Goal: Check status: Check status

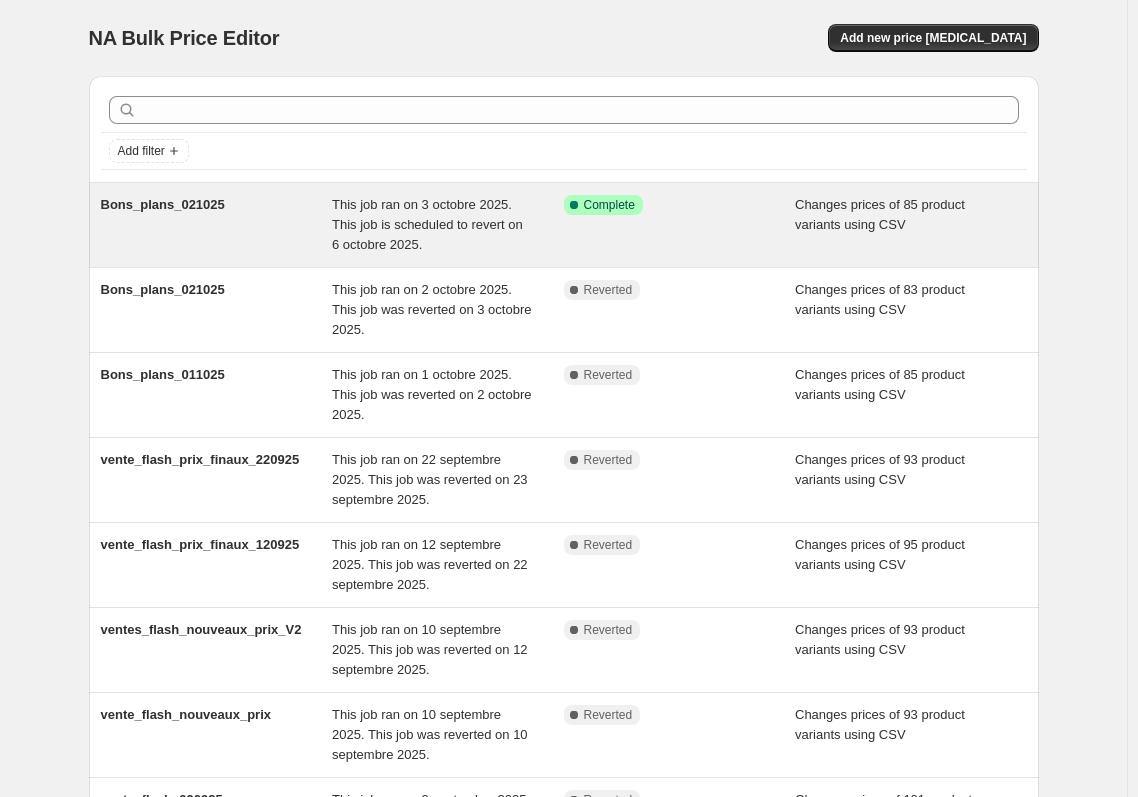
click at [688, 223] on div "Success Complete Complete" at bounding box center [680, 225] width 232 height 60
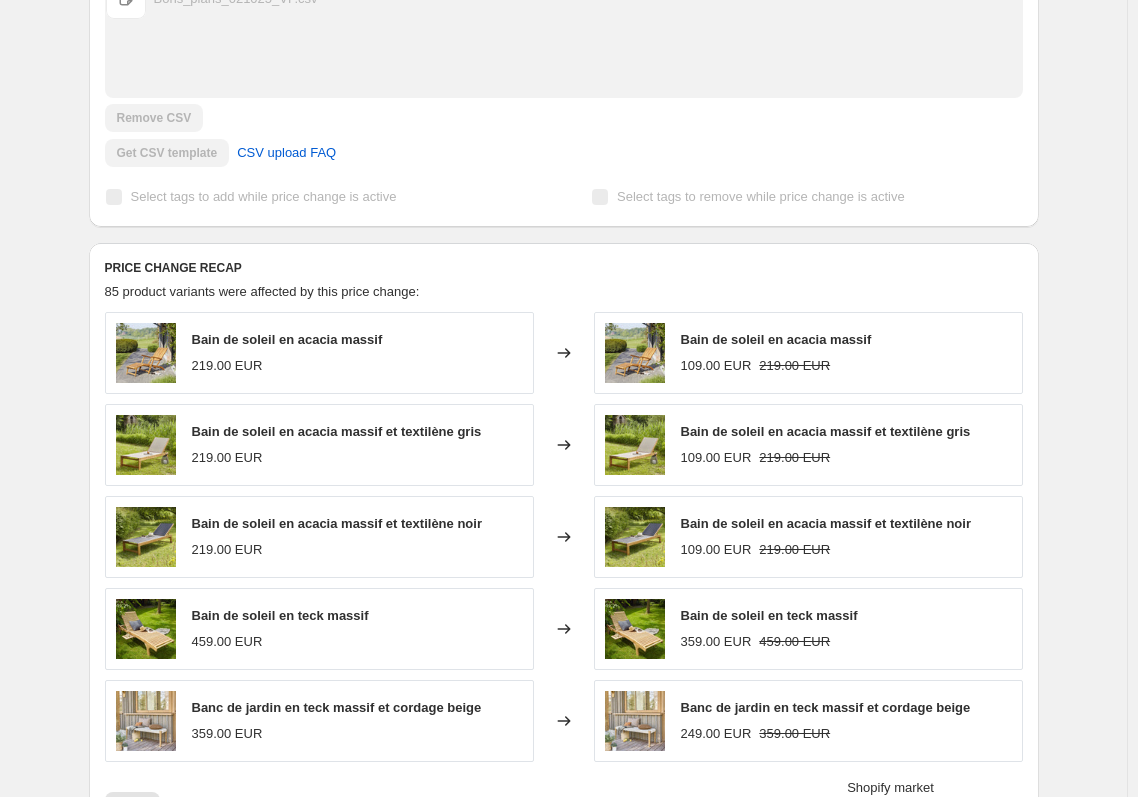
scroll to position [700, 0]
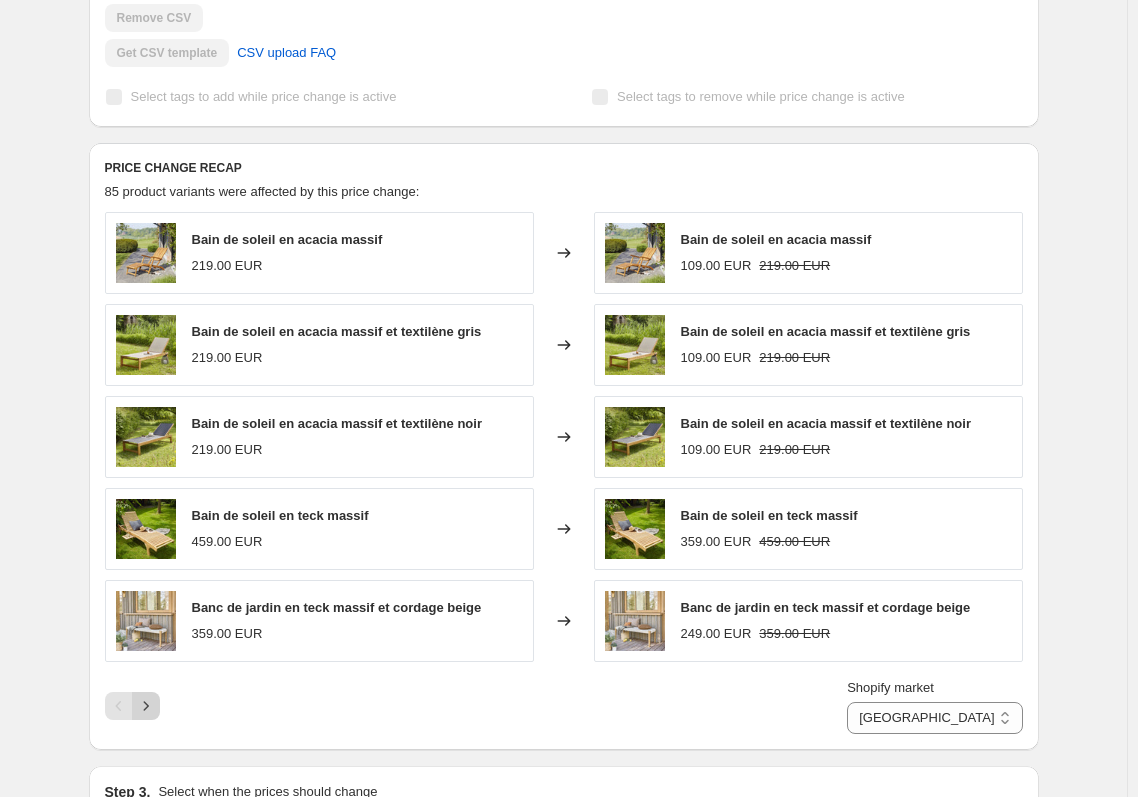
click at [150, 715] on icon "Next" at bounding box center [146, 706] width 20 height 20
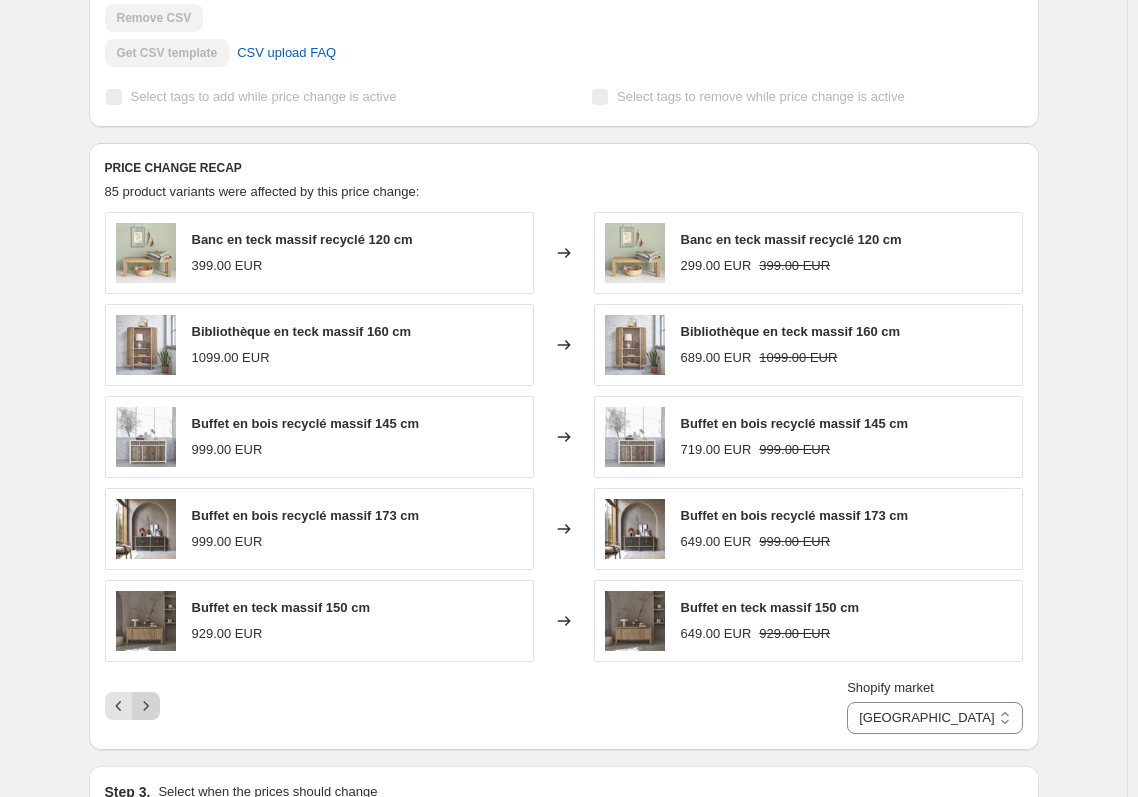
click at [150, 713] on icon "Next" at bounding box center [146, 706] width 20 height 20
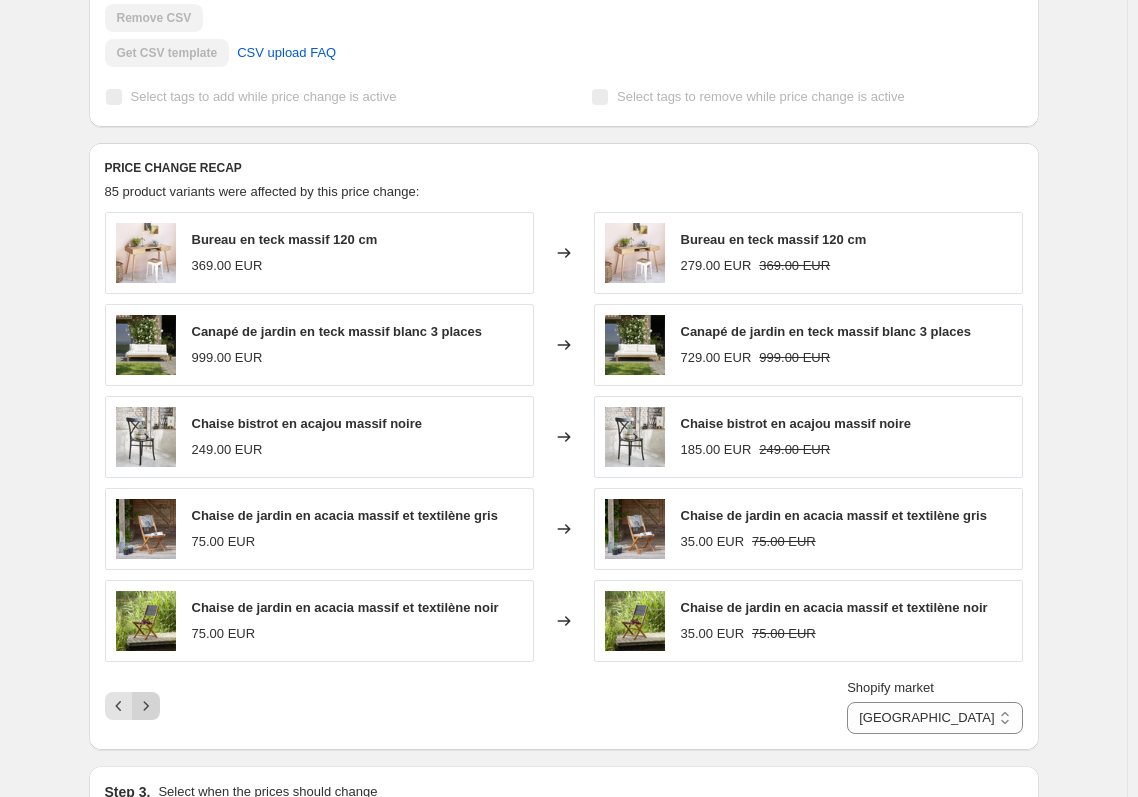
click at [153, 711] on icon "Next" at bounding box center [146, 706] width 20 height 20
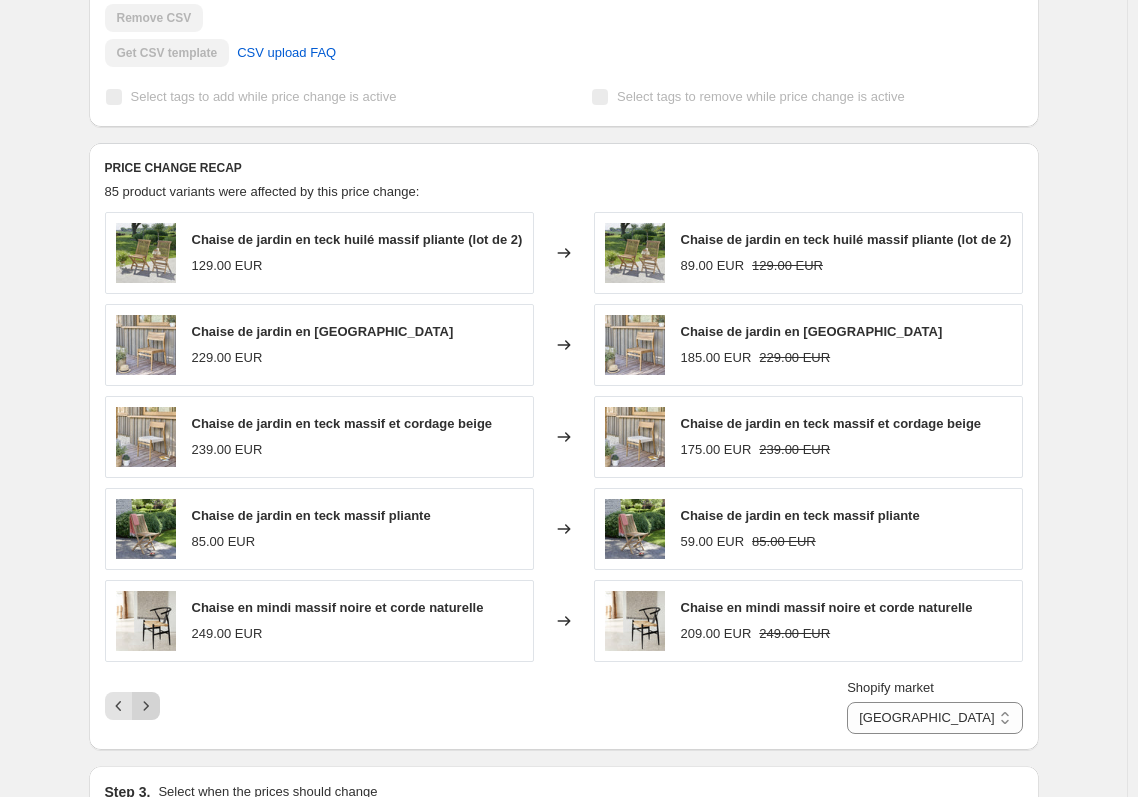
click at [153, 703] on icon "Next" at bounding box center [146, 706] width 20 height 20
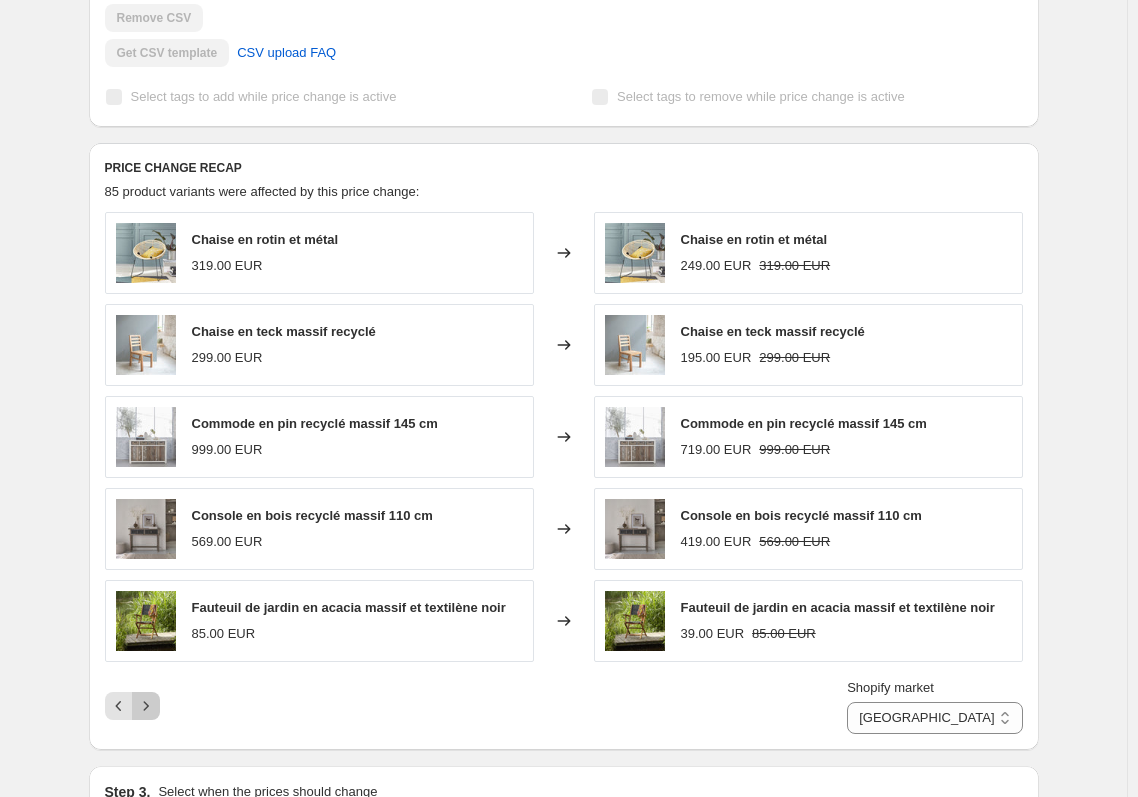
click at [154, 703] on icon "Next" at bounding box center [146, 706] width 20 height 20
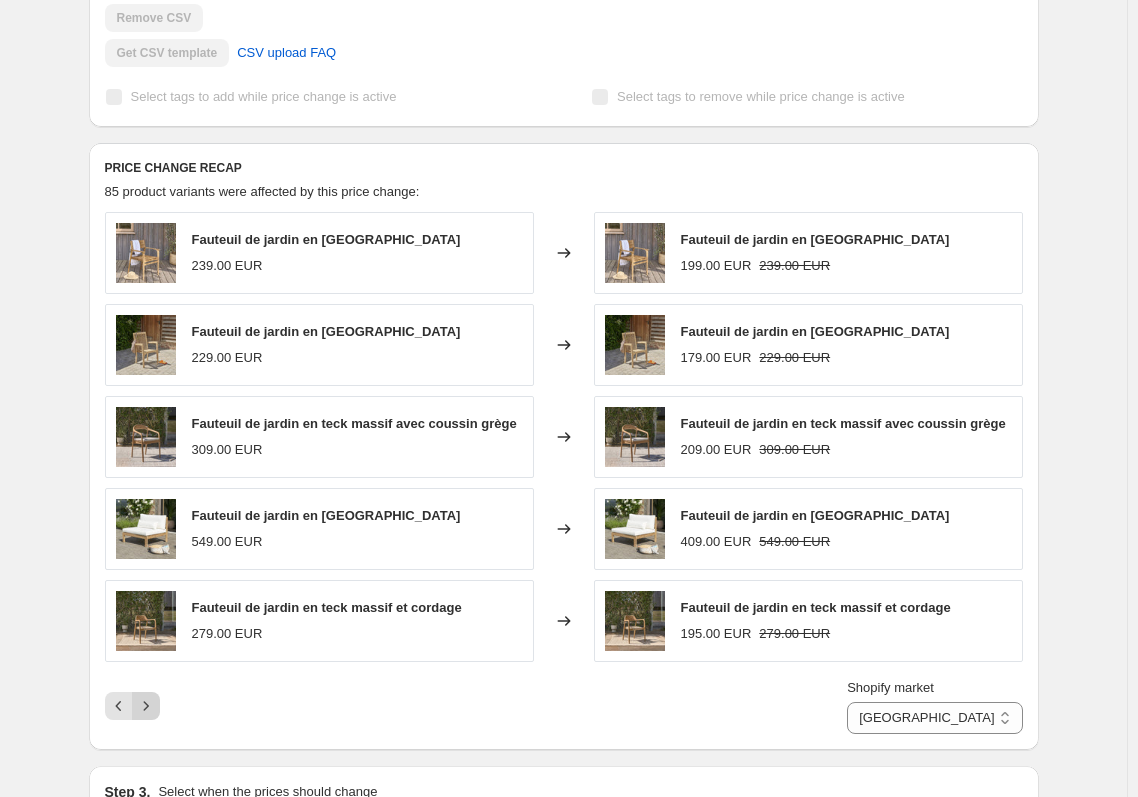
click at [154, 703] on icon "Next" at bounding box center [146, 706] width 20 height 20
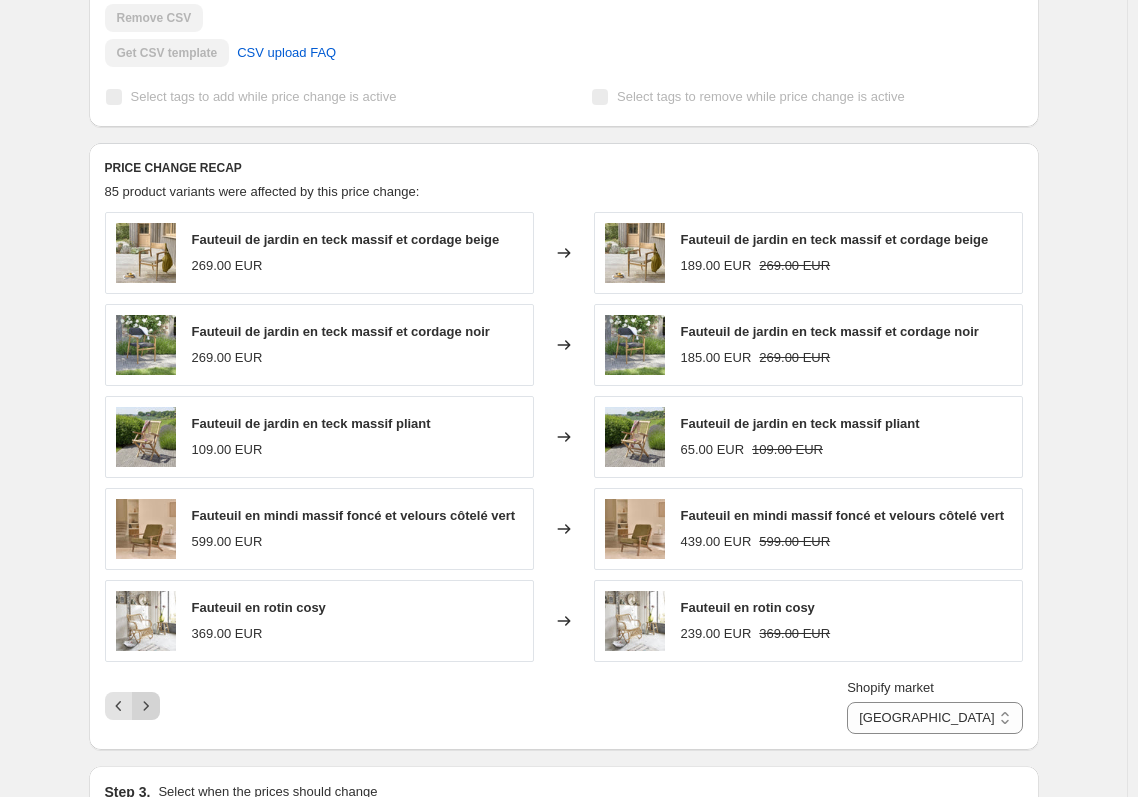
click at [154, 703] on icon "Next" at bounding box center [146, 706] width 20 height 20
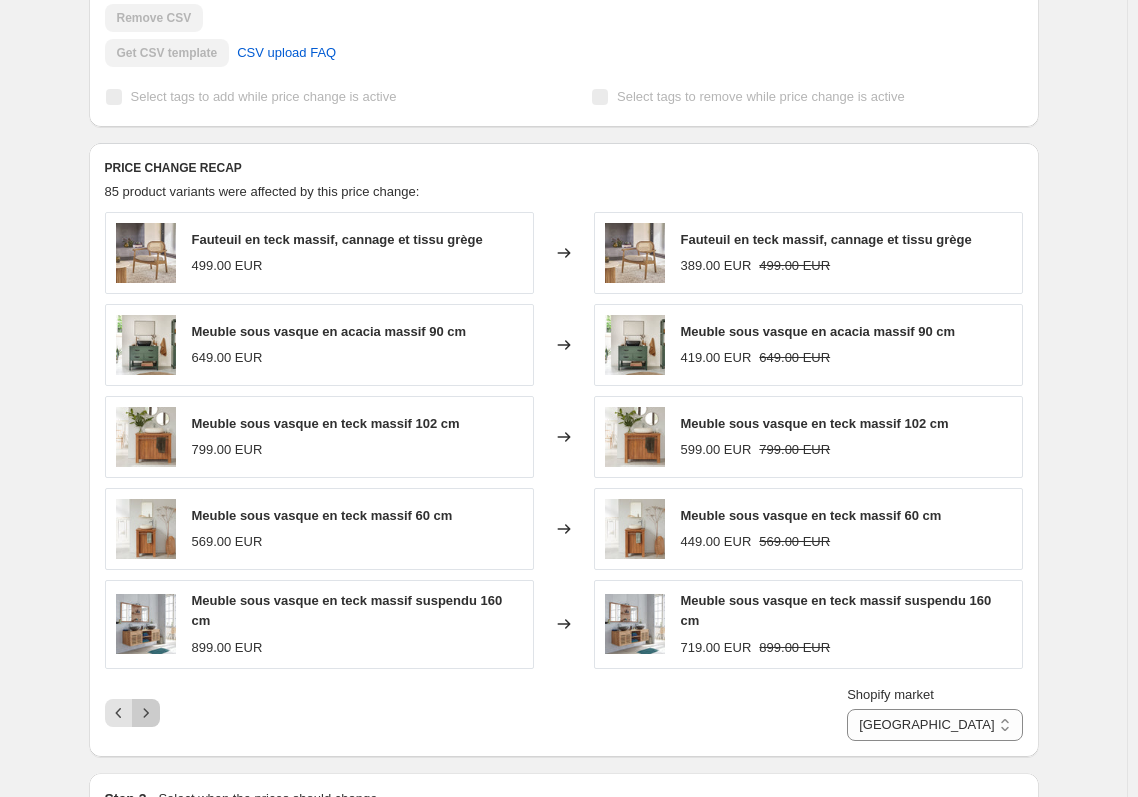
click at [154, 703] on icon "Next" at bounding box center [146, 713] width 20 height 20
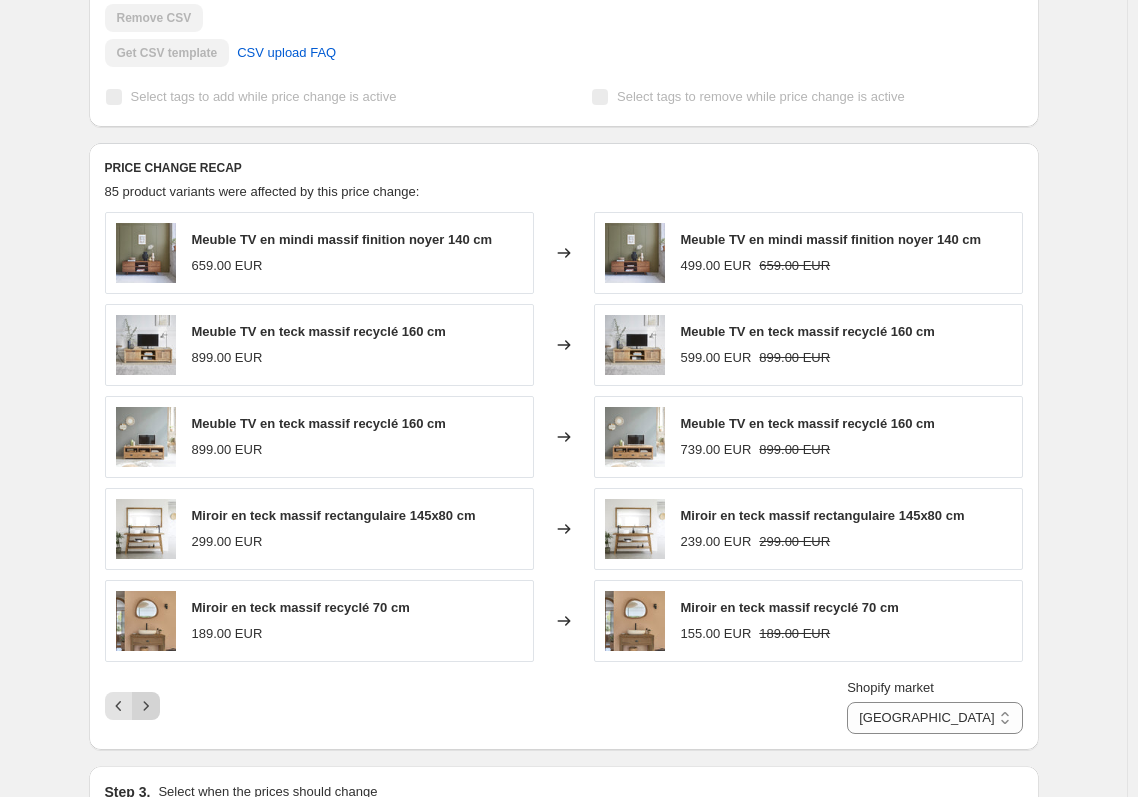
click at [154, 703] on icon "Next" at bounding box center [146, 706] width 20 height 20
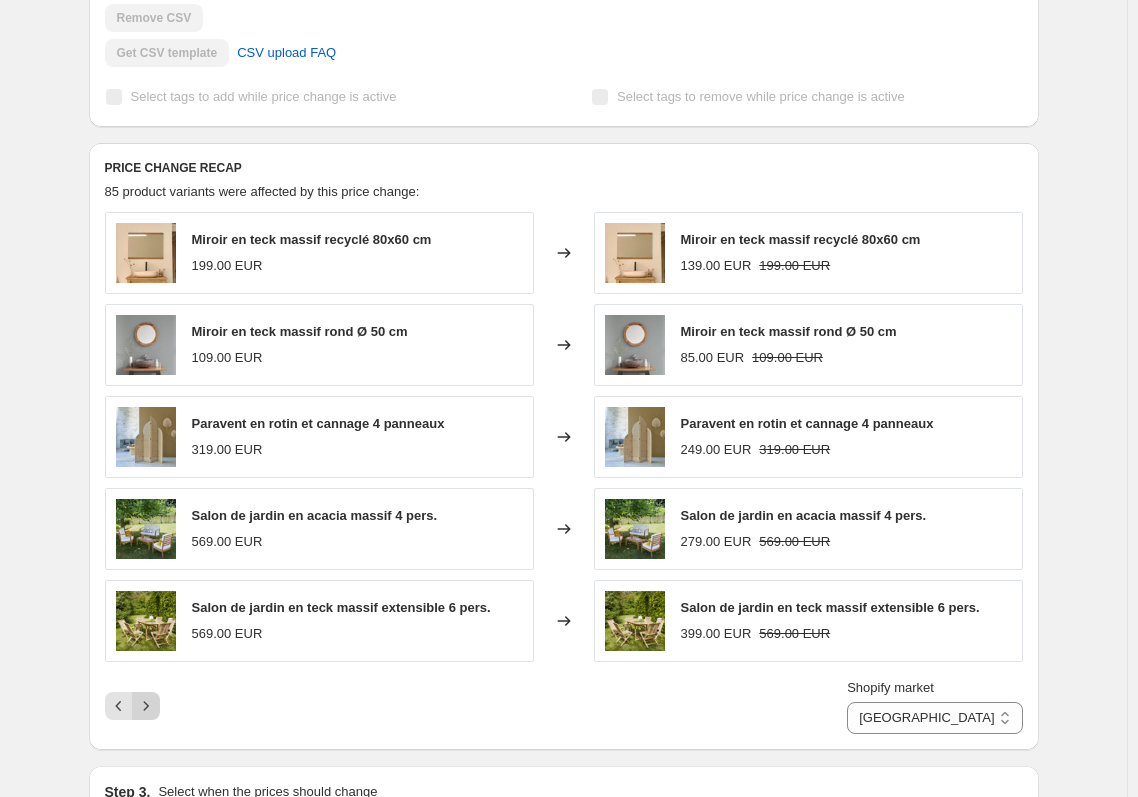
click at [154, 703] on icon "Next" at bounding box center [146, 706] width 20 height 20
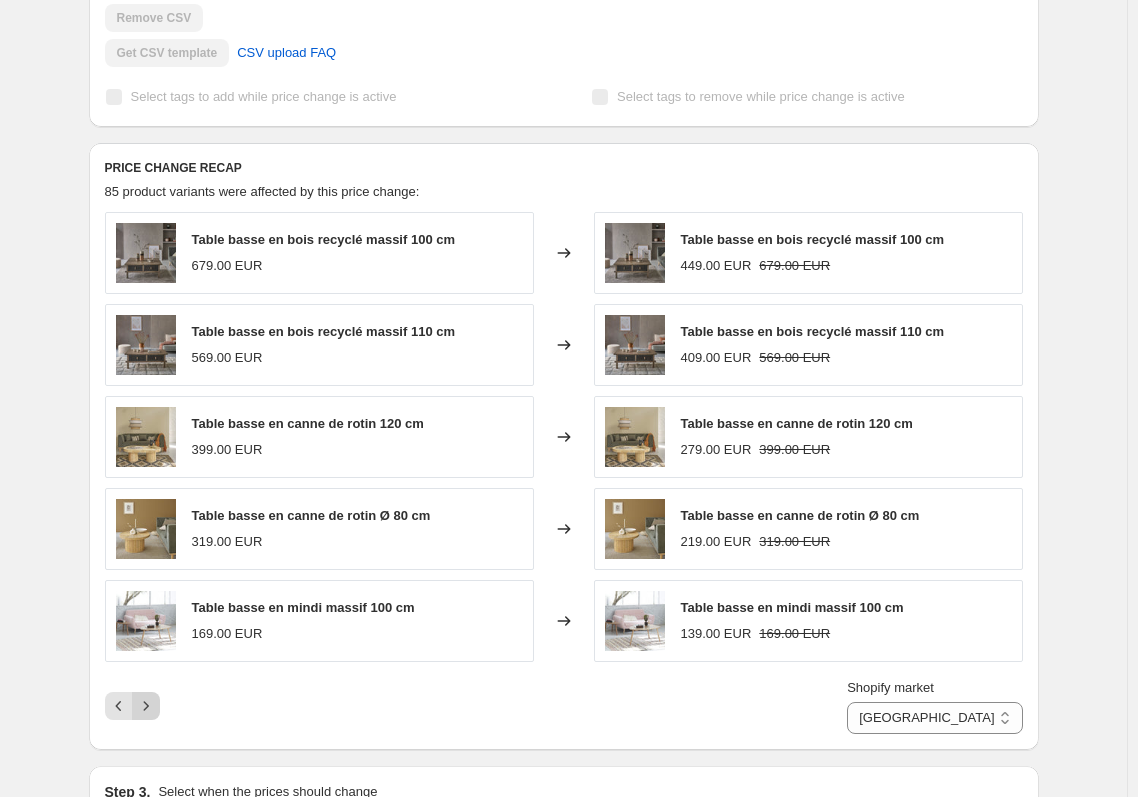
click at [154, 703] on icon "Next" at bounding box center [146, 706] width 20 height 20
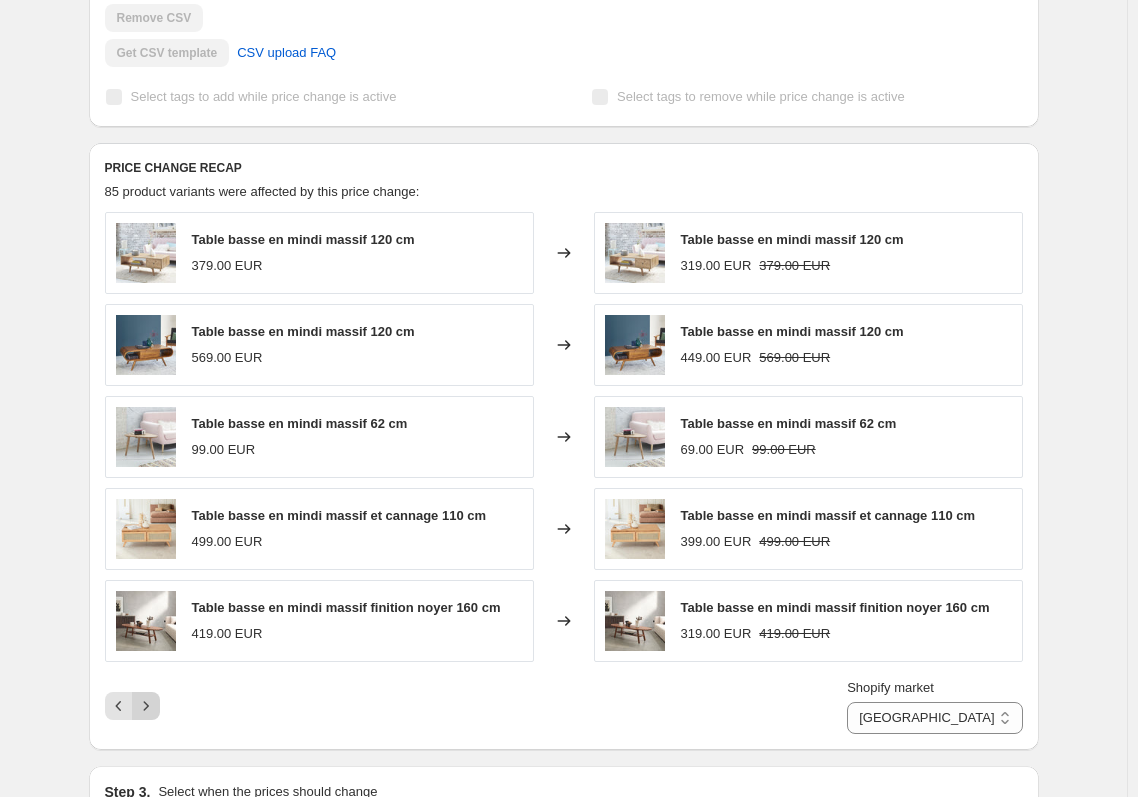
click at [154, 703] on icon "Next" at bounding box center [146, 706] width 20 height 20
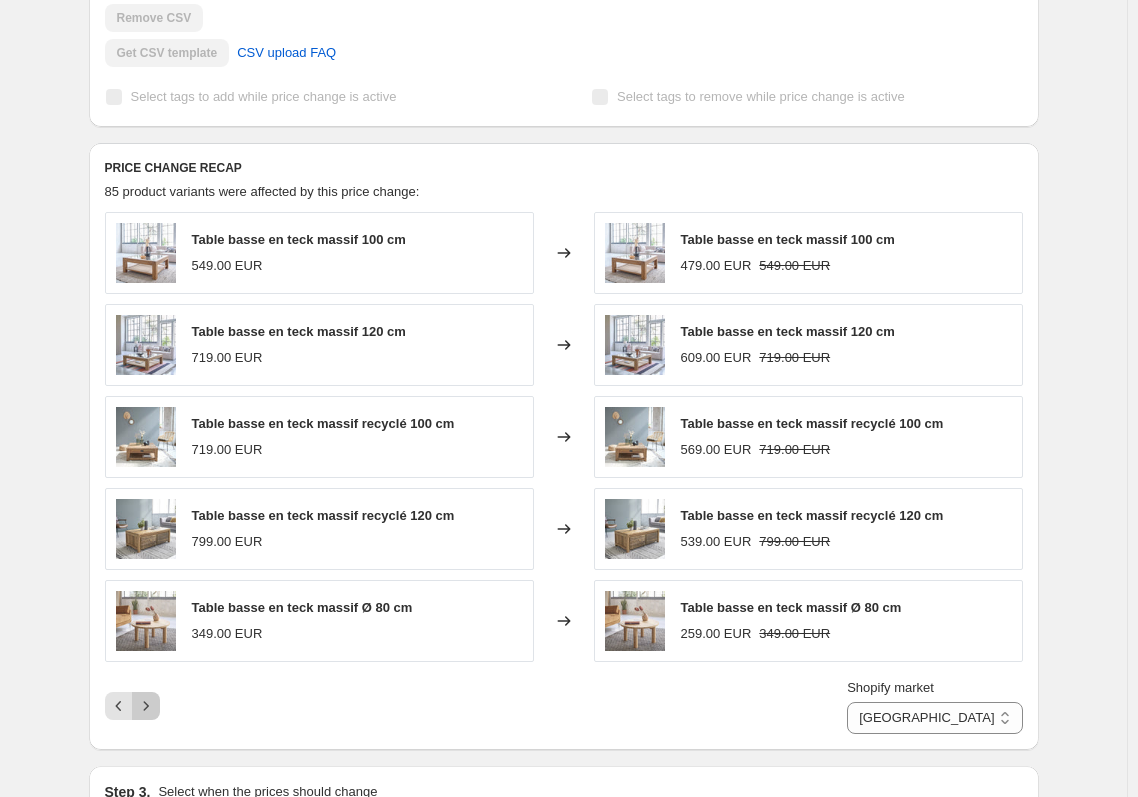
click at [154, 703] on icon "Next" at bounding box center [146, 706] width 20 height 20
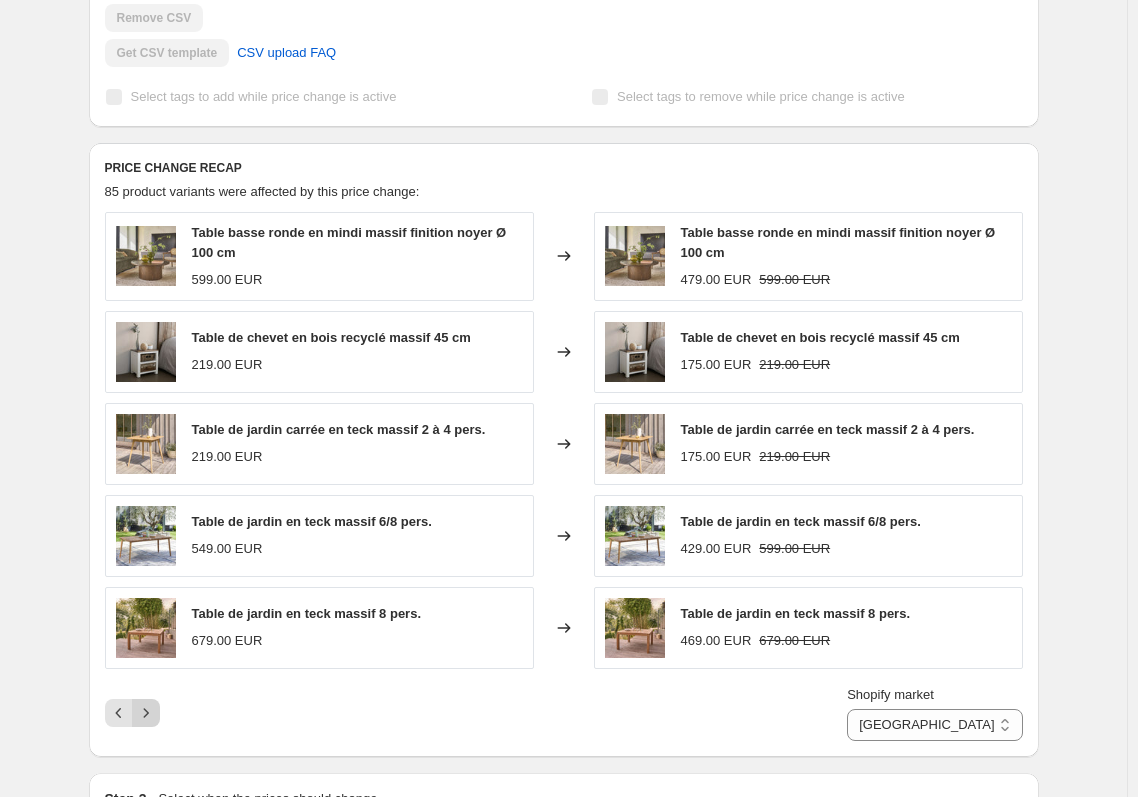
click at [153, 701] on button "Next" at bounding box center [146, 713] width 28 height 28
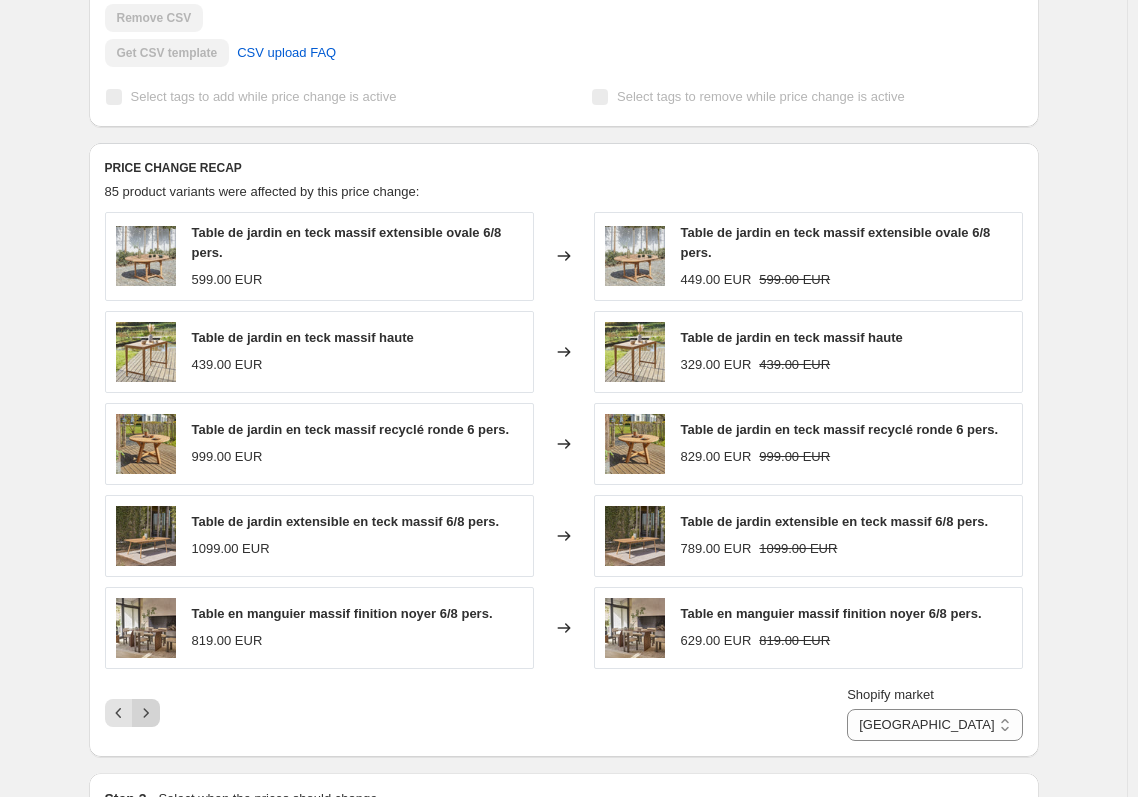
click at [156, 711] on icon "Next" at bounding box center [146, 713] width 20 height 20
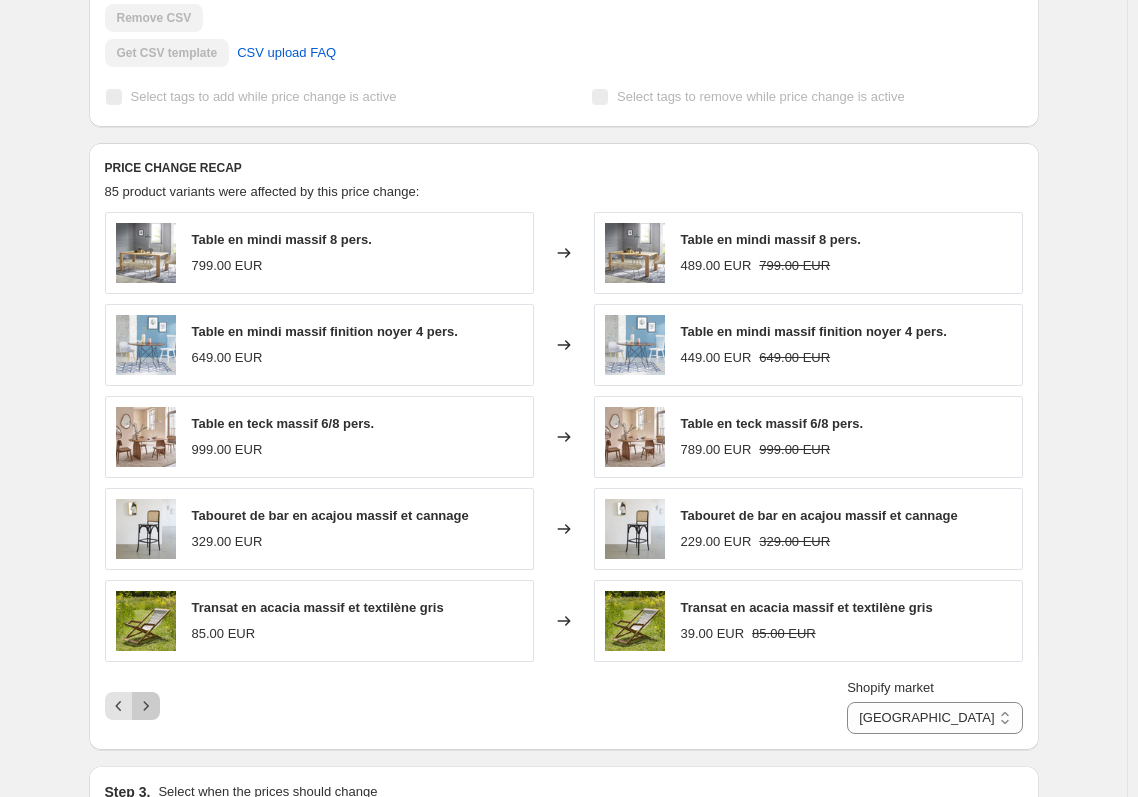
click at [156, 711] on icon "Next" at bounding box center [146, 706] width 20 height 20
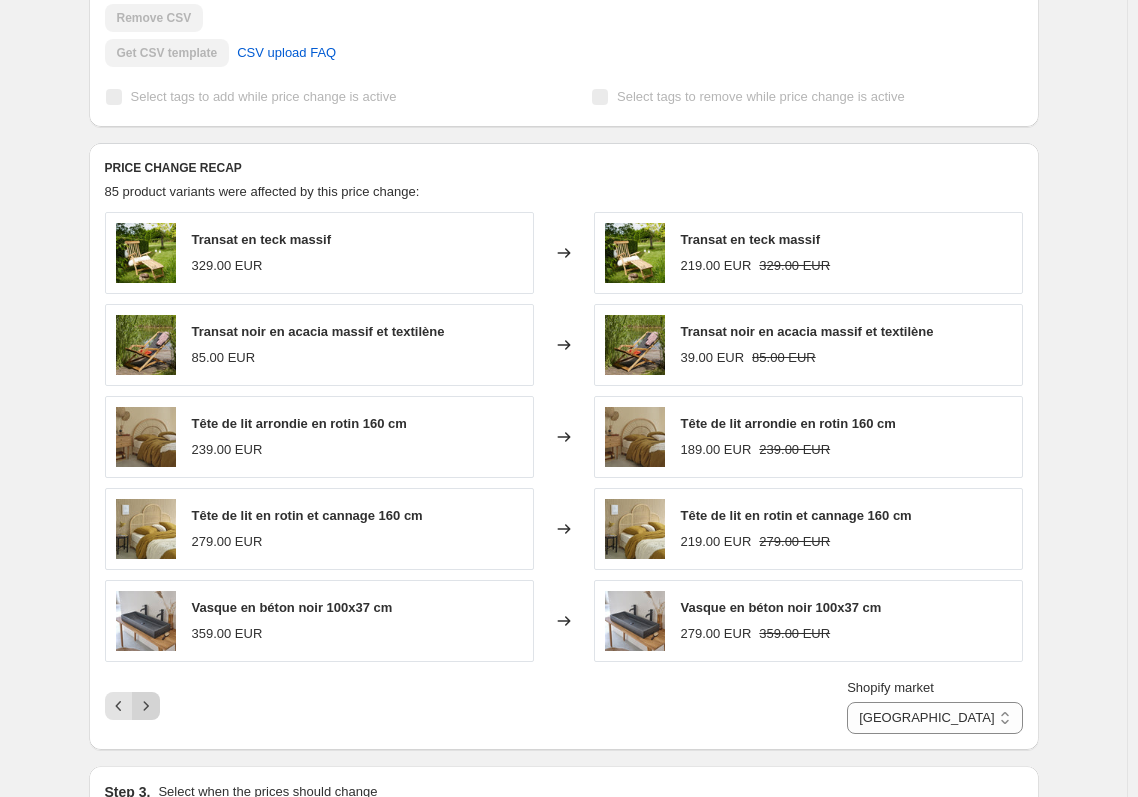
click at [156, 711] on div "Pagination" at bounding box center [146, 706] width 28 height 28
click at [956, 717] on select "Allemagne Autriche Espagne Europe France Italie Suisse" at bounding box center [934, 718] width 175 height 32
select select "80433086792"
click at [940, 702] on select "Allemagne Autriche Espagne Europe France Italie Suisse" at bounding box center [934, 718] width 175 height 32
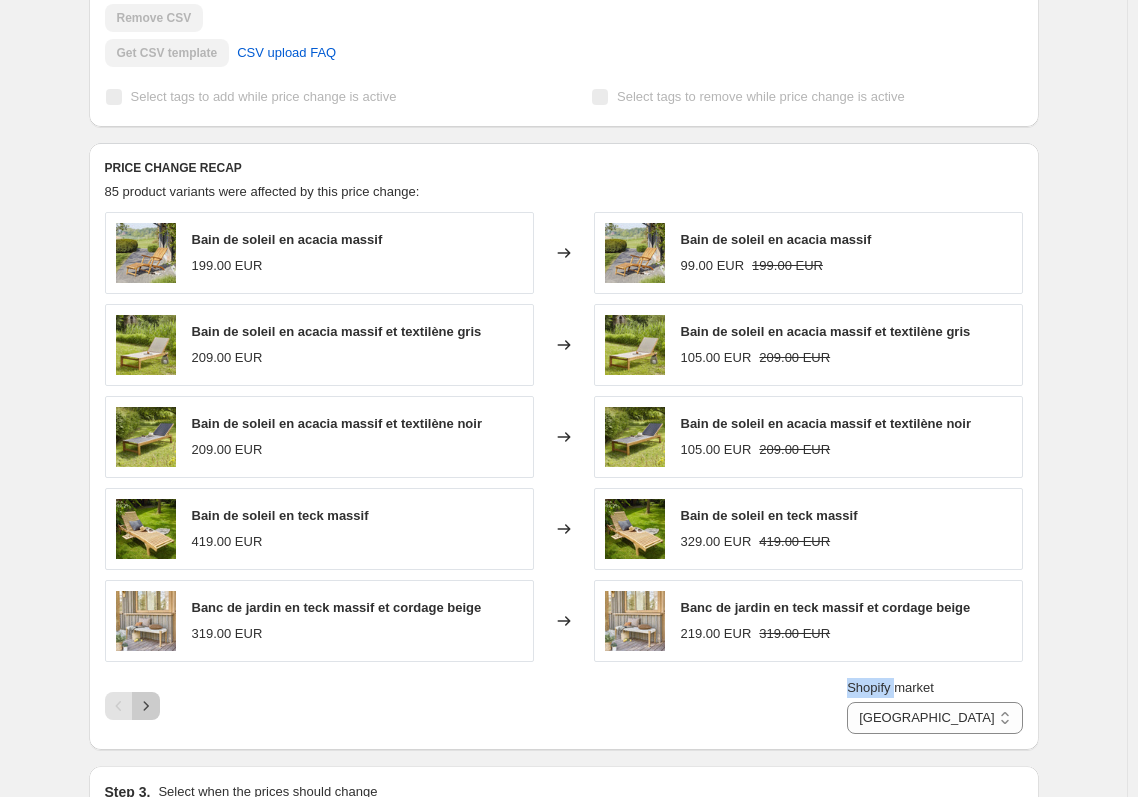
click at [145, 713] on icon "Next" at bounding box center [146, 706] width 20 height 20
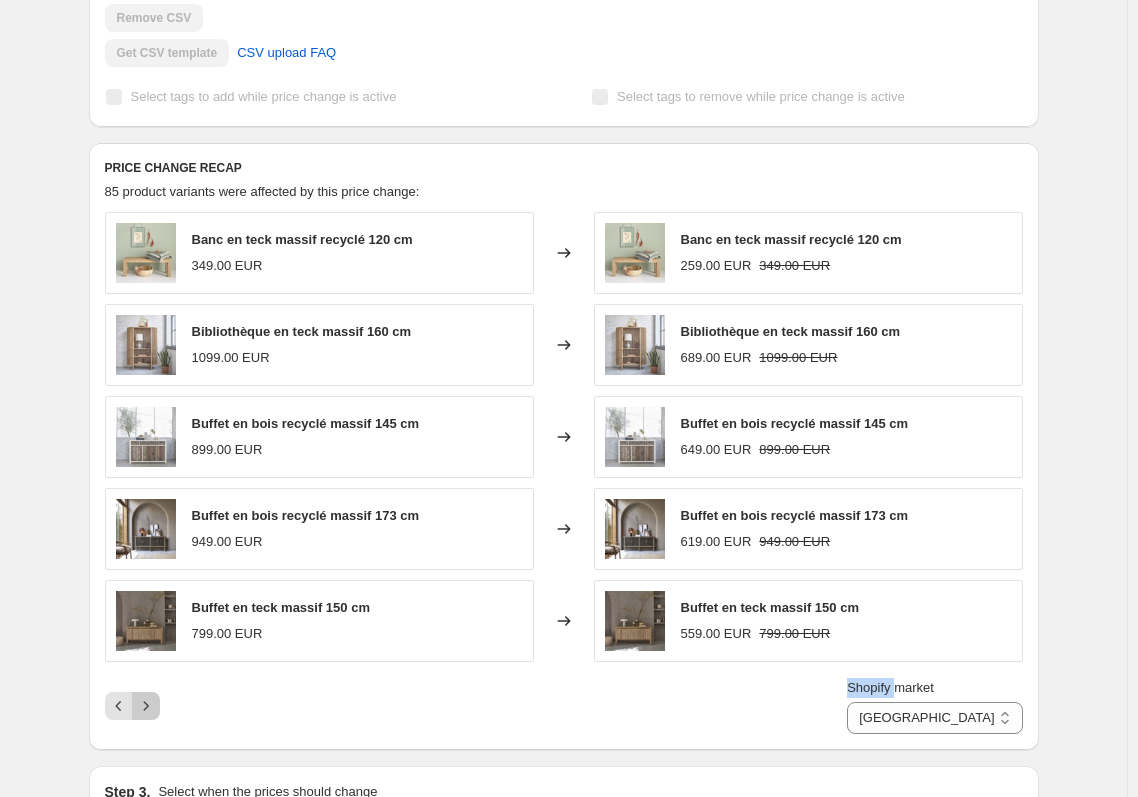
click at [145, 713] on icon "Next" at bounding box center [146, 706] width 20 height 20
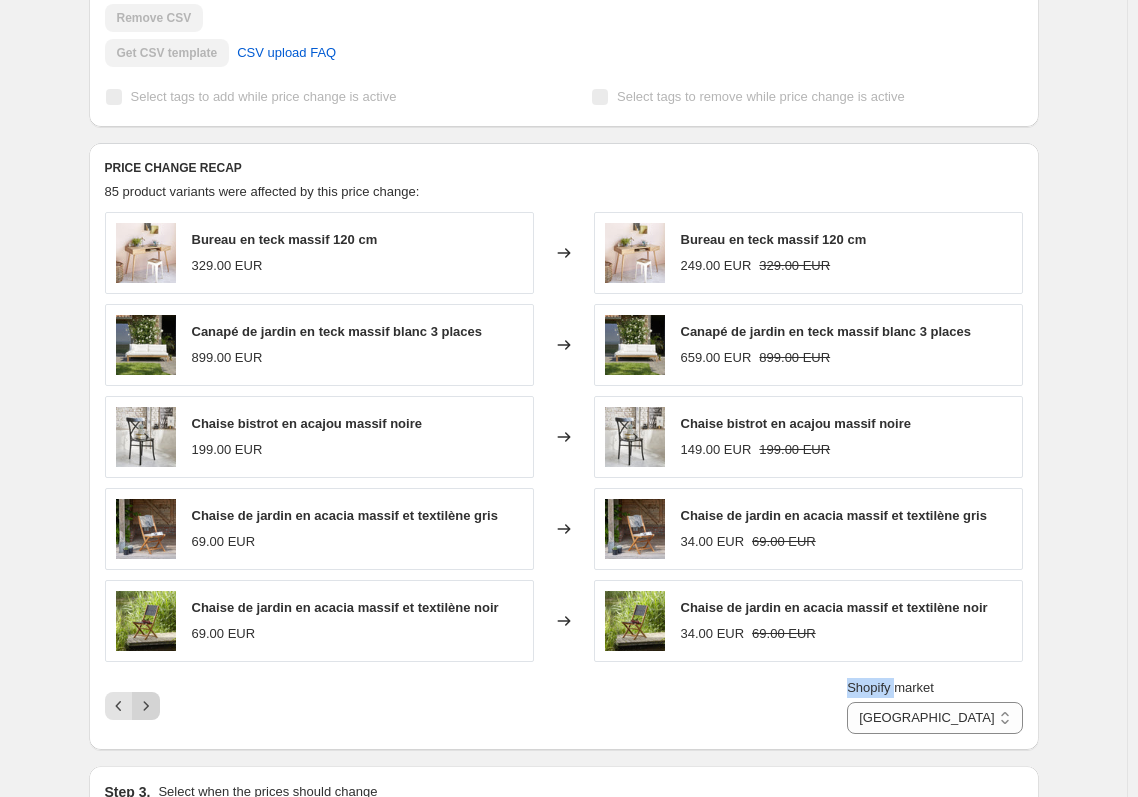
click at [145, 713] on icon "Next" at bounding box center [146, 706] width 20 height 20
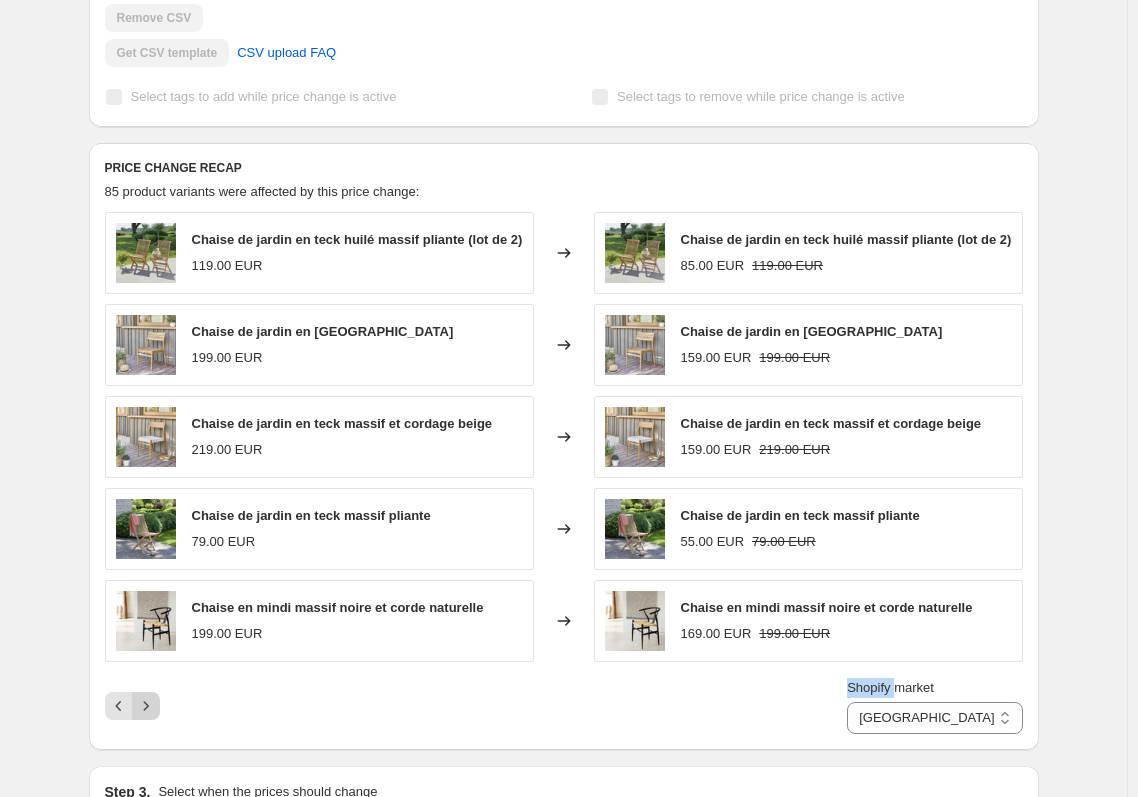
click at [145, 713] on icon "Next" at bounding box center [146, 706] width 20 height 20
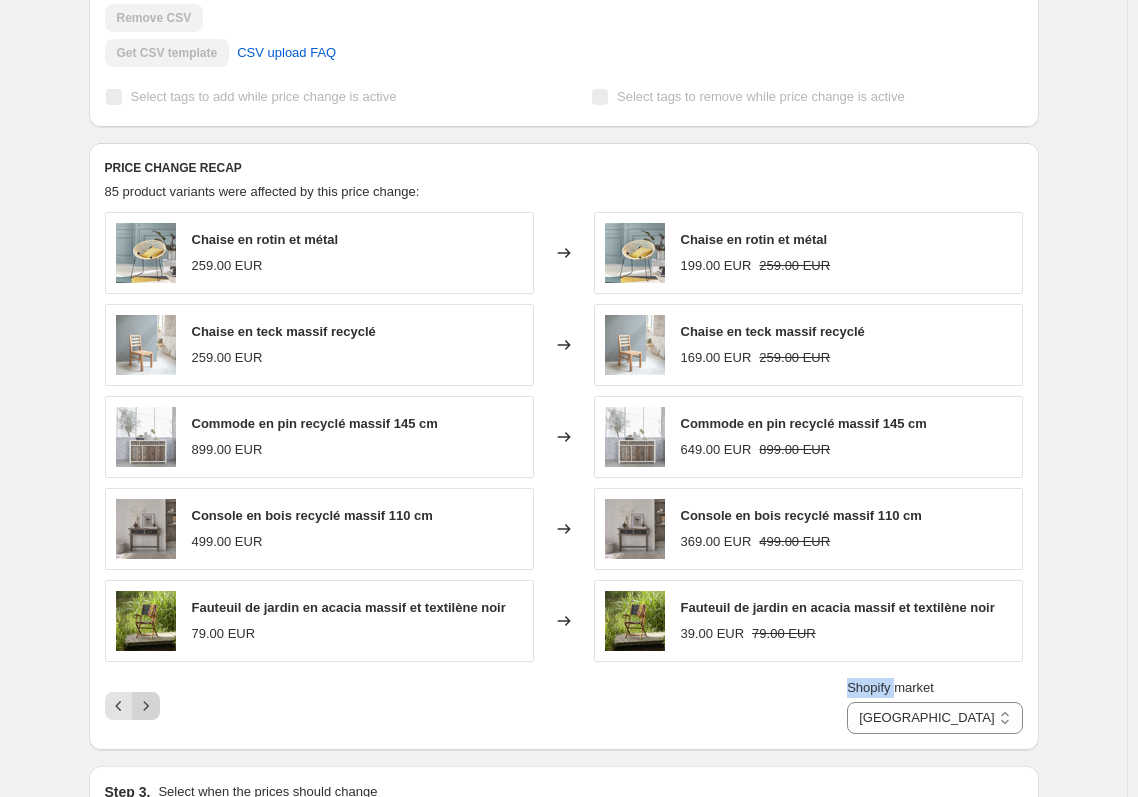
click at [145, 713] on icon "Next" at bounding box center [146, 706] width 20 height 20
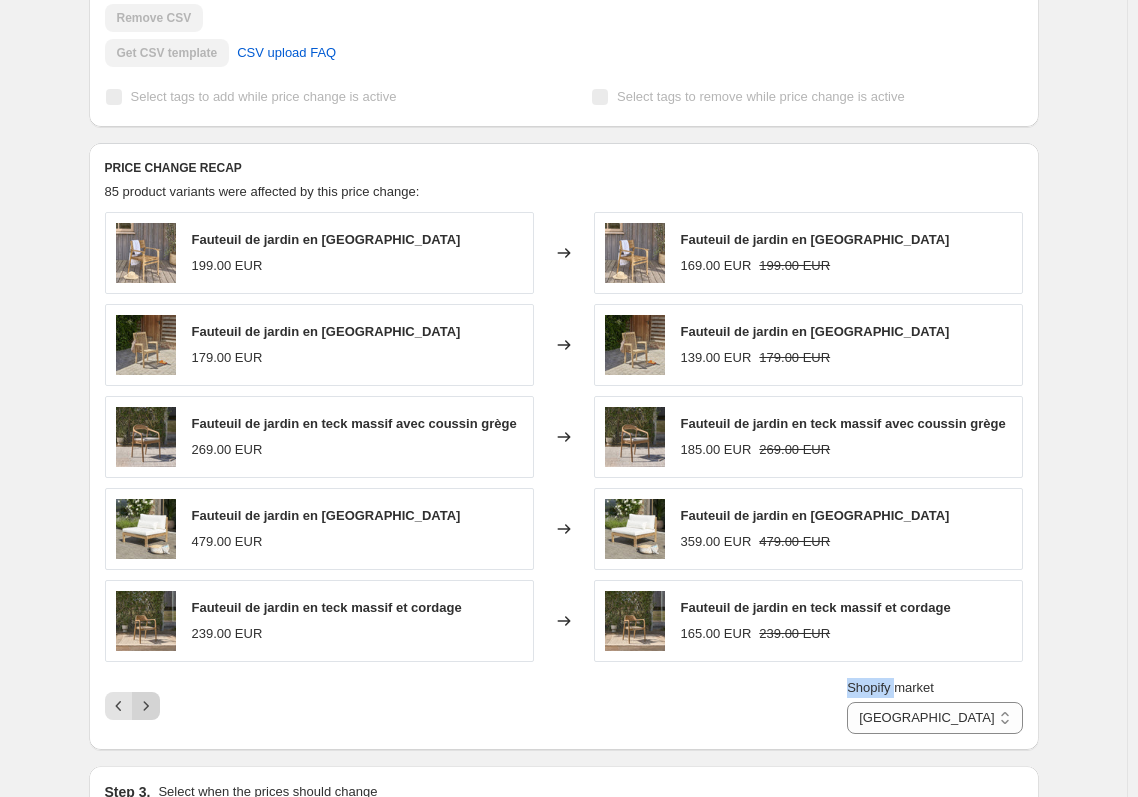
click at [145, 713] on icon "Next" at bounding box center [146, 706] width 20 height 20
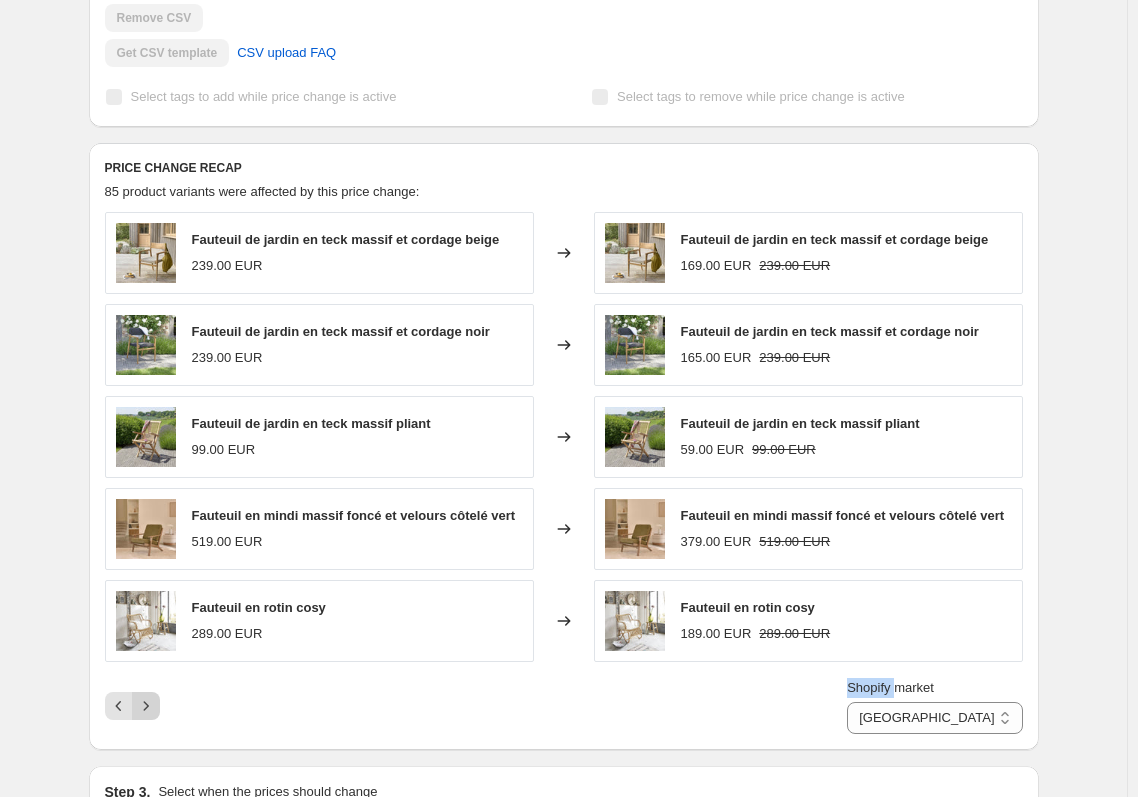
click at [145, 713] on icon "Next" at bounding box center [146, 706] width 20 height 20
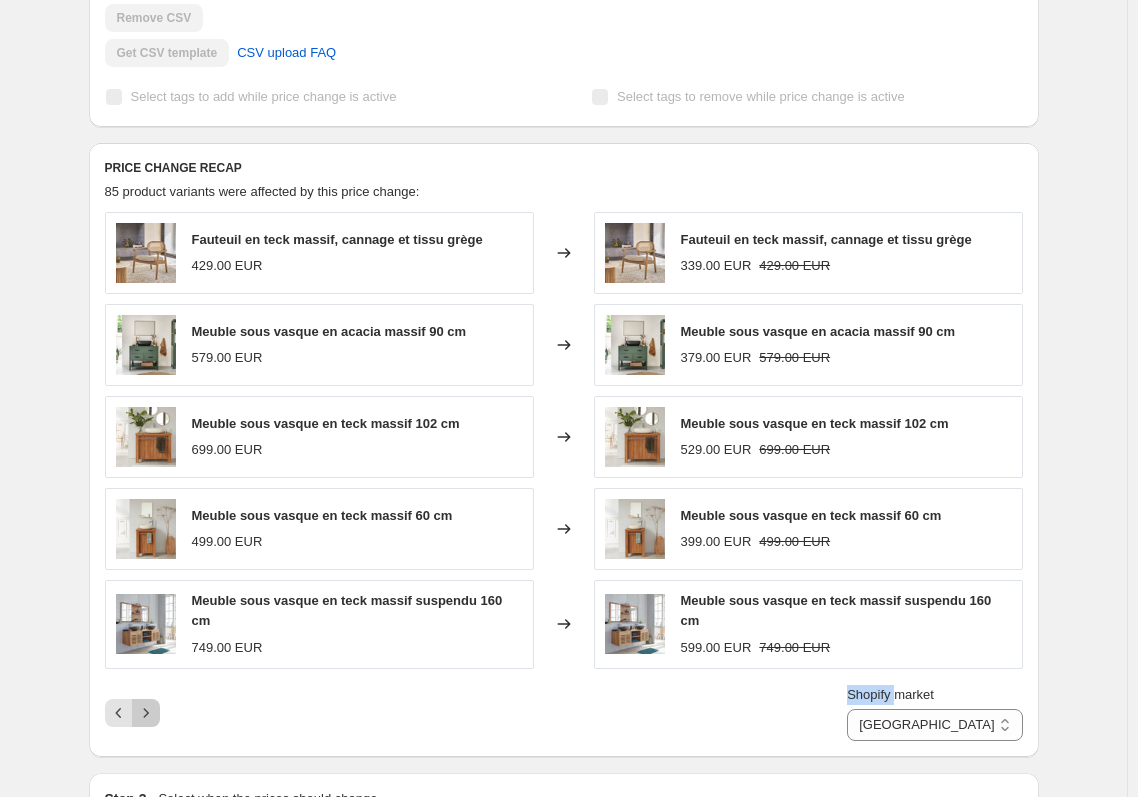
click at [145, 713] on icon "Next" at bounding box center [146, 713] width 20 height 20
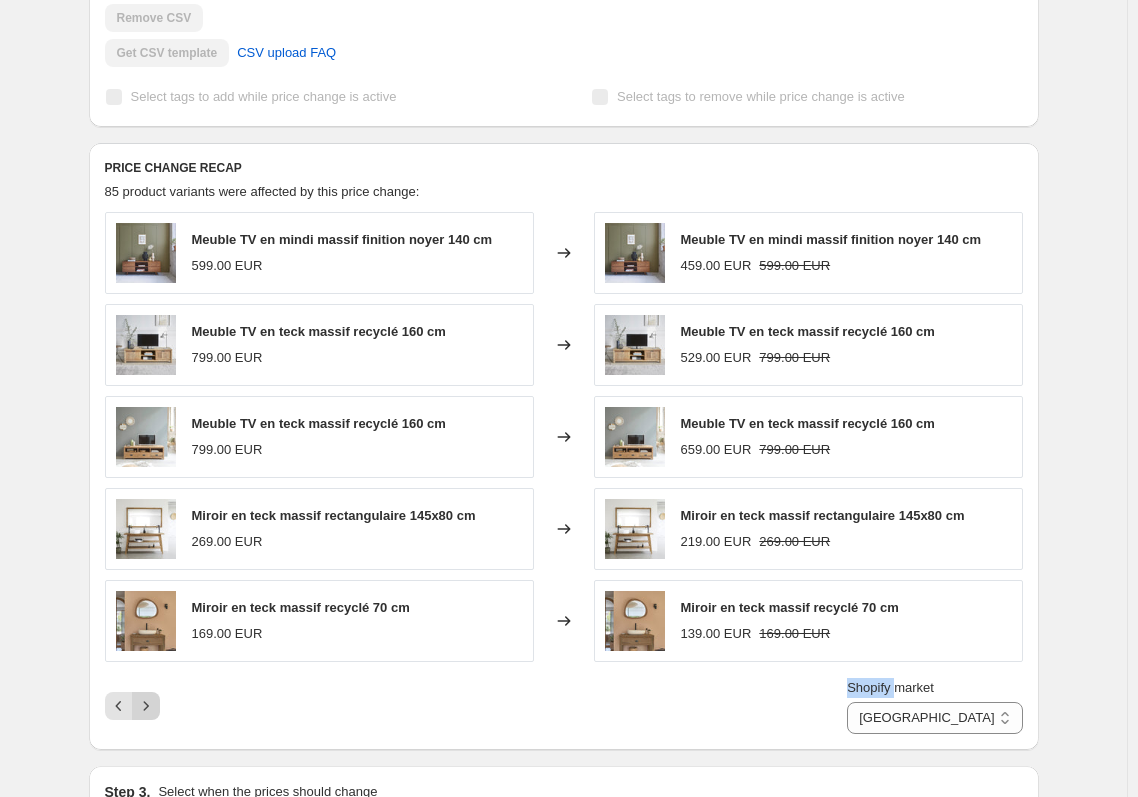
click at [145, 713] on icon "Next" at bounding box center [146, 706] width 20 height 20
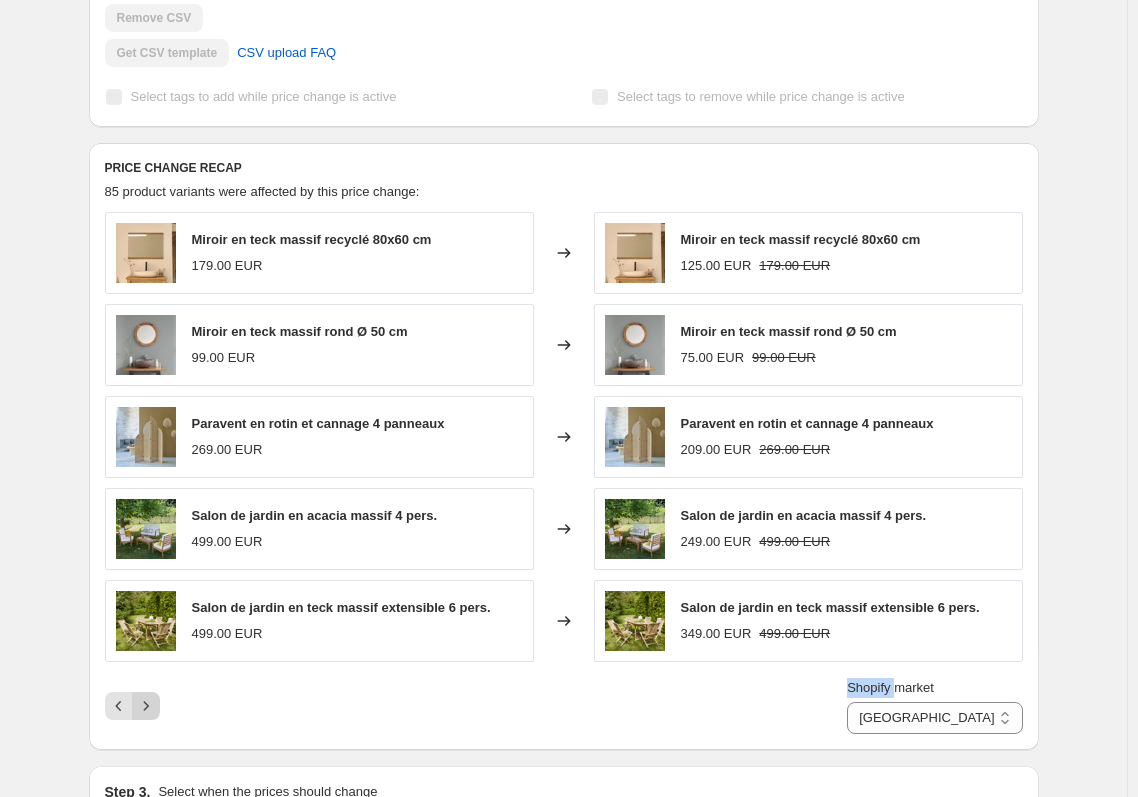
click at [145, 713] on icon "Next" at bounding box center [146, 706] width 20 height 20
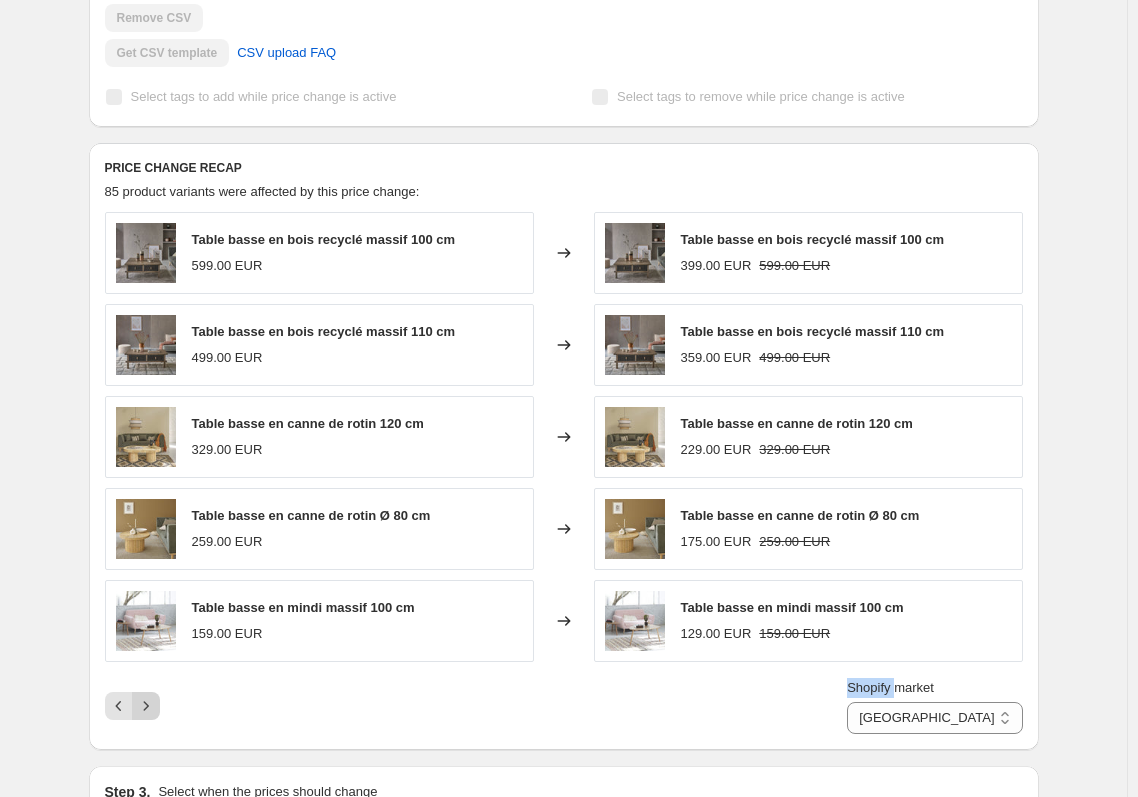
click at [145, 713] on icon "Next" at bounding box center [146, 706] width 20 height 20
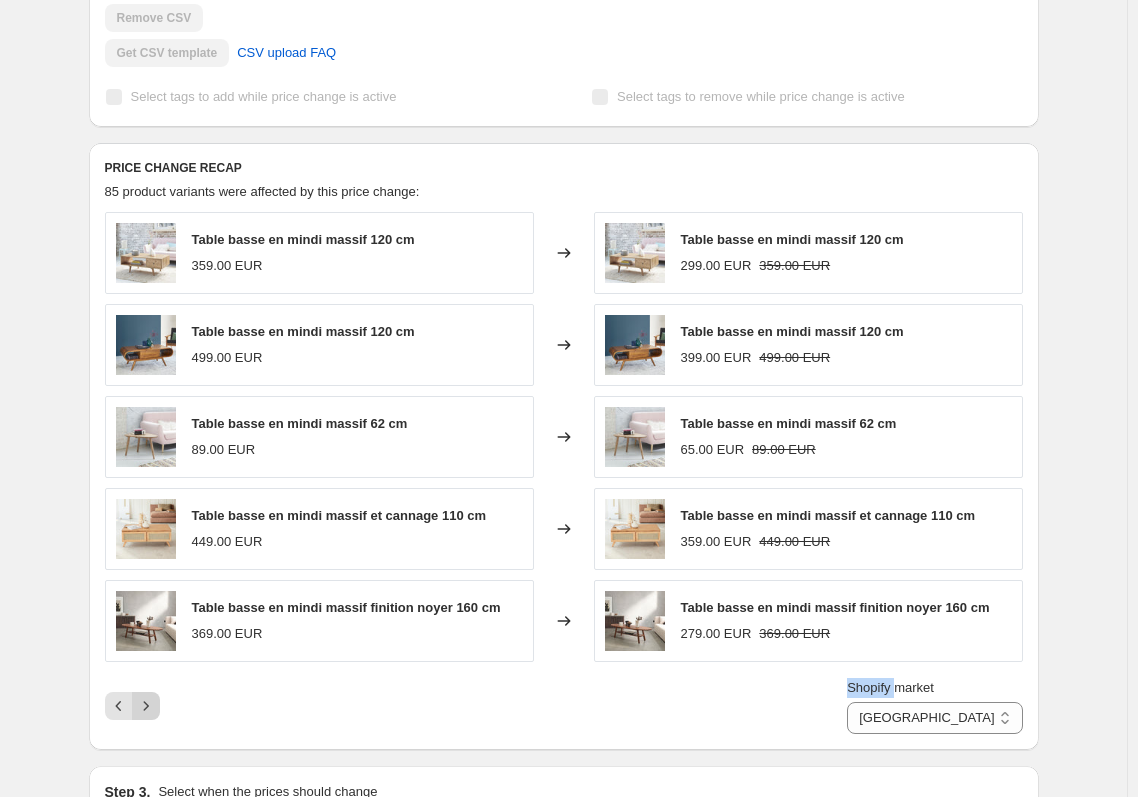
click at [145, 713] on icon "Next" at bounding box center [146, 706] width 20 height 20
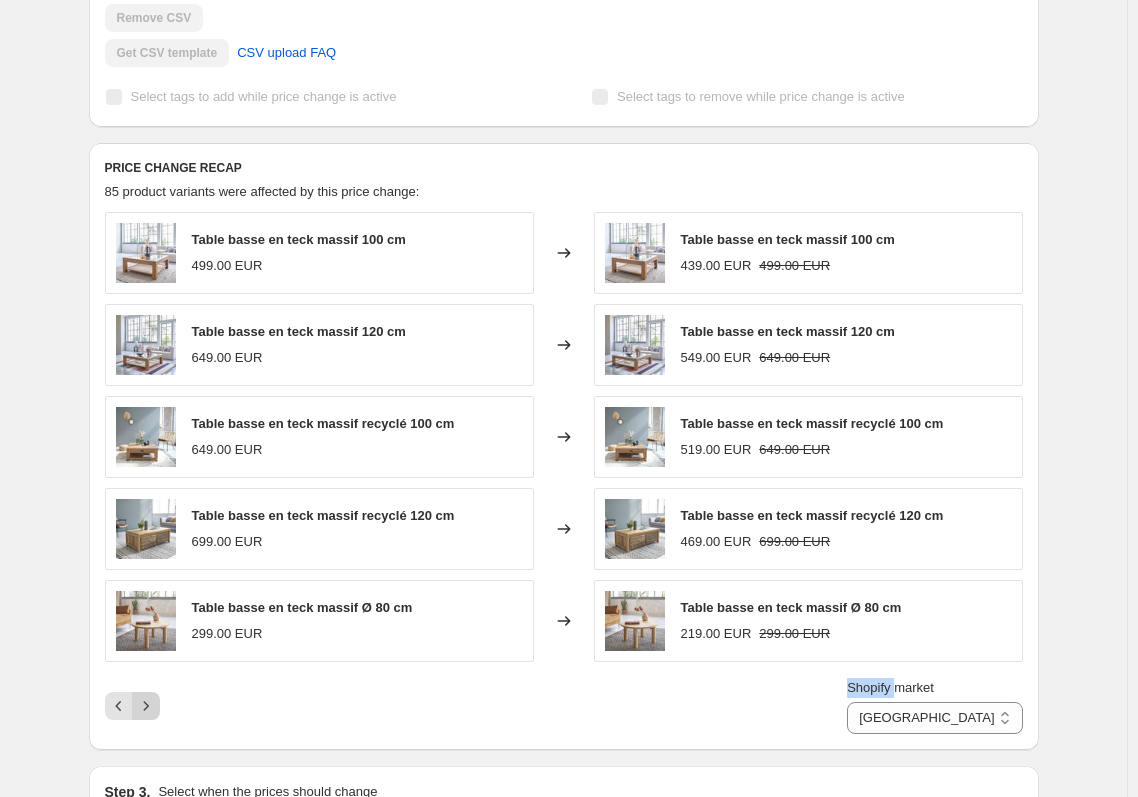
click at [145, 713] on icon "Next" at bounding box center [146, 706] width 20 height 20
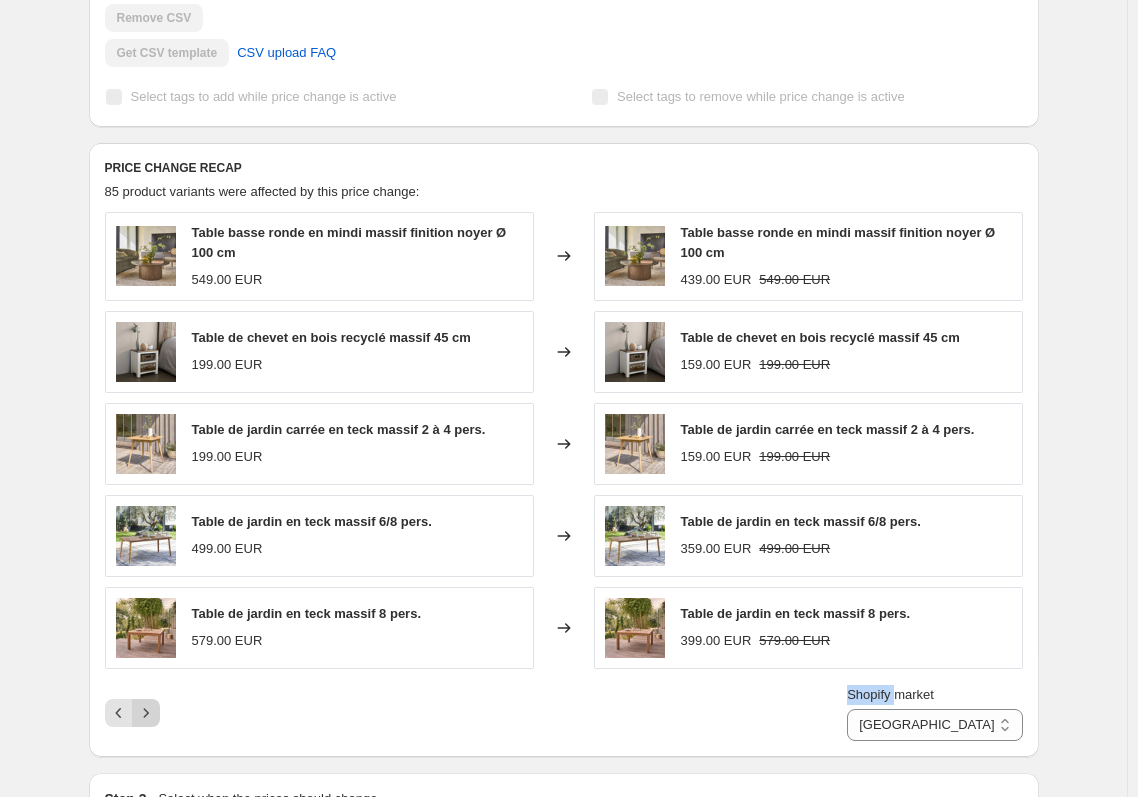
click at [145, 713] on icon "Next" at bounding box center [146, 713] width 20 height 20
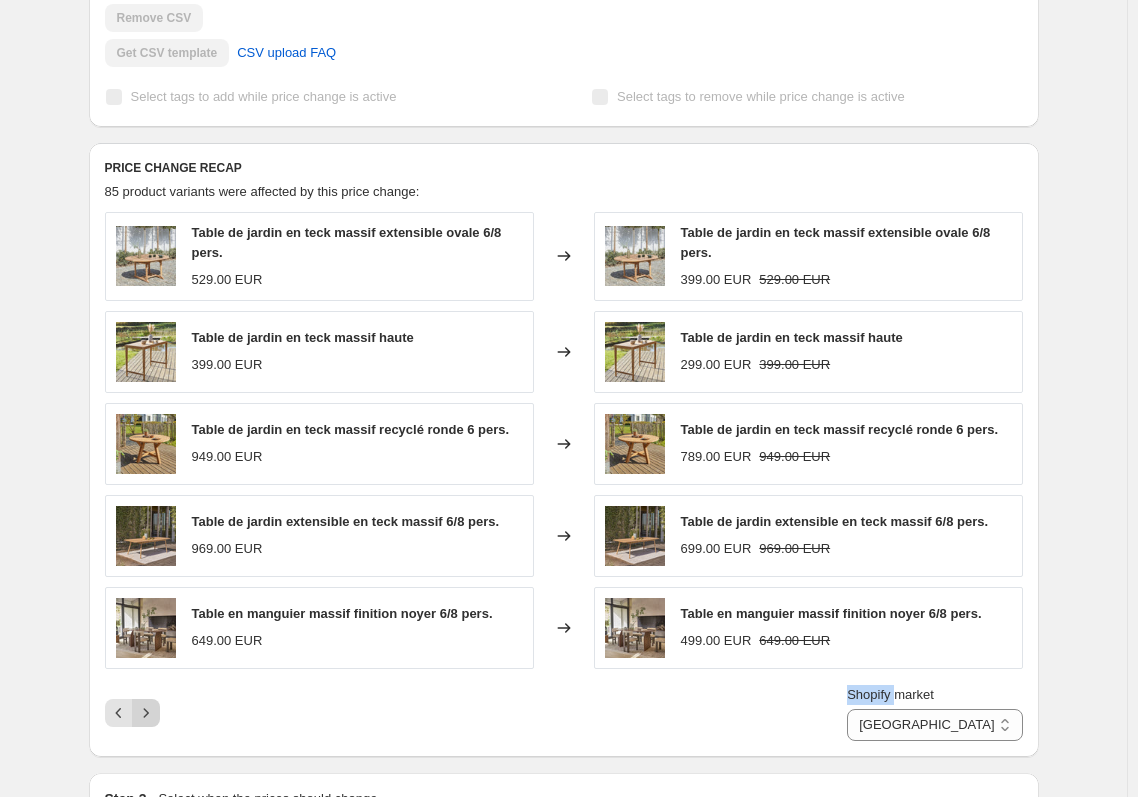
click at [145, 713] on icon "Next" at bounding box center [146, 713] width 20 height 20
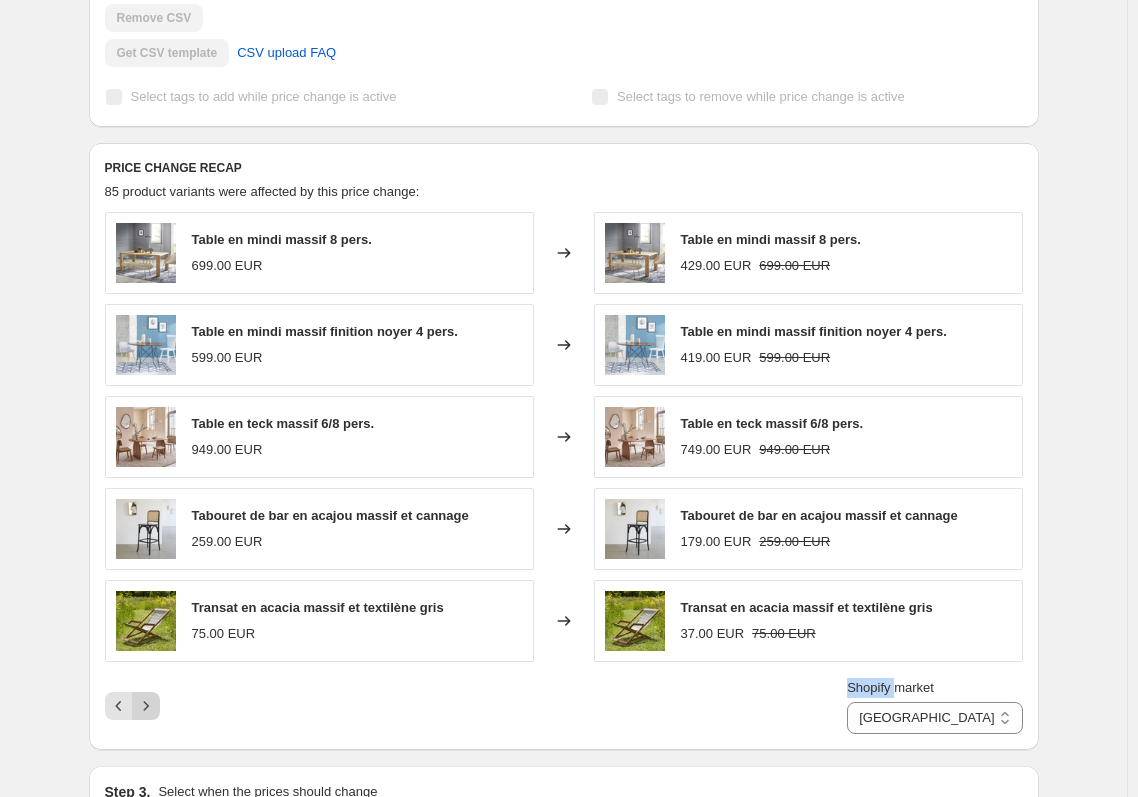
click at [145, 713] on icon "Next" at bounding box center [146, 706] width 20 height 20
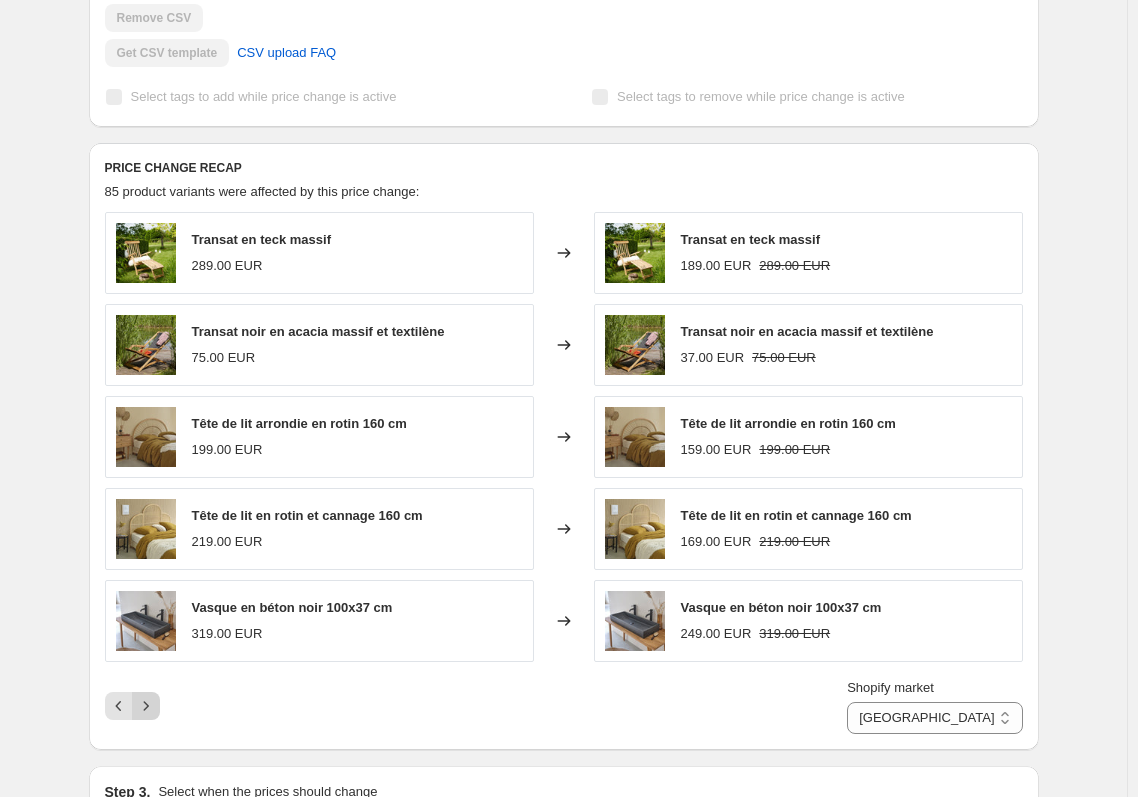
click at [145, 713] on div "Pagination" at bounding box center [146, 706] width 28 height 28
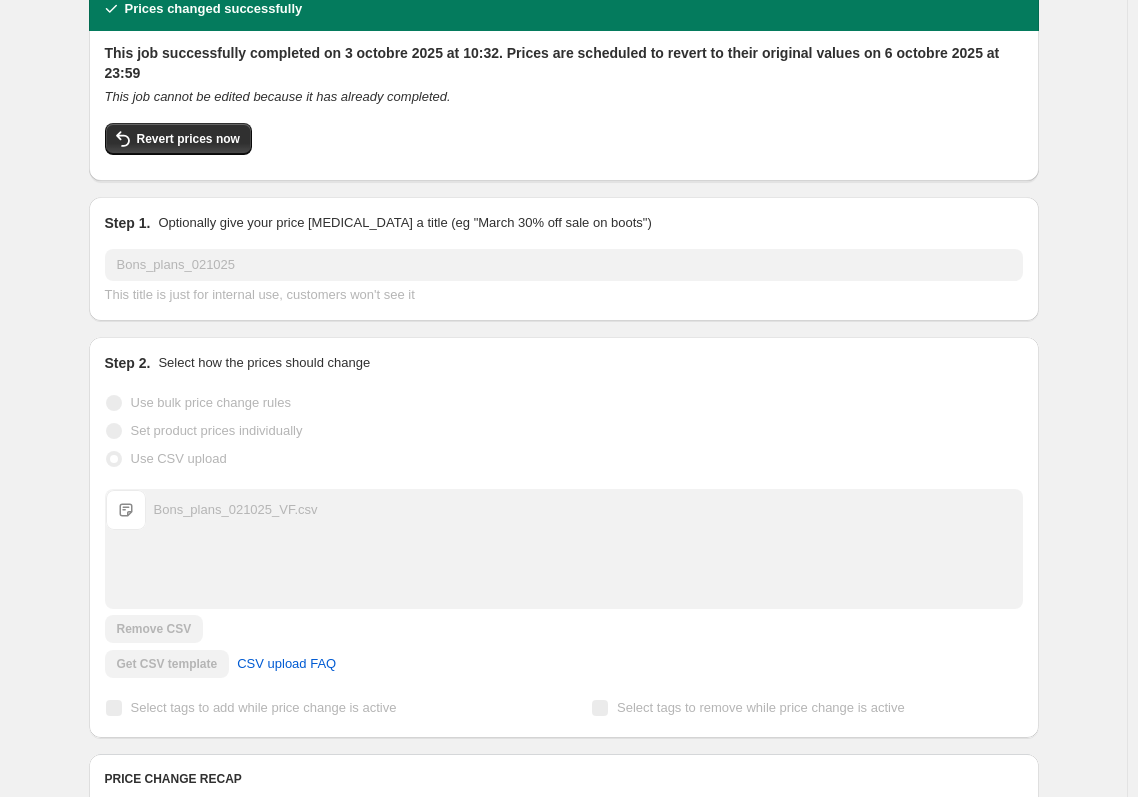
scroll to position [0, 0]
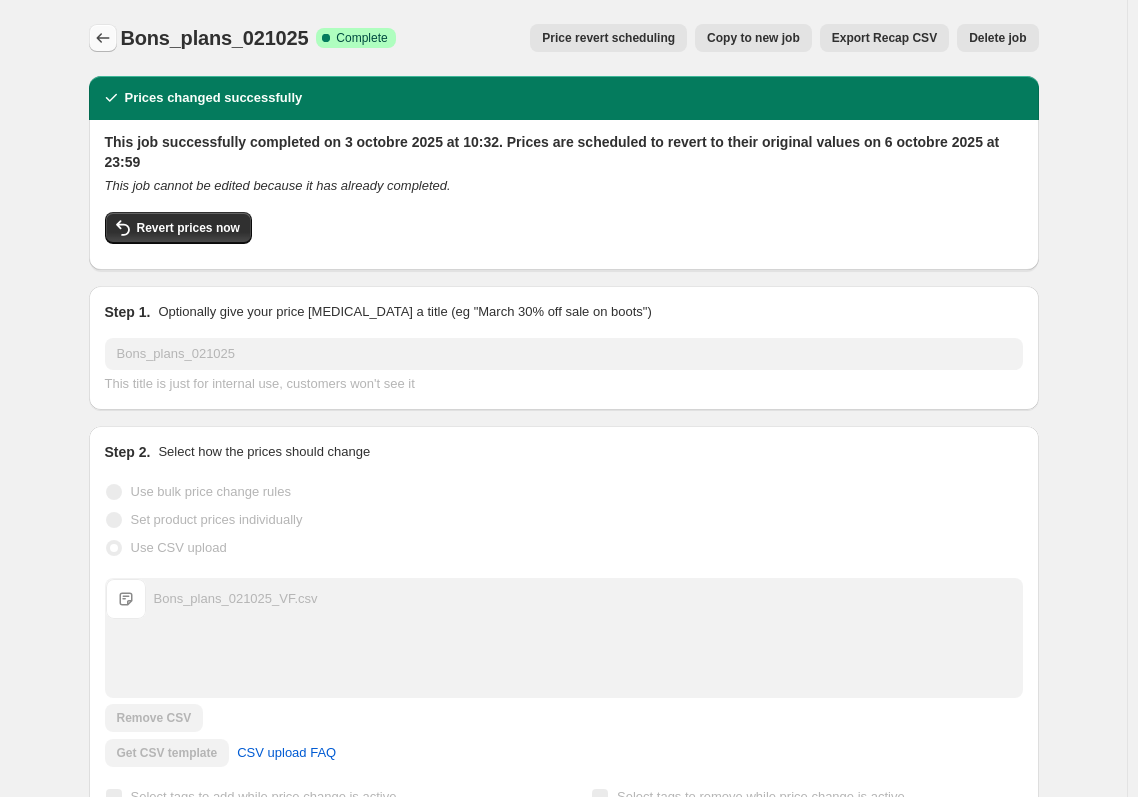
click at [111, 25] on button "Price change jobs" at bounding box center [103, 38] width 28 height 28
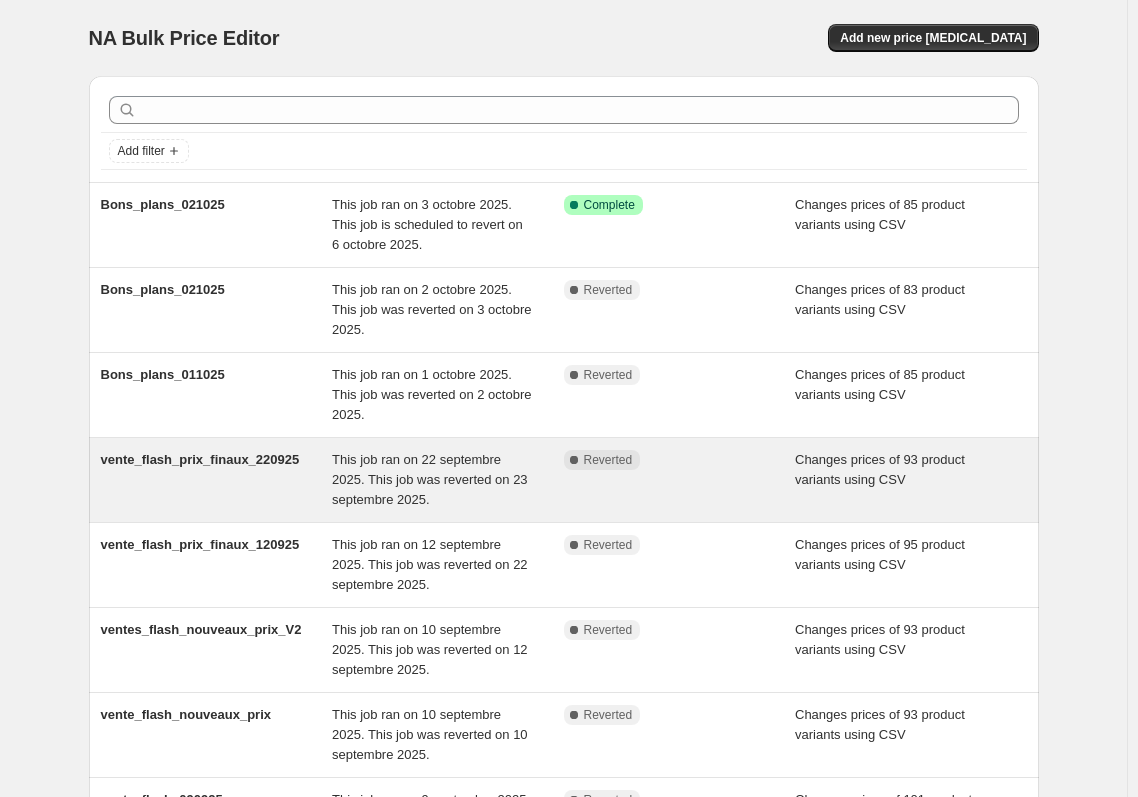
click at [263, 477] on div "vente_flash_prix_finaux_220925" at bounding box center [217, 480] width 232 height 60
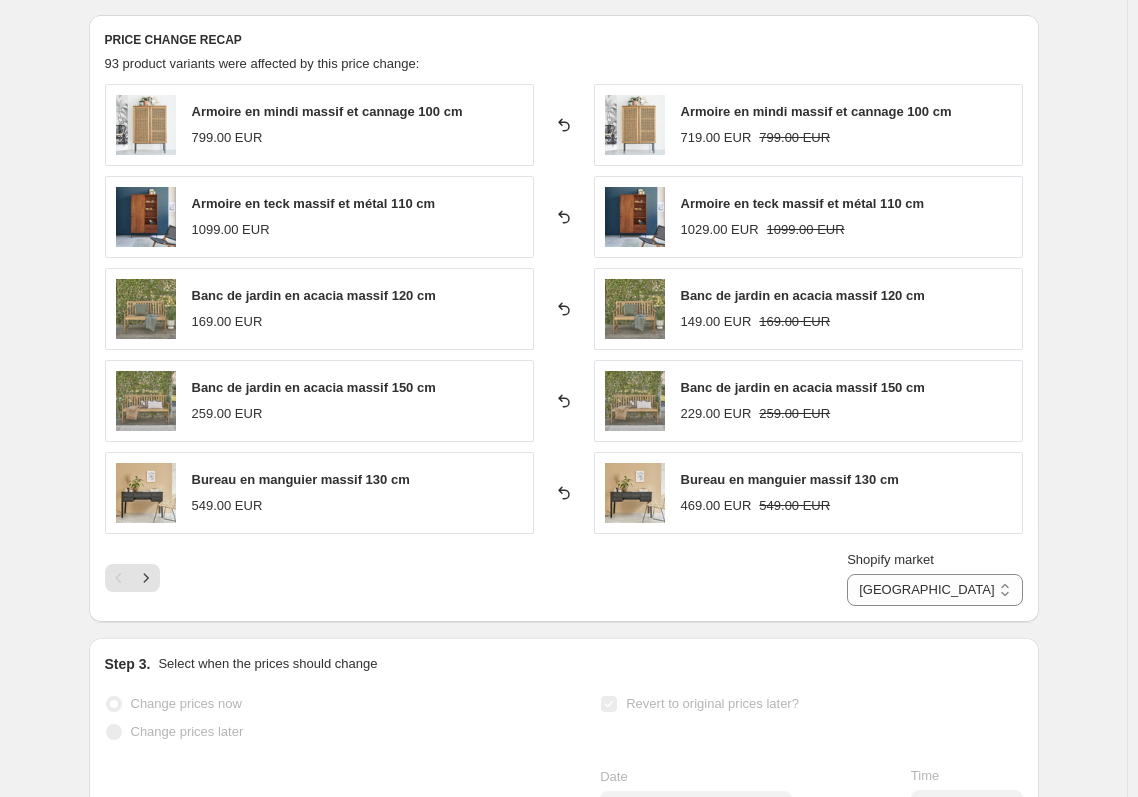
scroll to position [700, 0]
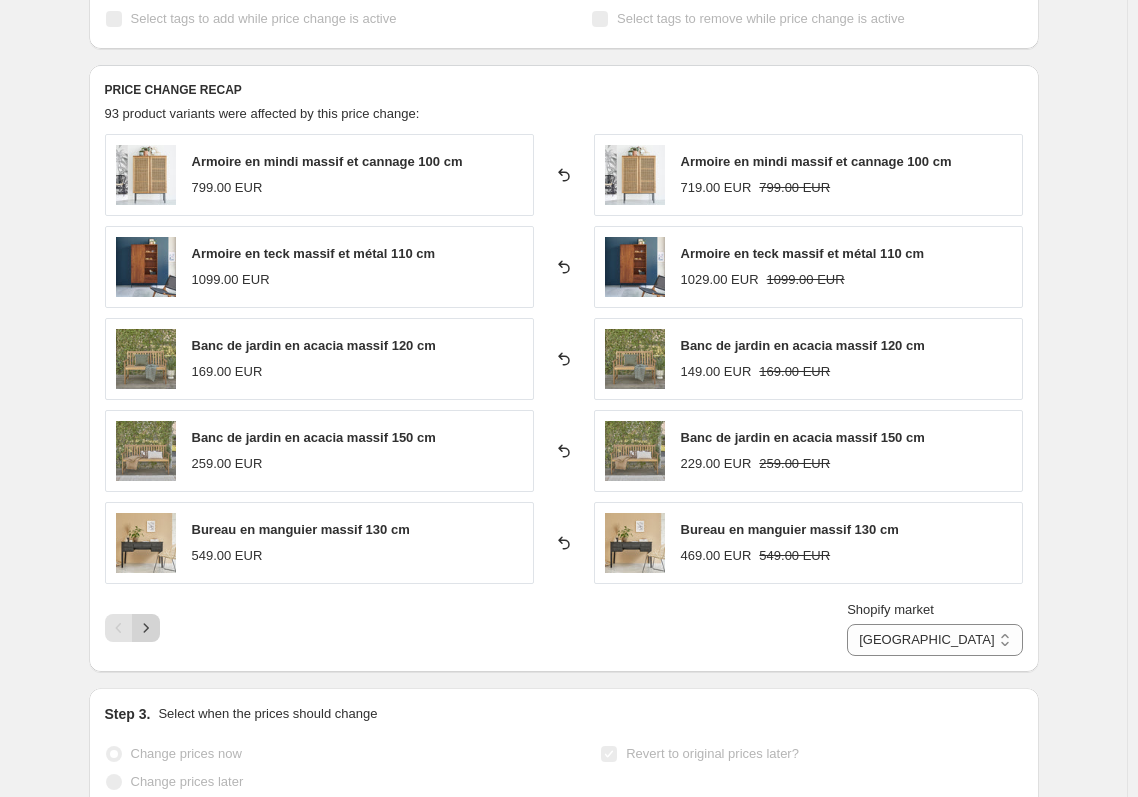
click at [154, 631] on icon "Next" at bounding box center [146, 628] width 20 height 20
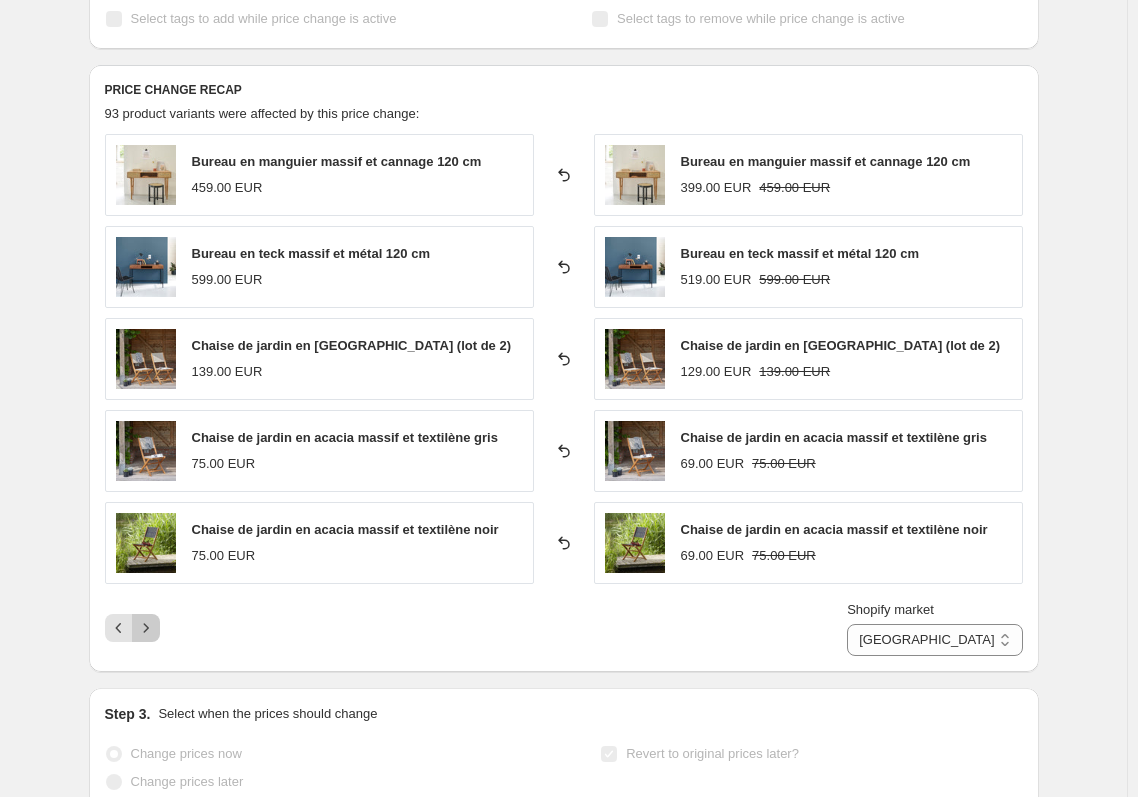
click at [154, 631] on icon "Next" at bounding box center [146, 628] width 20 height 20
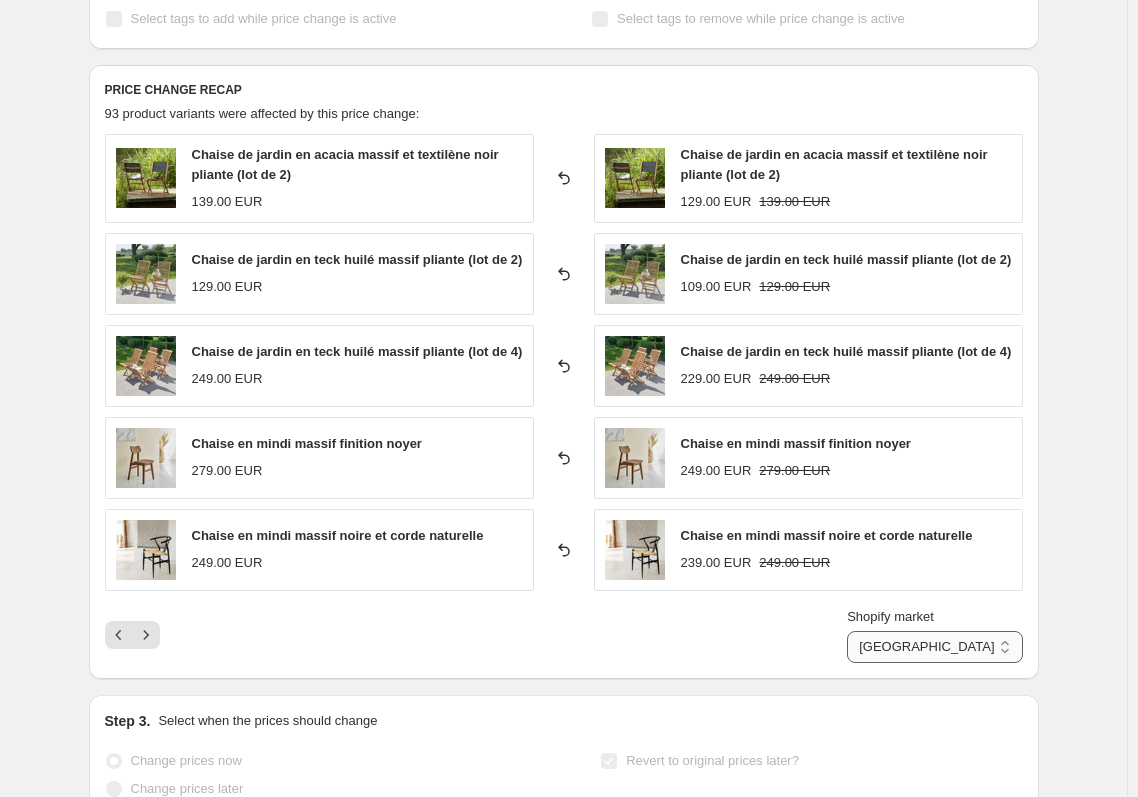
click at [948, 651] on select "Allemagne Autriche Espagne Europe France Italie Suisse" at bounding box center [934, 647] width 175 height 32
select select "80433086792"
click at [940, 631] on select "Allemagne Autriche Espagne Europe France Italie Suisse" at bounding box center [934, 647] width 175 height 32
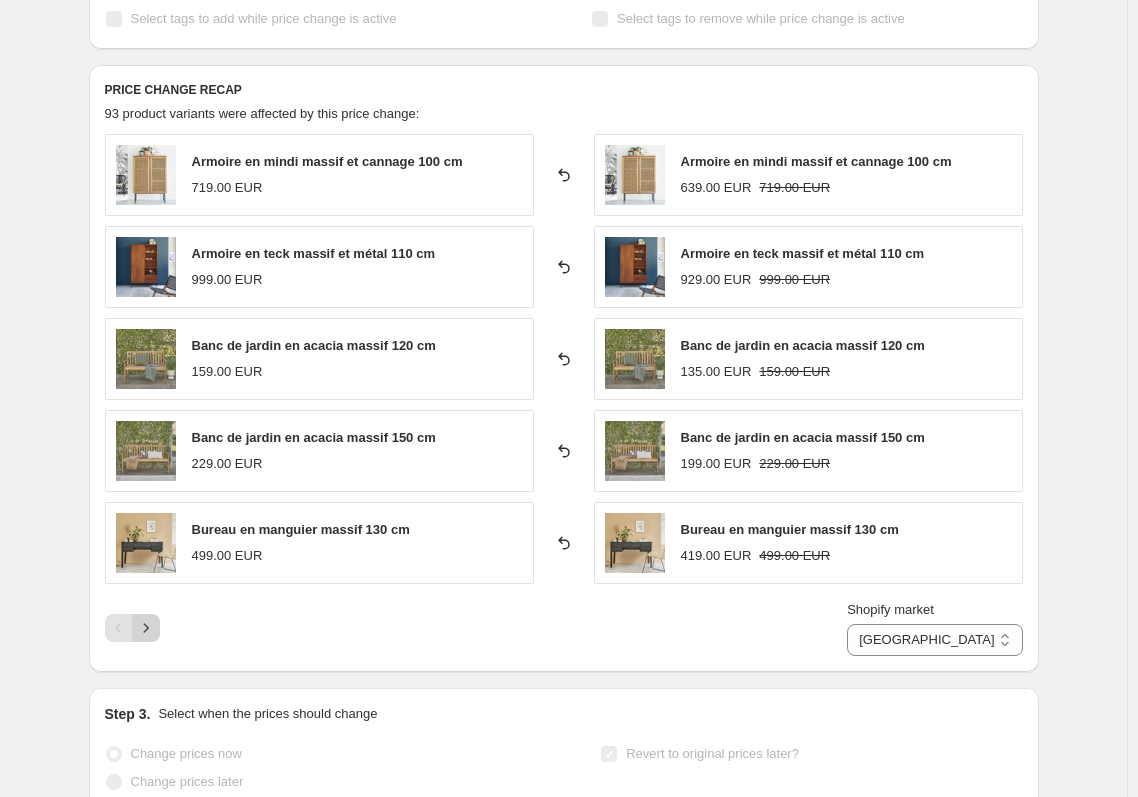
click at [148, 628] on icon "Next" at bounding box center [145, 627] width 5 height 9
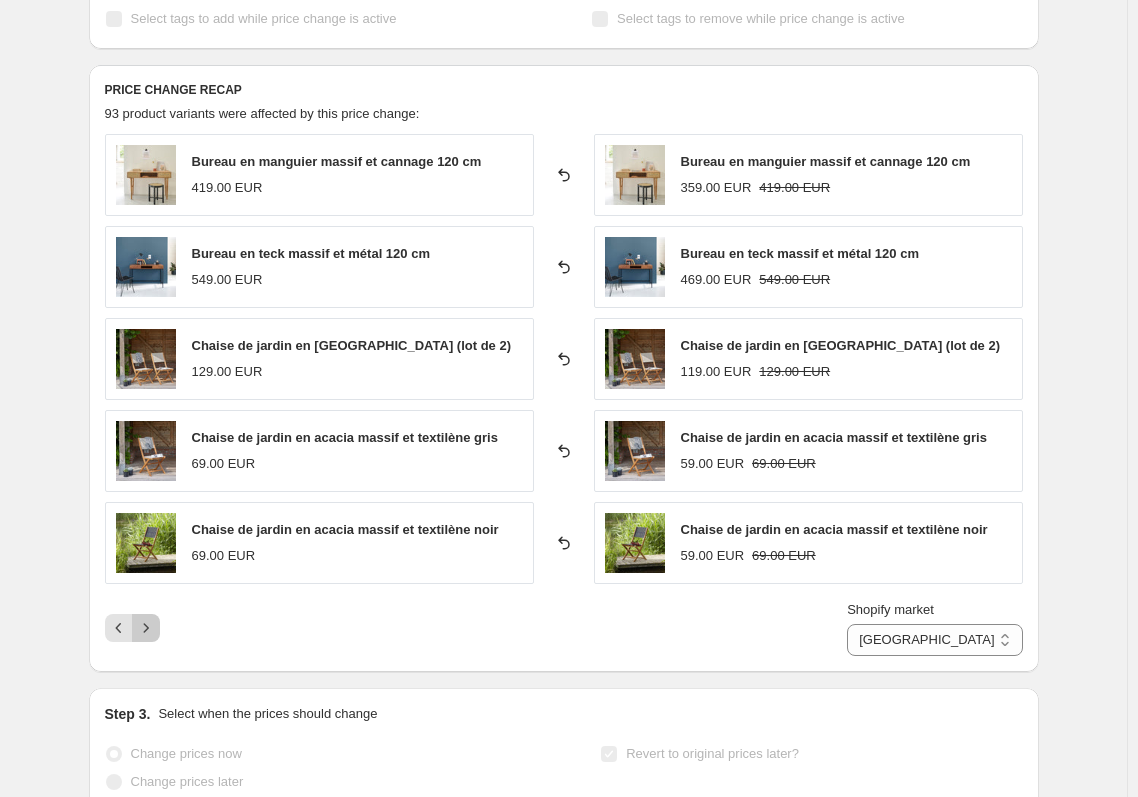
click at [148, 628] on icon "Next" at bounding box center [145, 627] width 5 height 9
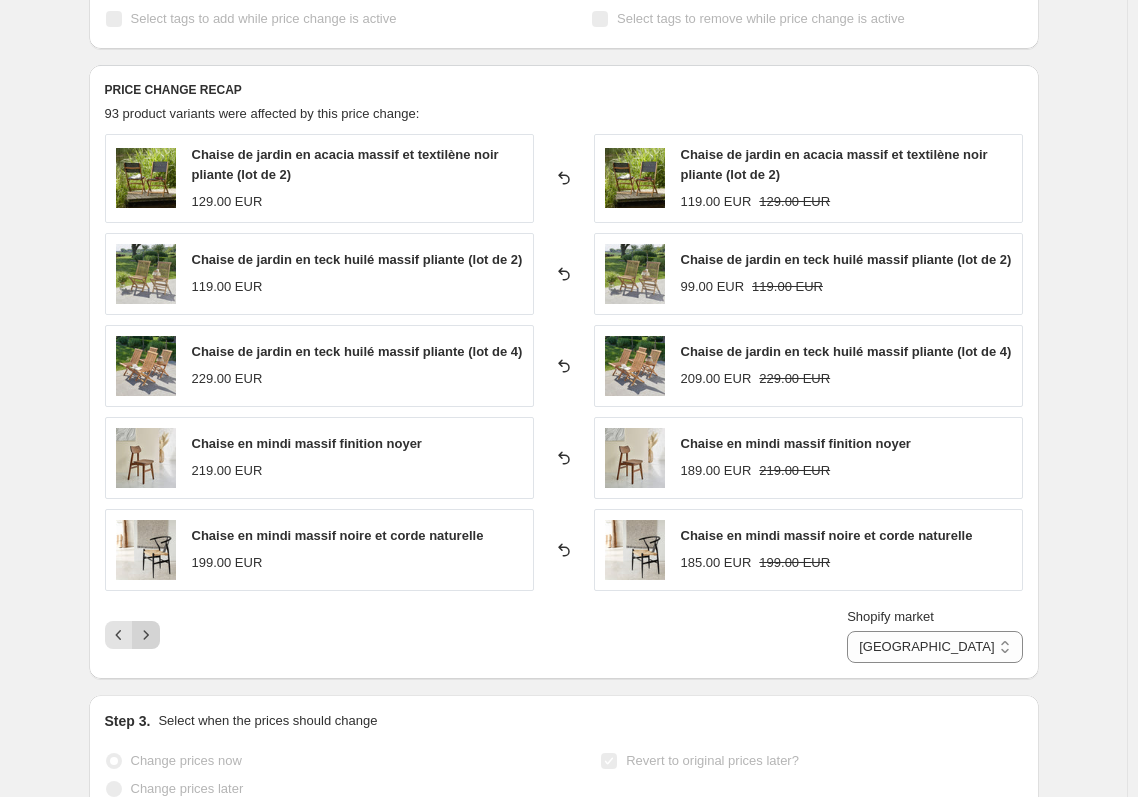
click at [152, 628] on icon "Next" at bounding box center [146, 635] width 20 height 20
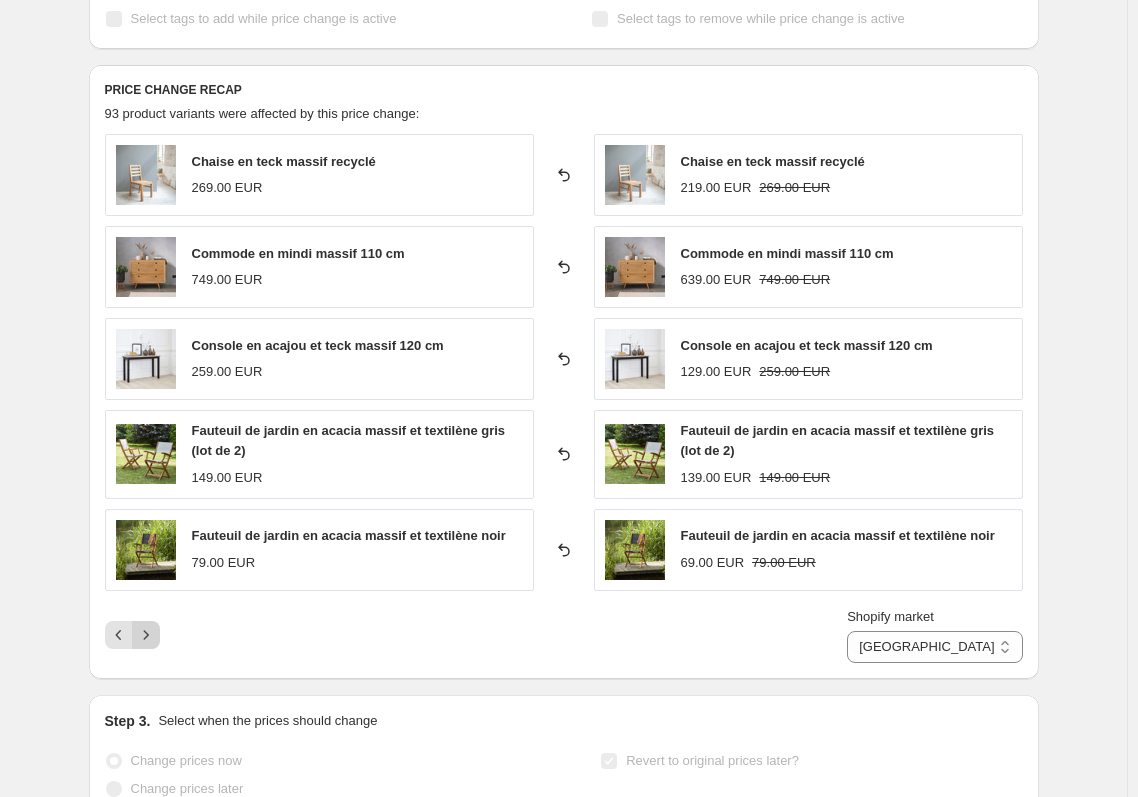
click at [152, 628] on icon "Next" at bounding box center [146, 635] width 20 height 20
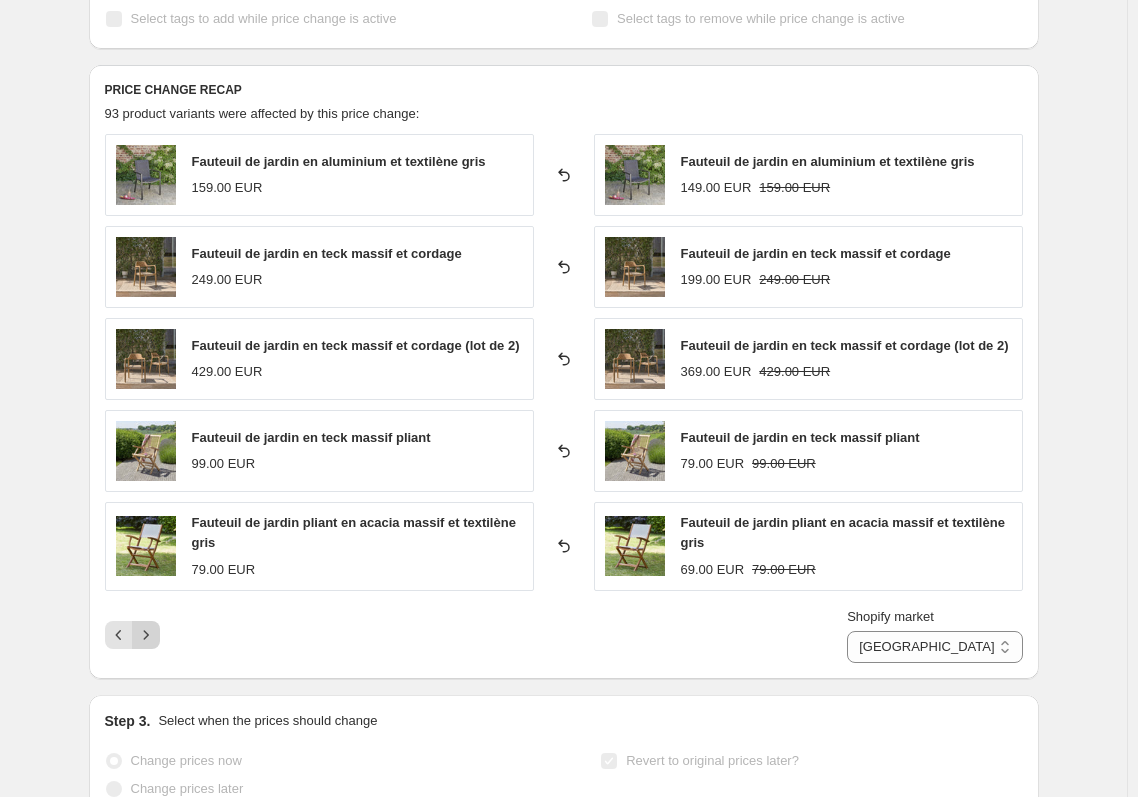
click at [152, 628] on icon "Next" at bounding box center [146, 635] width 20 height 20
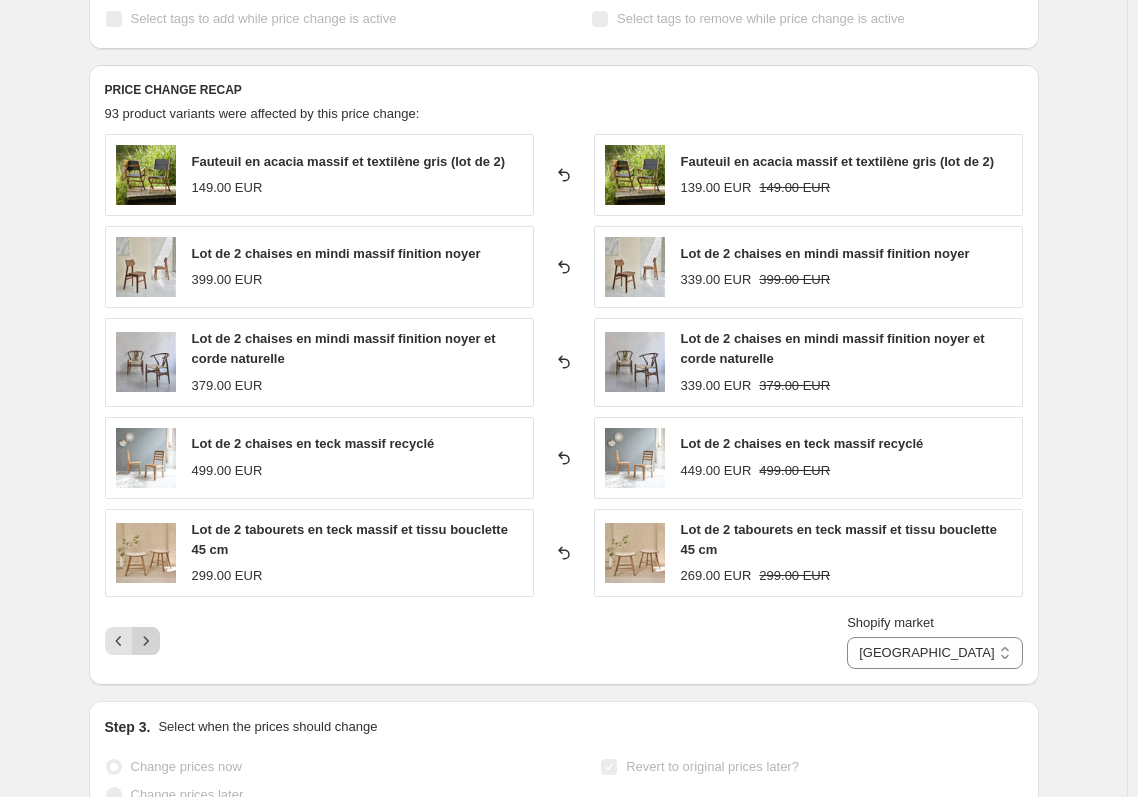
click at [152, 628] on button "Next" at bounding box center [146, 641] width 28 height 28
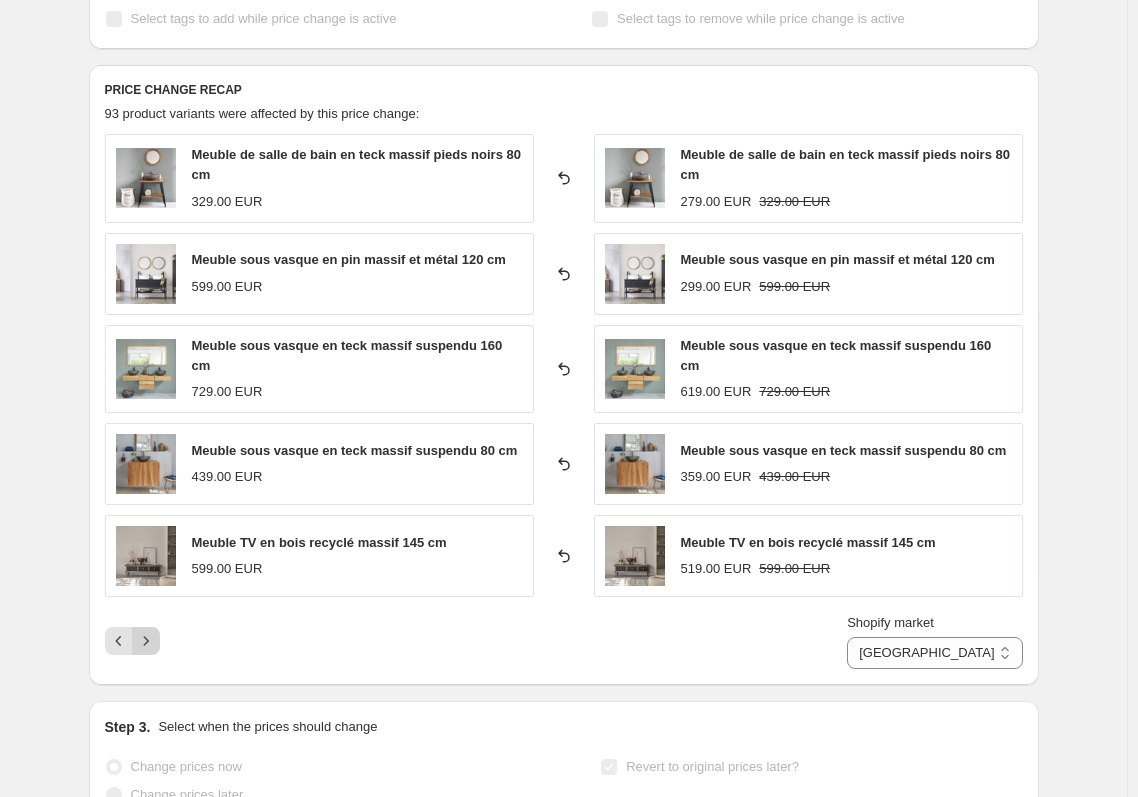
click at [152, 631] on icon "Next" at bounding box center [146, 641] width 20 height 20
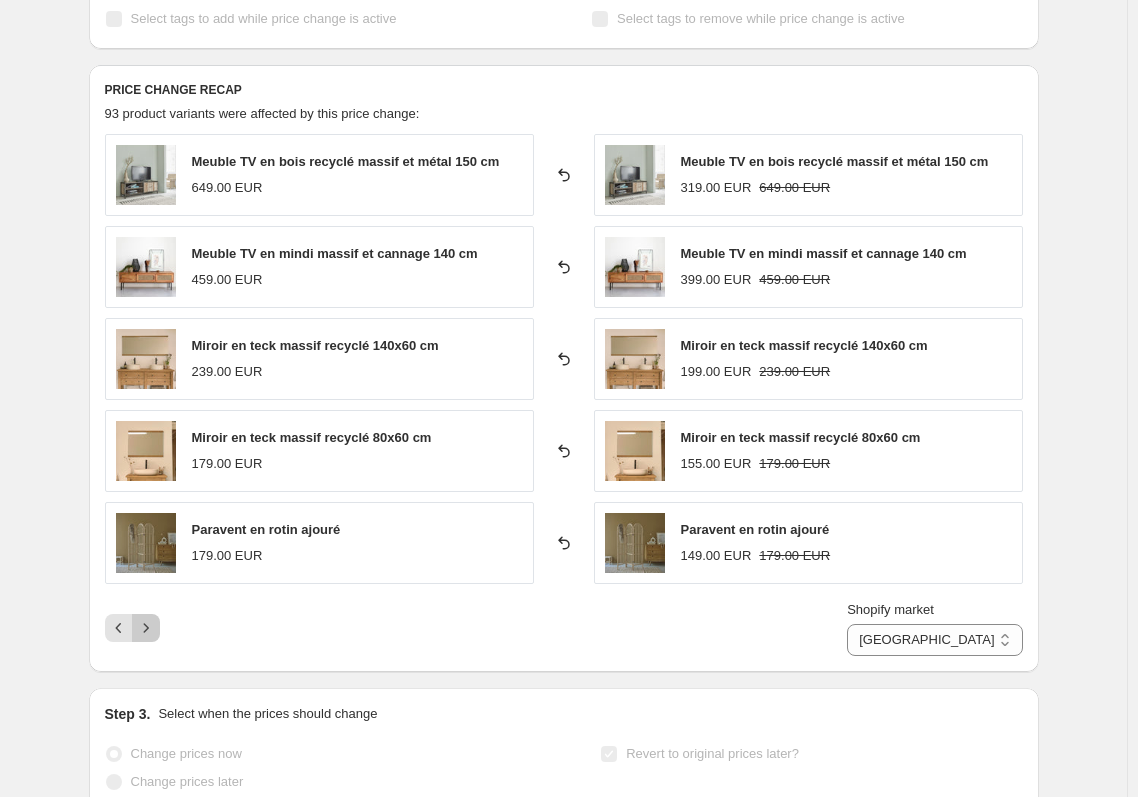
click at [148, 628] on icon "Next" at bounding box center [145, 627] width 5 height 9
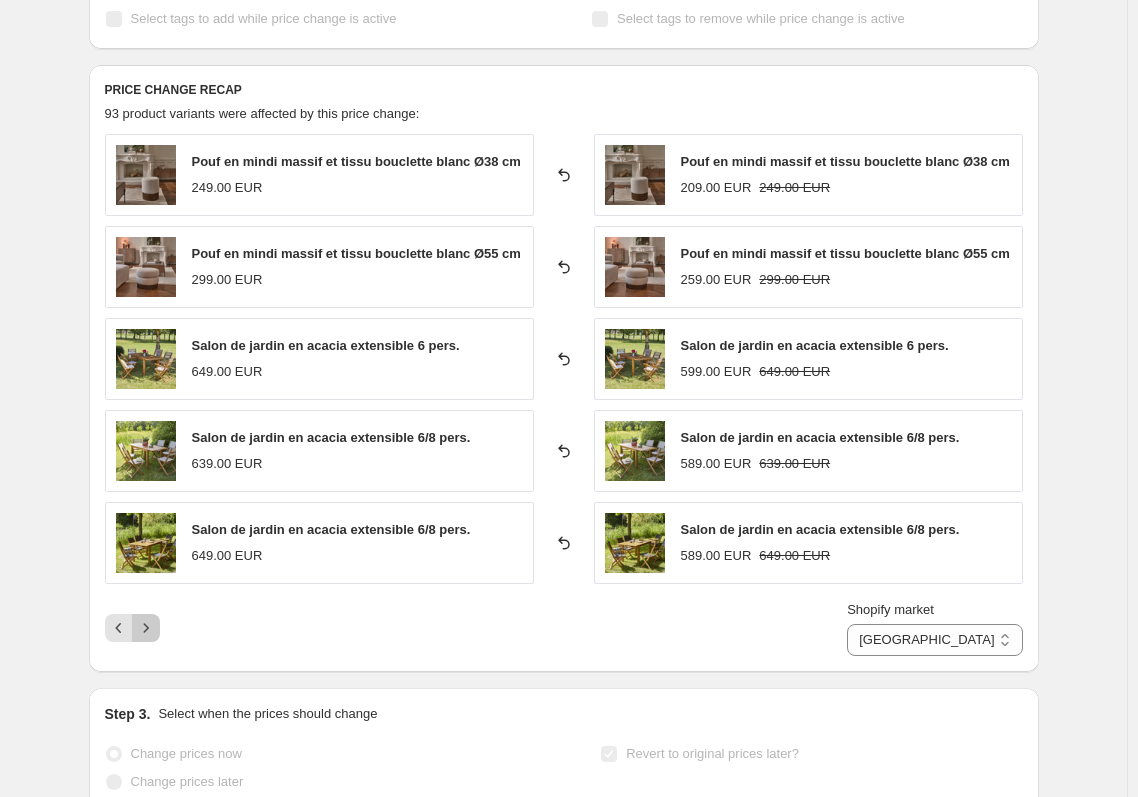
click at [148, 628] on icon "Next" at bounding box center [145, 627] width 5 height 9
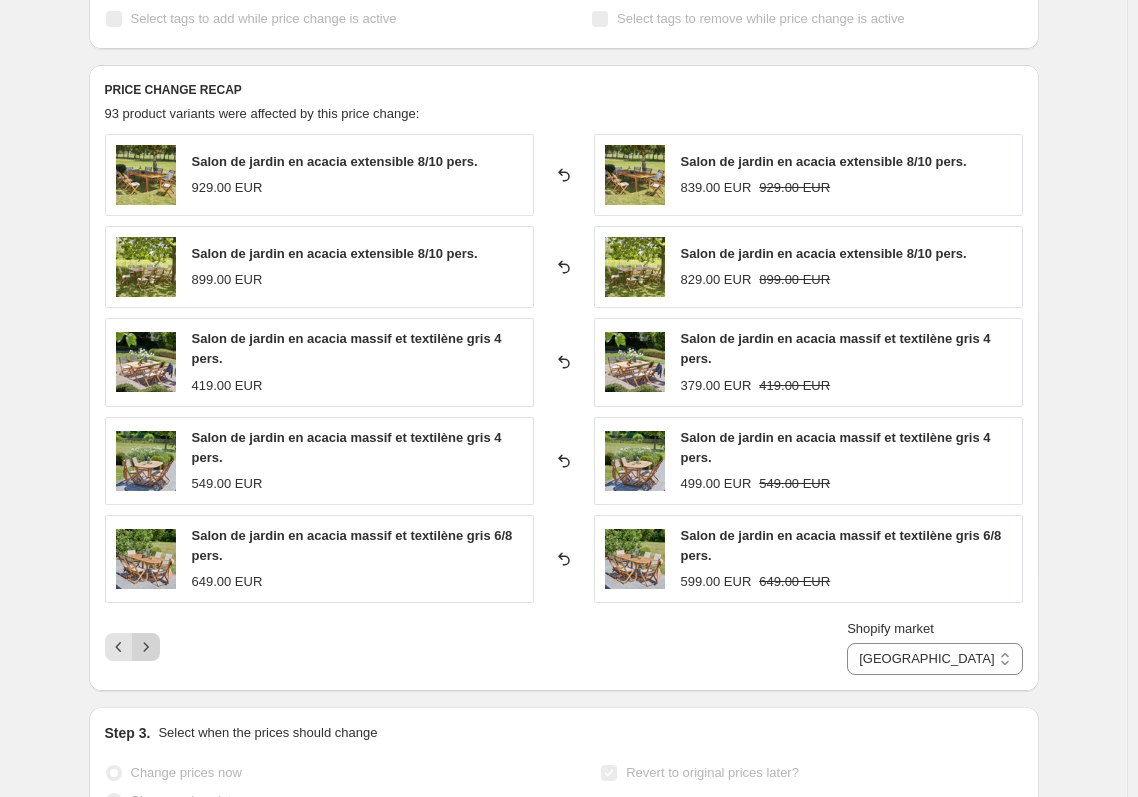
click at [152, 628] on div "Shopify market Allemagne Autriche Espagne Europe France Italie Suisse France" at bounding box center [564, 647] width 918 height 56
click at [153, 644] on icon "Next" at bounding box center [146, 647] width 20 height 20
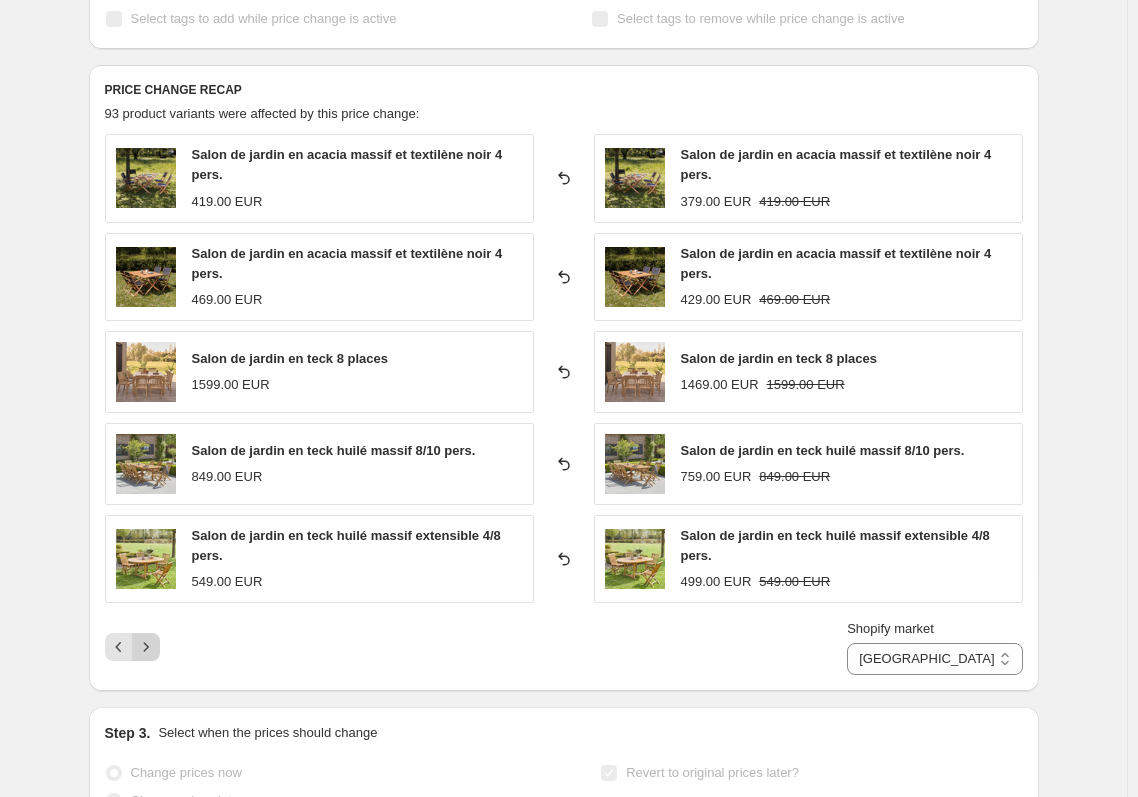
click at [153, 644] on icon "Next" at bounding box center [146, 647] width 20 height 20
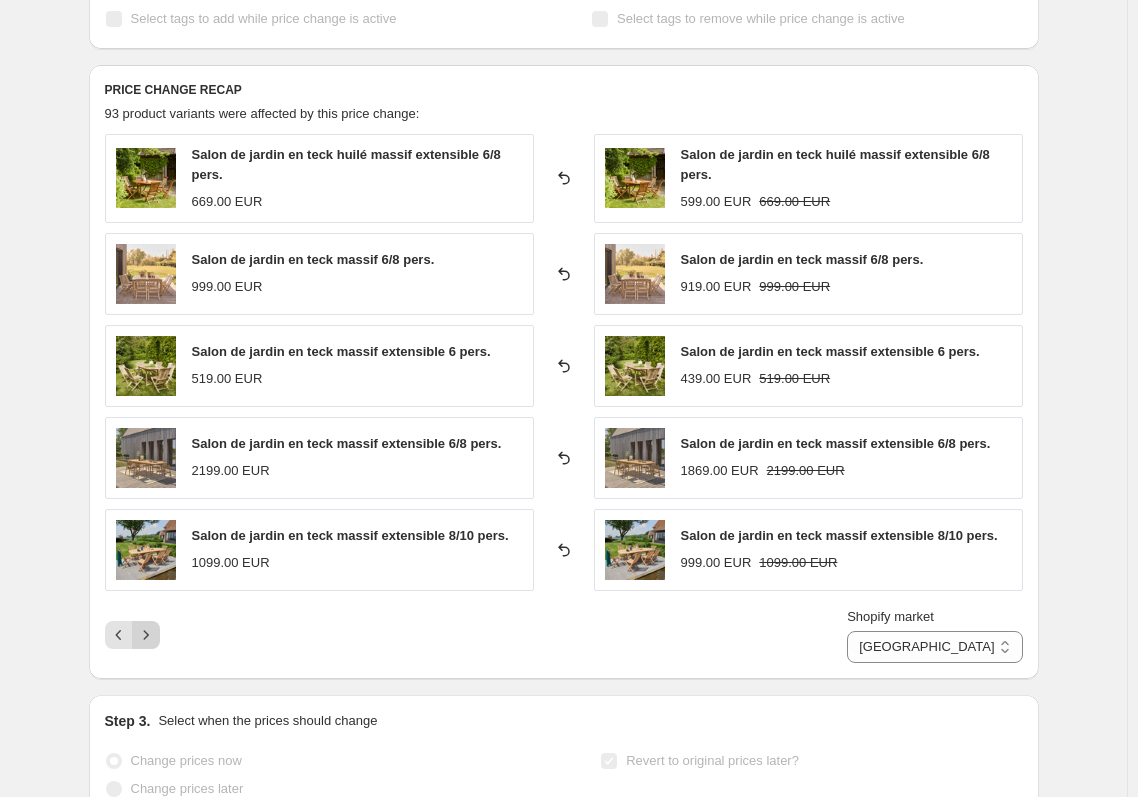
click at [153, 644] on icon "Next" at bounding box center [146, 635] width 20 height 20
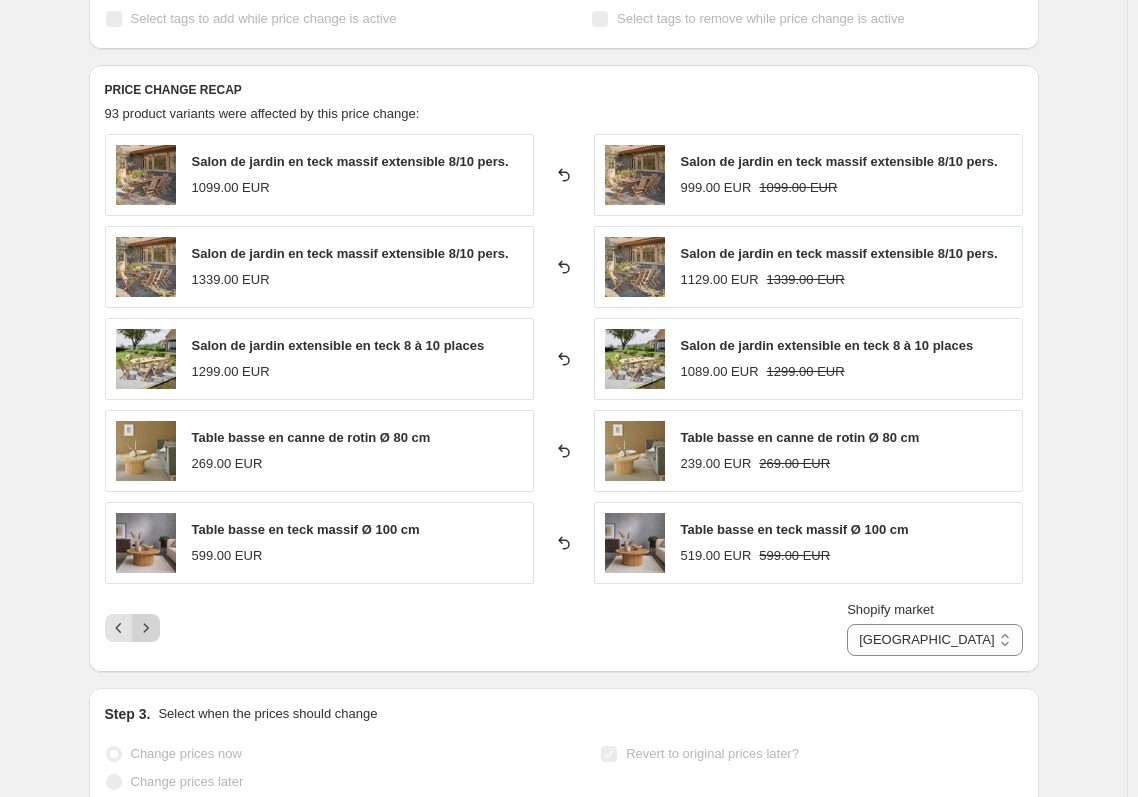
click at [153, 633] on icon "Next" at bounding box center [146, 628] width 20 height 20
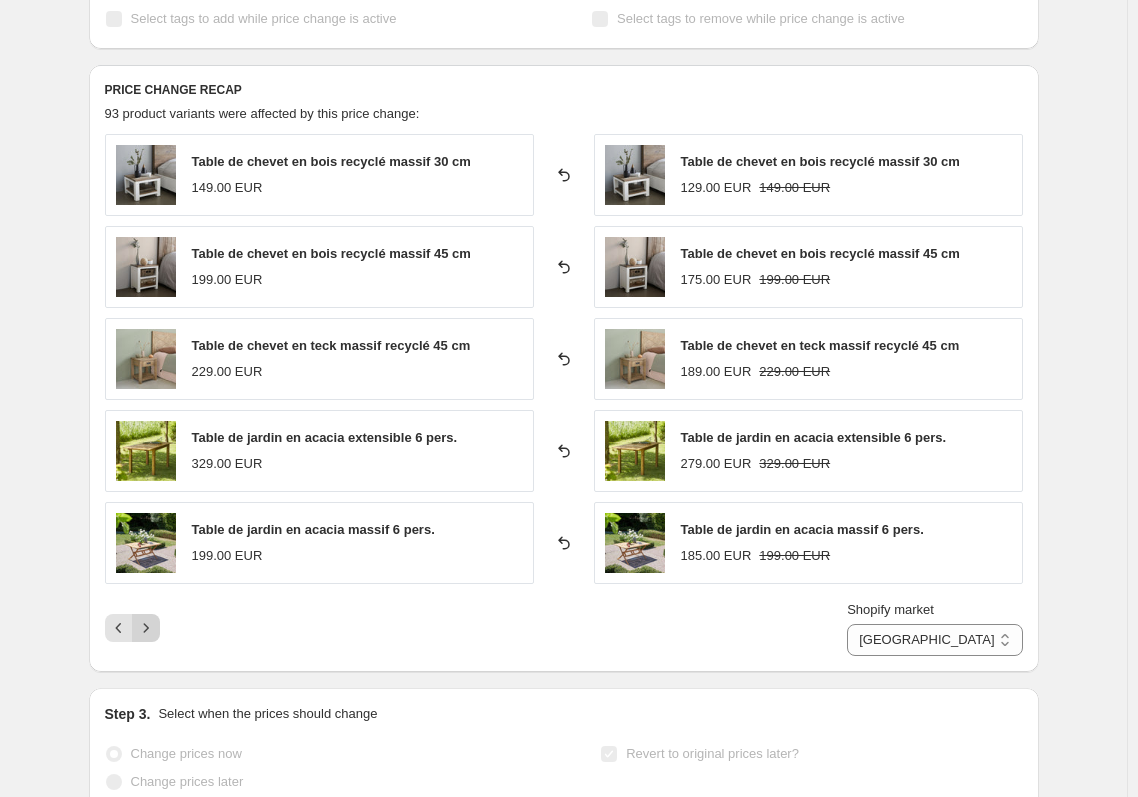
click at [154, 631] on icon "Next" at bounding box center [146, 628] width 20 height 20
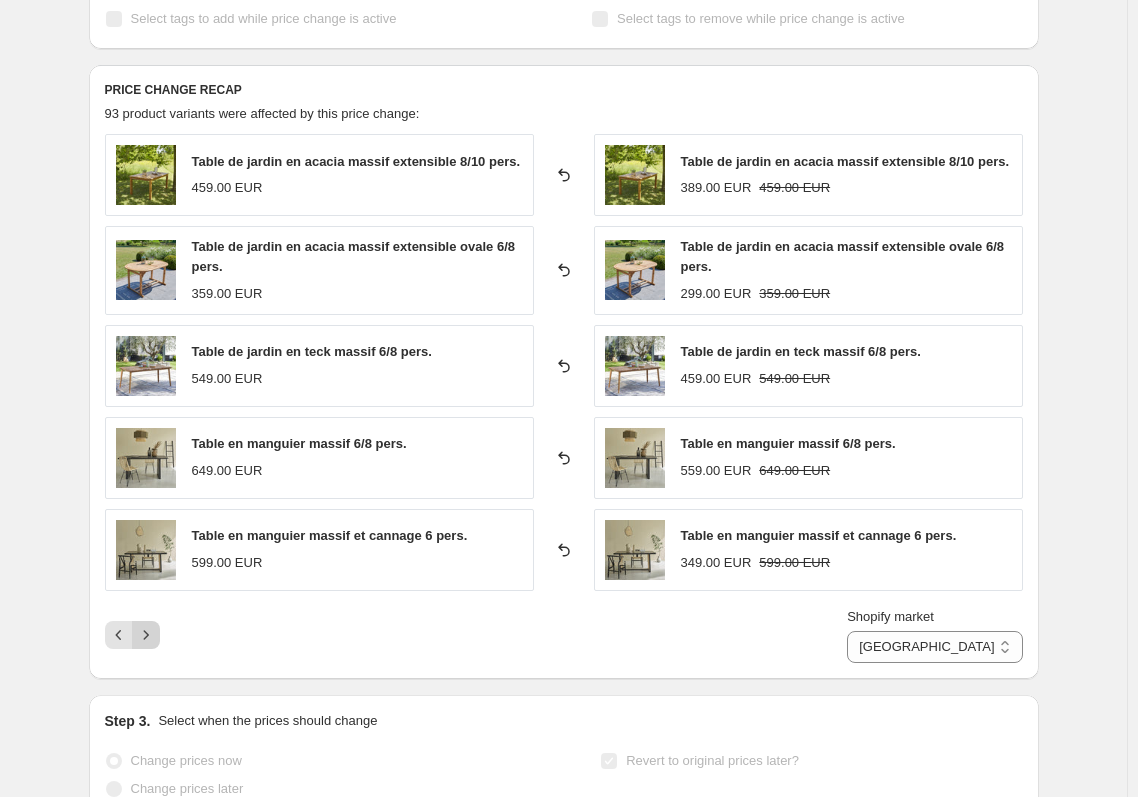
click at [154, 631] on icon "Next" at bounding box center [146, 635] width 20 height 20
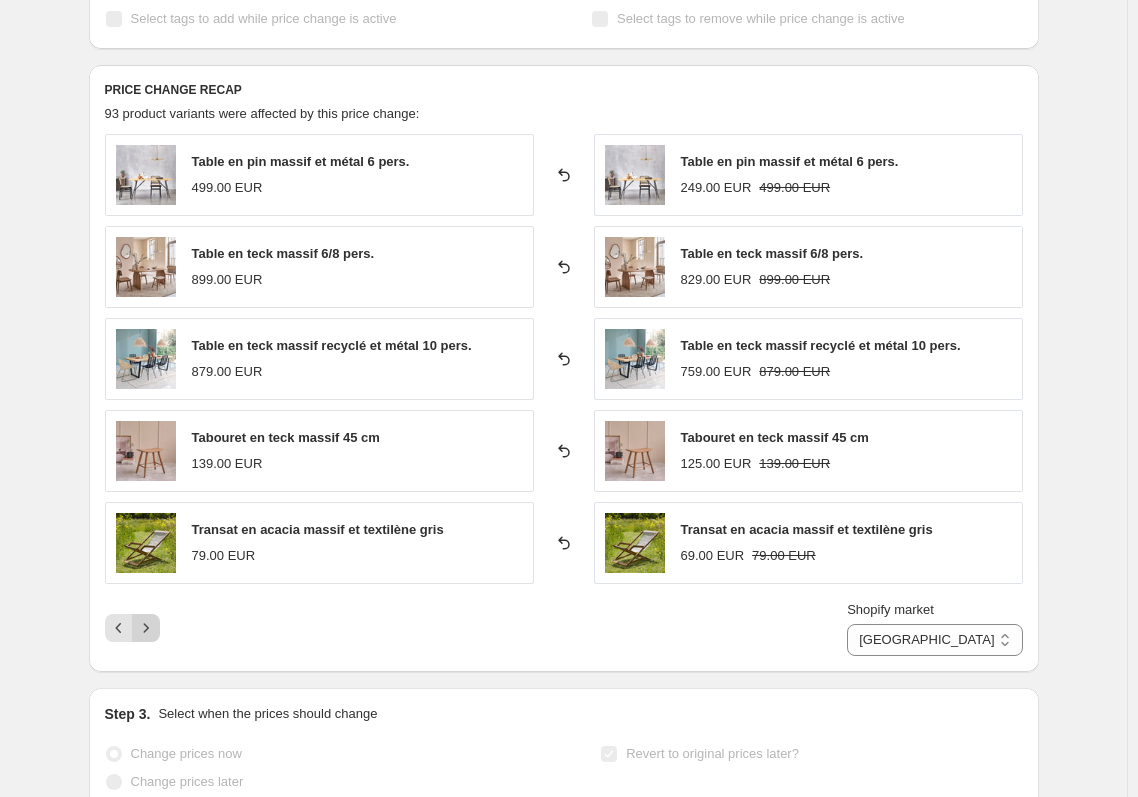
click at [154, 631] on icon "Next" at bounding box center [146, 628] width 20 height 20
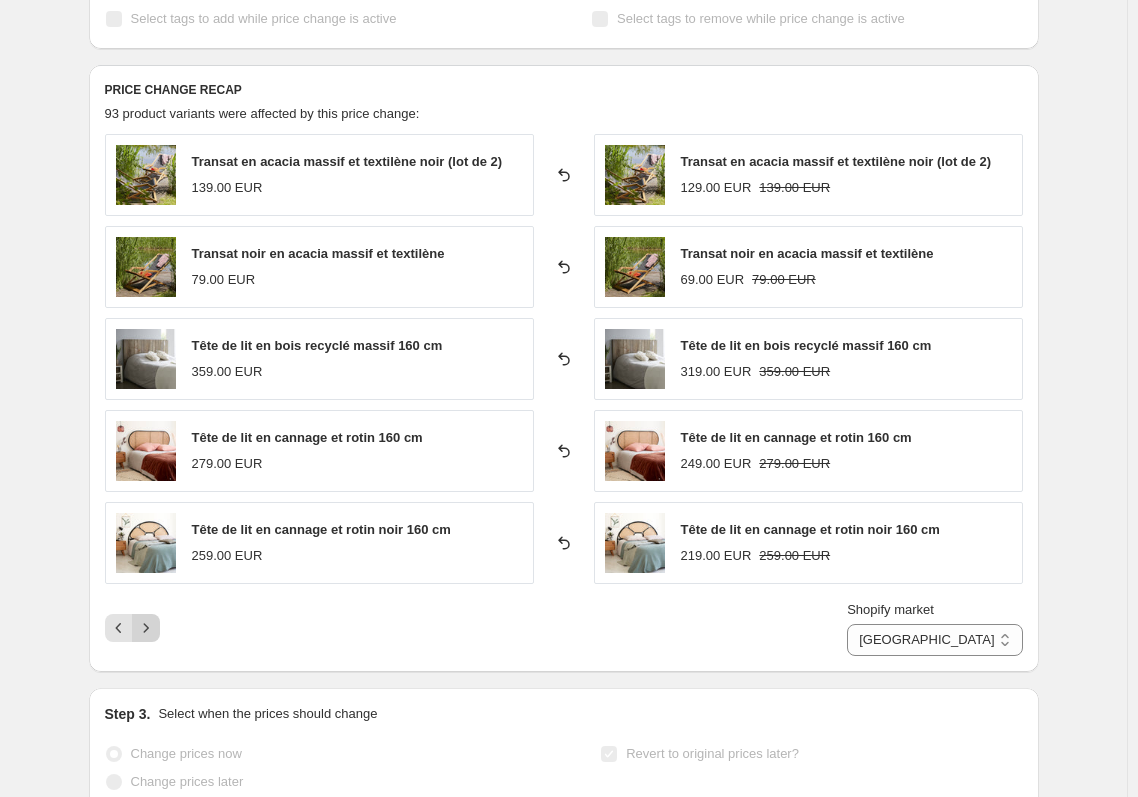
click at [154, 631] on icon "Next" at bounding box center [146, 628] width 20 height 20
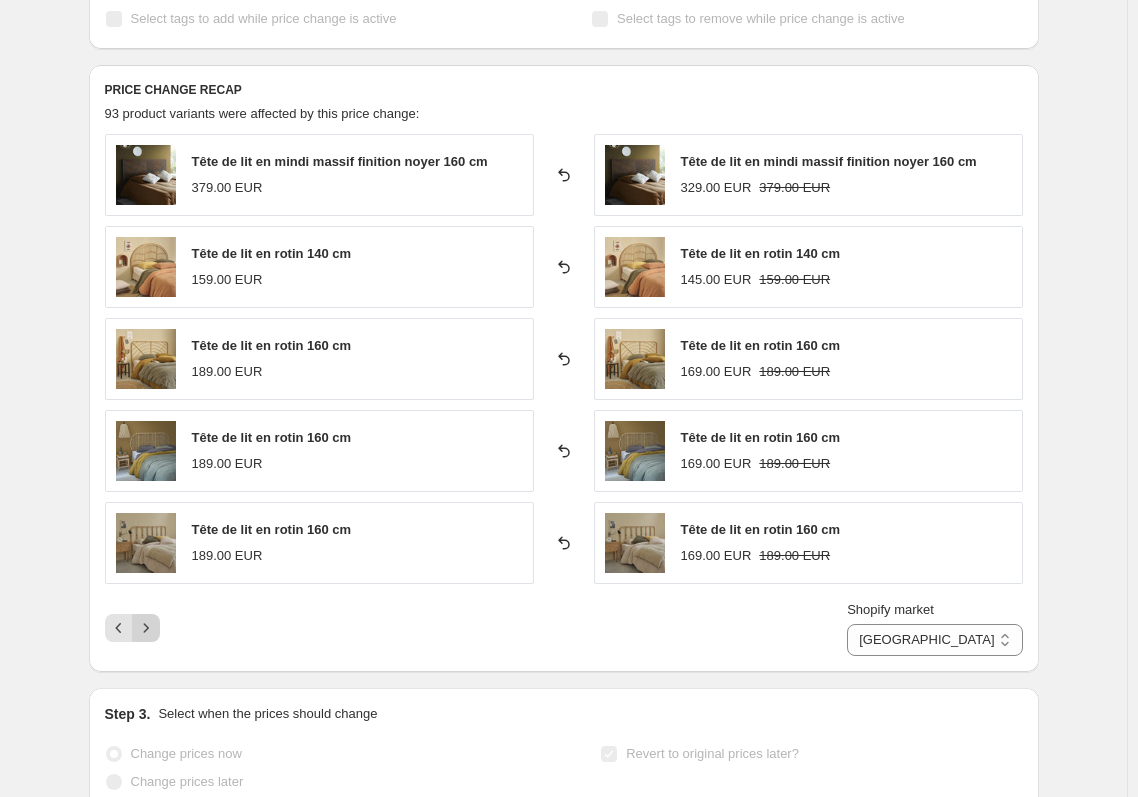
click at [154, 631] on icon "Next" at bounding box center [146, 628] width 20 height 20
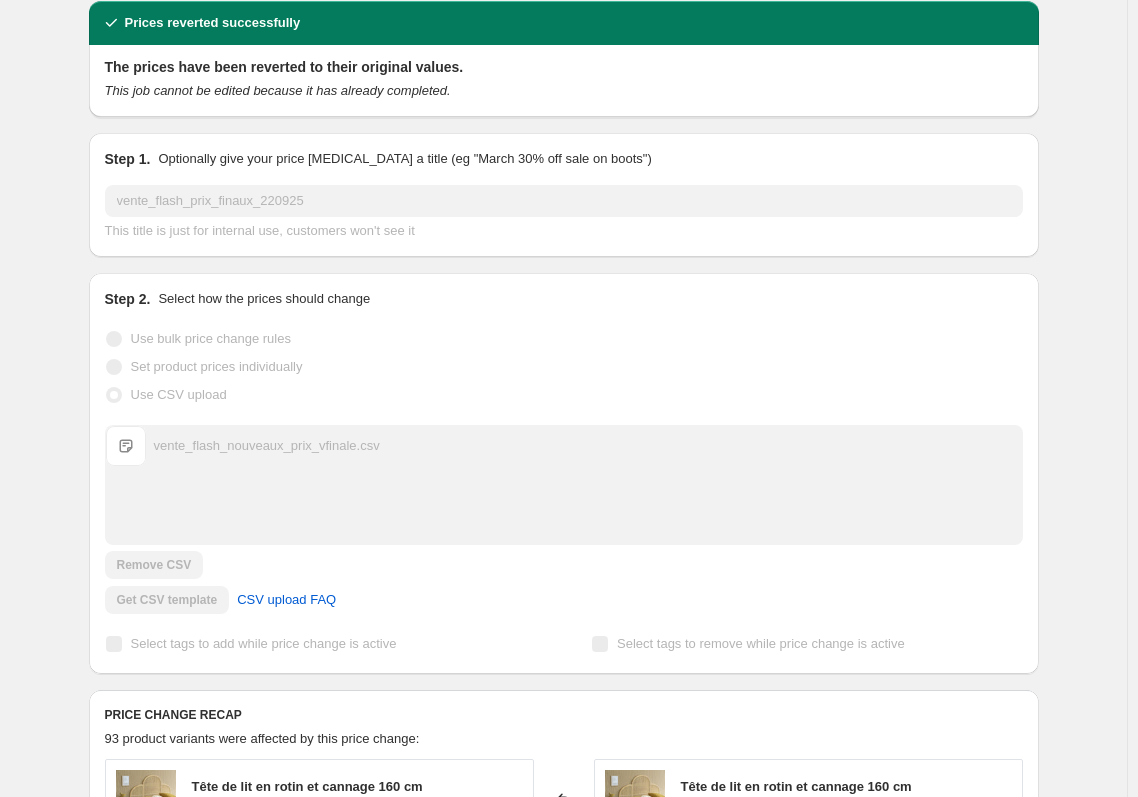
scroll to position [0, 0]
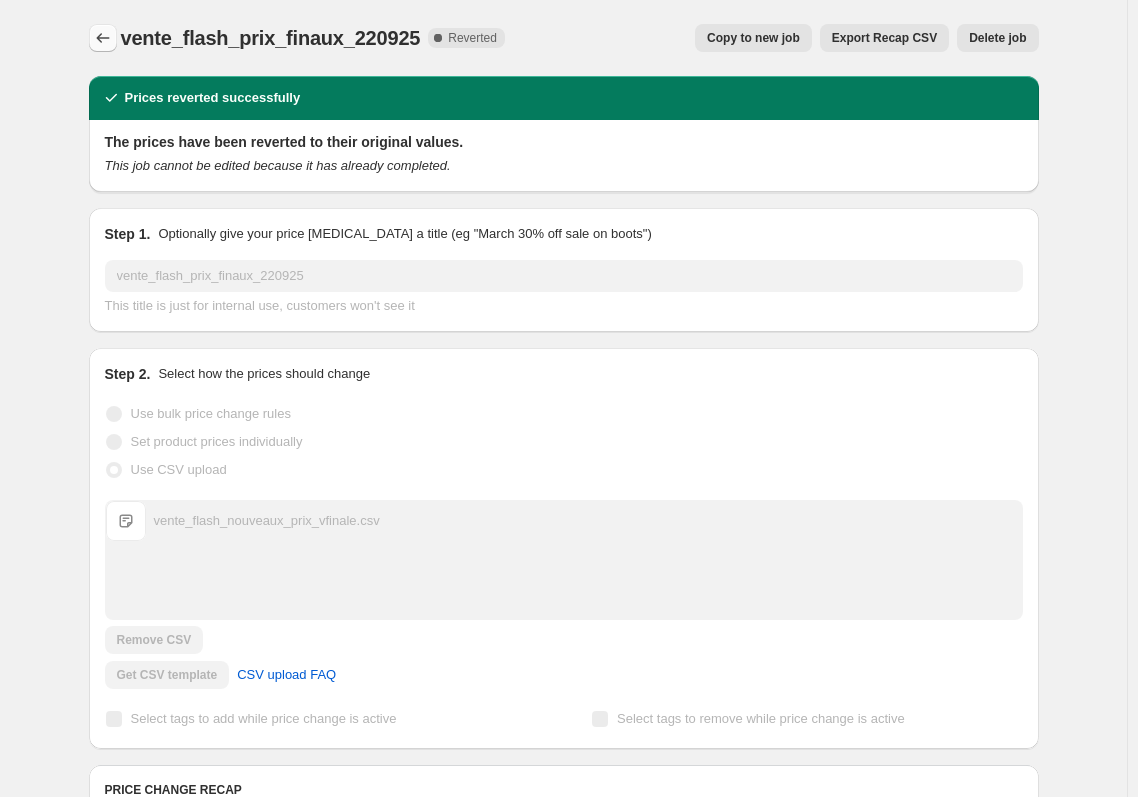
click at [98, 47] on icon "Price change jobs" at bounding box center [103, 38] width 20 height 20
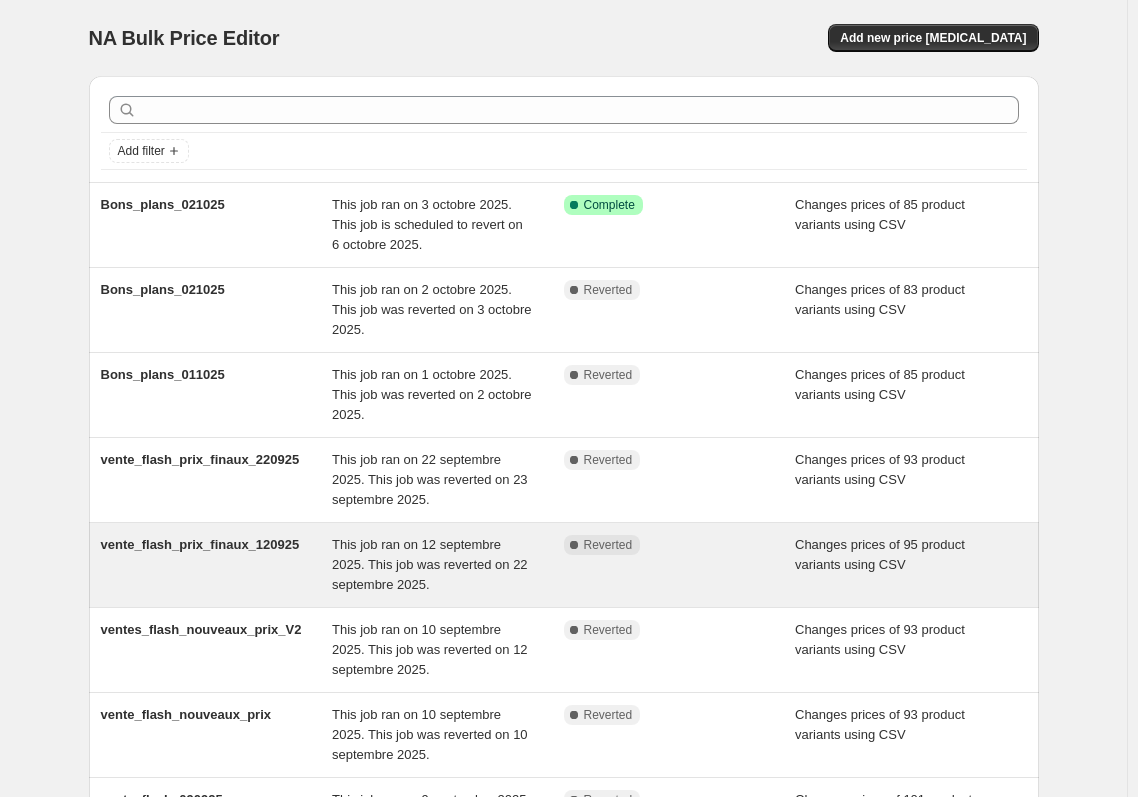
click at [221, 566] on div "vente_flash_prix_finaux_120925" at bounding box center [217, 565] width 232 height 60
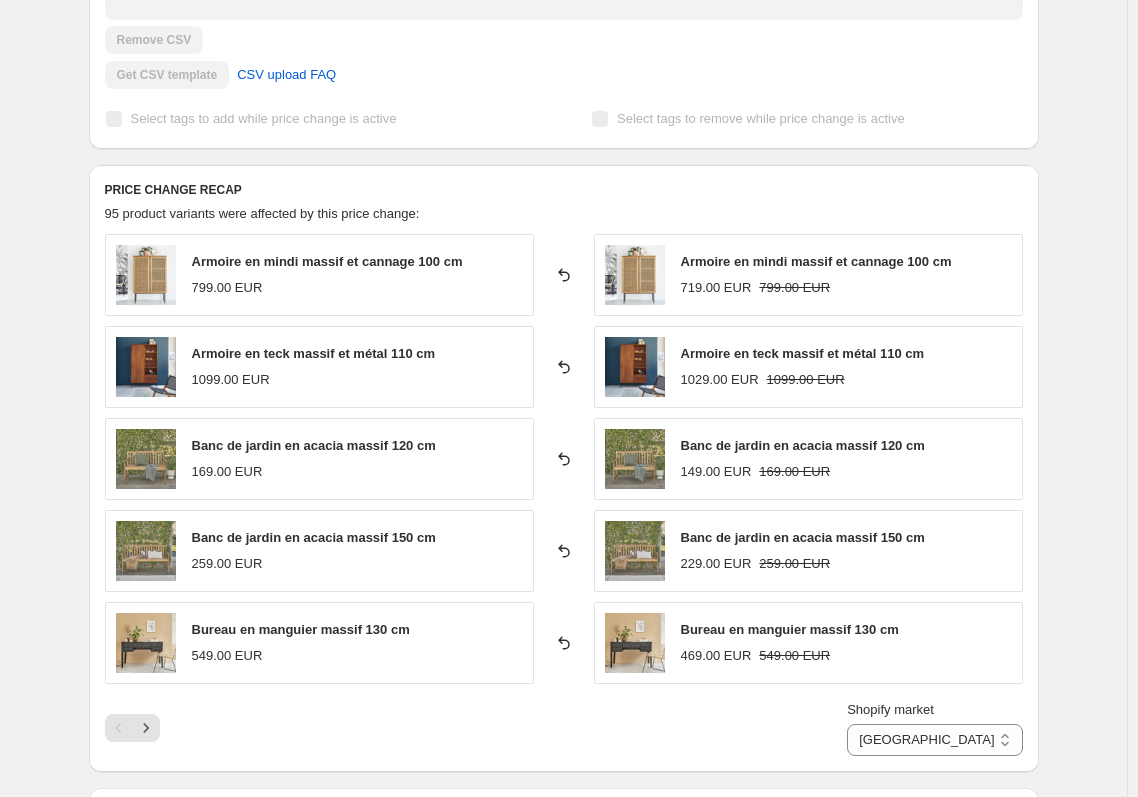
scroll to position [800, 0]
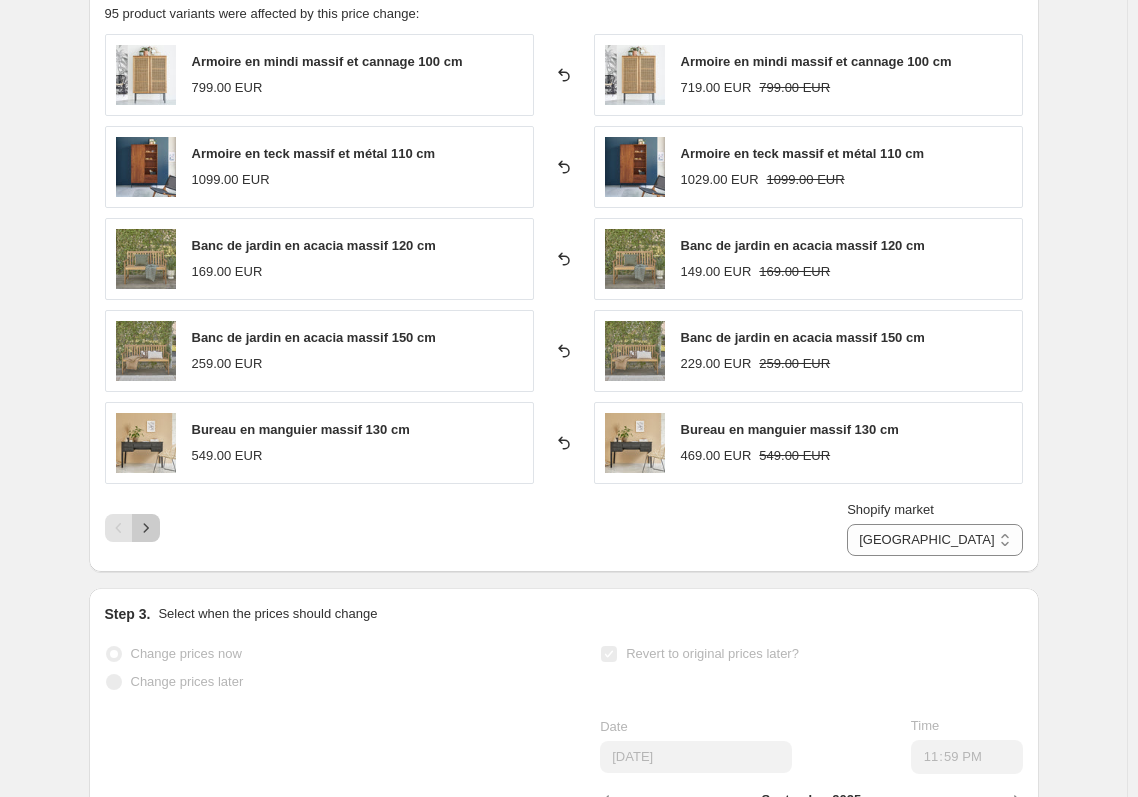
click at [156, 525] on icon "Next" at bounding box center [146, 528] width 20 height 20
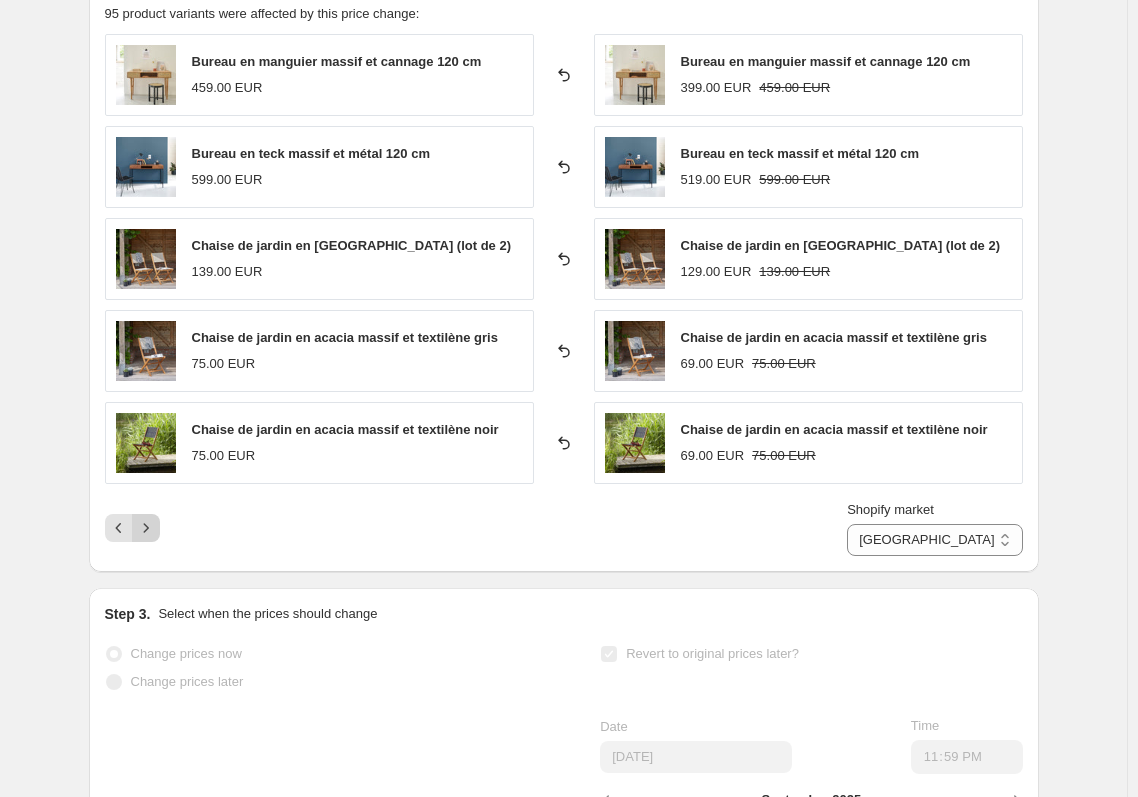
click at [156, 525] on icon "Next" at bounding box center [146, 528] width 20 height 20
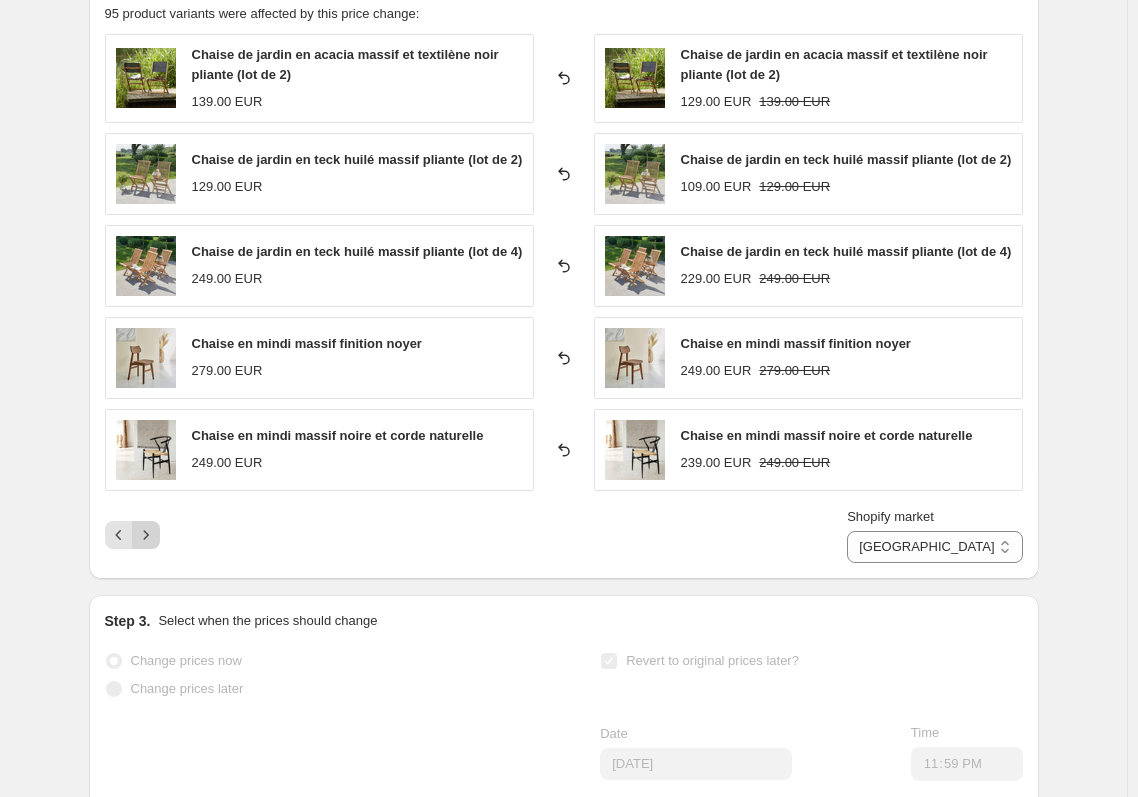
click at [156, 525] on icon "Next" at bounding box center [146, 535] width 20 height 20
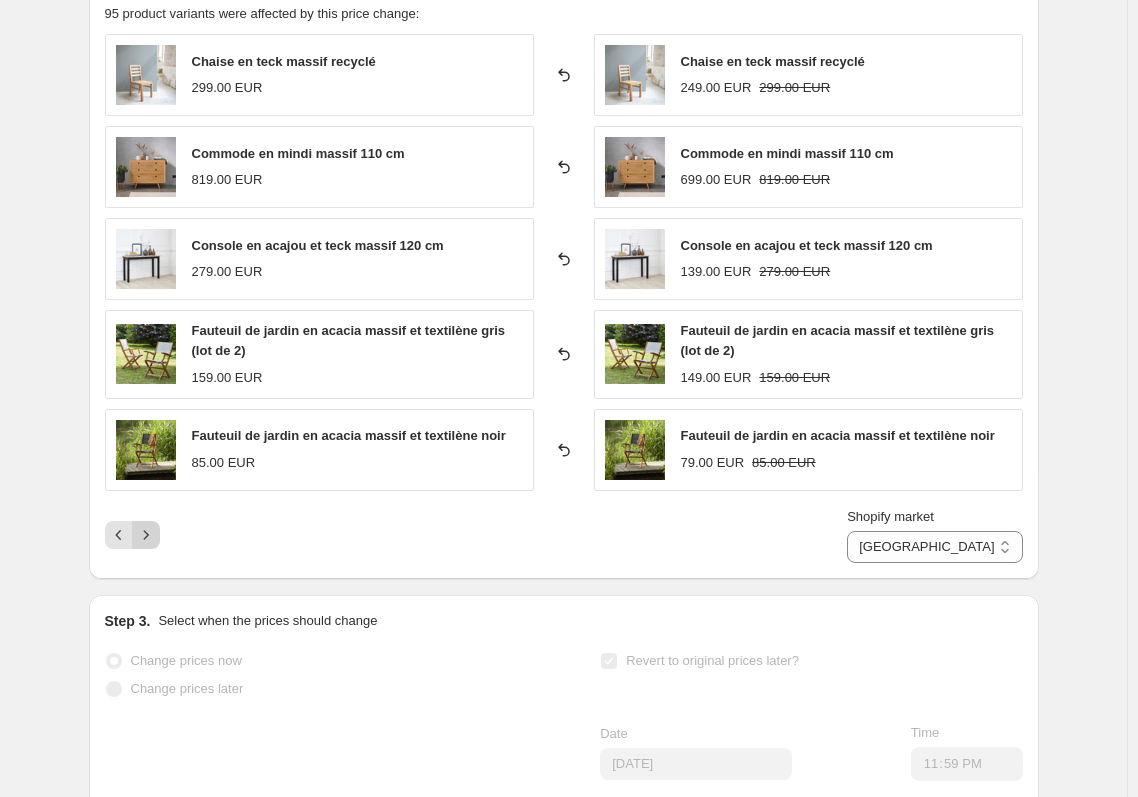
click at [156, 525] on icon "Next" at bounding box center [146, 535] width 20 height 20
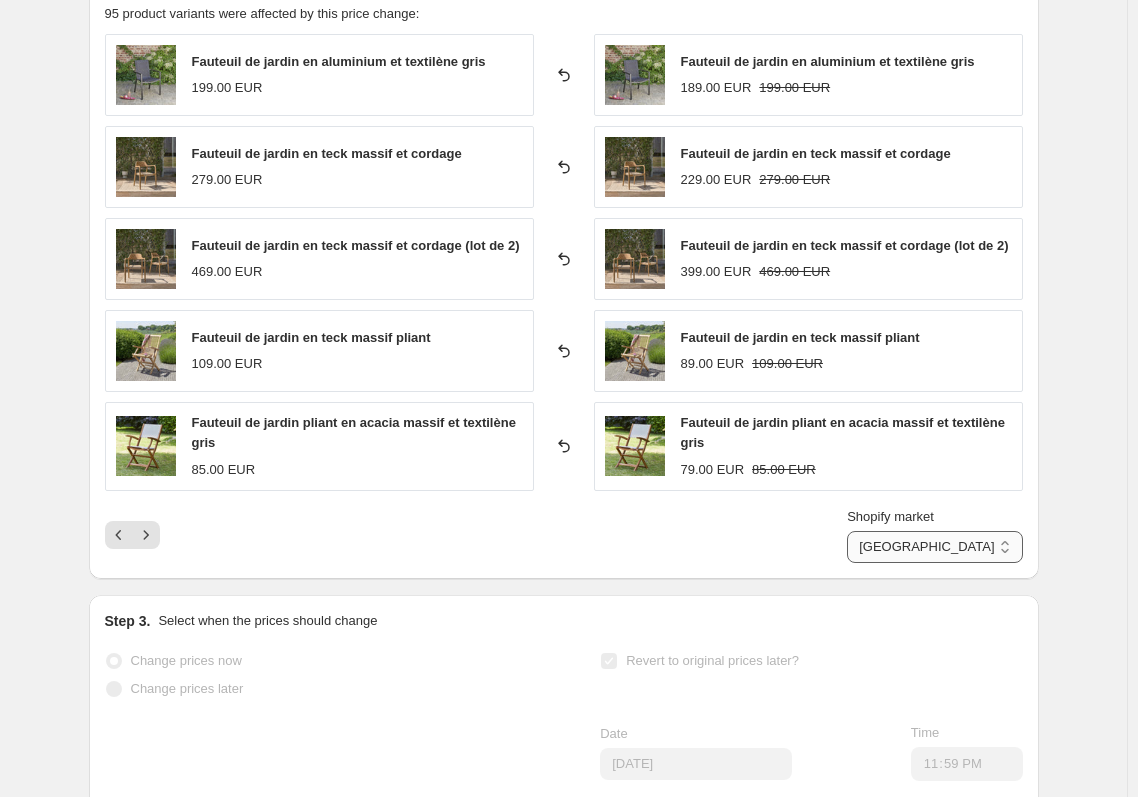
click at [964, 549] on select "Allemagne Autriche Espagne Europe France Italie Suisse" at bounding box center [934, 547] width 175 height 32
select select "80433086792"
click at [940, 531] on select "Allemagne Autriche Espagne Europe France Italie Suisse" at bounding box center [934, 547] width 175 height 32
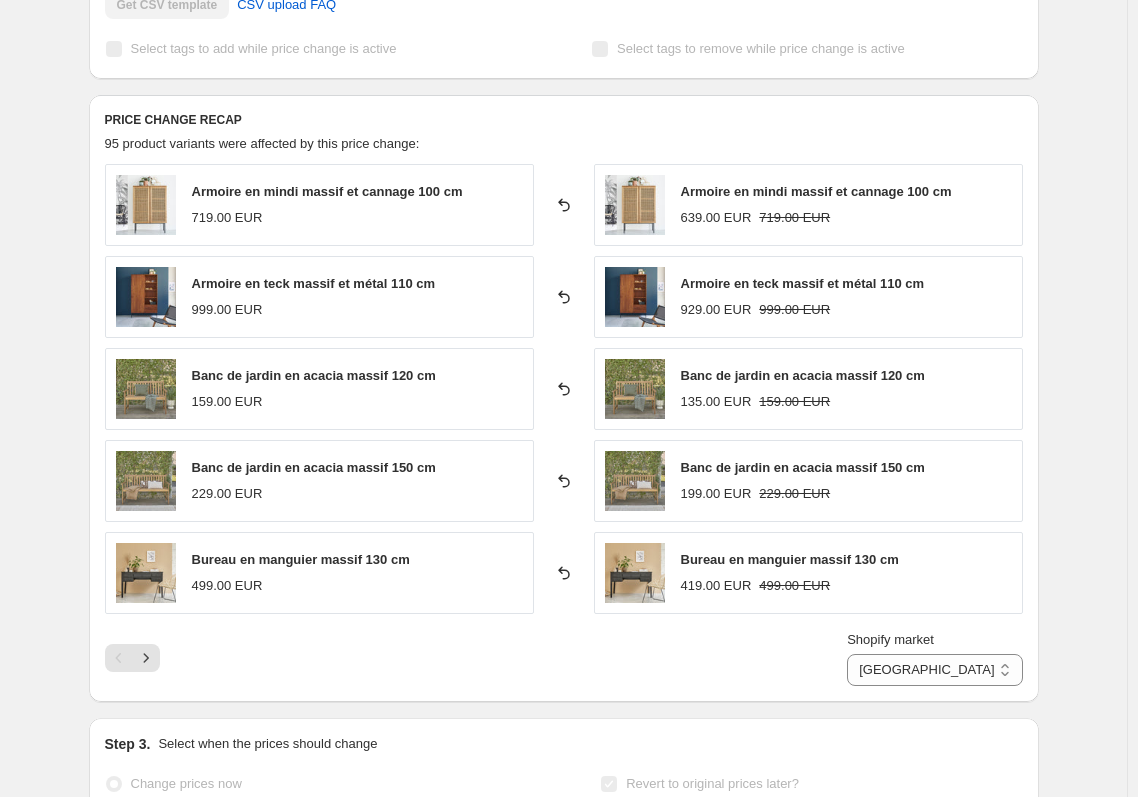
scroll to position [700, 0]
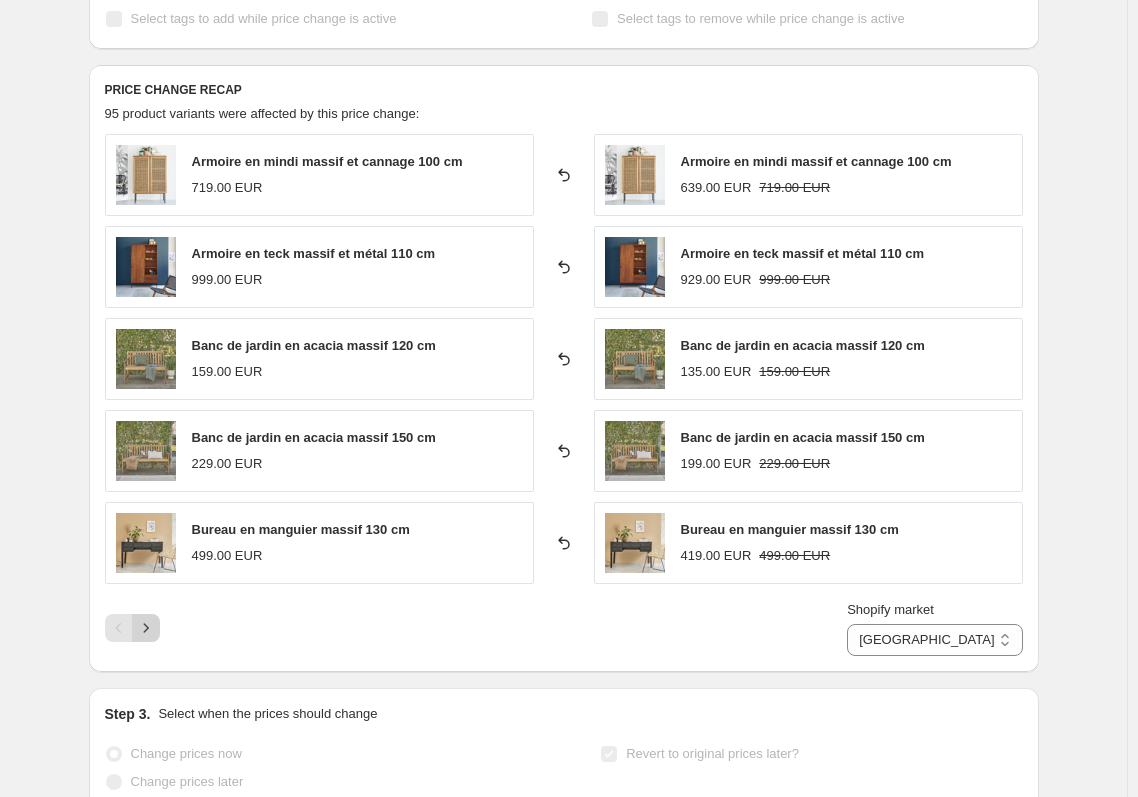
click at [155, 633] on icon "Next" at bounding box center [146, 628] width 20 height 20
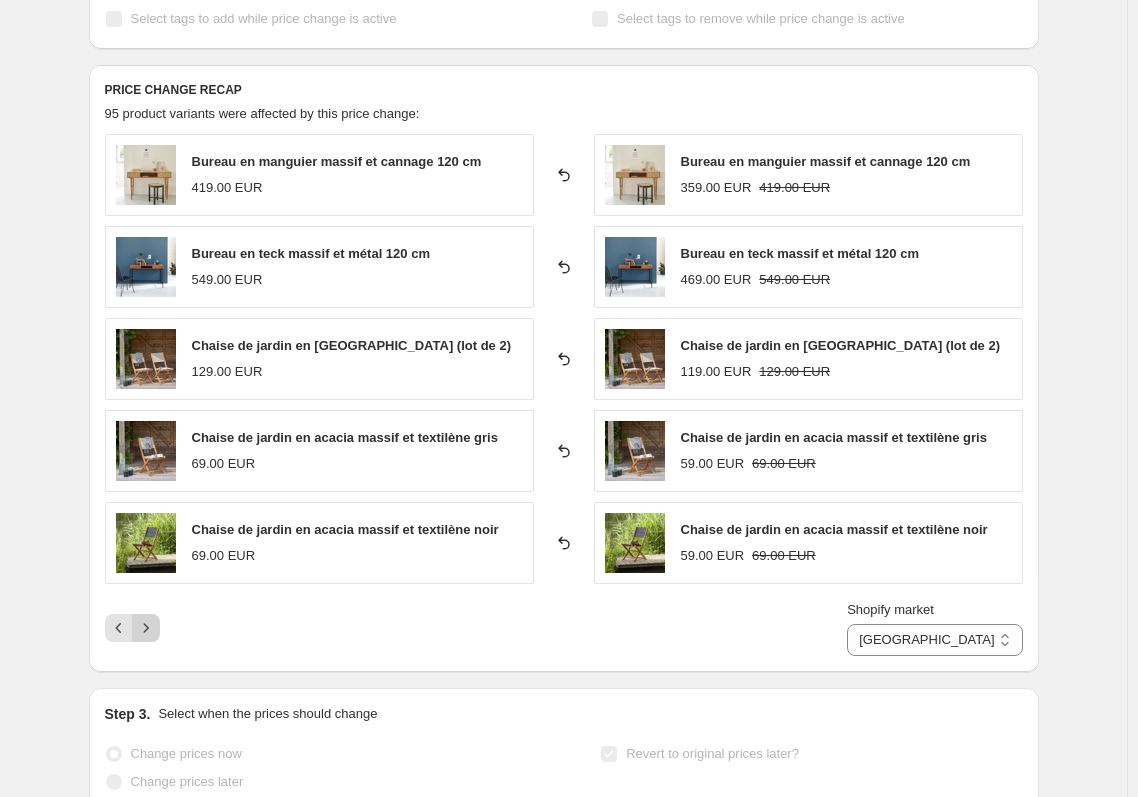
click at [155, 633] on icon "Next" at bounding box center [146, 628] width 20 height 20
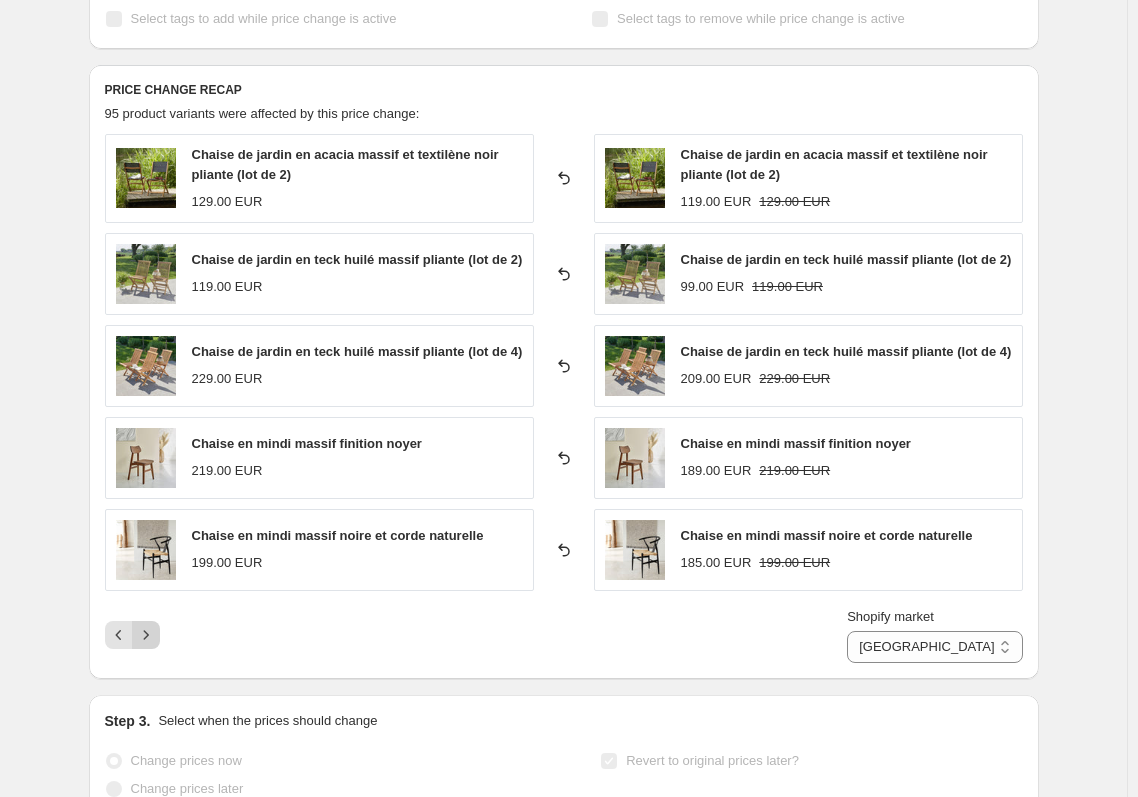
click at [155, 633] on icon "Next" at bounding box center [146, 635] width 20 height 20
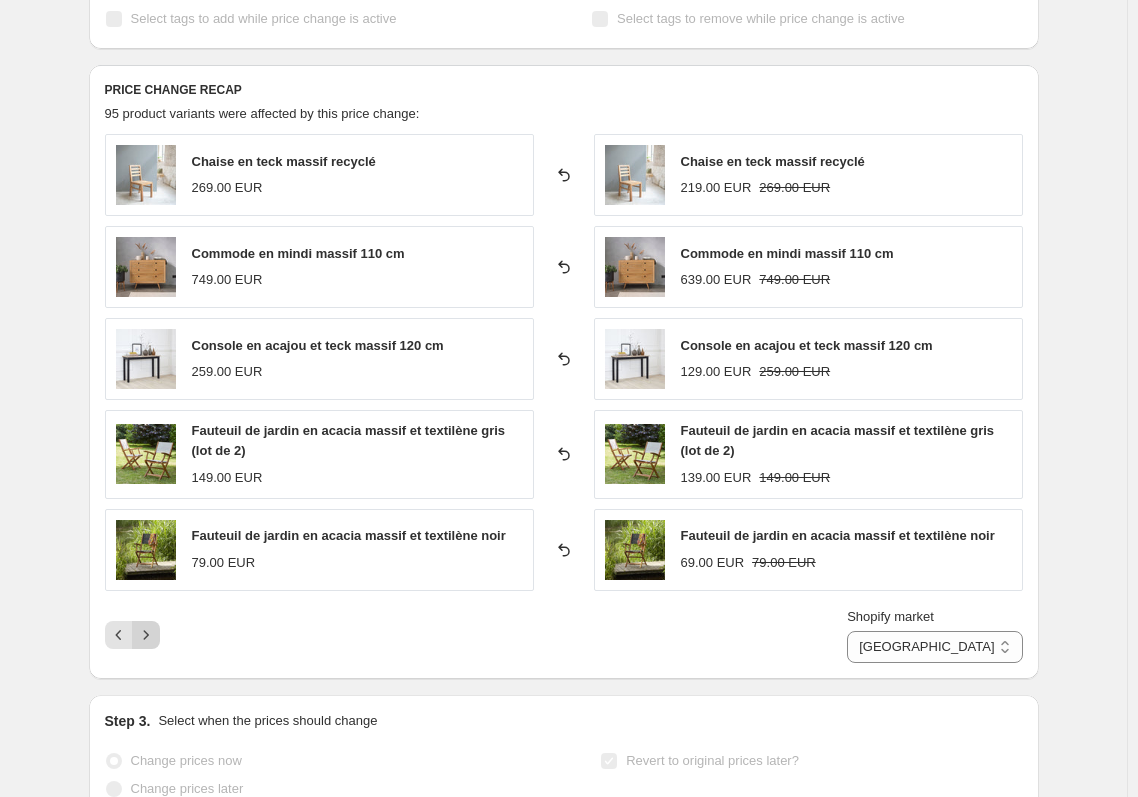
click at [155, 633] on icon "Next" at bounding box center [146, 635] width 20 height 20
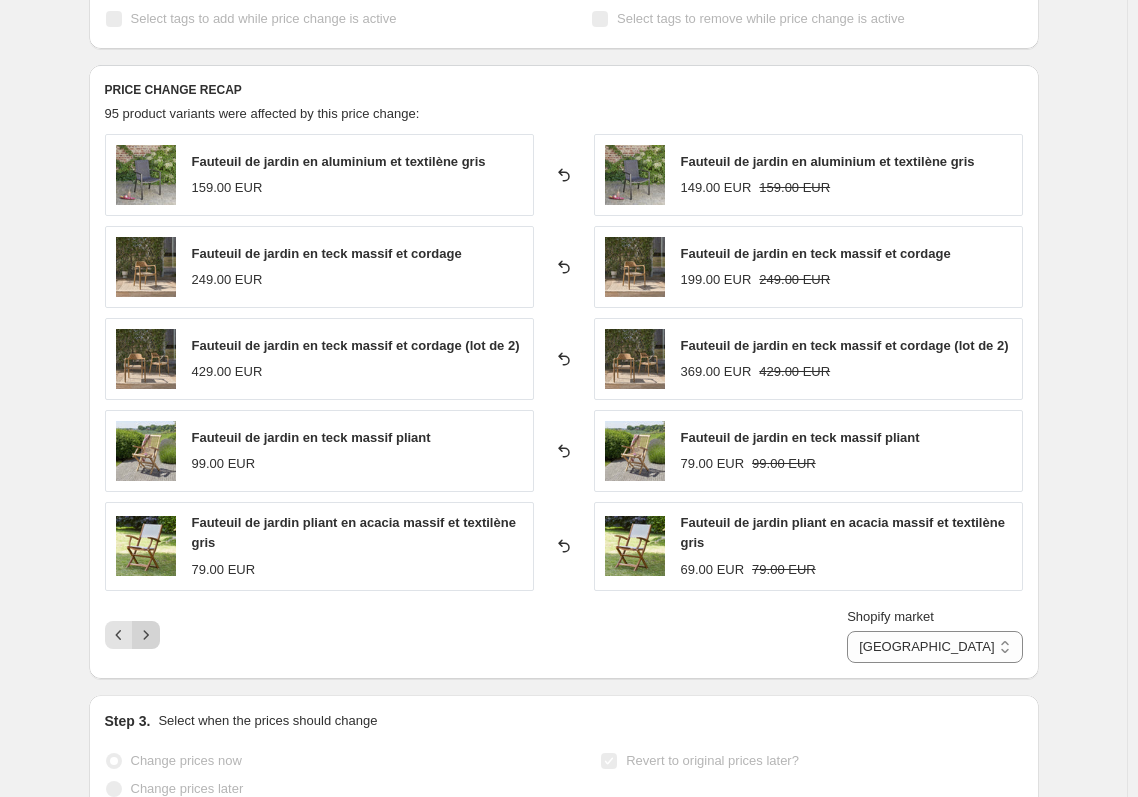
click at [155, 633] on icon "Next" at bounding box center [146, 635] width 20 height 20
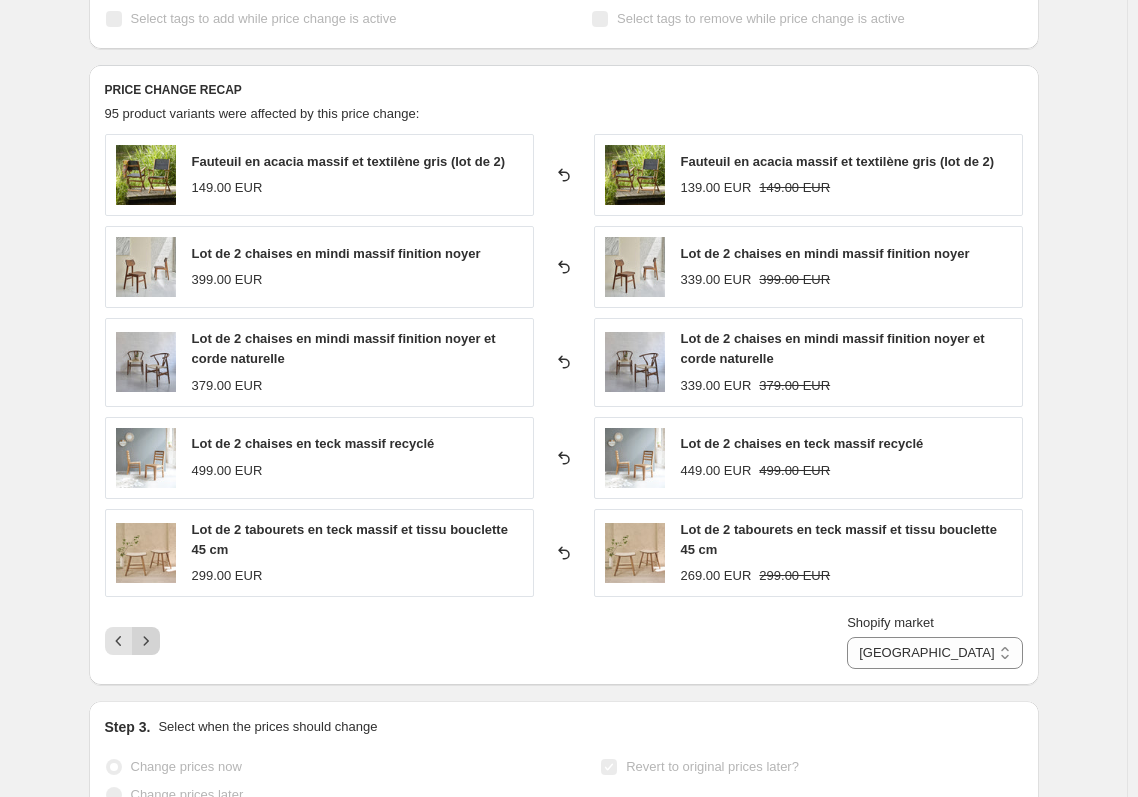
click at [155, 633] on icon "Next" at bounding box center [146, 641] width 20 height 20
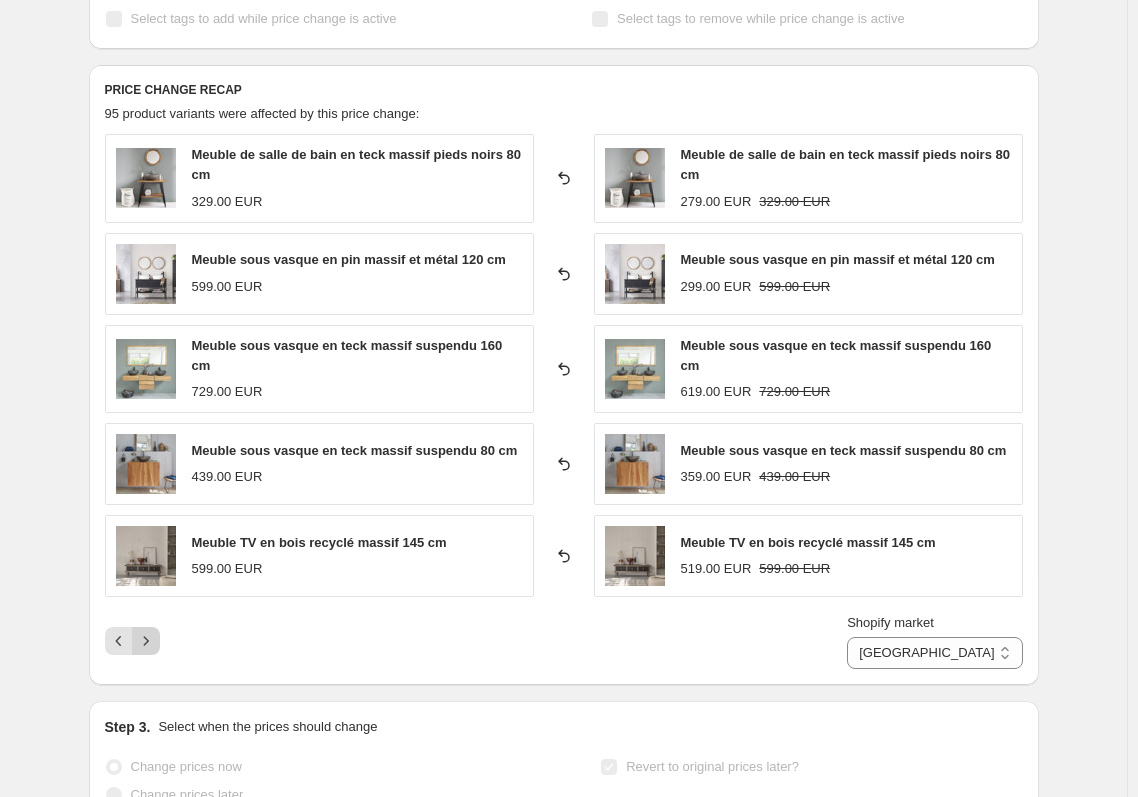
click at [155, 633] on icon "Next" at bounding box center [146, 641] width 20 height 20
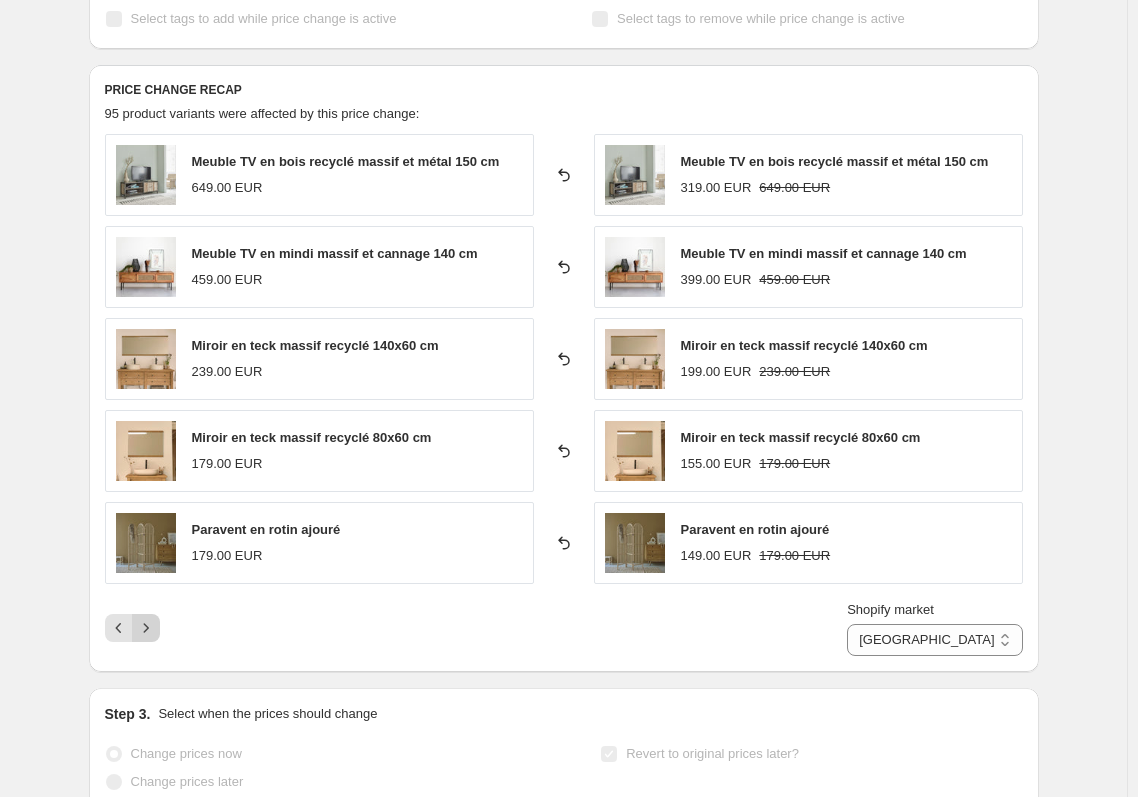
click at [155, 633] on icon "Next" at bounding box center [146, 628] width 20 height 20
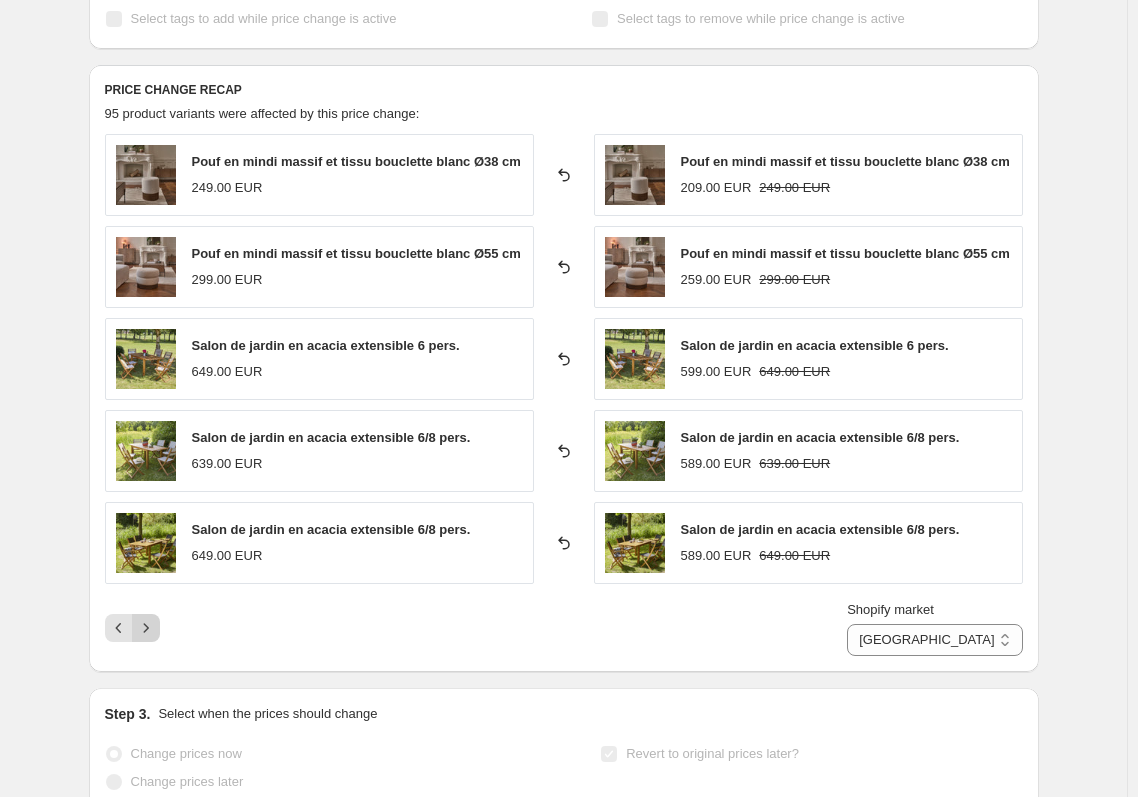
click at [155, 633] on icon "Next" at bounding box center [146, 628] width 20 height 20
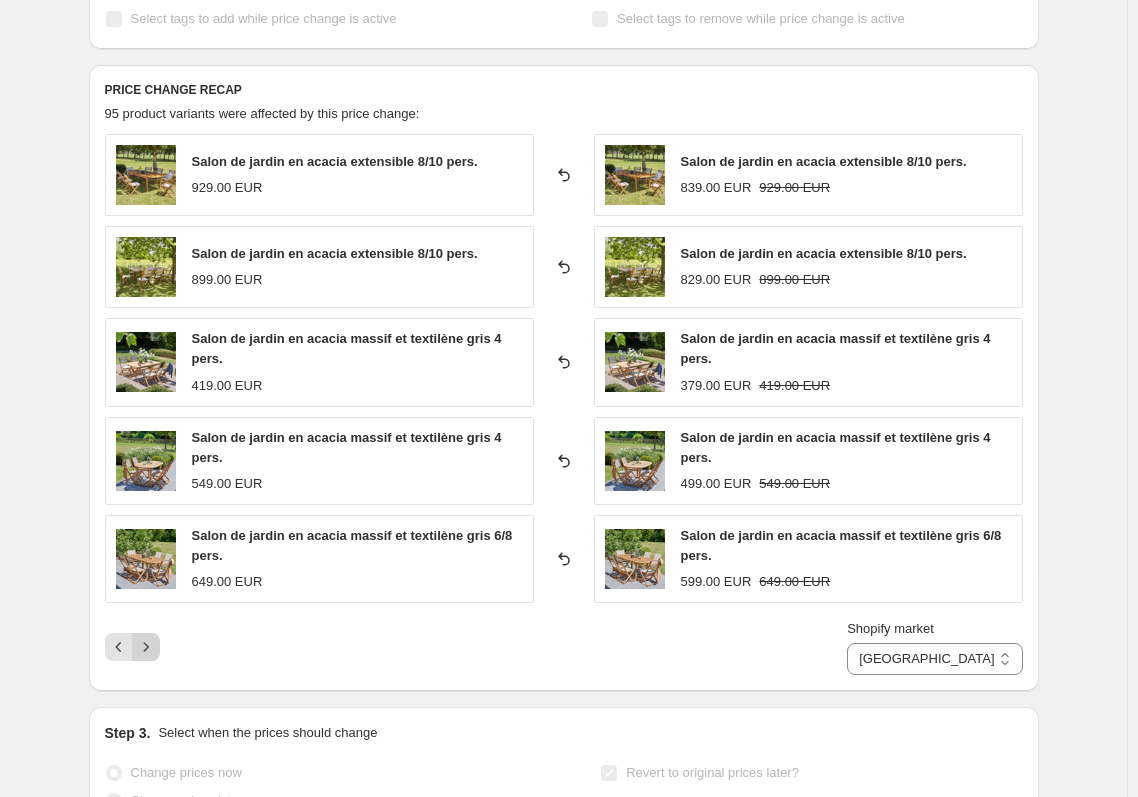
click at [155, 633] on button "Next" at bounding box center [146, 647] width 28 height 28
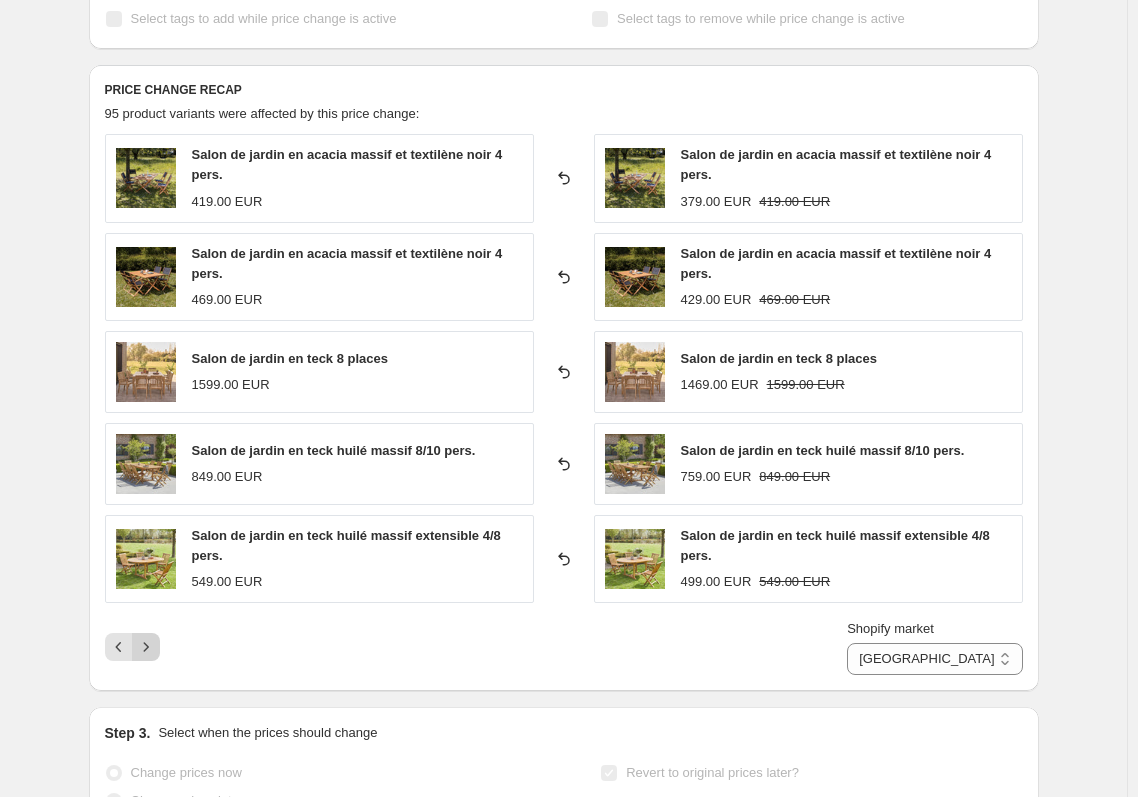
click at [155, 633] on button "Next" at bounding box center [146, 647] width 28 height 28
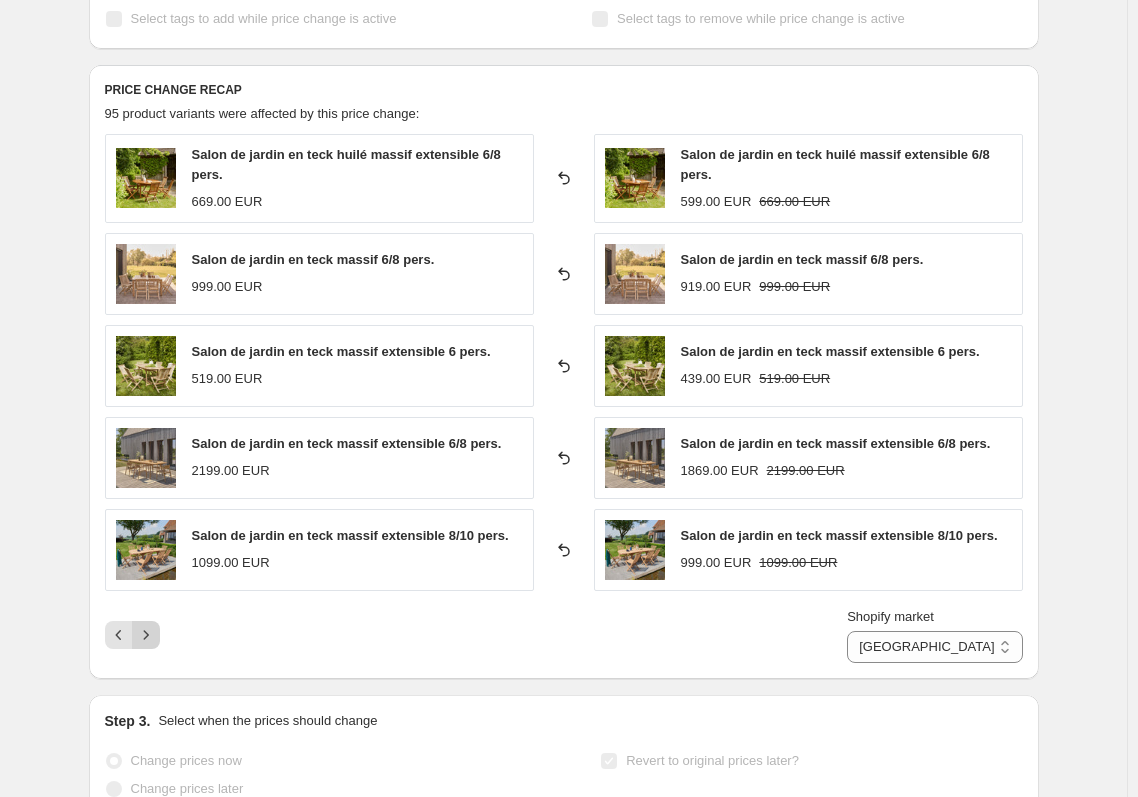
click at [155, 633] on icon "Next" at bounding box center [146, 635] width 20 height 20
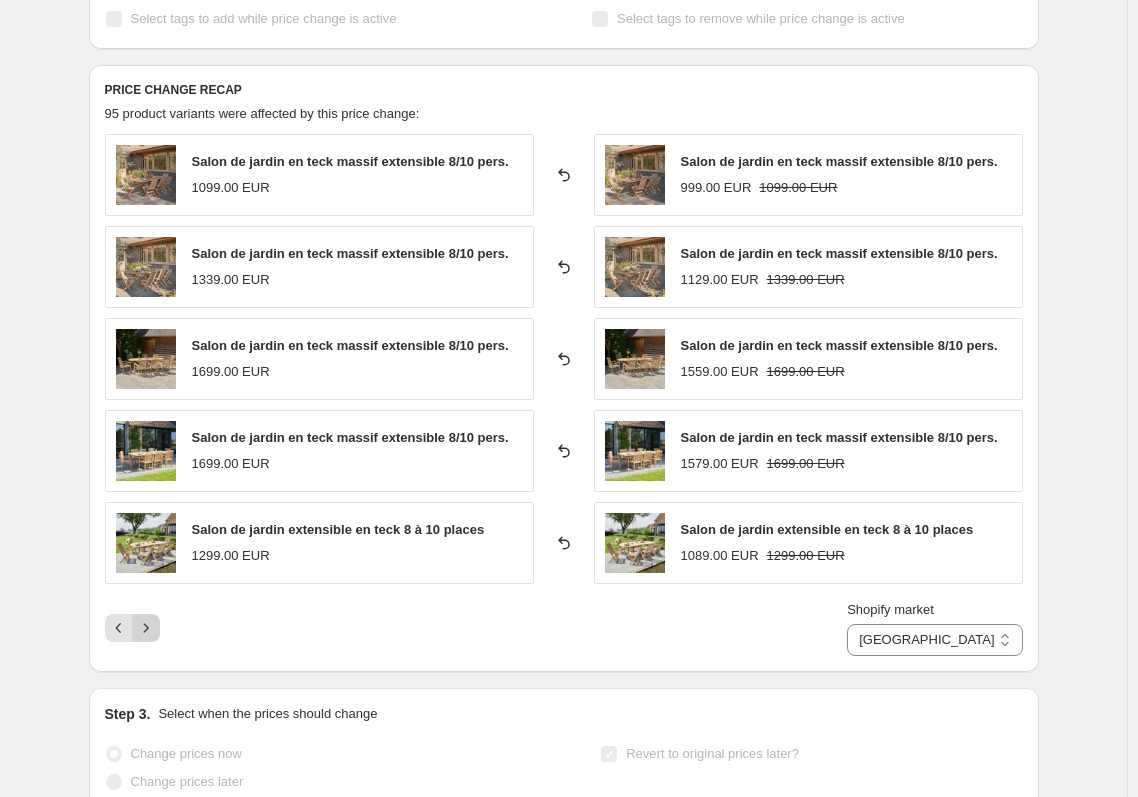
click at [155, 633] on icon "Next" at bounding box center [146, 628] width 20 height 20
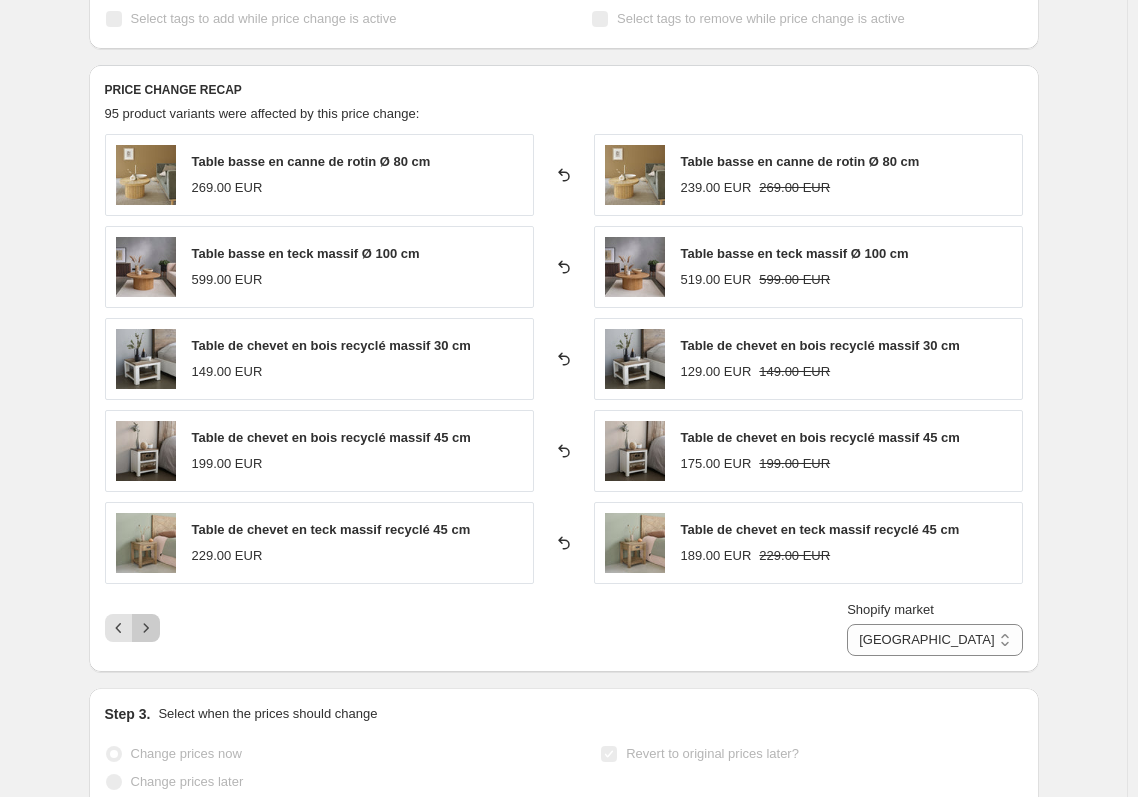
click at [155, 633] on icon "Next" at bounding box center [146, 628] width 20 height 20
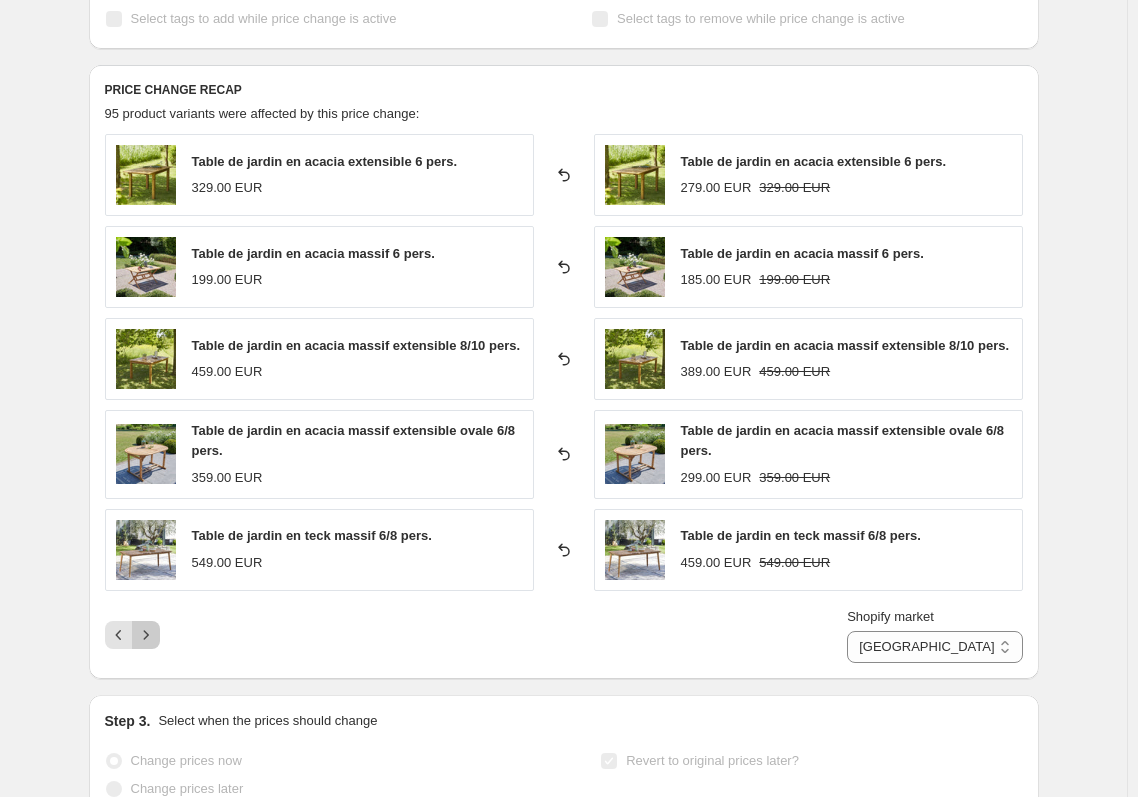
click at [155, 633] on icon "Next" at bounding box center [146, 635] width 20 height 20
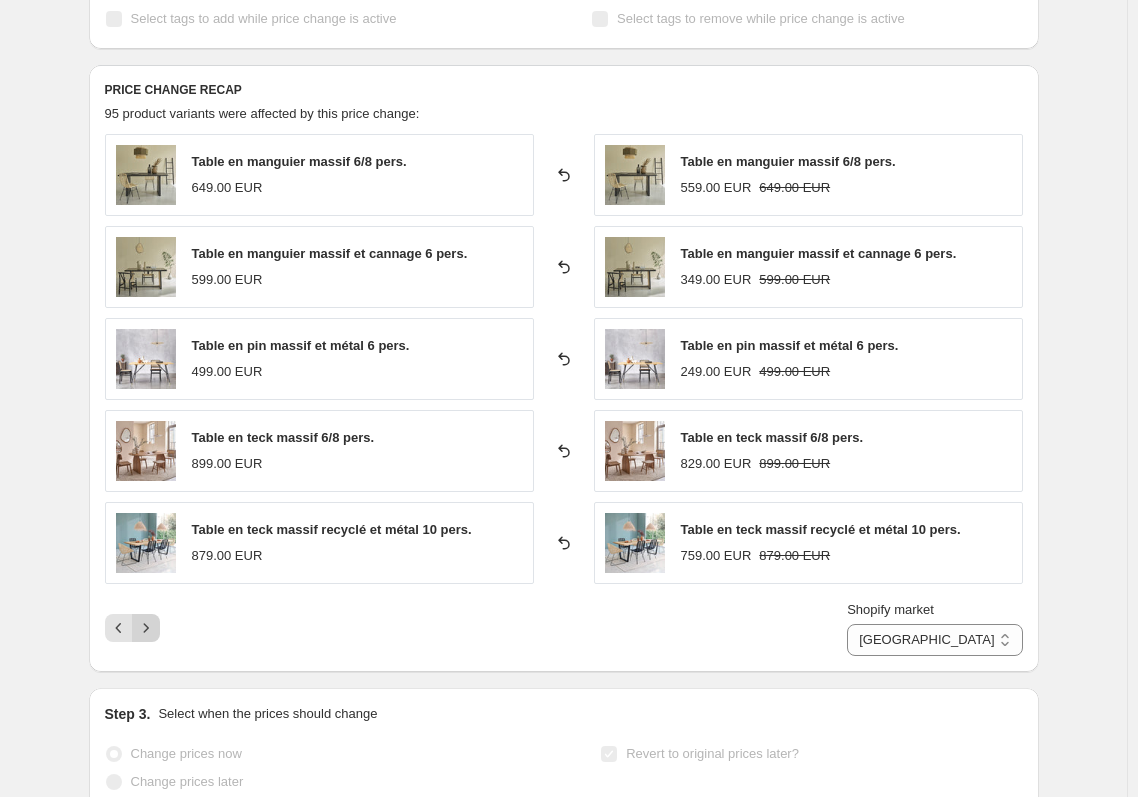
click at [155, 633] on icon "Next" at bounding box center [146, 628] width 20 height 20
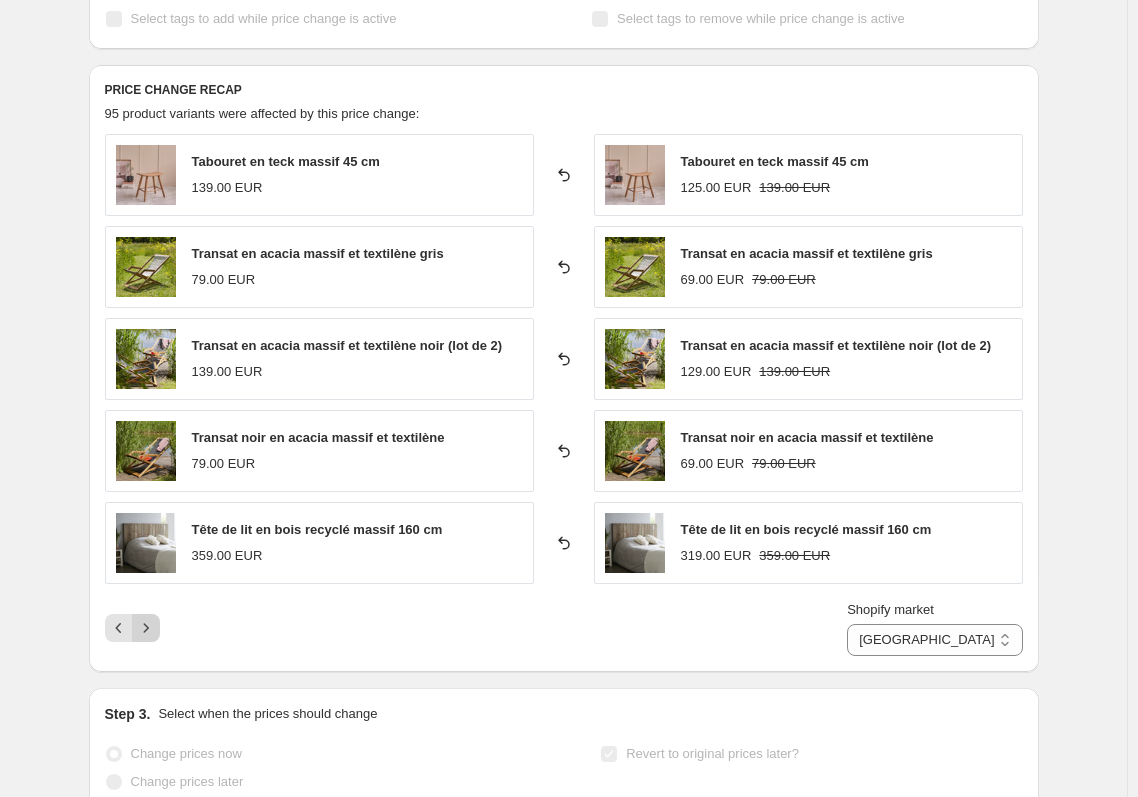
click at [155, 633] on icon "Next" at bounding box center [146, 628] width 20 height 20
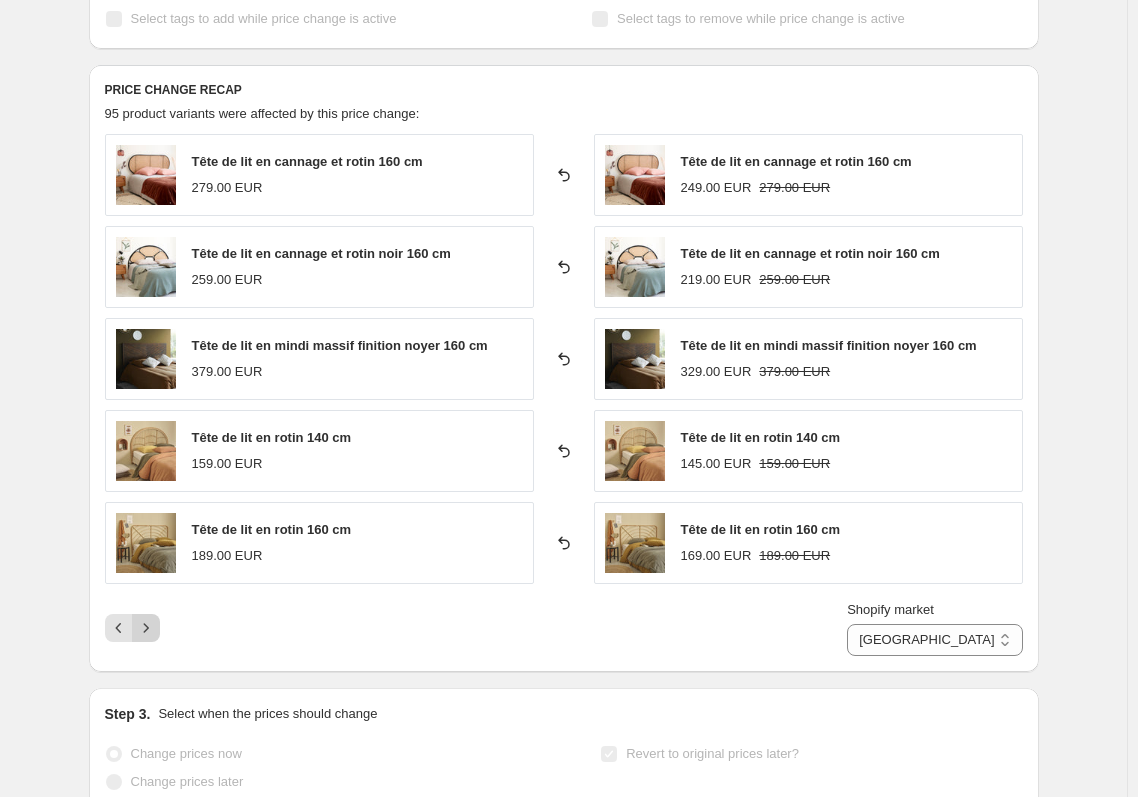
click at [155, 633] on icon "Next" at bounding box center [146, 628] width 20 height 20
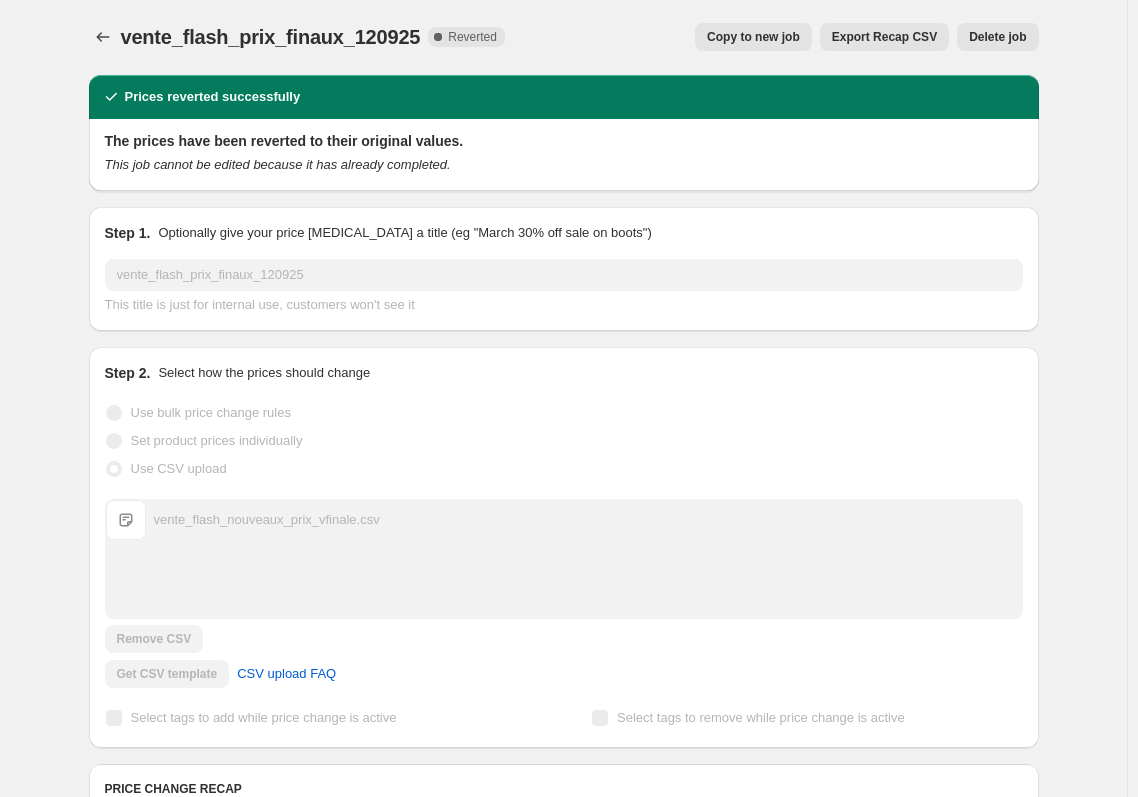
scroll to position [0, 0]
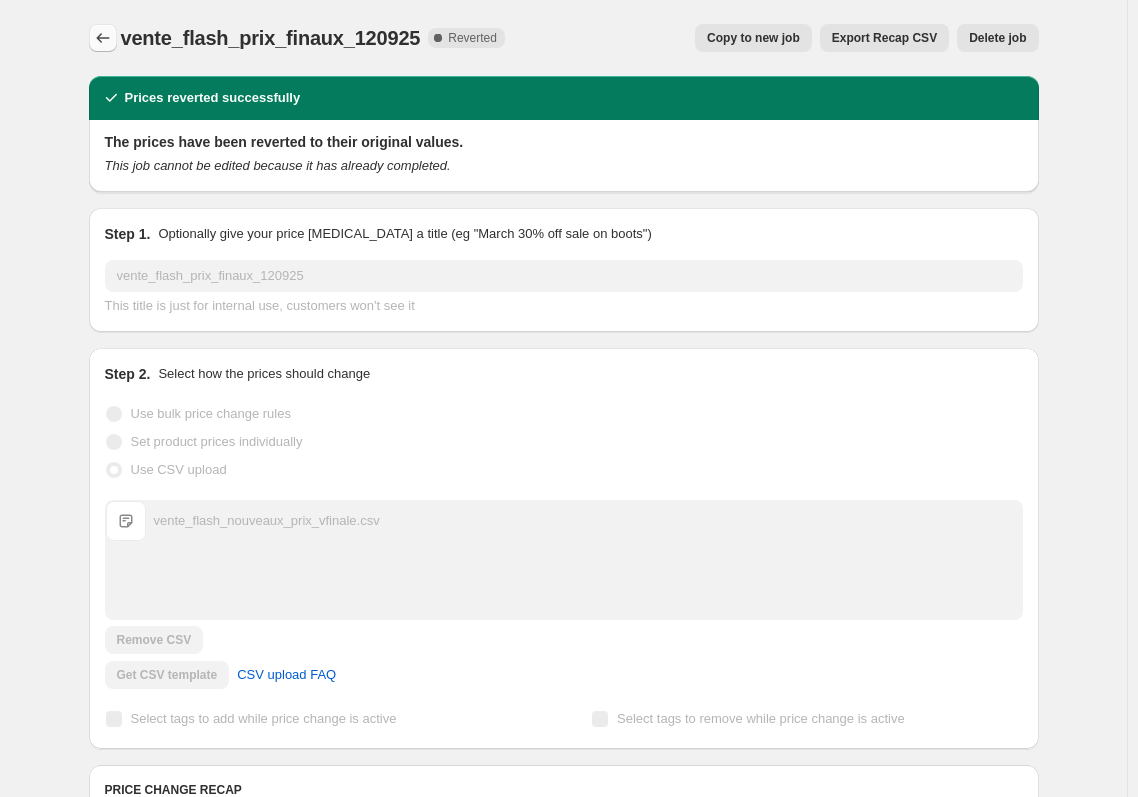
click at [98, 37] on icon "Price change jobs" at bounding box center [103, 38] width 20 height 20
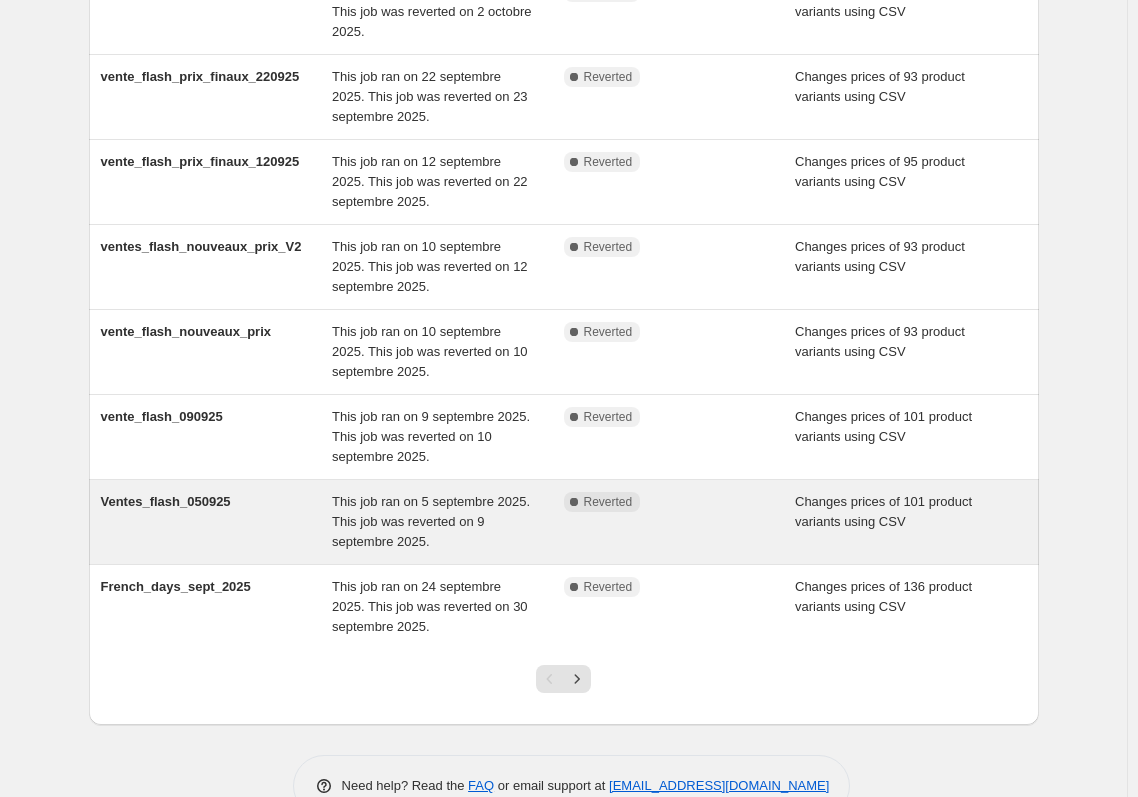
scroll to position [400, 0]
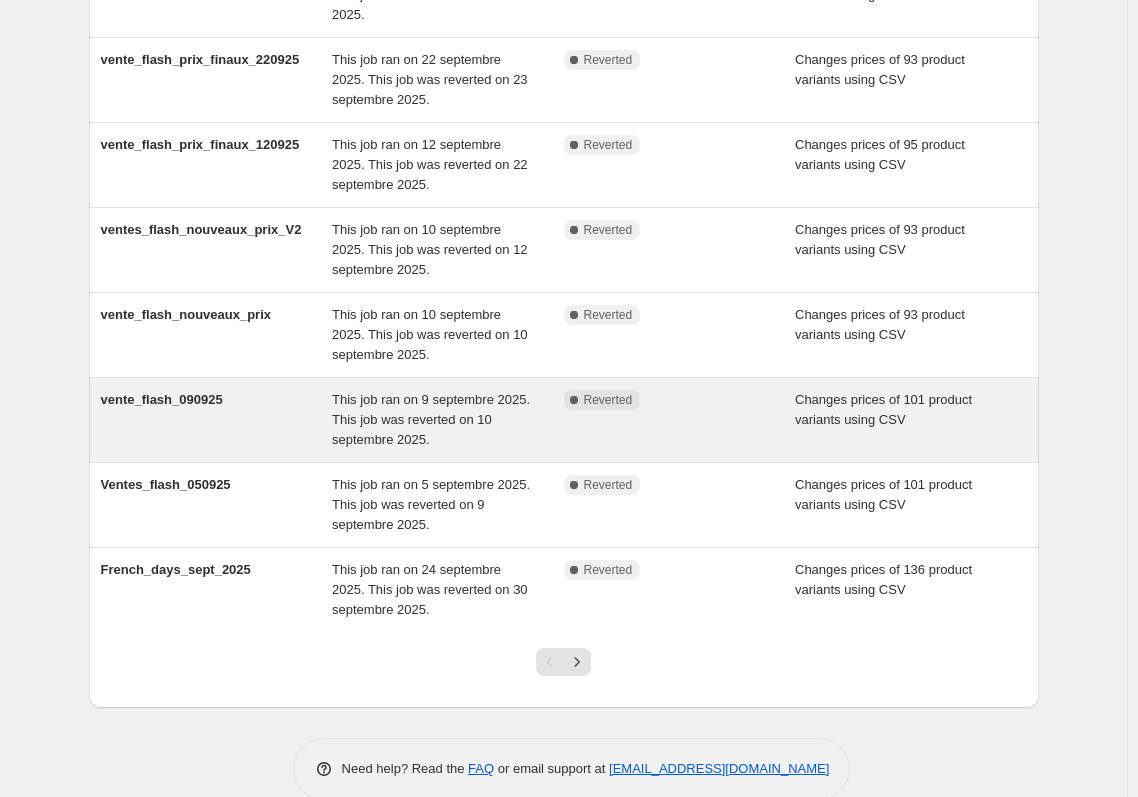
click at [190, 396] on span "vente_flash_090925" at bounding box center [162, 399] width 122 height 15
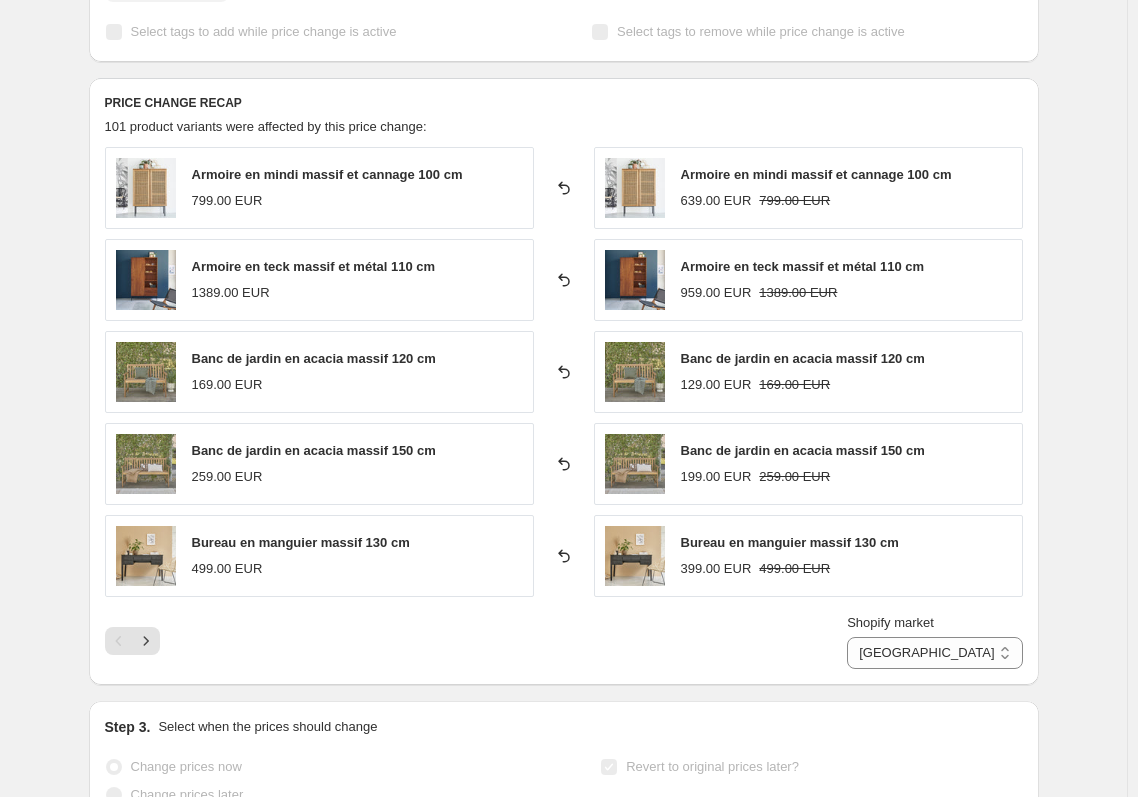
scroll to position [700, 0]
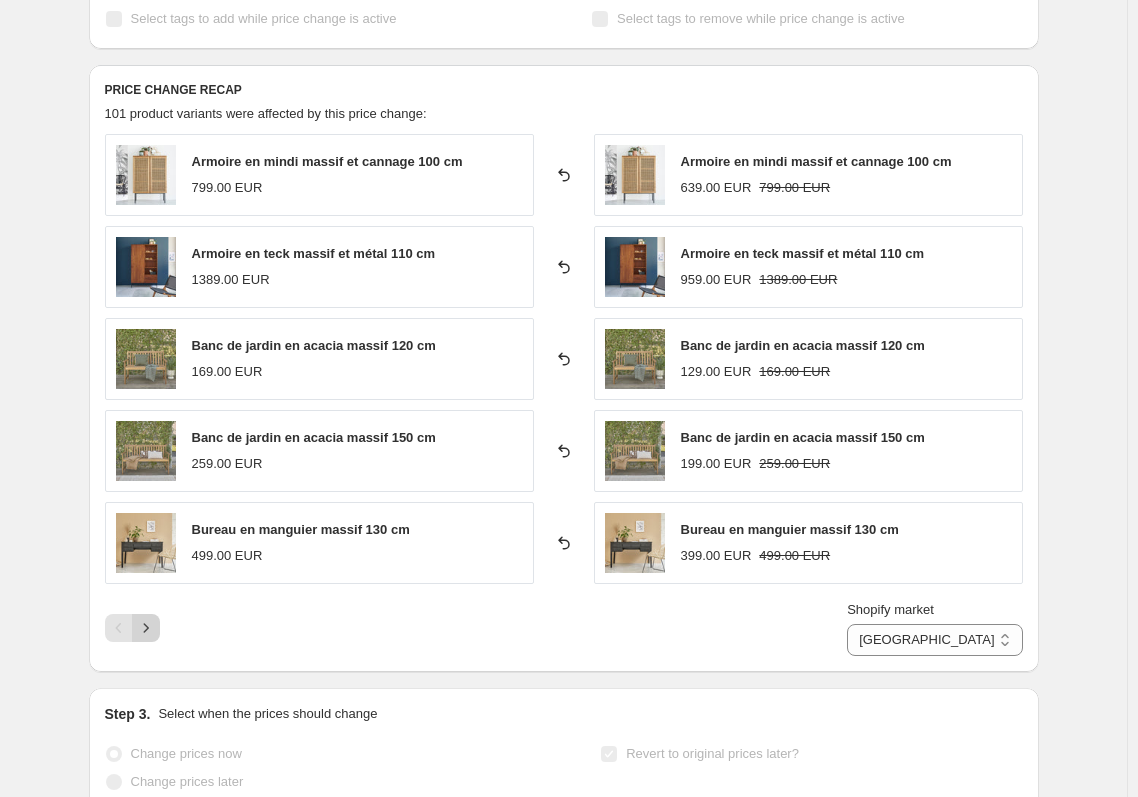
click at [145, 635] on icon "Next" at bounding box center [146, 628] width 20 height 20
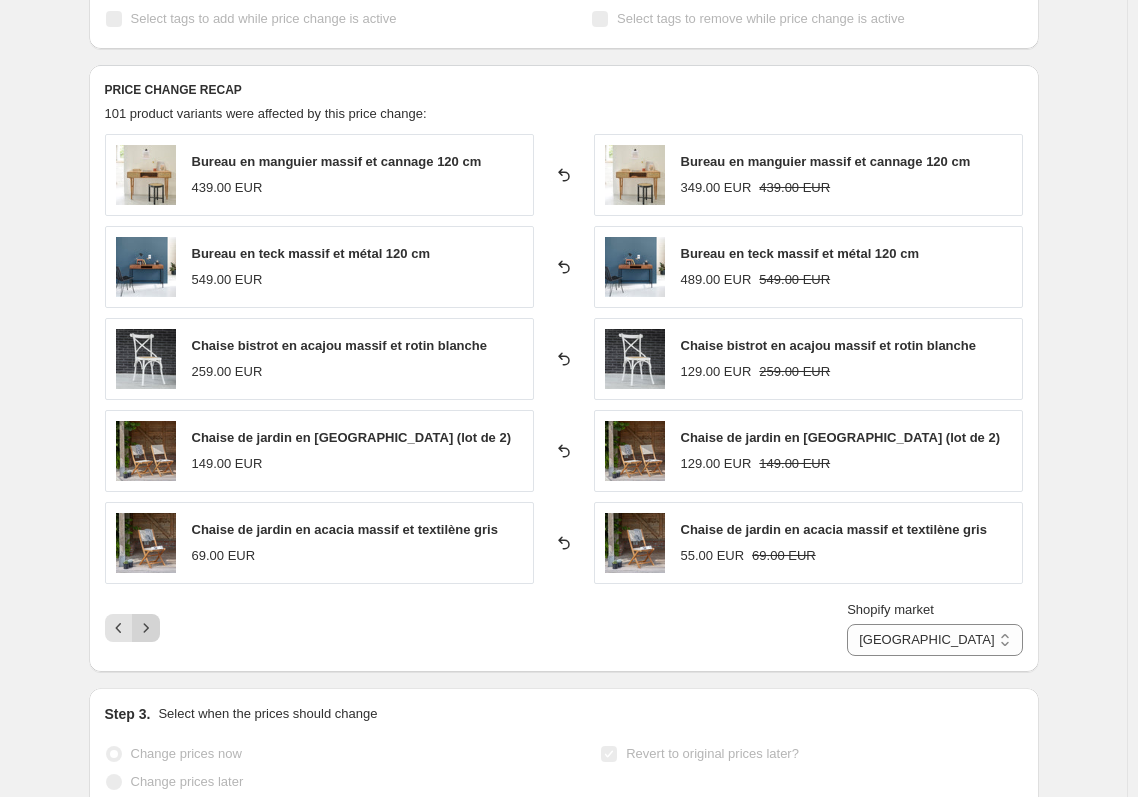
click at [147, 633] on icon "Next" at bounding box center [146, 628] width 20 height 20
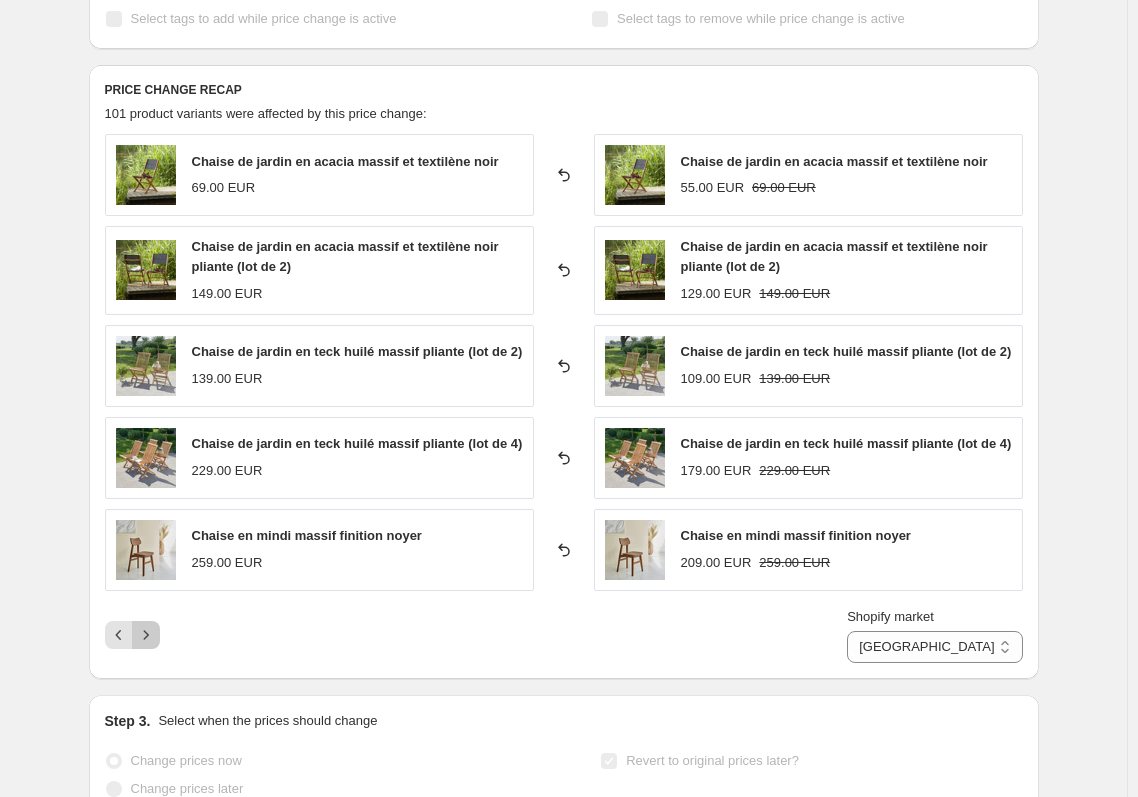
click at [147, 633] on icon "Next" at bounding box center [146, 635] width 20 height 20
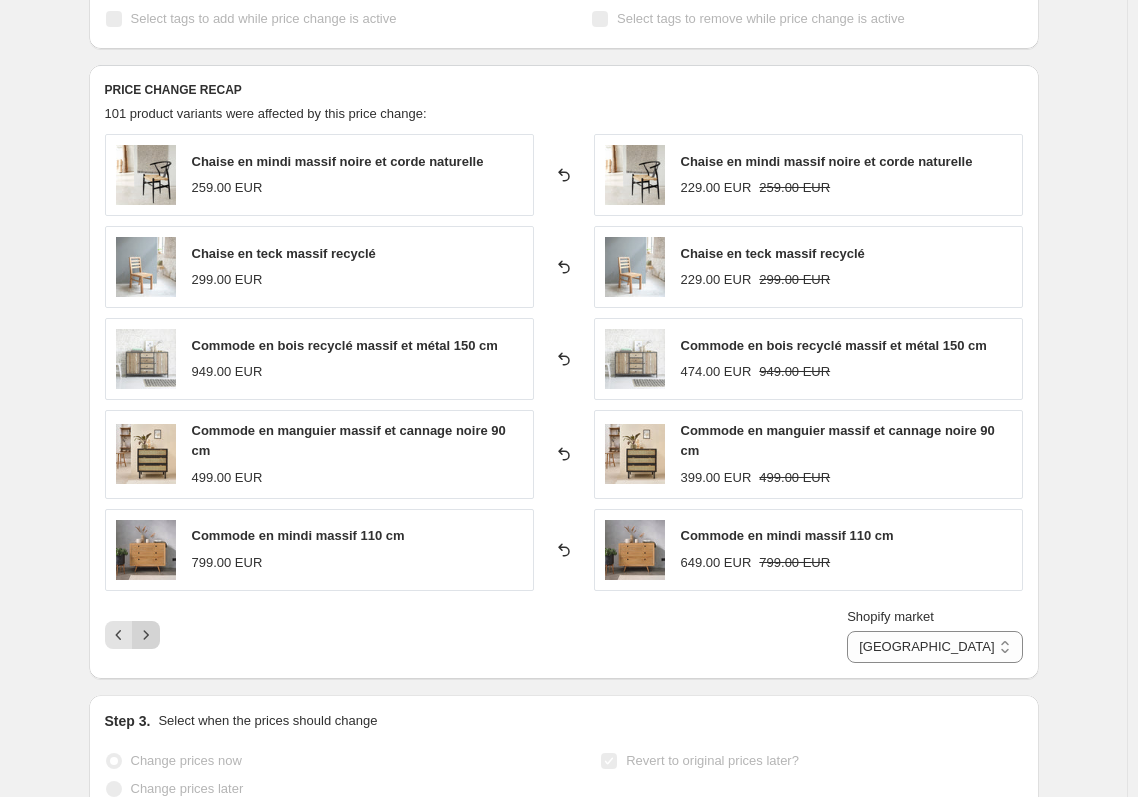
click at [147, 633] on icon "Next" at bounding box center [146, 635] width 20 height 20
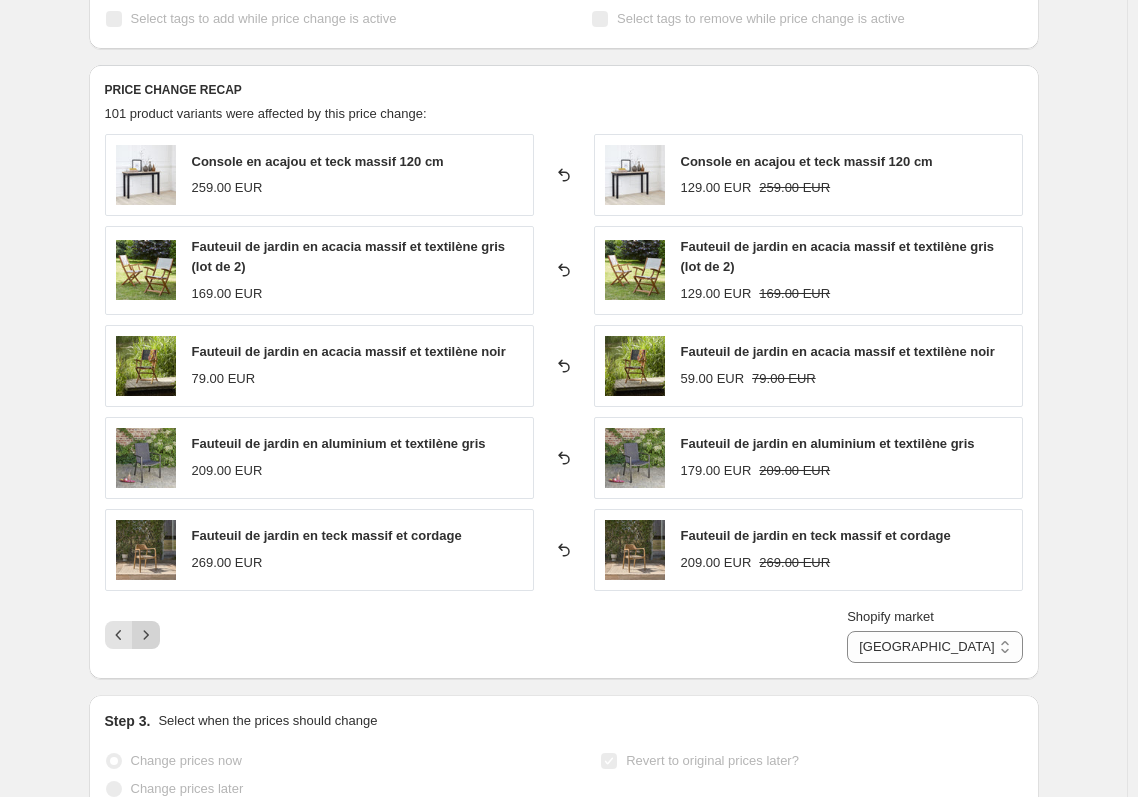
click at [147, 633] on icon "Next" at bounding box center [146, 635] width 20 height 20
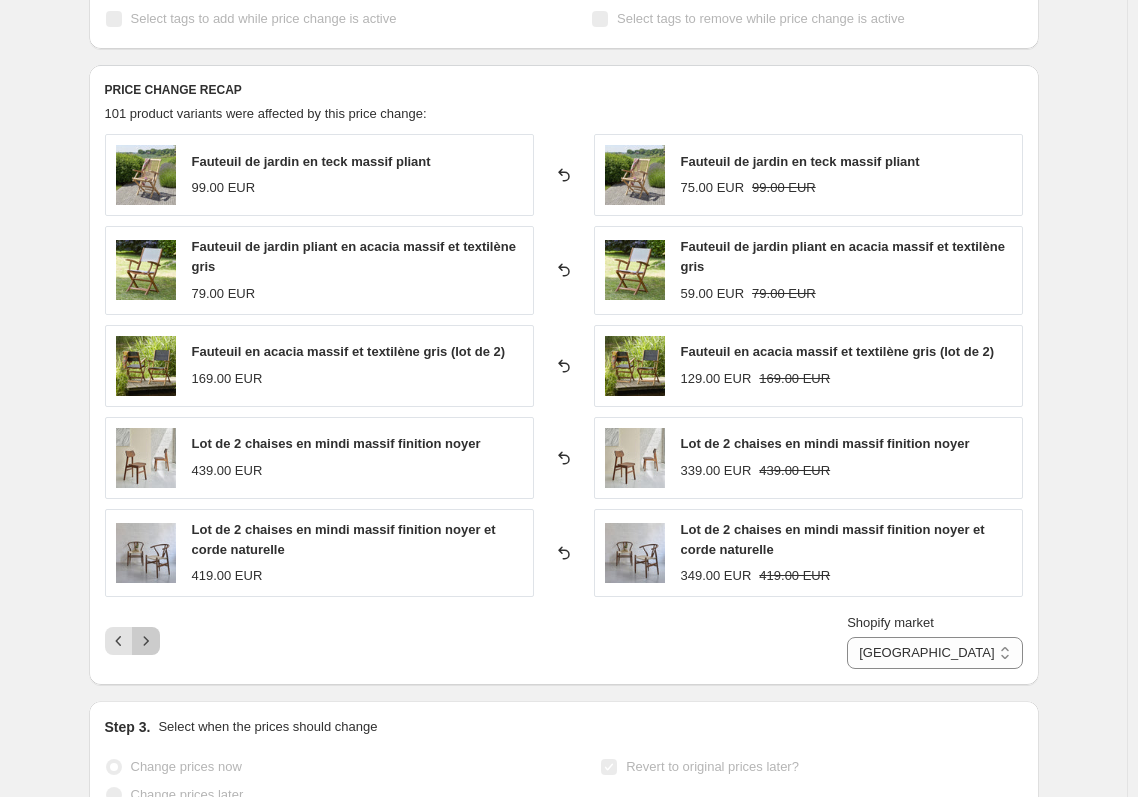
click at [147, 633] on icon "Next" at bounding box center [146, 641] width 20 height 20
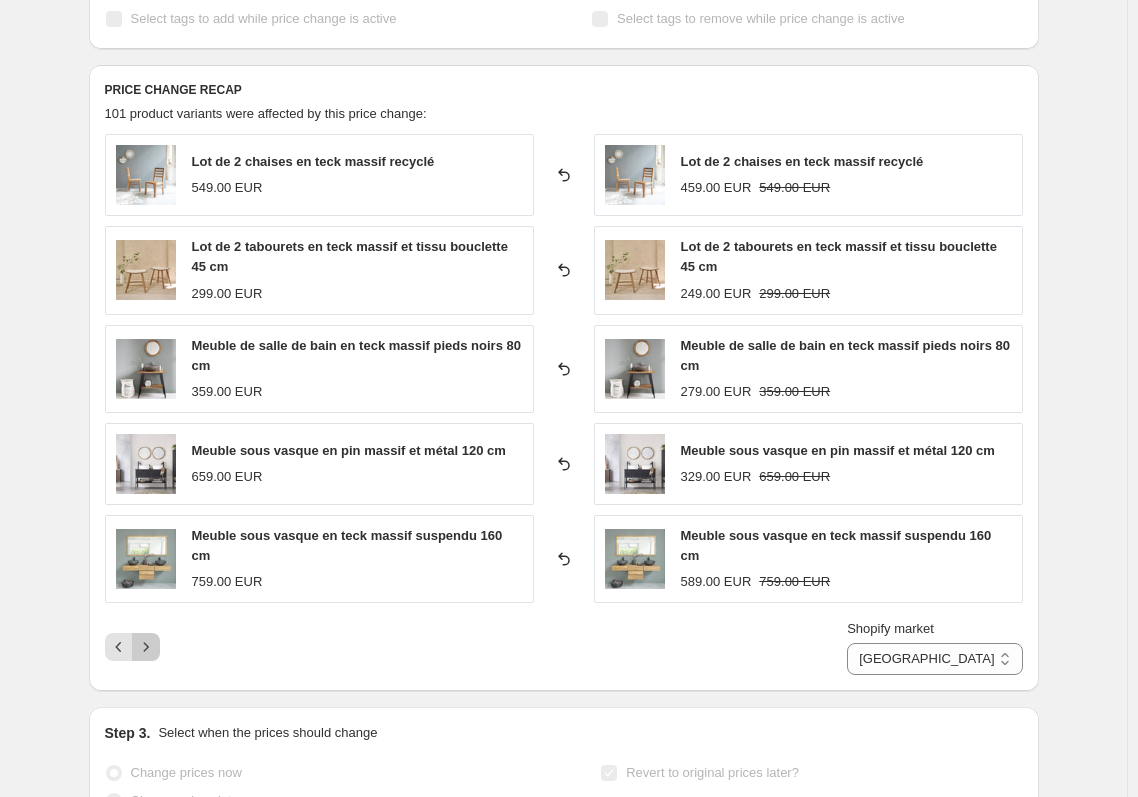
click at [147, 637] on icon "Next" at bounding box center [146, 647] width 20 height 20
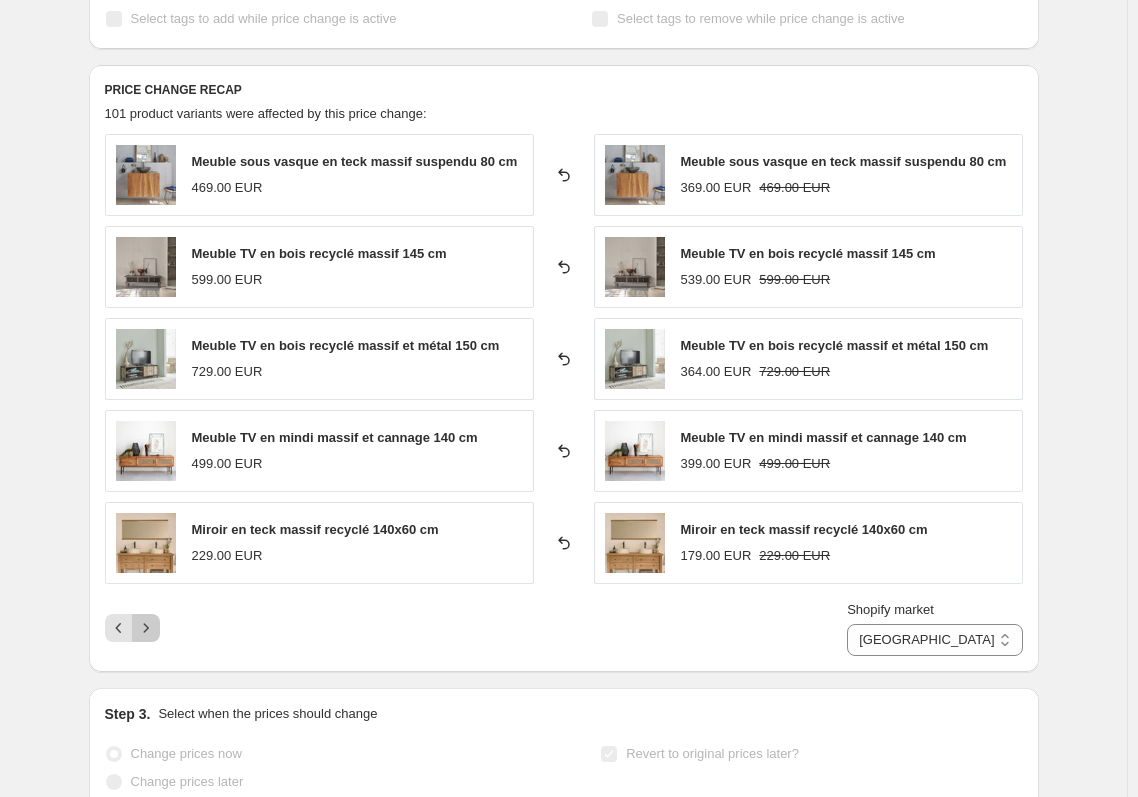
click at [147, 633] on icon "Next" at bounding box center [146, 628] width 20 height 20
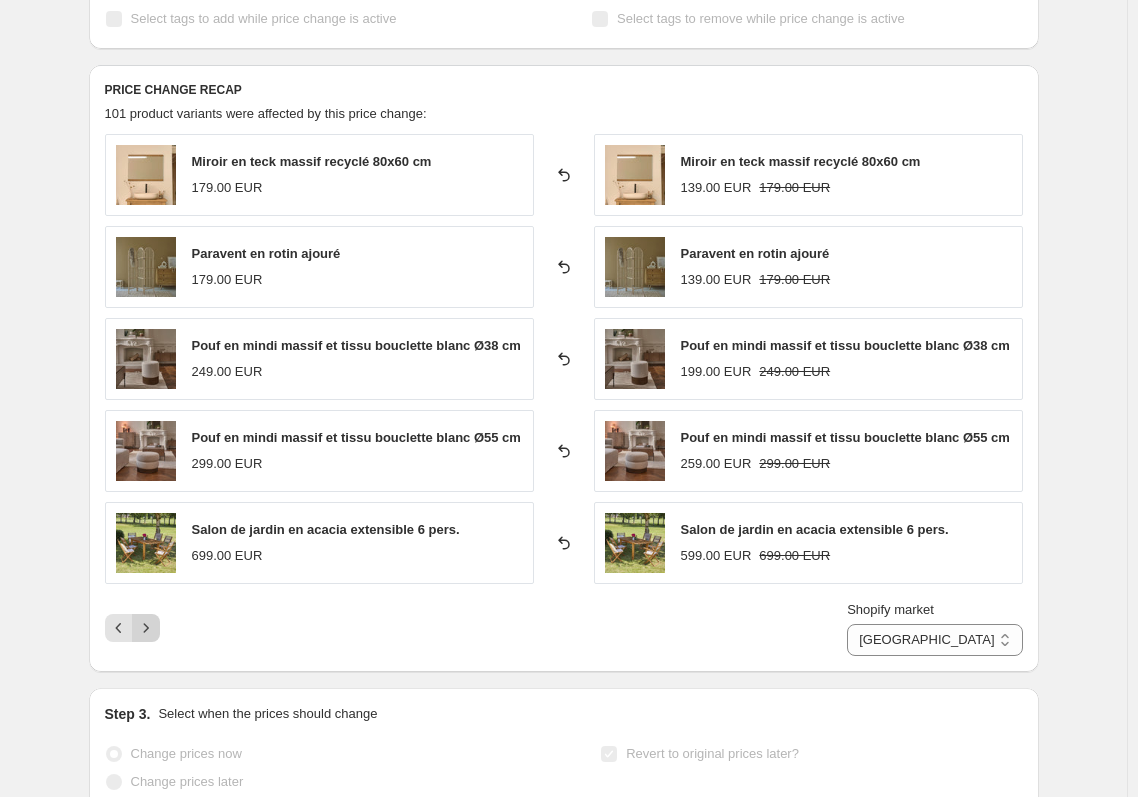
click at [147, 633] on icon "Next" at bounding box center [146, 628] width 20 height 20
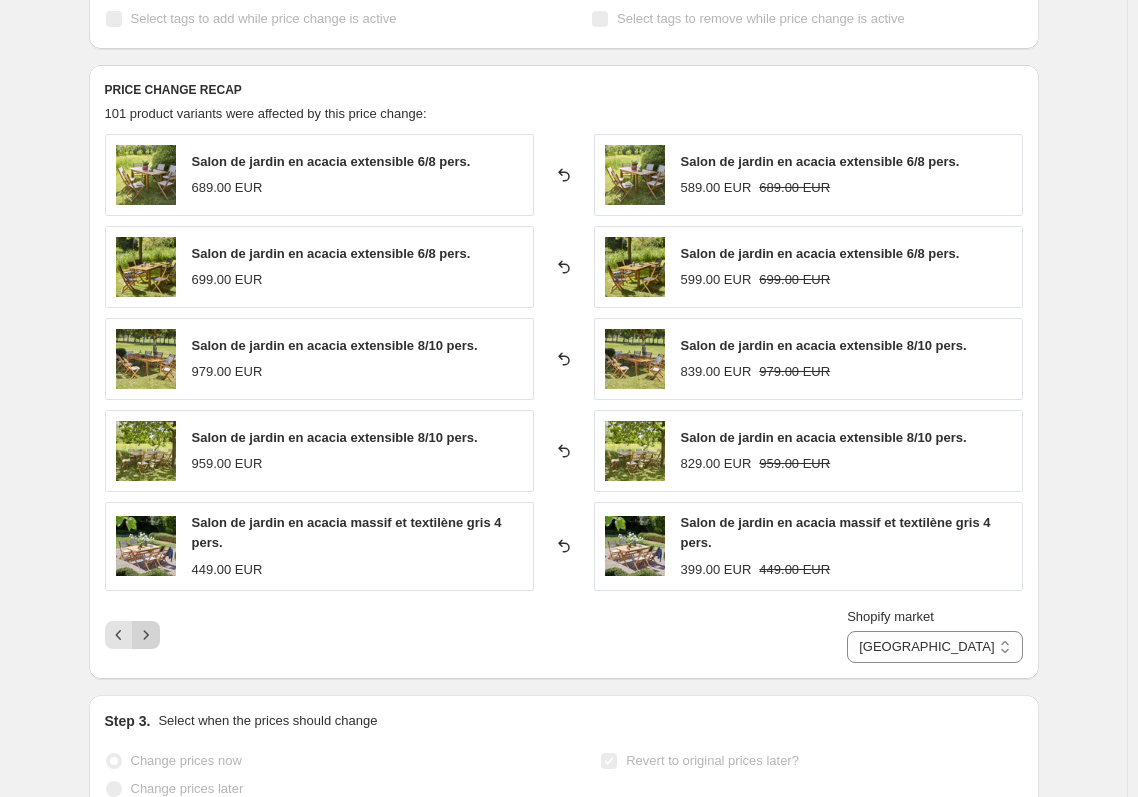
click at [147, 633] on icon "Next" at bounding box center [146, 635] width 20 height 20
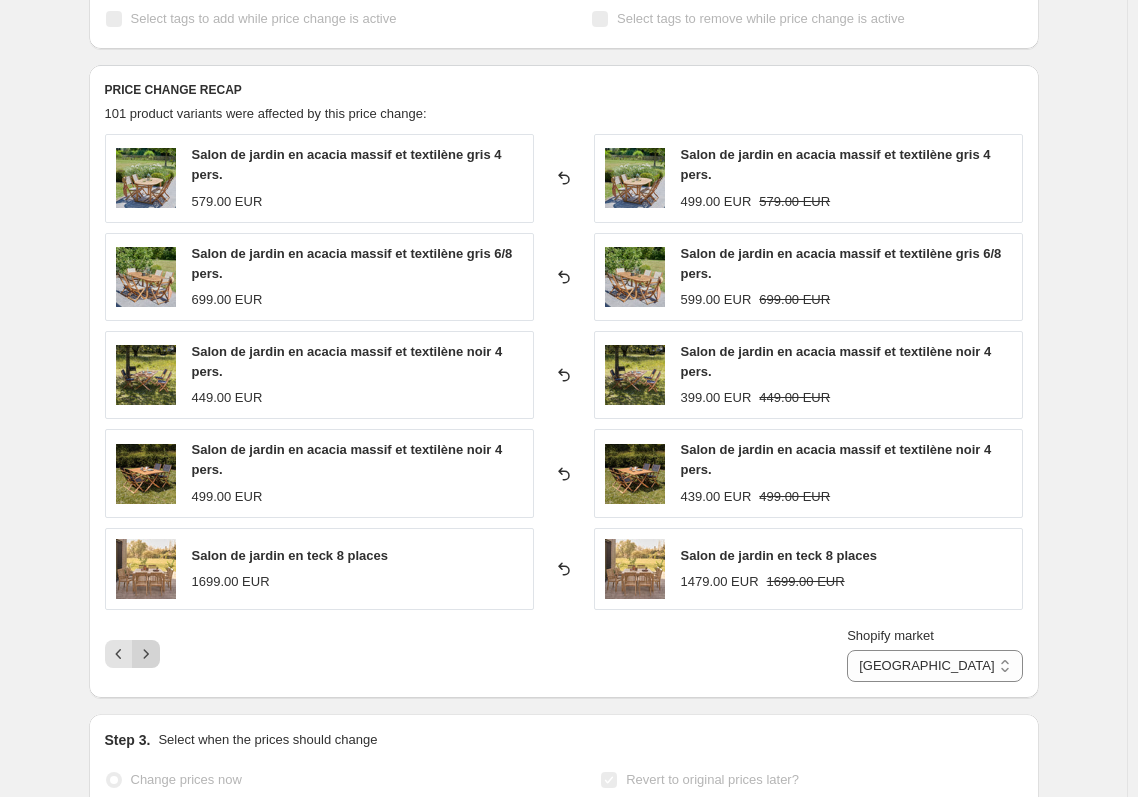
click at [151, 648] on icon "Next" at bounding box center [146, 654] width 20 height 20
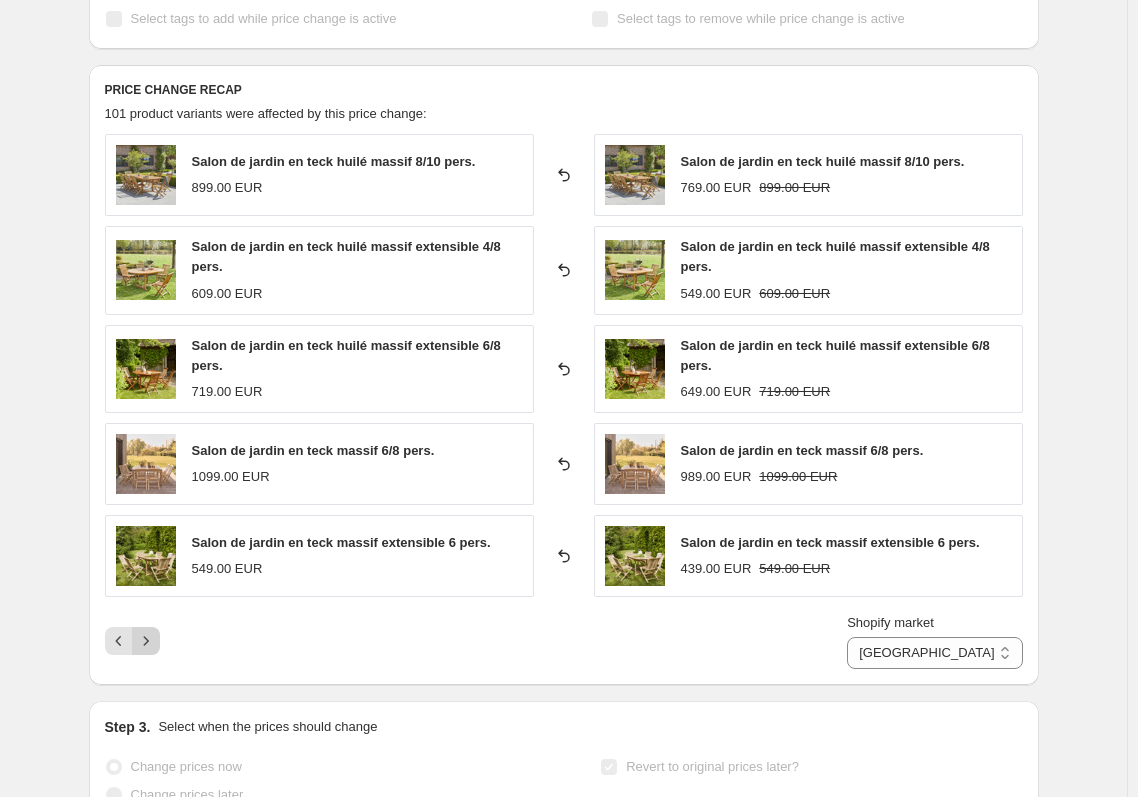
click at [154, 642] on icon "Next" at bounding box center [146, 641] width 20 height 20
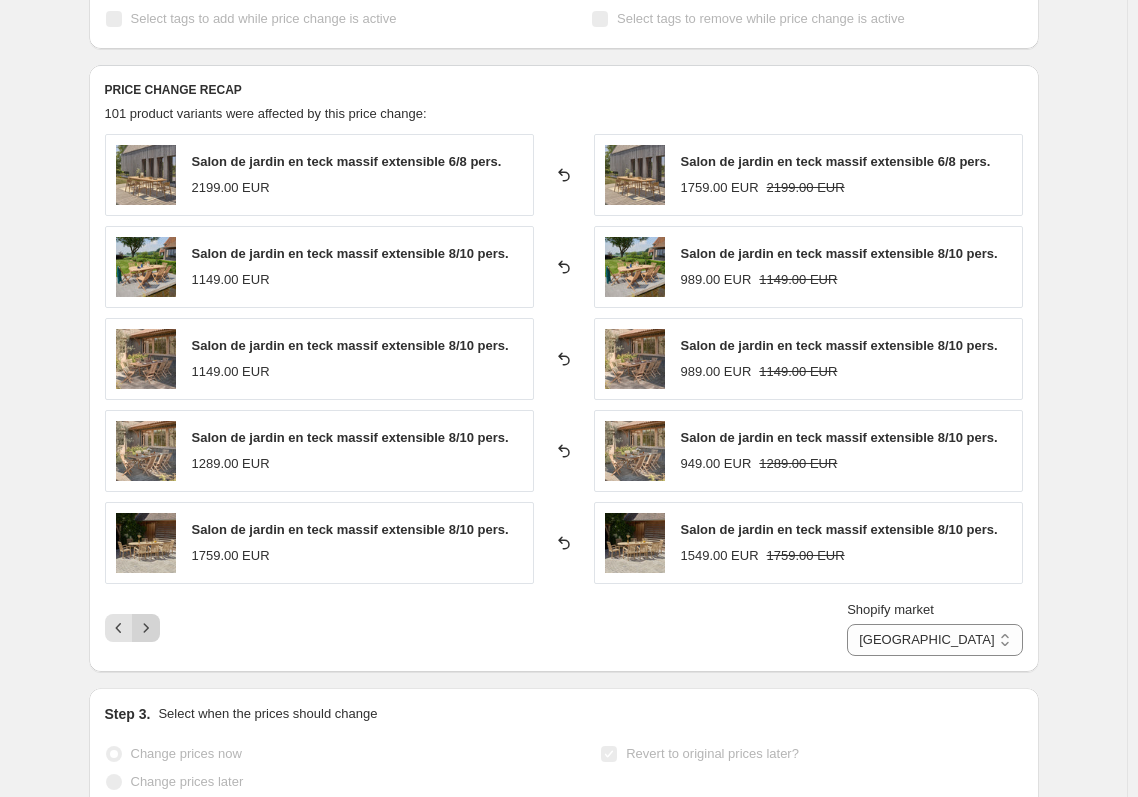
click at [154, 624] on icon "Next" at bounding box center [146, 628] width 20 height 20
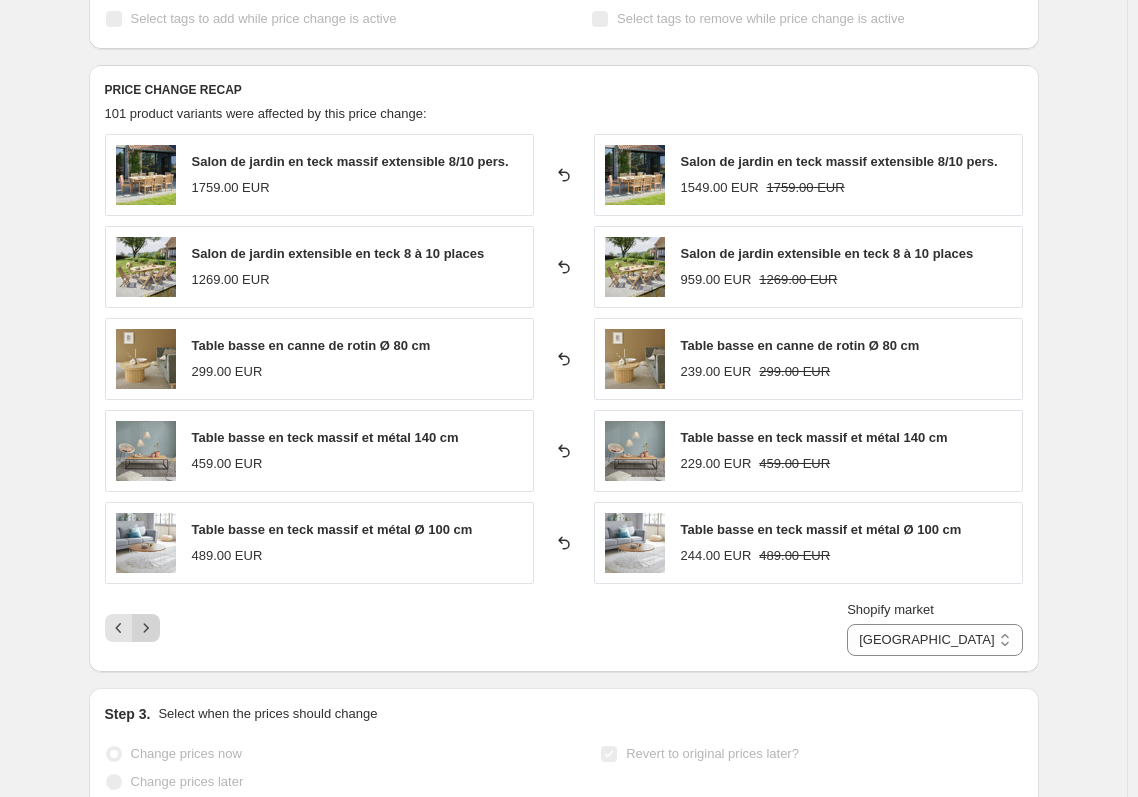
click at [154, 624] on icon "Next" at bounding box center [146, 628] width 20 height 20
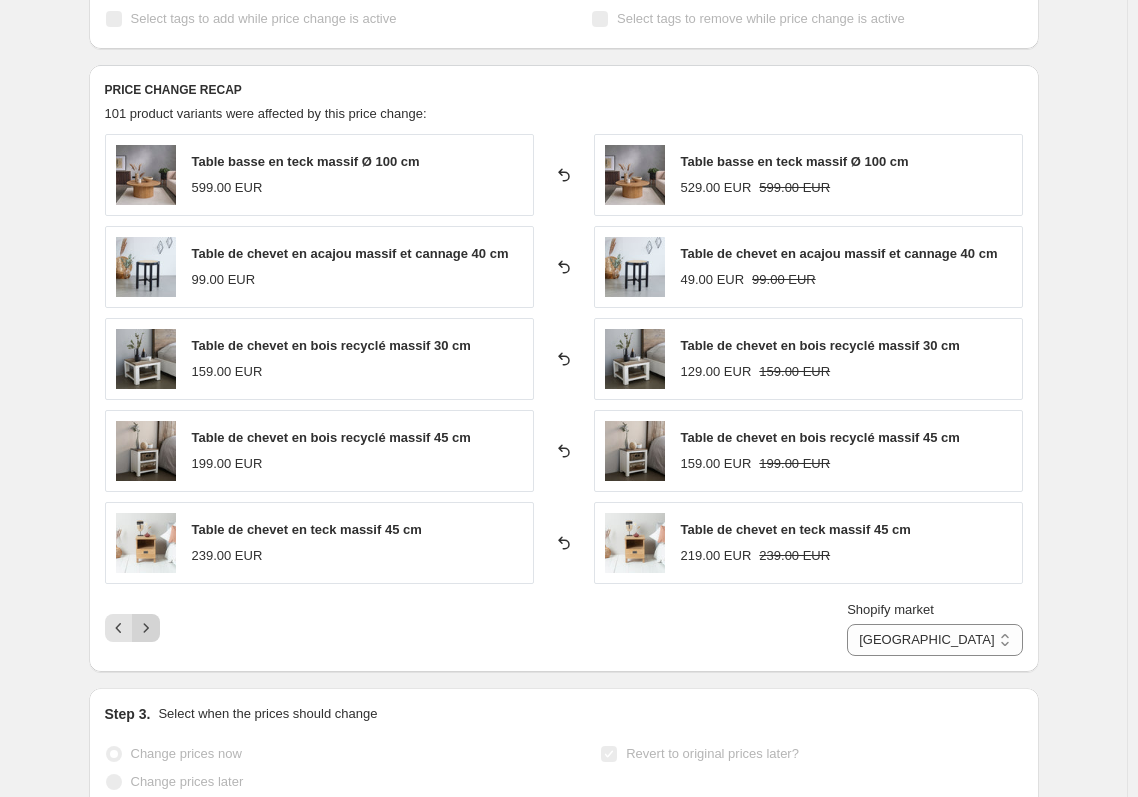
click at [154, 624] on icon "Next" at bounding box center [146, 628] width 20 height 20
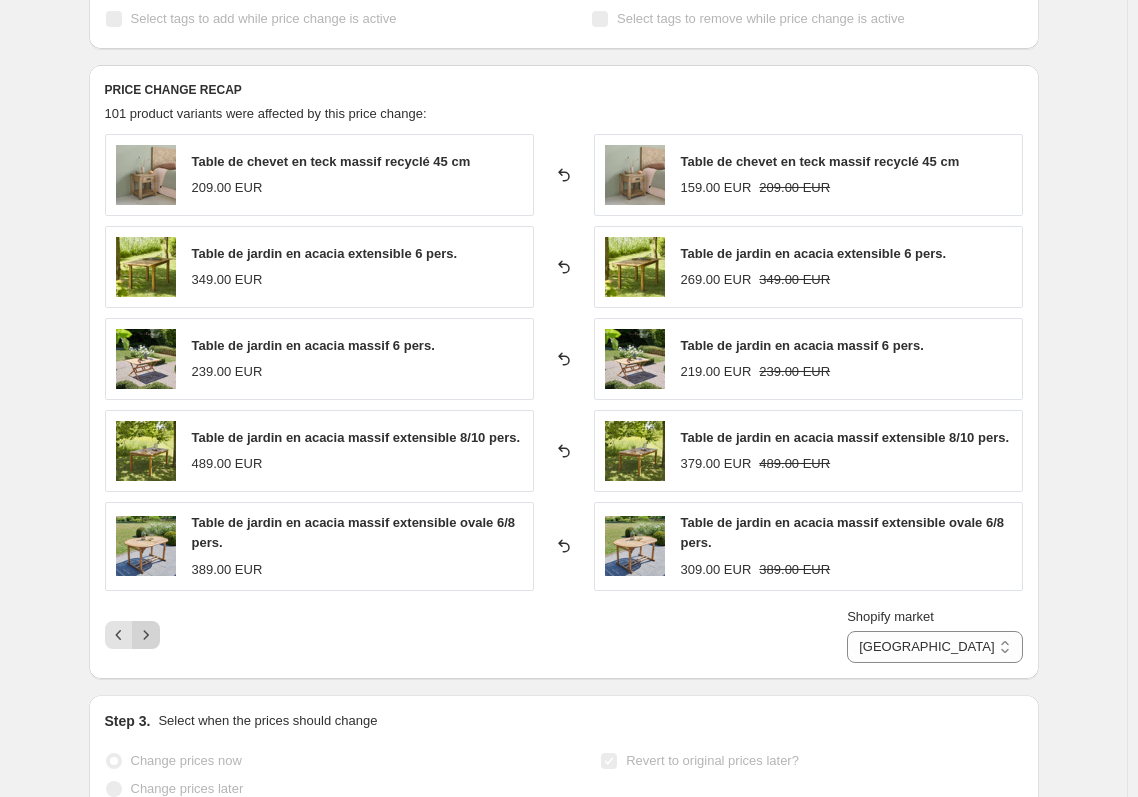
click at [156, 626] on icon "Next" at bounding box center [146, 635] width 20 height 20
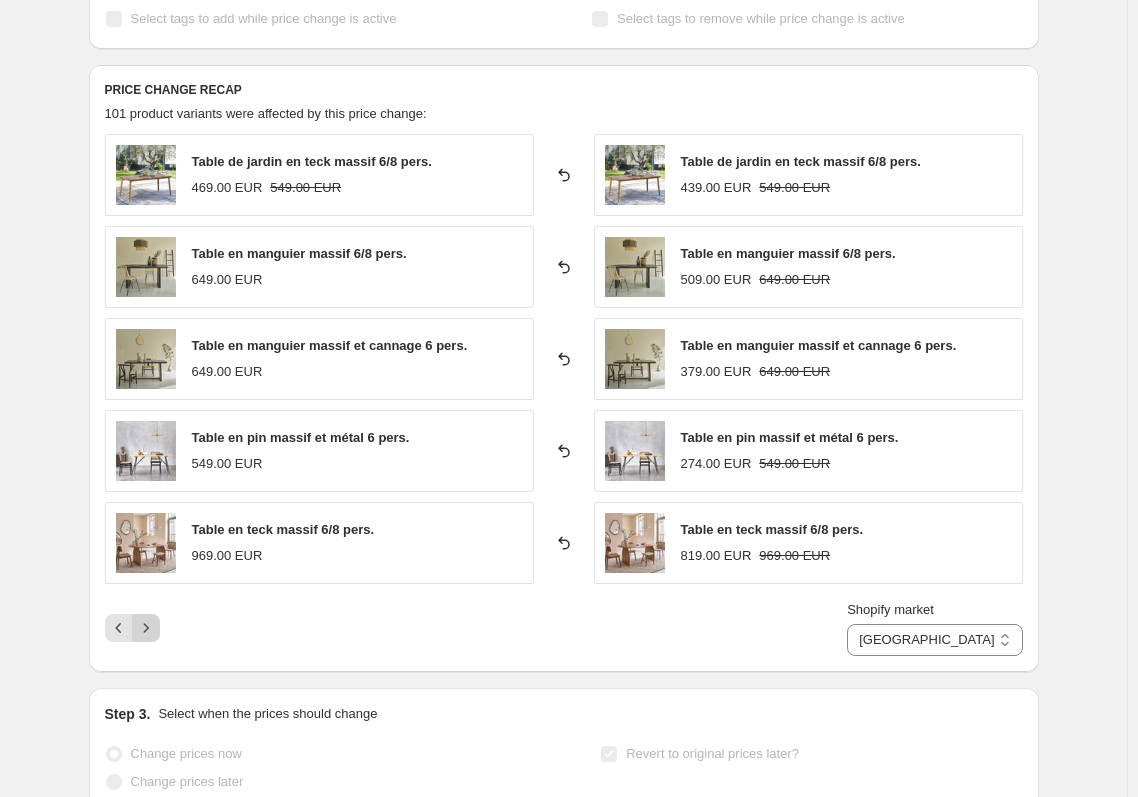
click at [156, 626] on icon "Next" at bounding box center [146, 628] width 20 height 20
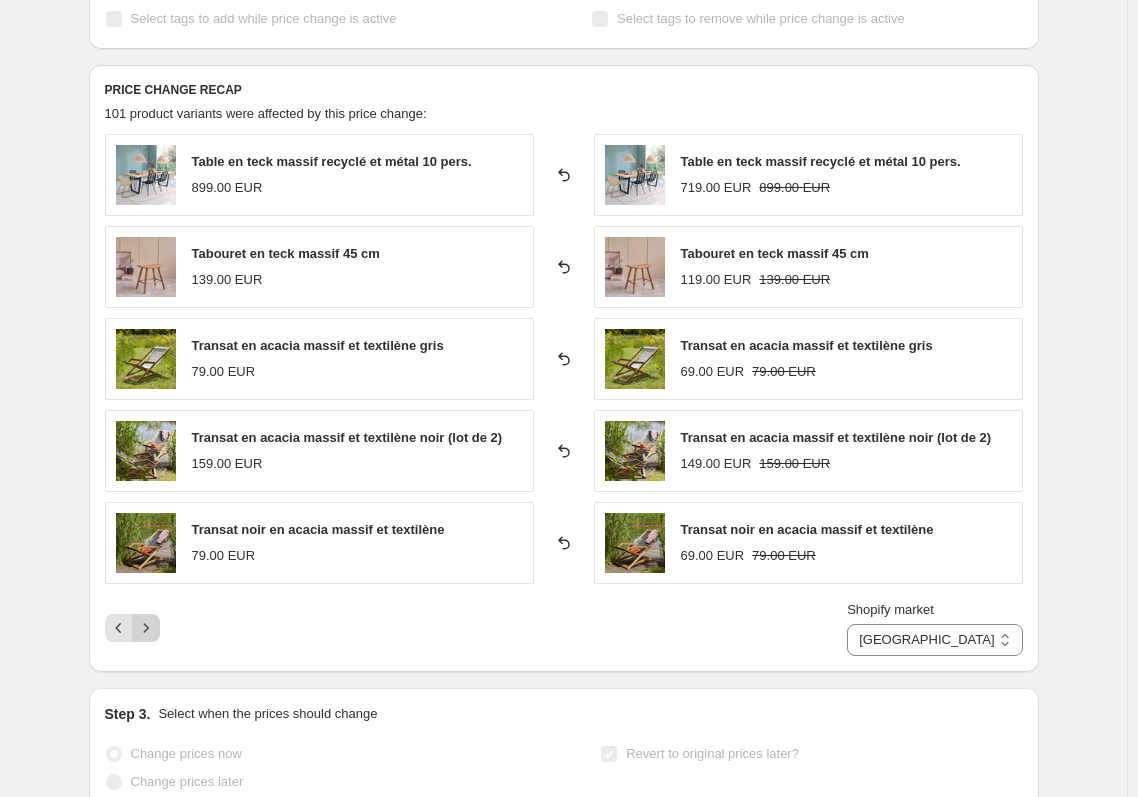
click at [156, 626] on icon "Next" at bounding box center [146, 628] width 20 height 20
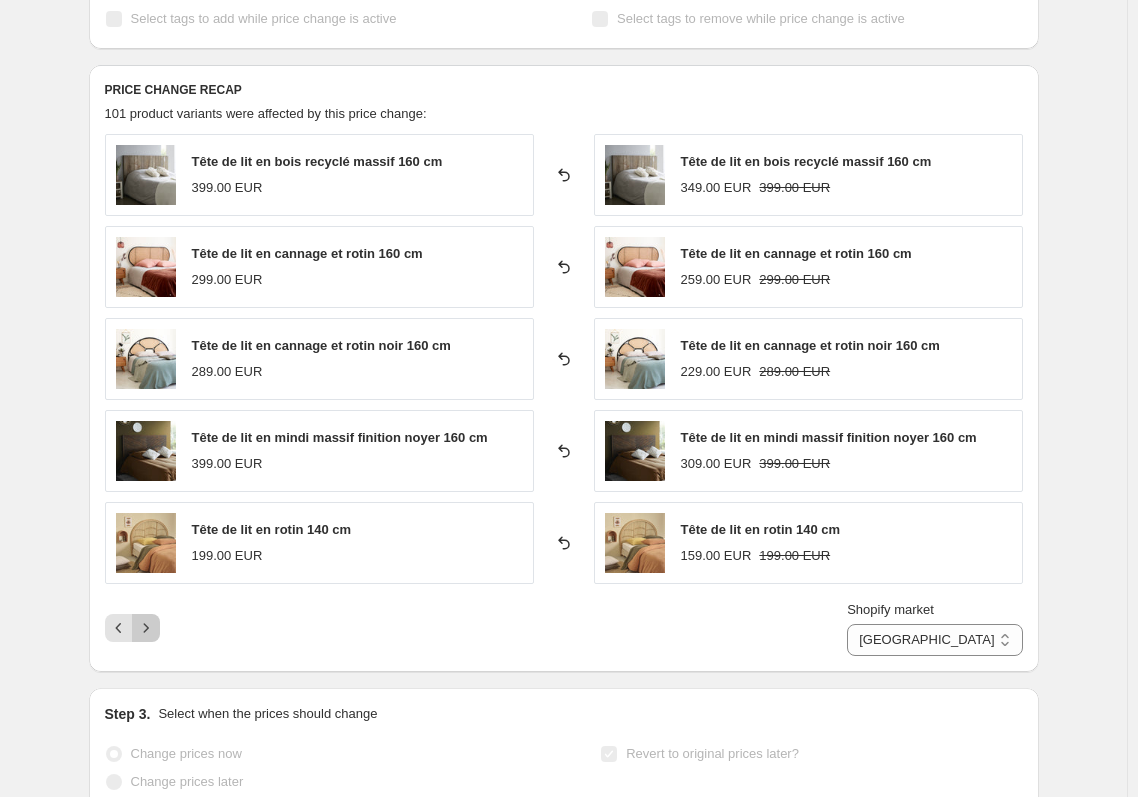
click at [156, 626] on icon "Next" at bounding box center [146, 628] width 20 height 20
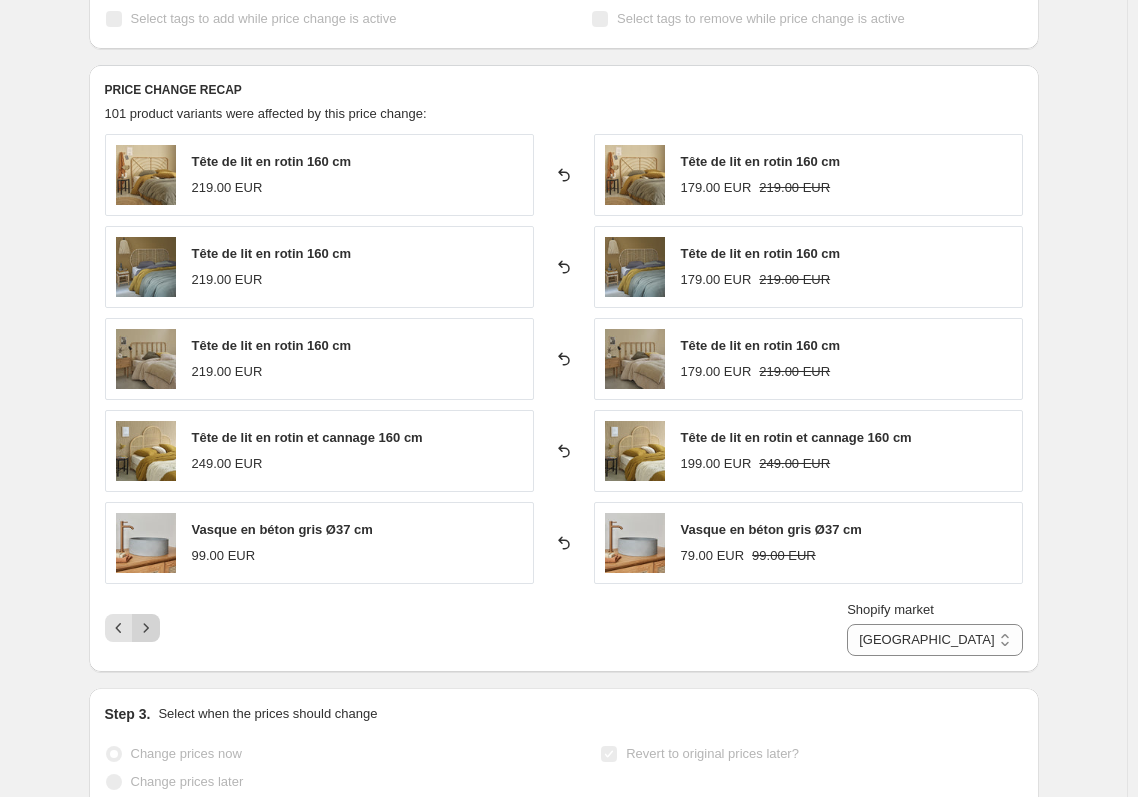
click at [156, 626] on icon "Next" at bounding box center [146, 628] width 20 height 20
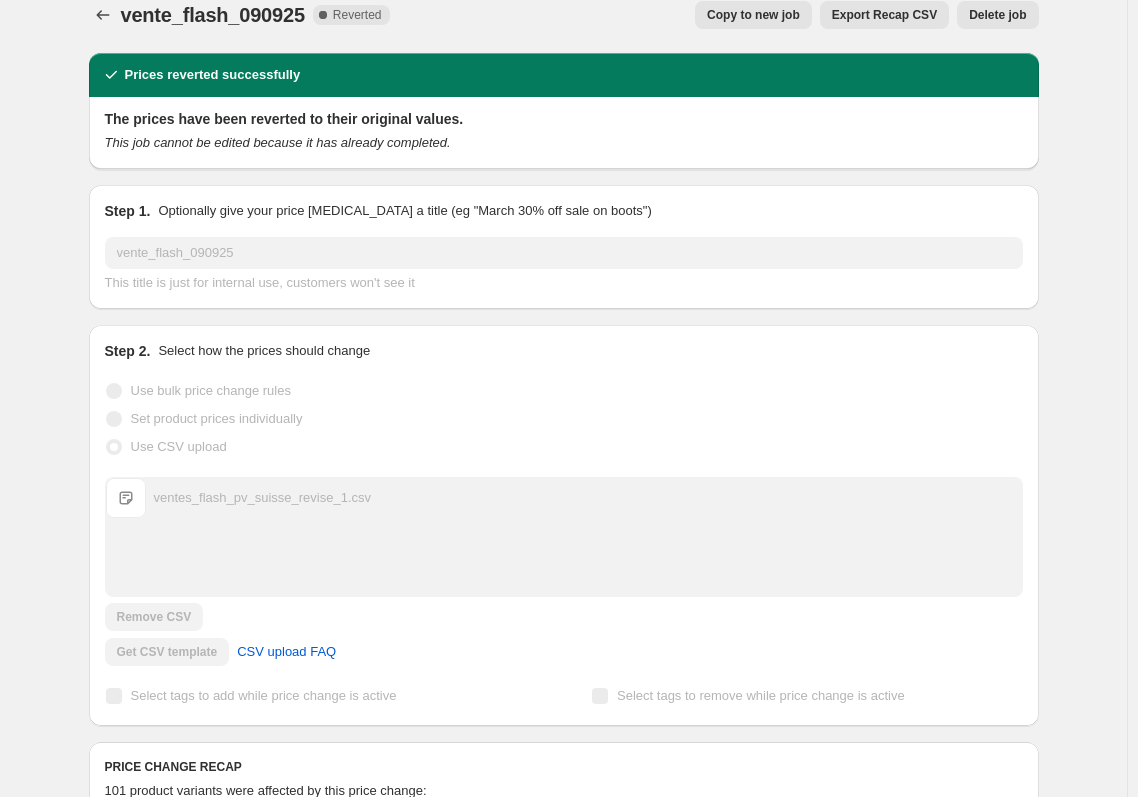
scroll to position [0, 0]
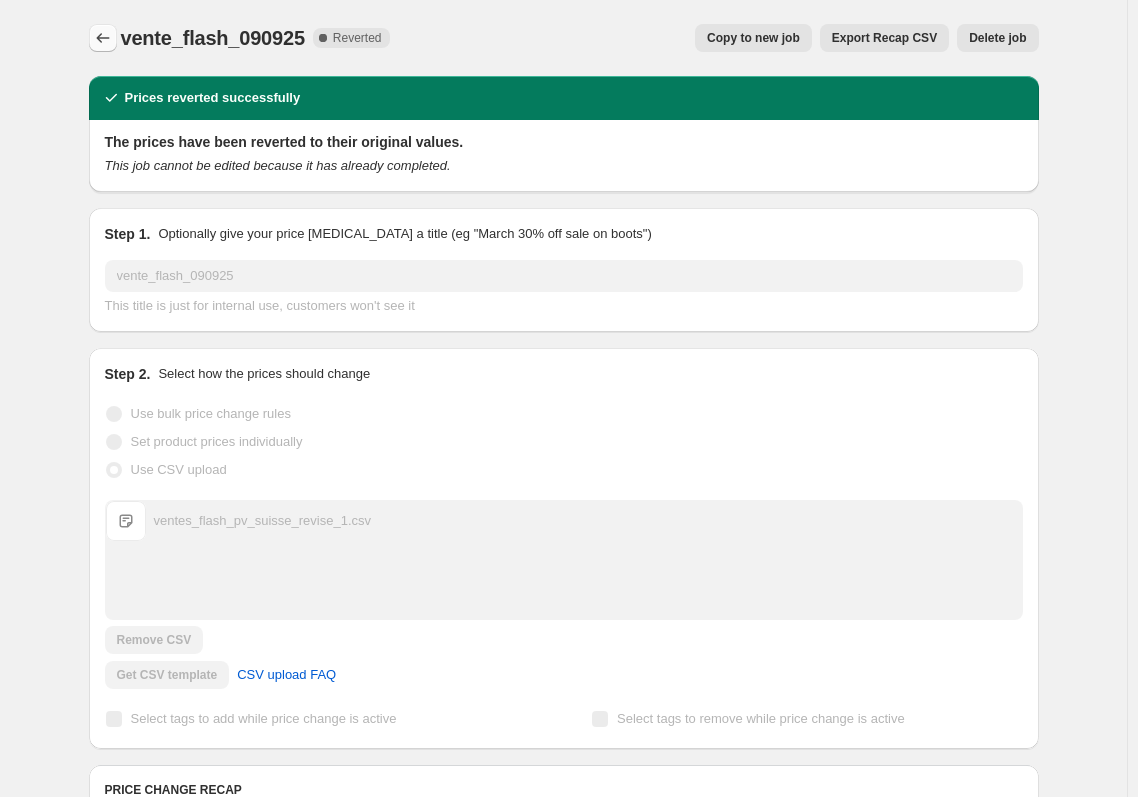
click at [97, 34] on icon "Price change jobs" at bounding box center [103, 38] width 20 height 20
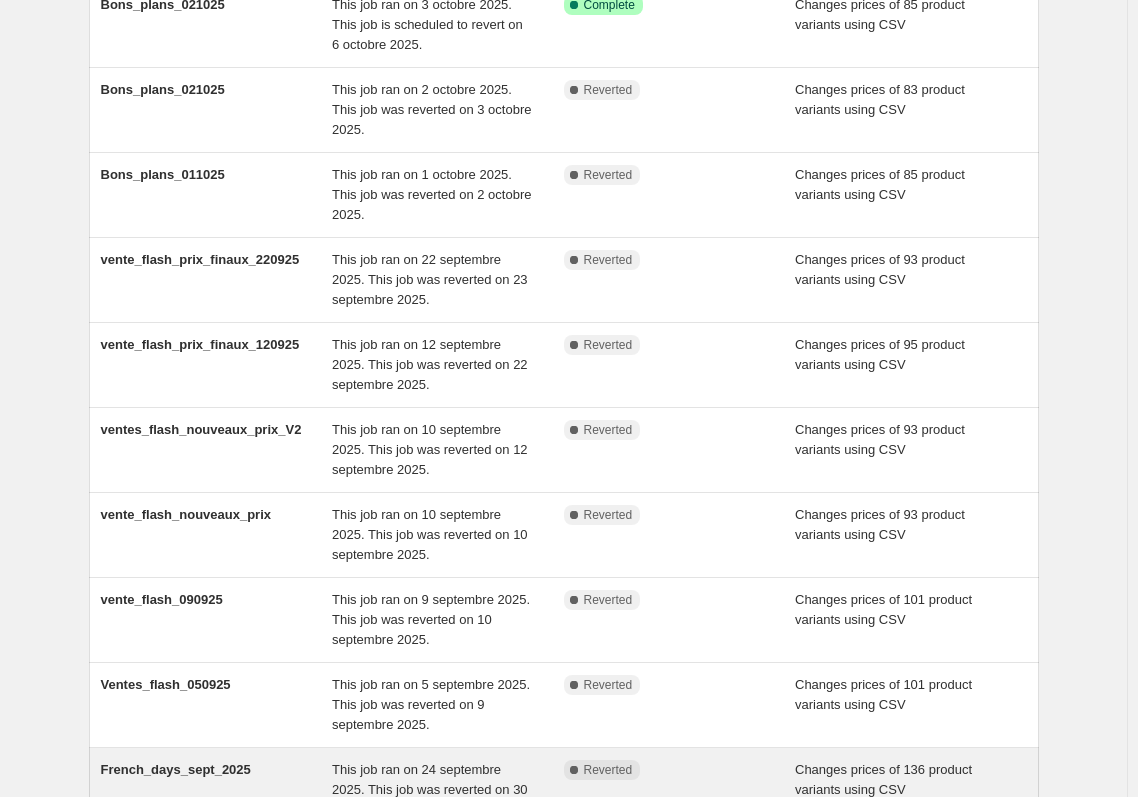
scroll to position [433, 0]
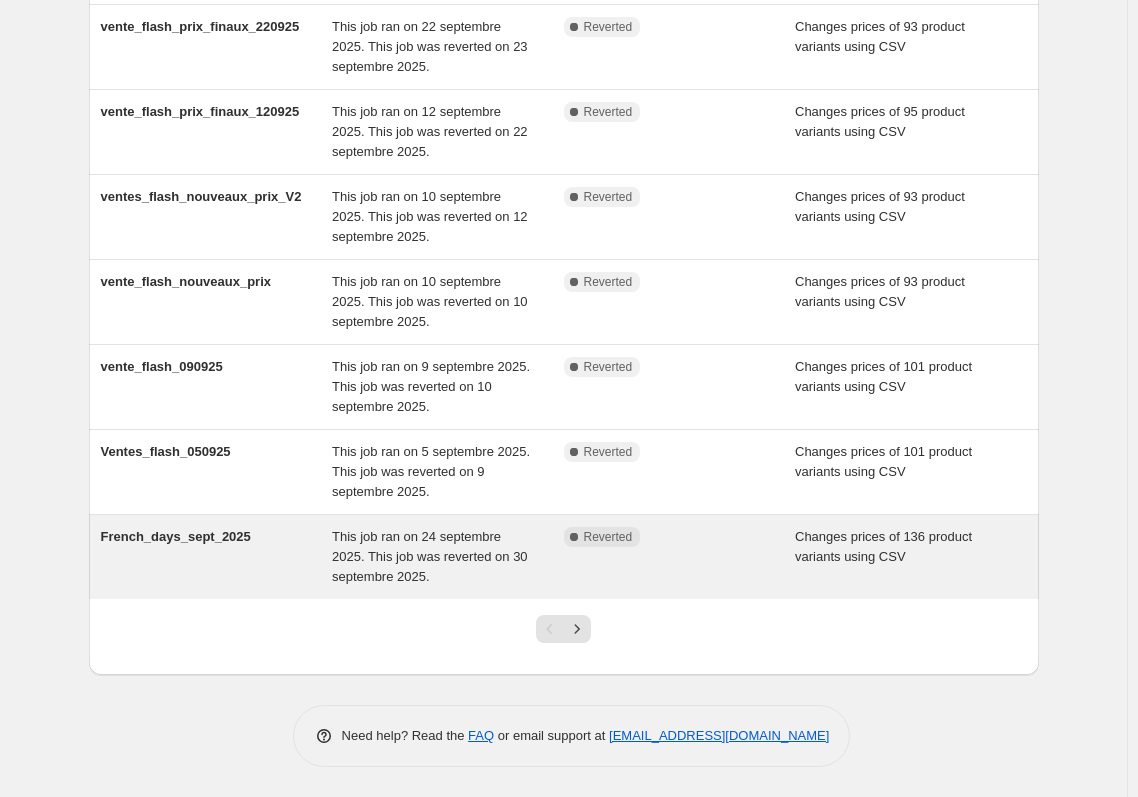
click at [168, 532] on span "French_days_sept_2025" at bounding box center [176, 536] width 150 height 15
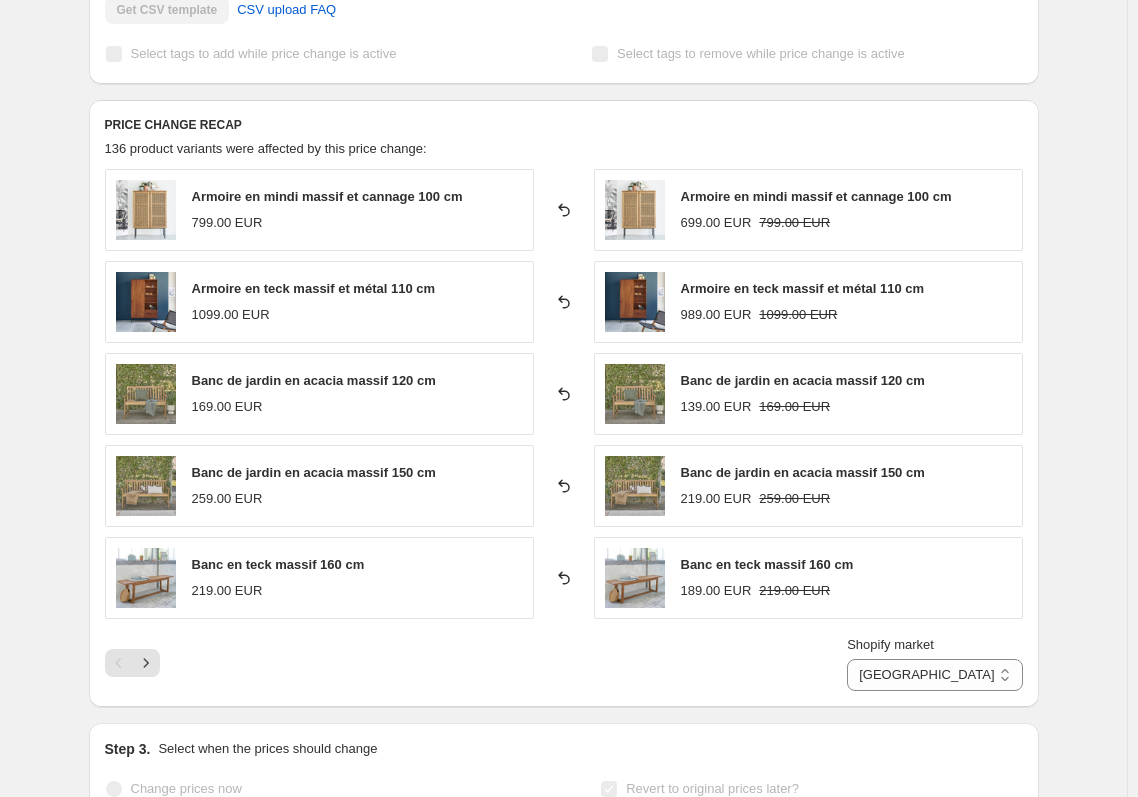
scroll to position [700, 0]
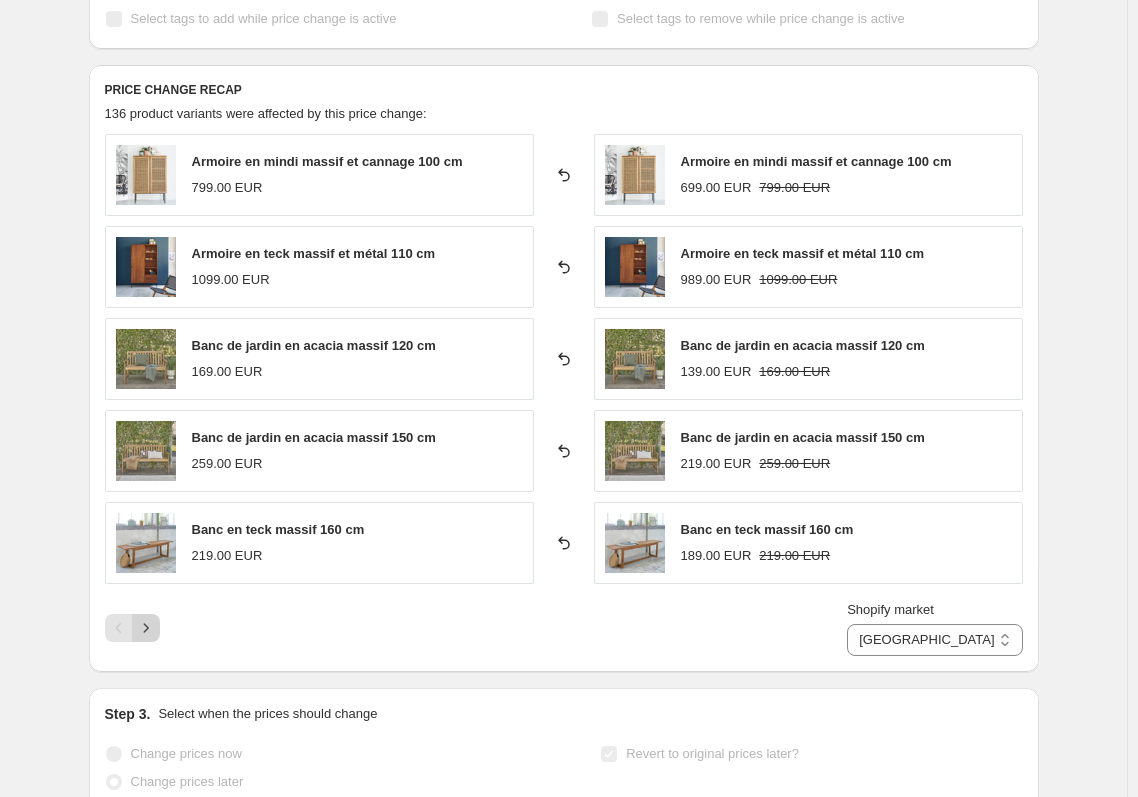
click at [155, 628] on icon "Next" at bounding box center [146, 628] width 20 height 20
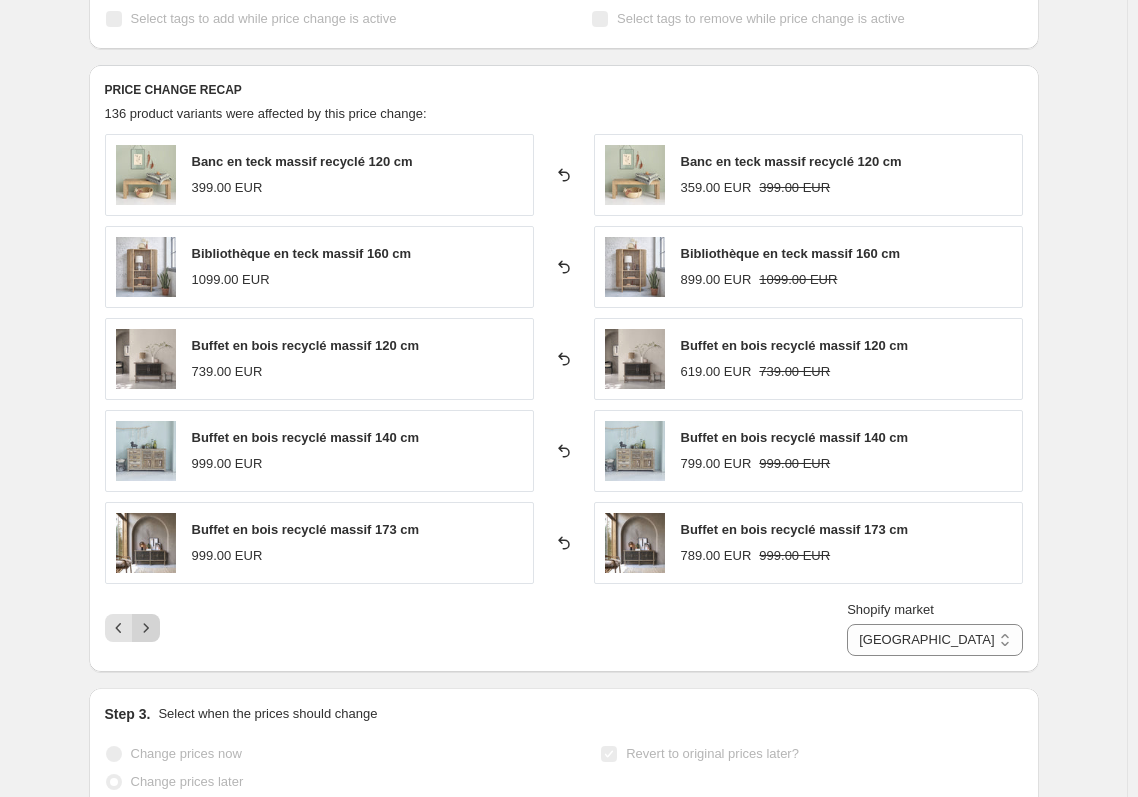
click at [156, 629] on icon "Next" at bounding box center [146, 628] width 20 height 20
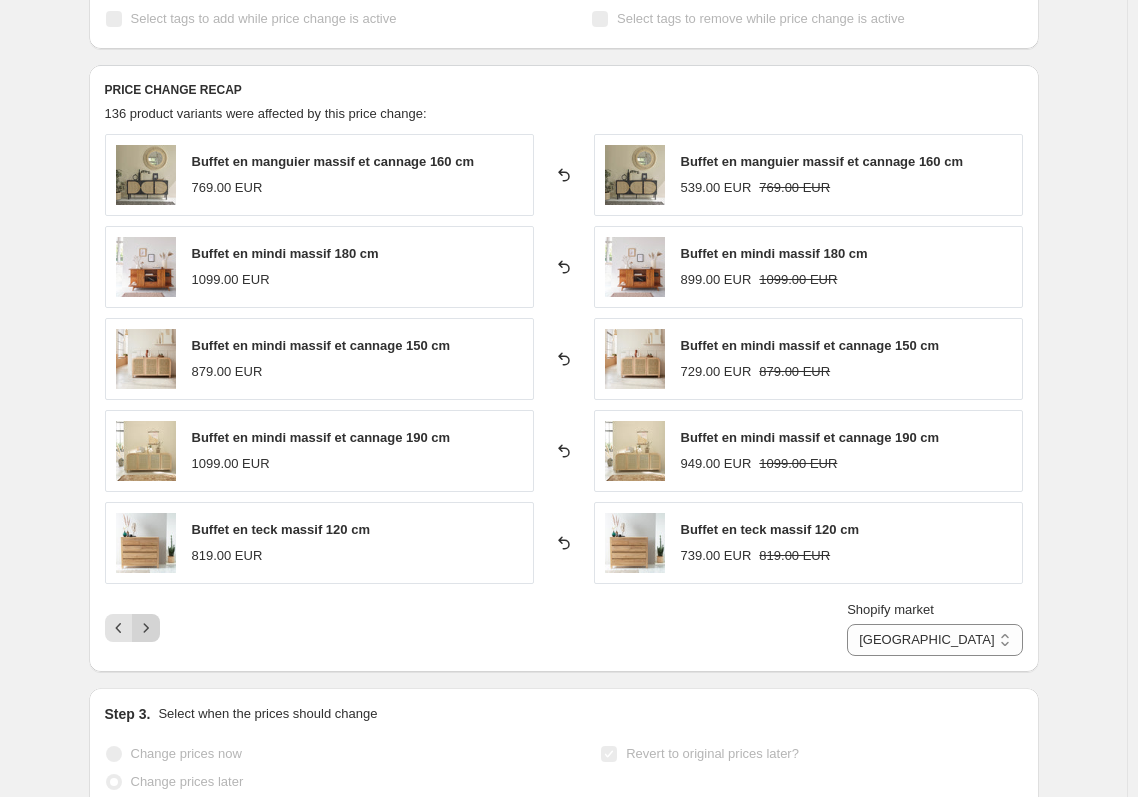
click at [156, 624] on icon "Next" at bounding box center [146, 628] width 20 height 20
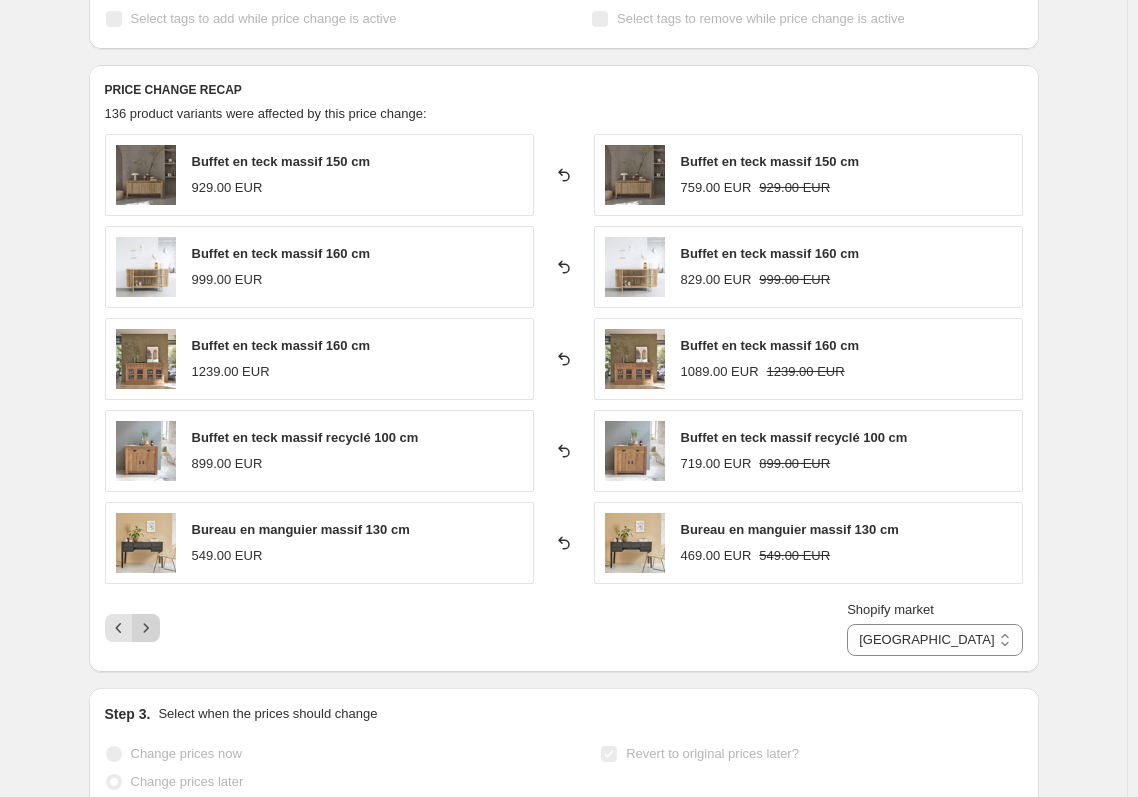
click at [156, 624] on icon "Next" at bounding box center [146, 628] width 20 height 20
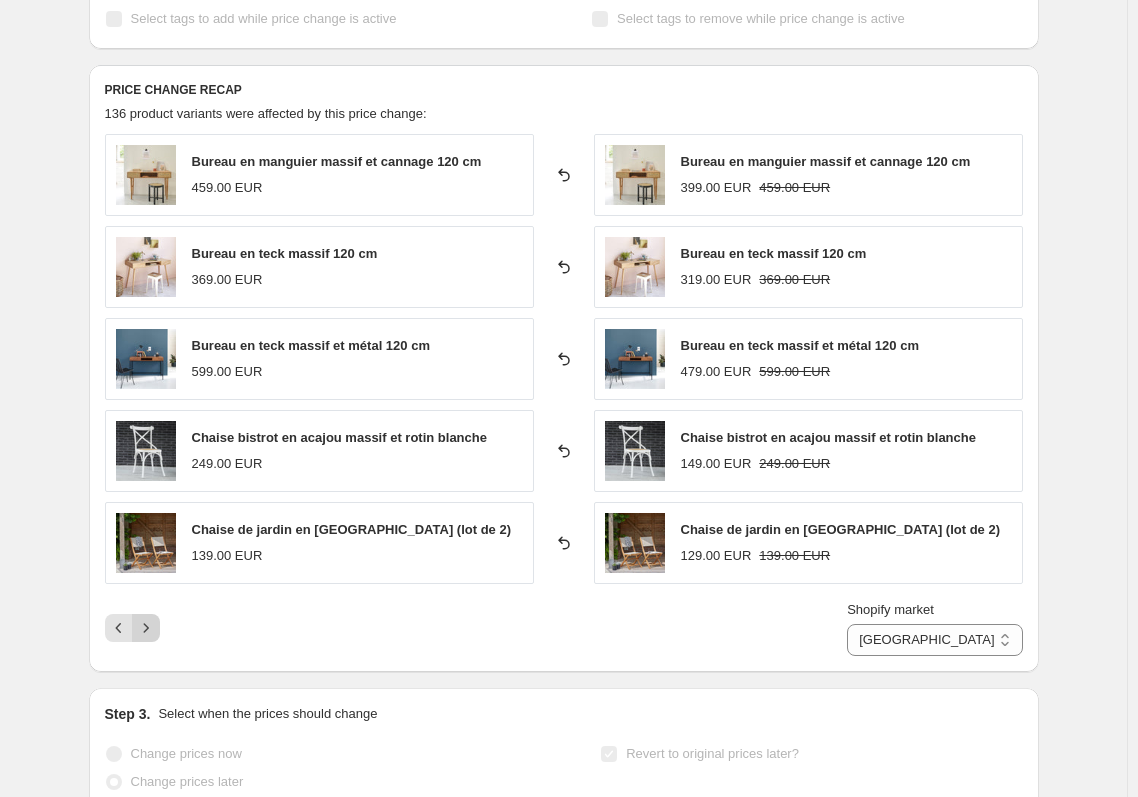
click at [156, 624] on icon "Next" at bounding box center [146, 628] width 20 height 20
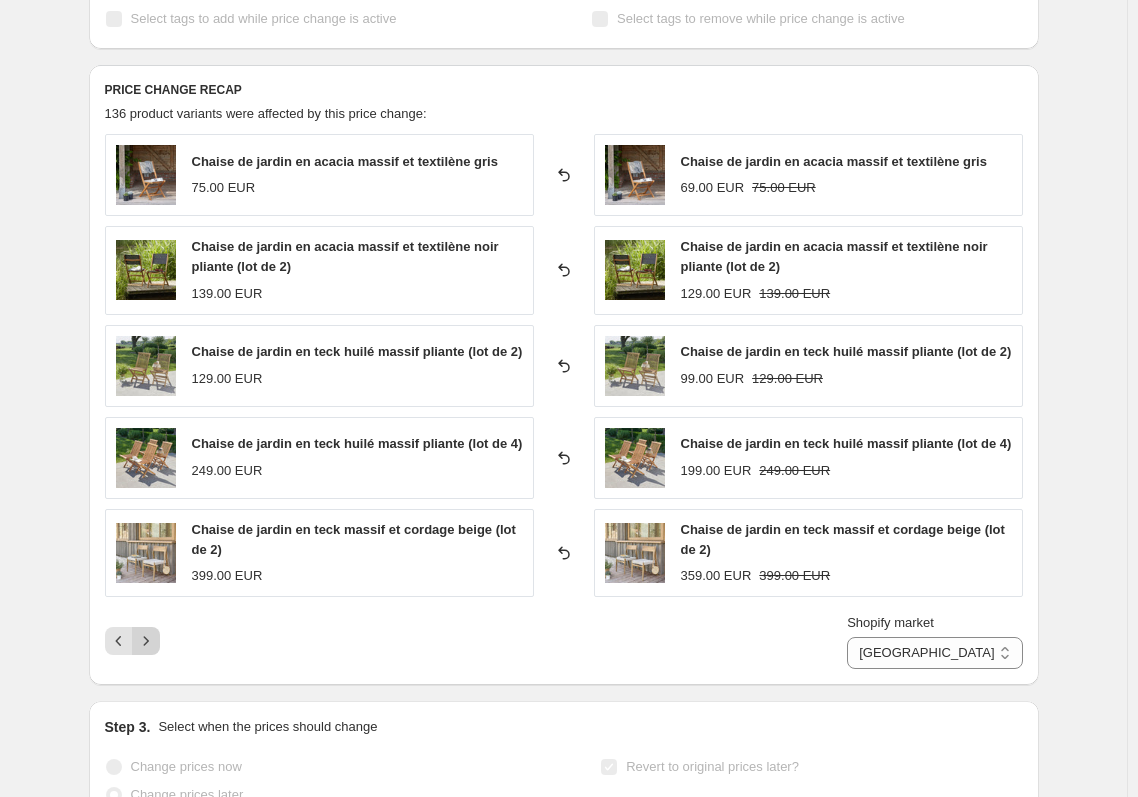
click at [155, 638] on icon "Next" at bounding box center [146, 641] width 20 height 20
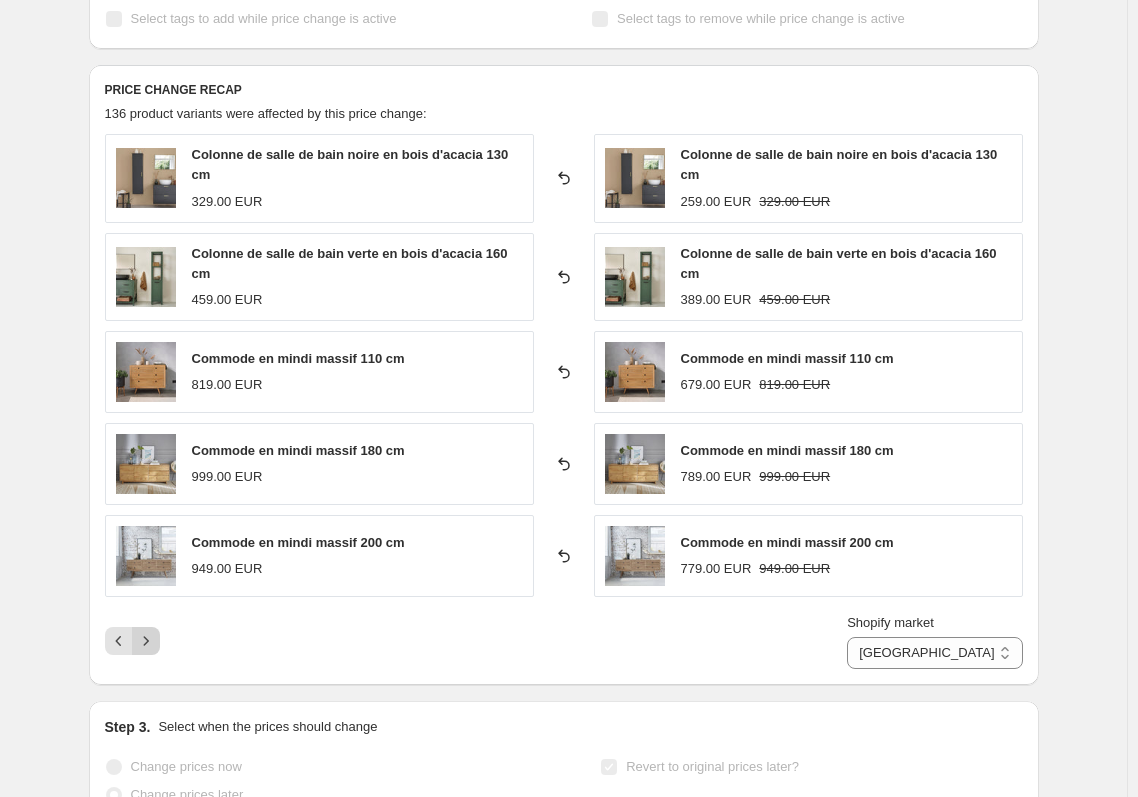
click at [154, 638] on icon "Next" at bounding box center [146, 641] width 20 height 20
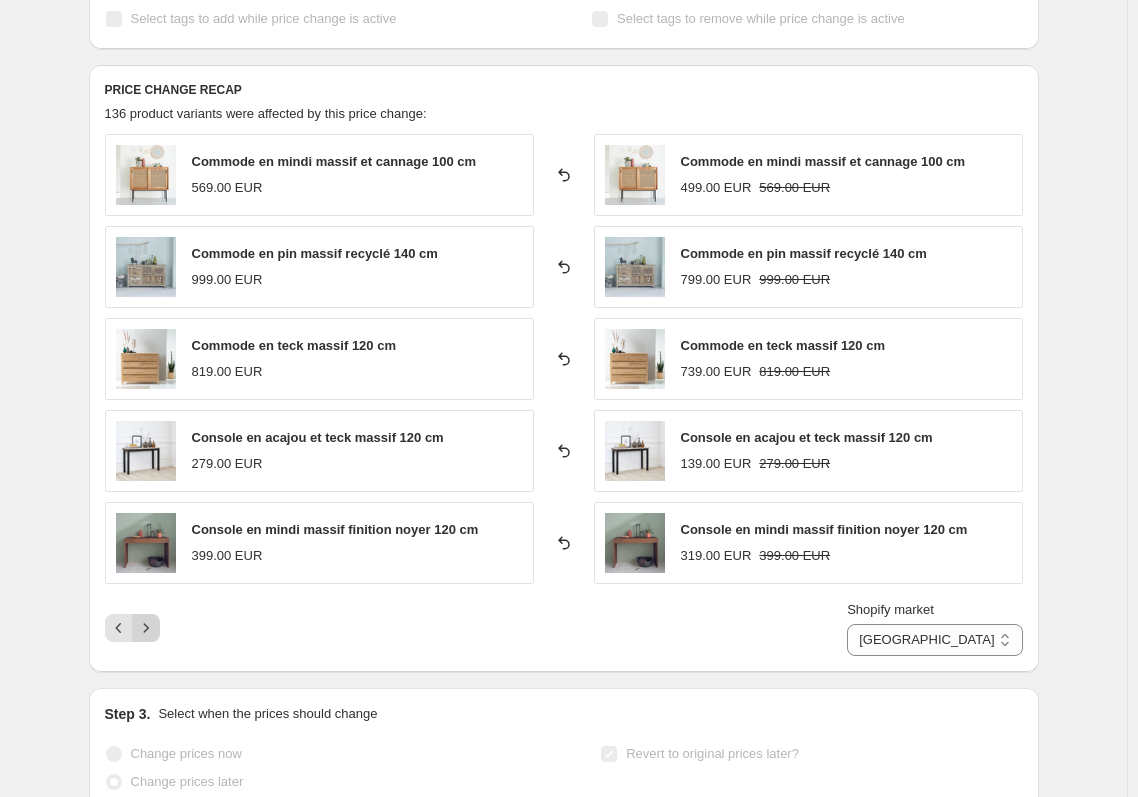
click at [154, 638] on icon "Next" at bounding box center [146, 628] width 20 height 20
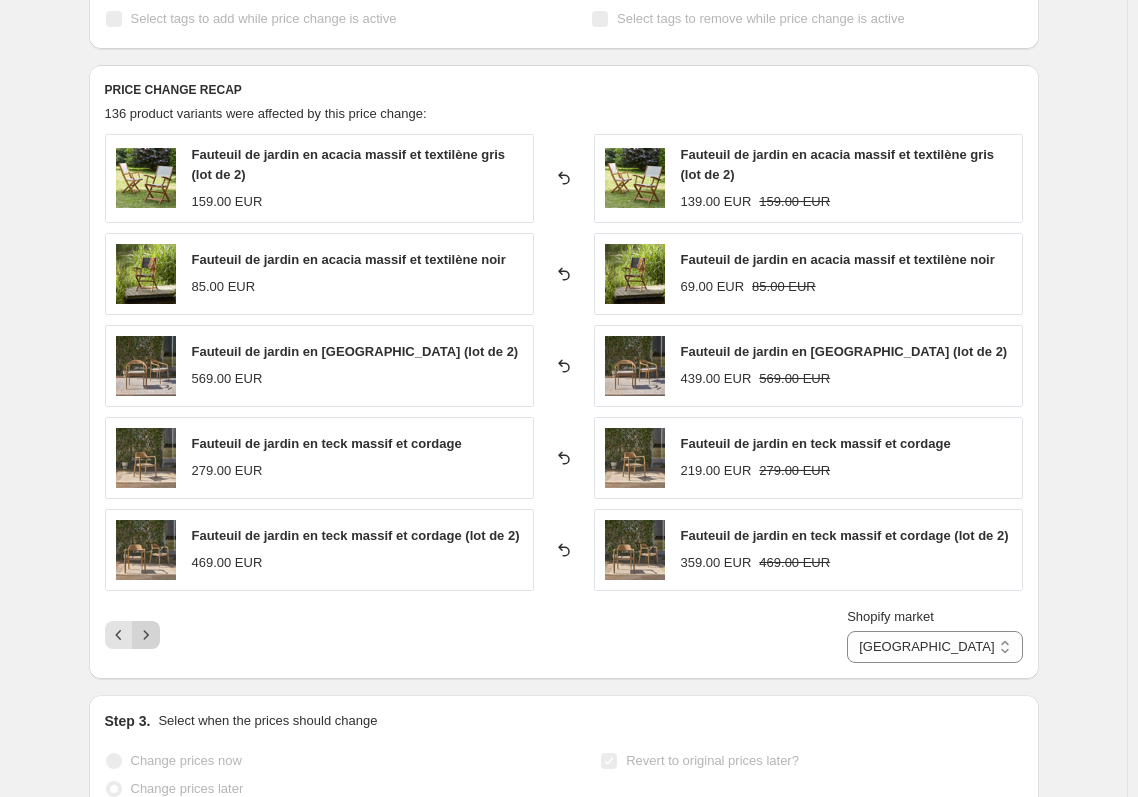
click at [152, 633] on icon "Next" at bounding box center [146, 635] width 20 height 20
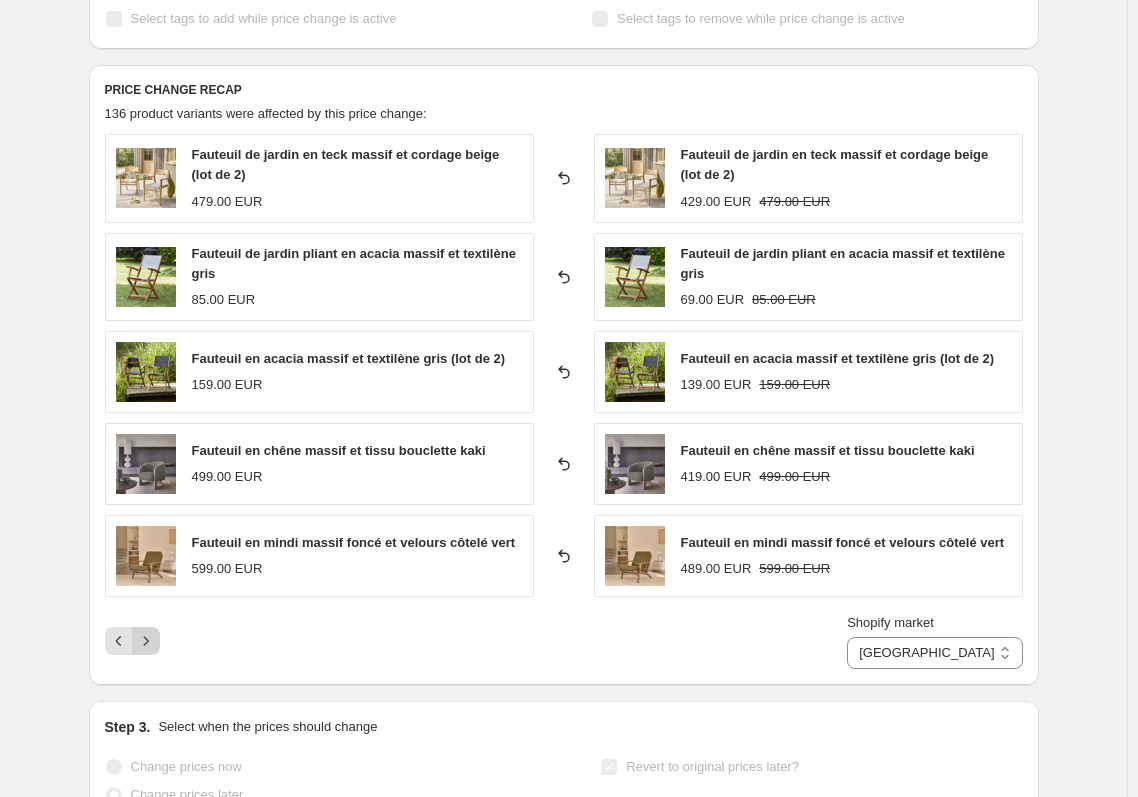
click at [152, 633] on icon "Next" at bounding box center [146, 641] width 20 height 20
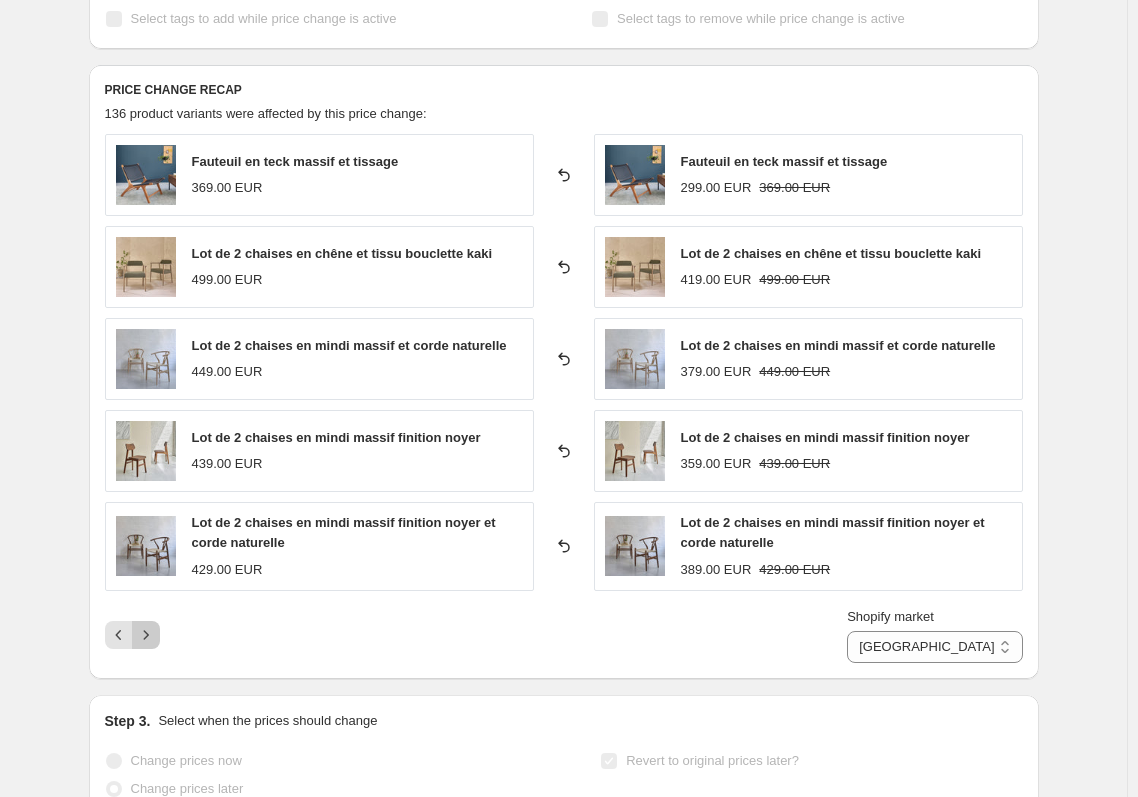
click at [152, 633] on icon "Next" at bounding box center [146, 635] width 20 height 20
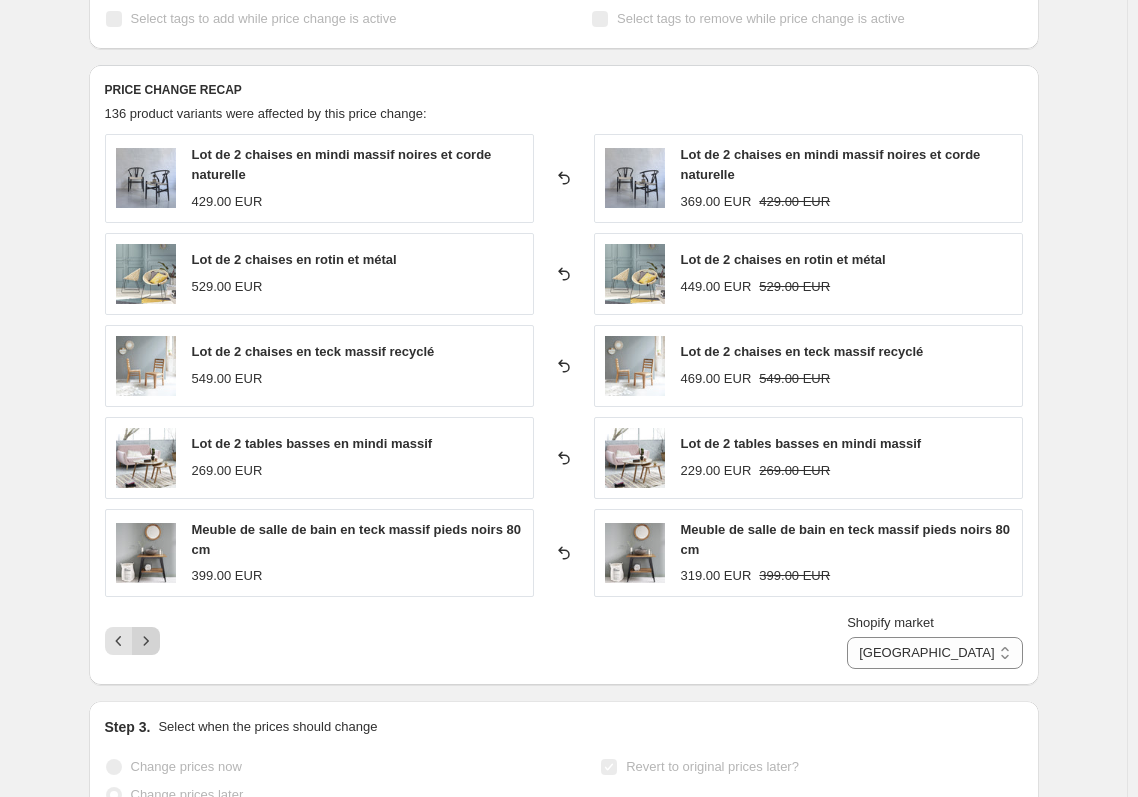
click at [152, 633] on icon "Next" at bounding box center [146, 641] width 20 height 20
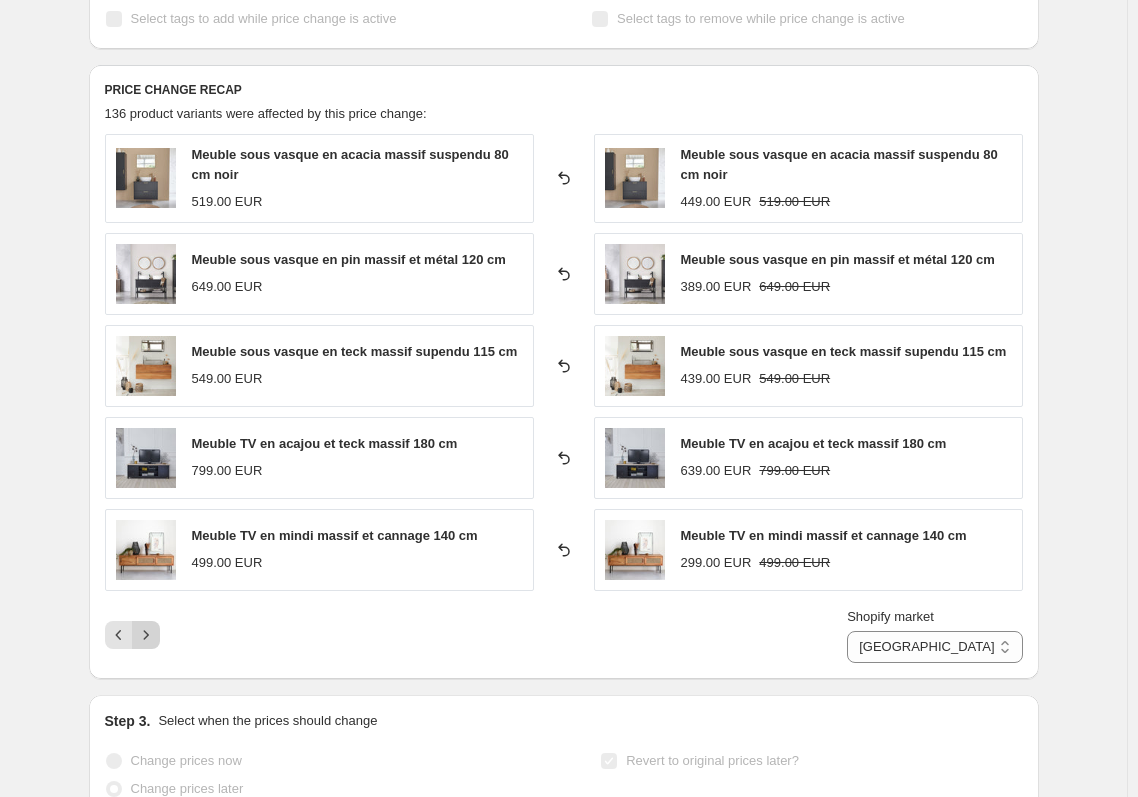
click at [152, 633] on icon "Next" at bounding box center [146, 635] width 20 height 20
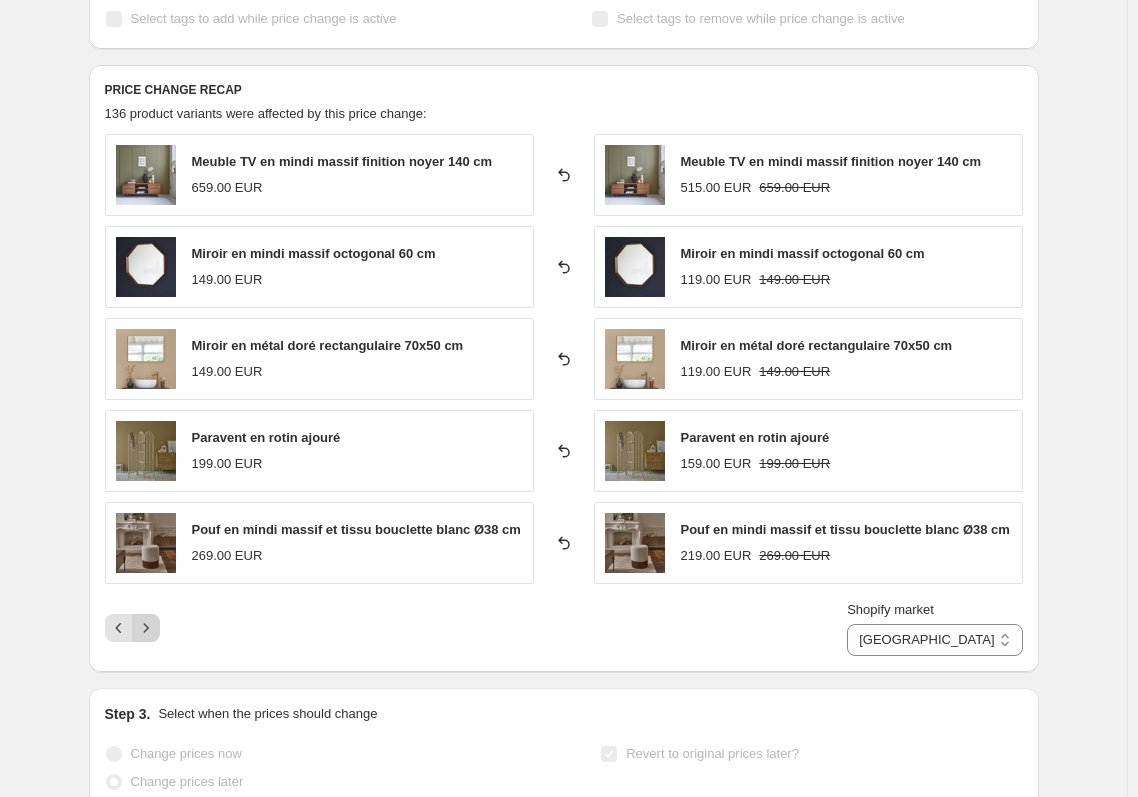
click at [152, 633] on icon "Next" at bounding box center [146, 628] width 20 height 20
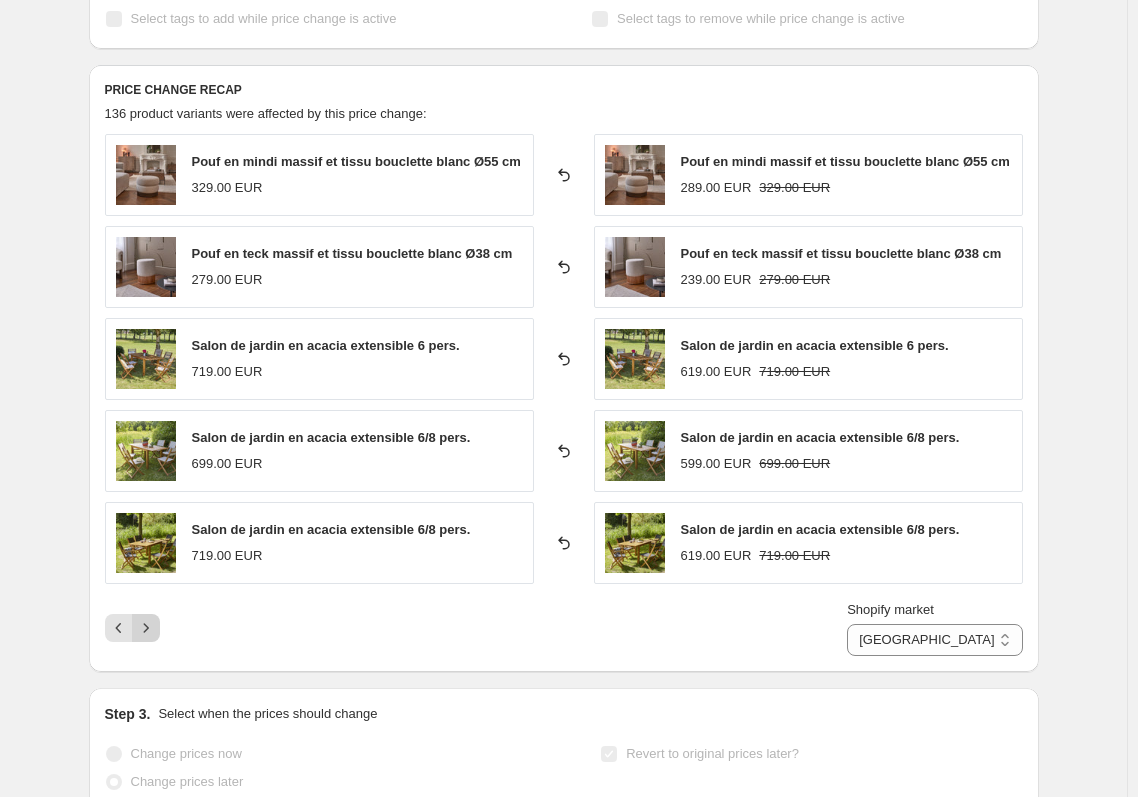
click at [152, 633] on icon "Next" at bounding box center [146, 628] width 20 height 20
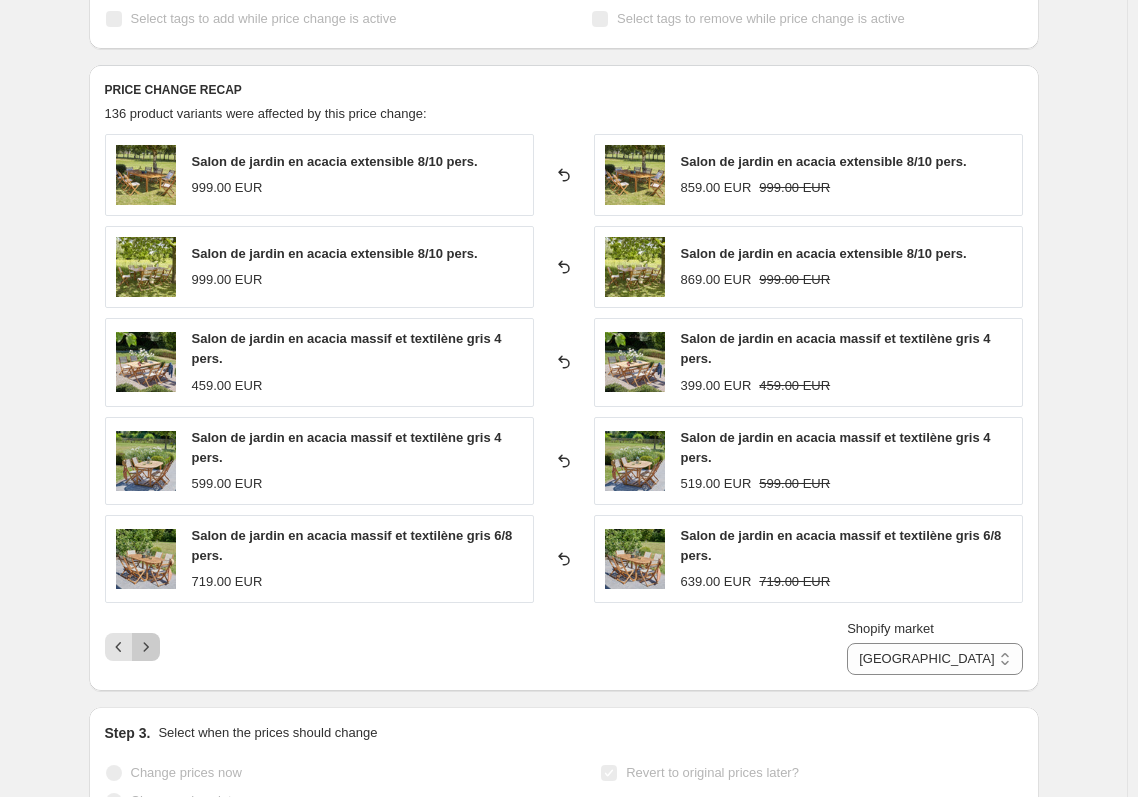
click at [152, 633] on button "Next" at bounding box center [146, 647] width 28 height 28
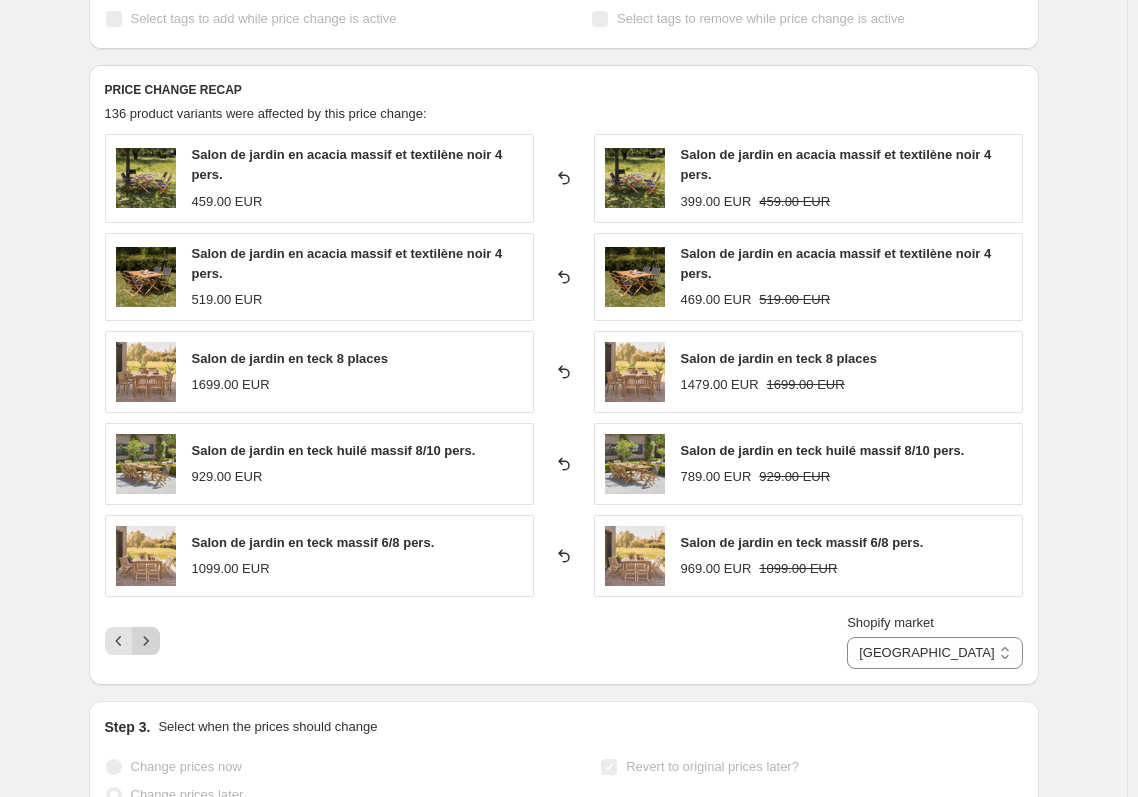
click at [155, 638] on icon "Next" at bounding box center [146, 641] width 20 height 20
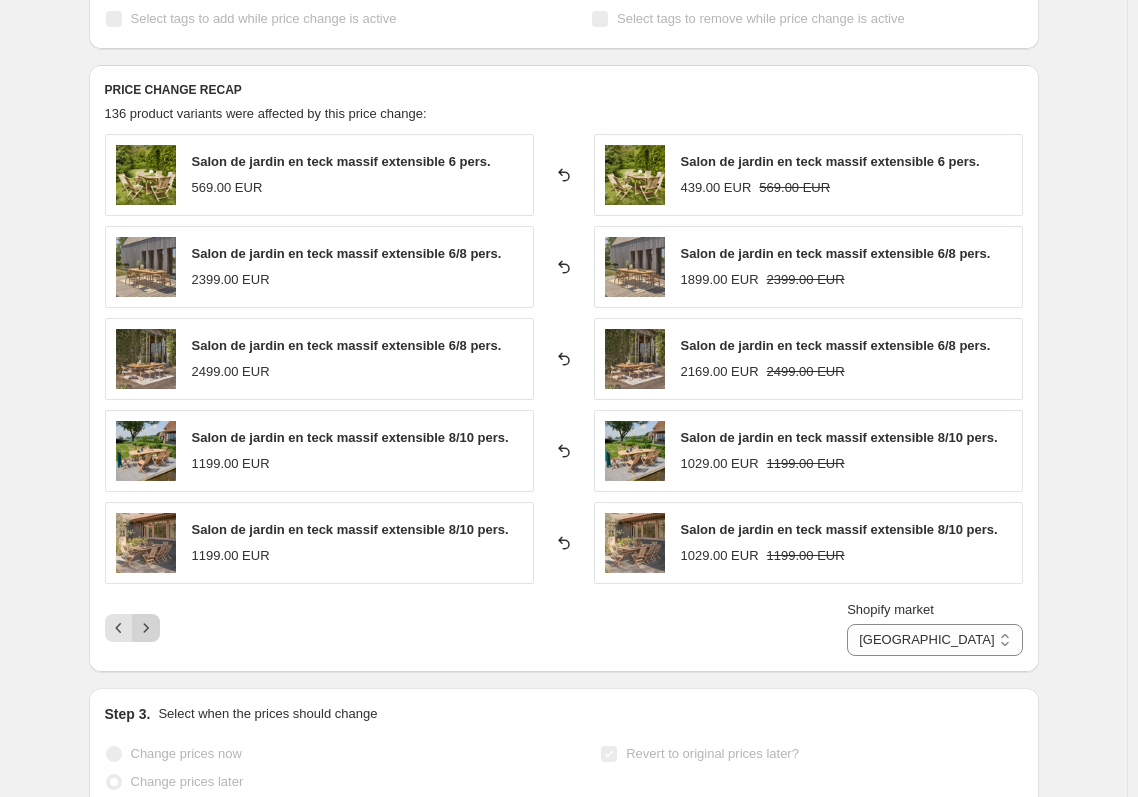
click at [155, 635] on icon "Next" at bounding box center [146, 628] width 20 height 20
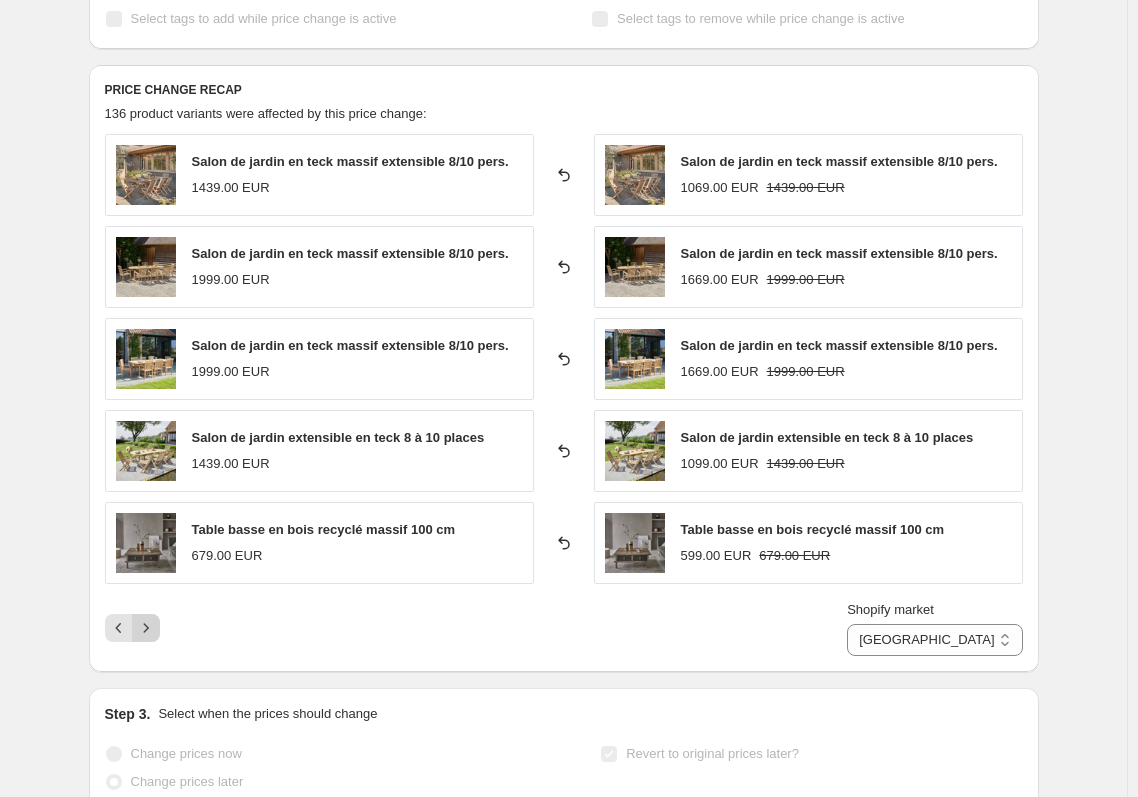
click at [155, 635] on icon "Next" at bounding box center [146, 628] width 20 height 20
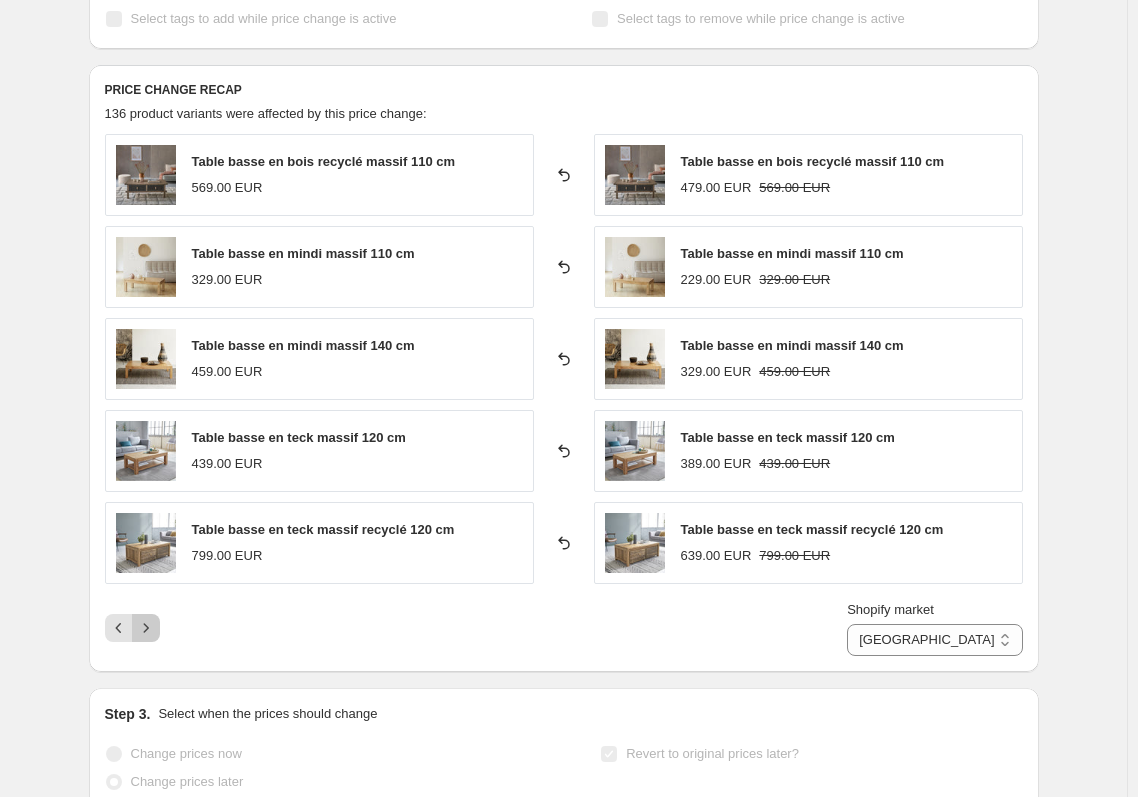
click at [155, 635] on icon "Next" at bounding box center [146, 628] width 20 height 20
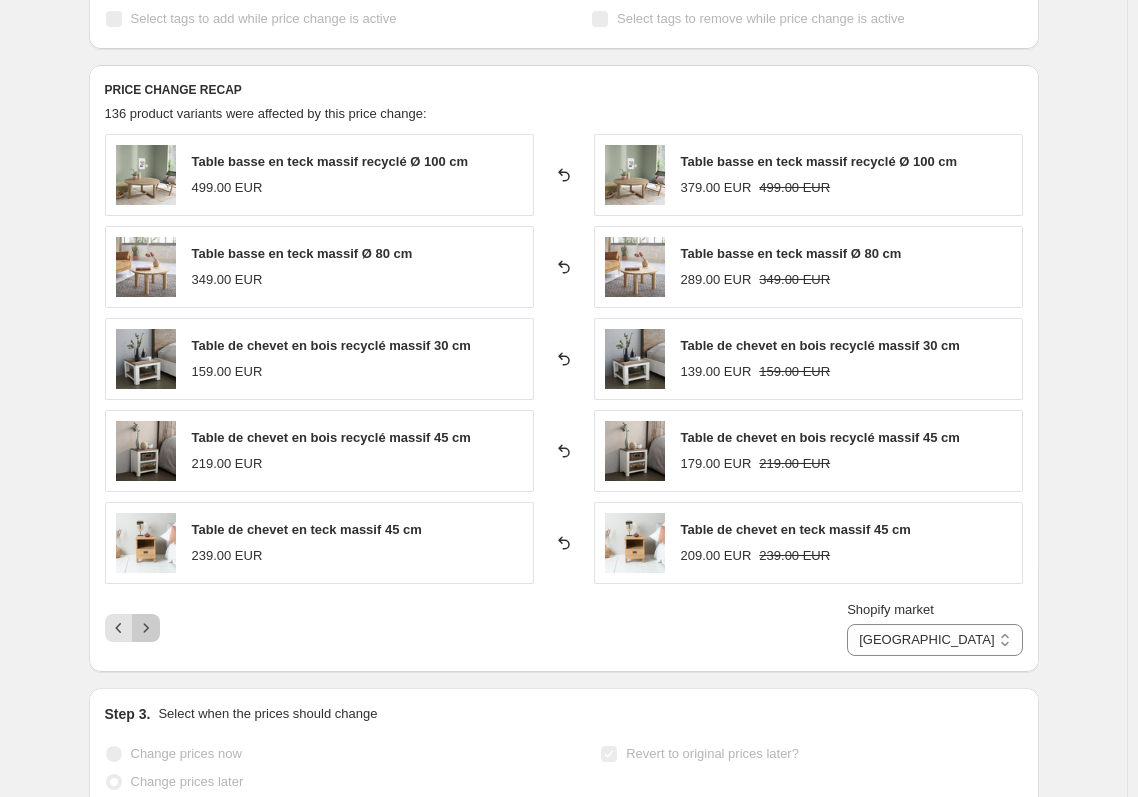
click at [155, 635] on icon "Next" at bounding box center [146, 628] width 20 height 20
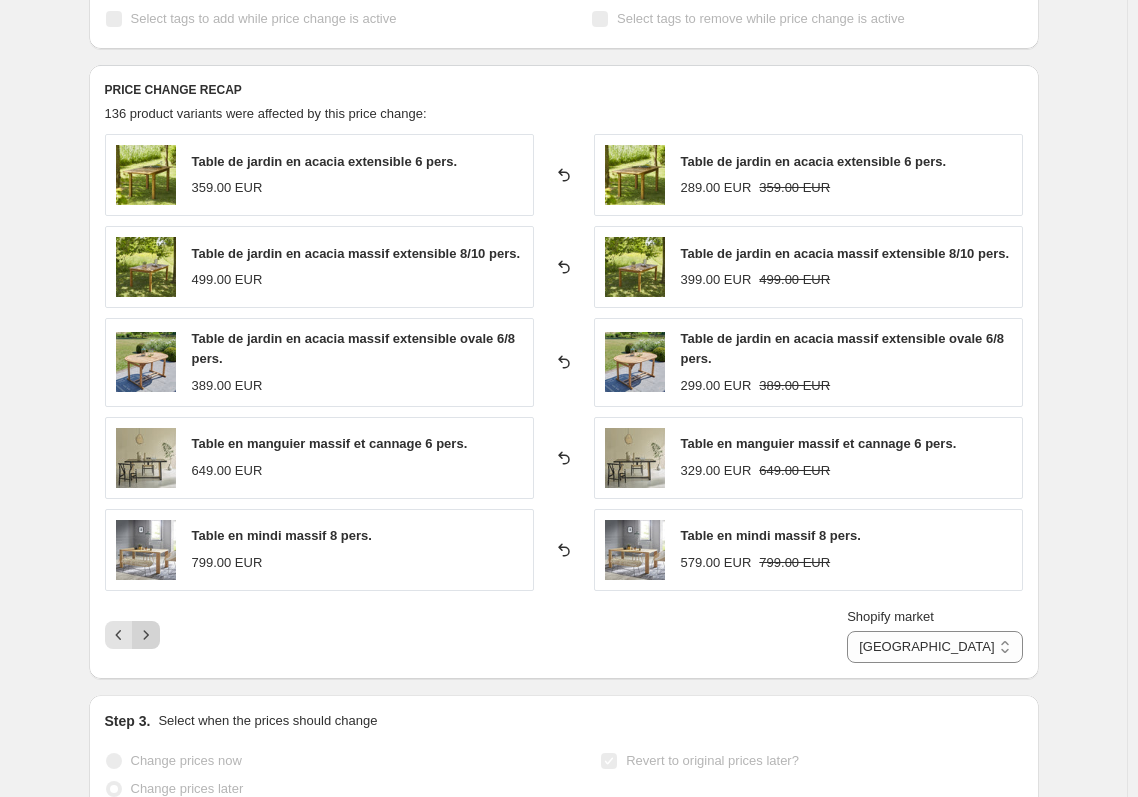
click at [155, 635] on icon "Next" at bounding box center [146, 635] width 20 height 20
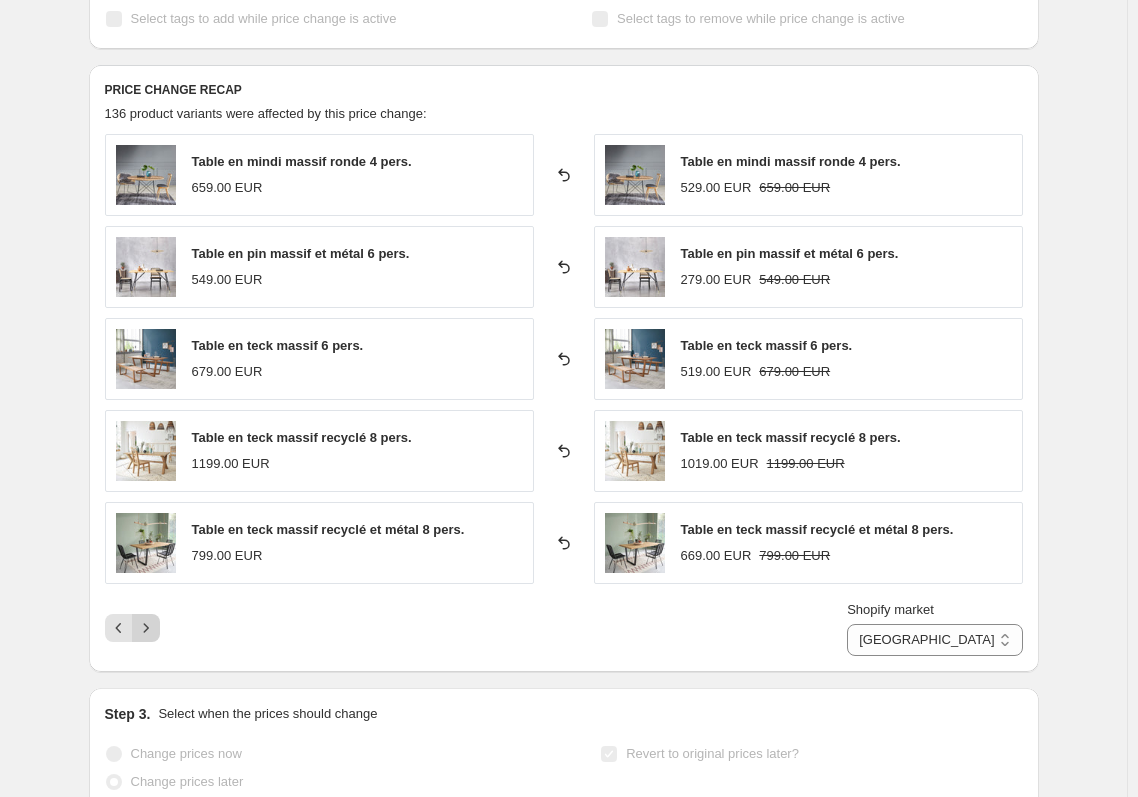
click at [155, 635] on icon "Next" at bounding box center [146, 628] width 20 height 20
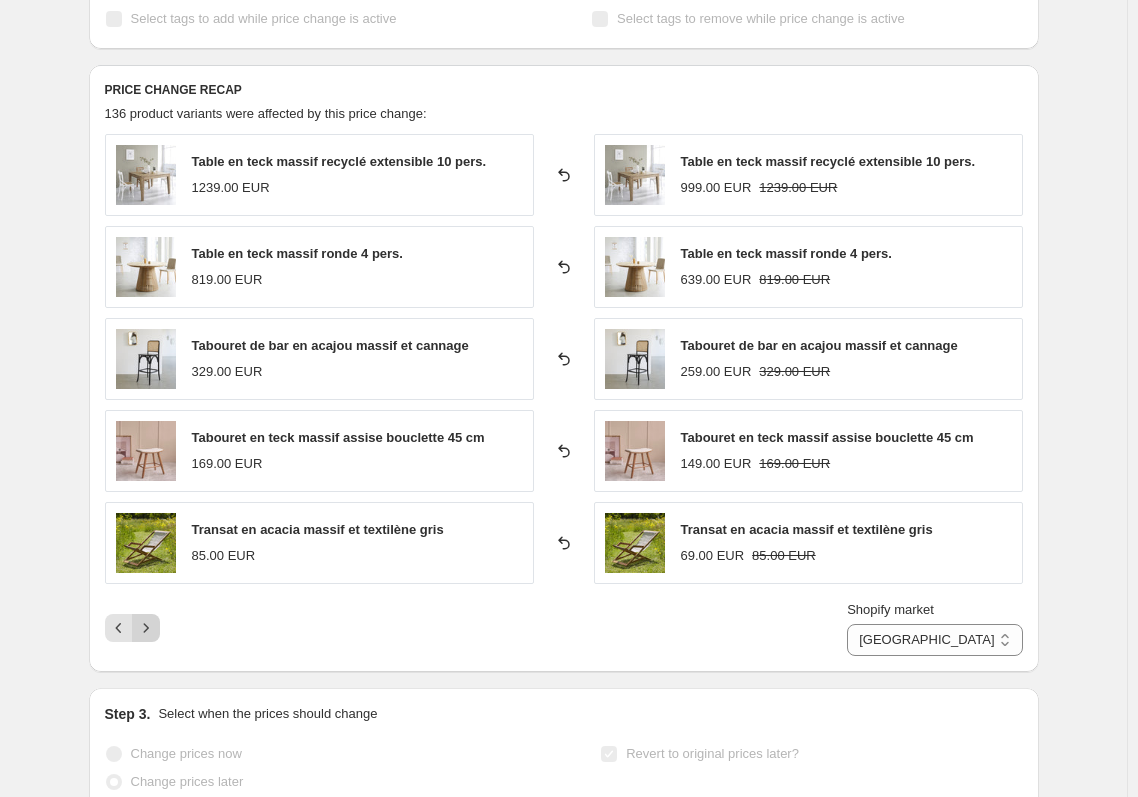
click at [155, 635] on icon "Next" at bounding box center [146, 628] width 20 height 20
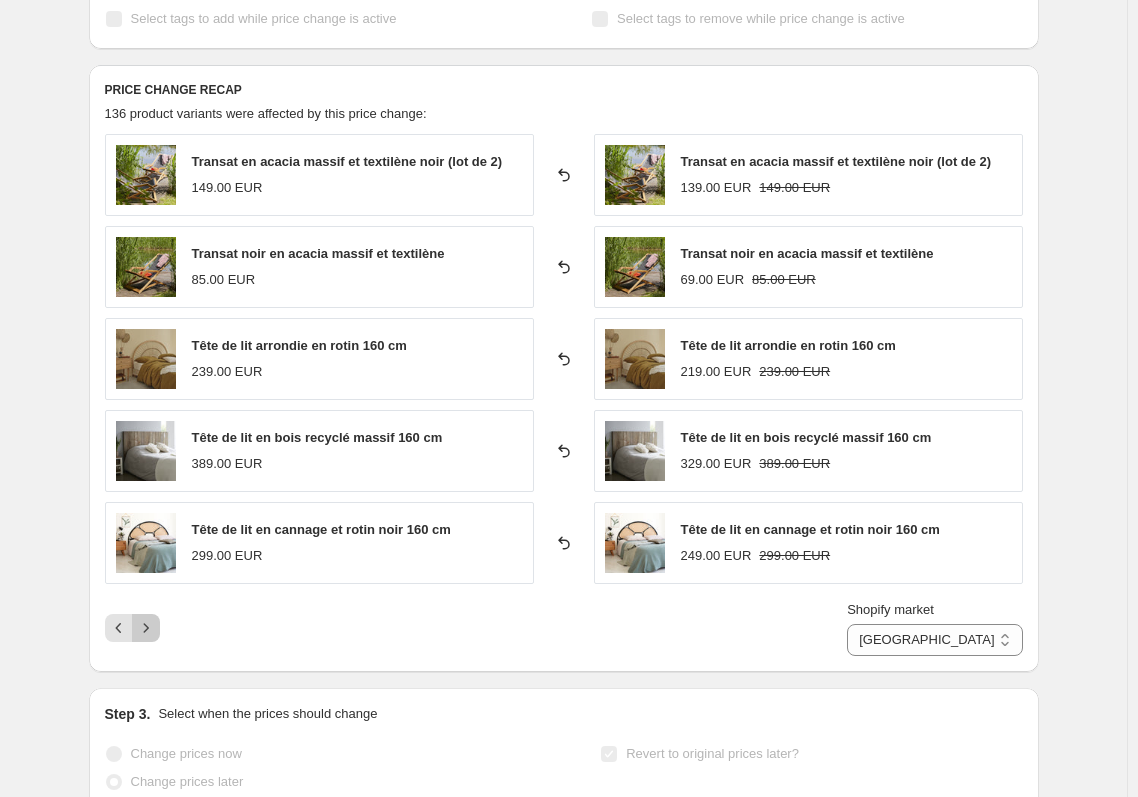
click at [155, 635] on icon "Next" at bounding box center [146, 628] width 20 height 20
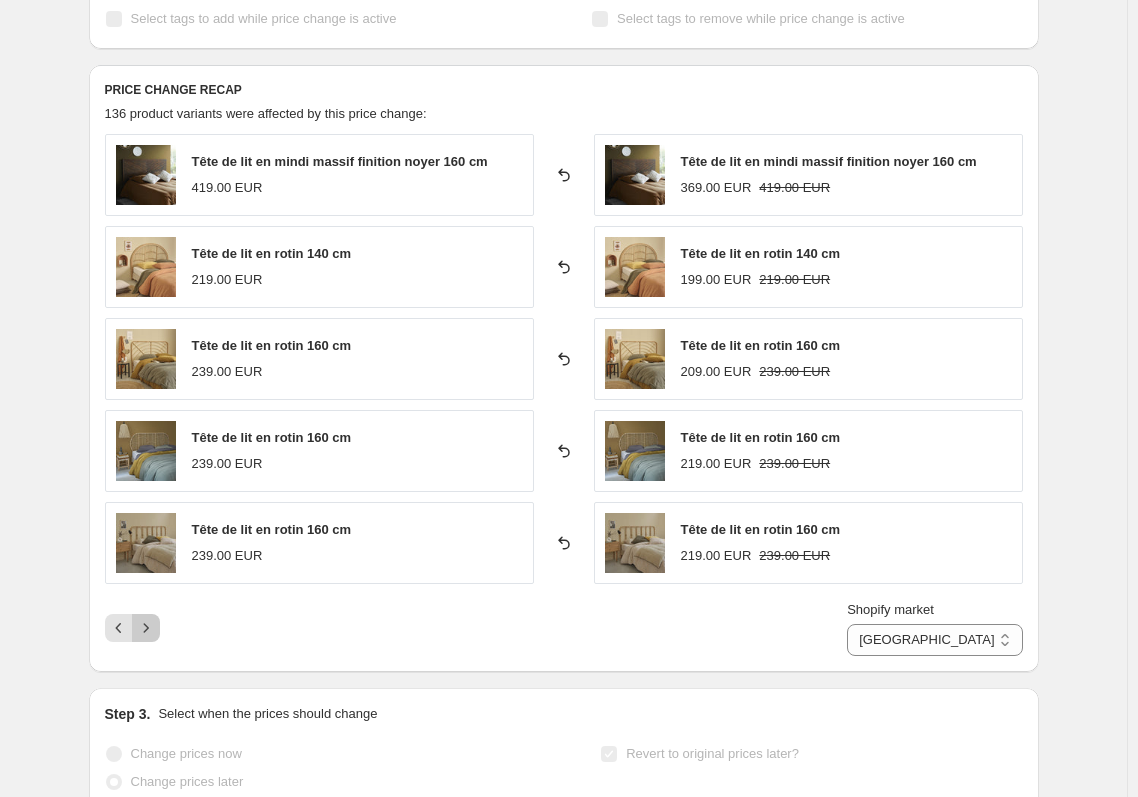
click at [155, 635] on icon "Next" at bounding box center [146, 628] width 20 height 20
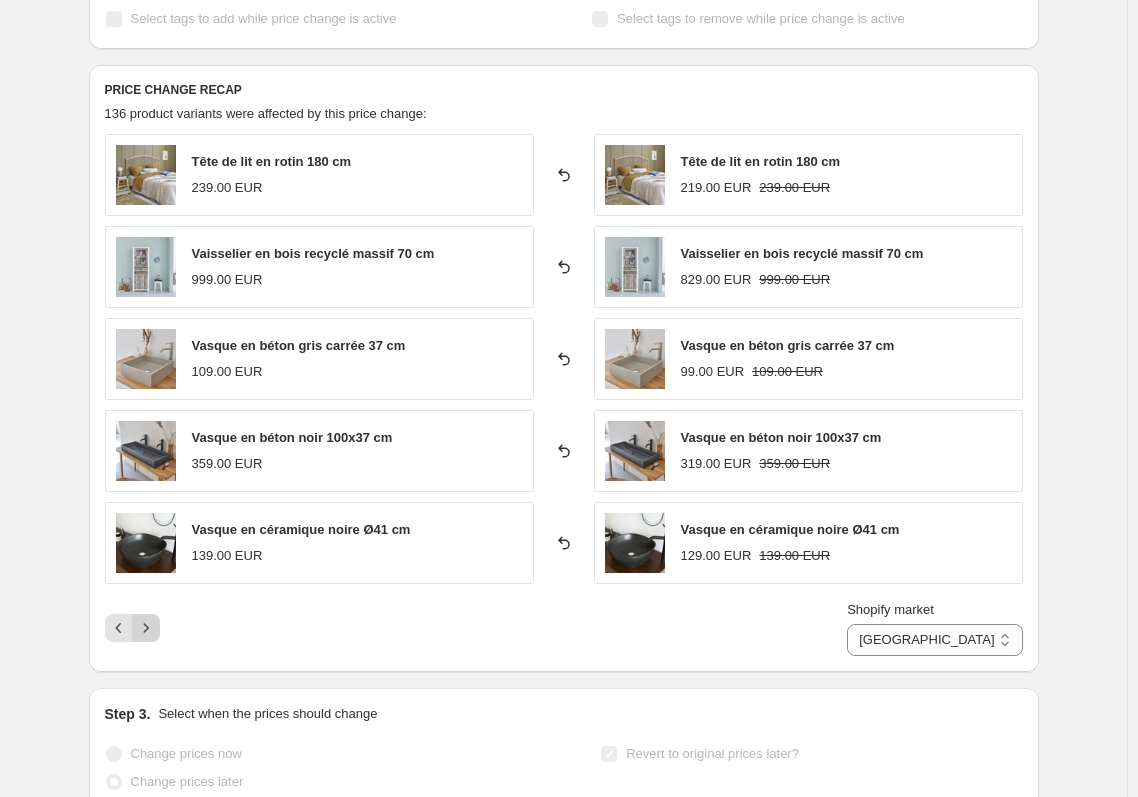
click at [155, 635] on icon "Next" at bounding box center [146, 628] width 20 height 20
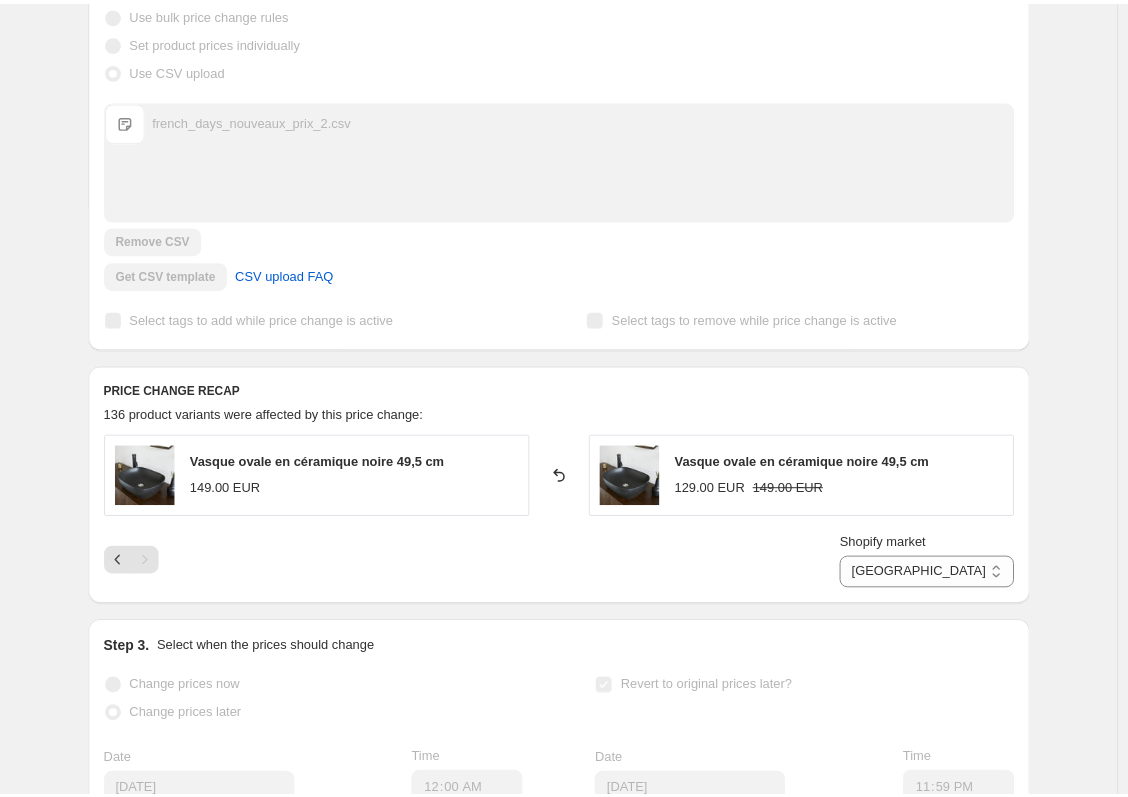
scroll to position [0, 0]
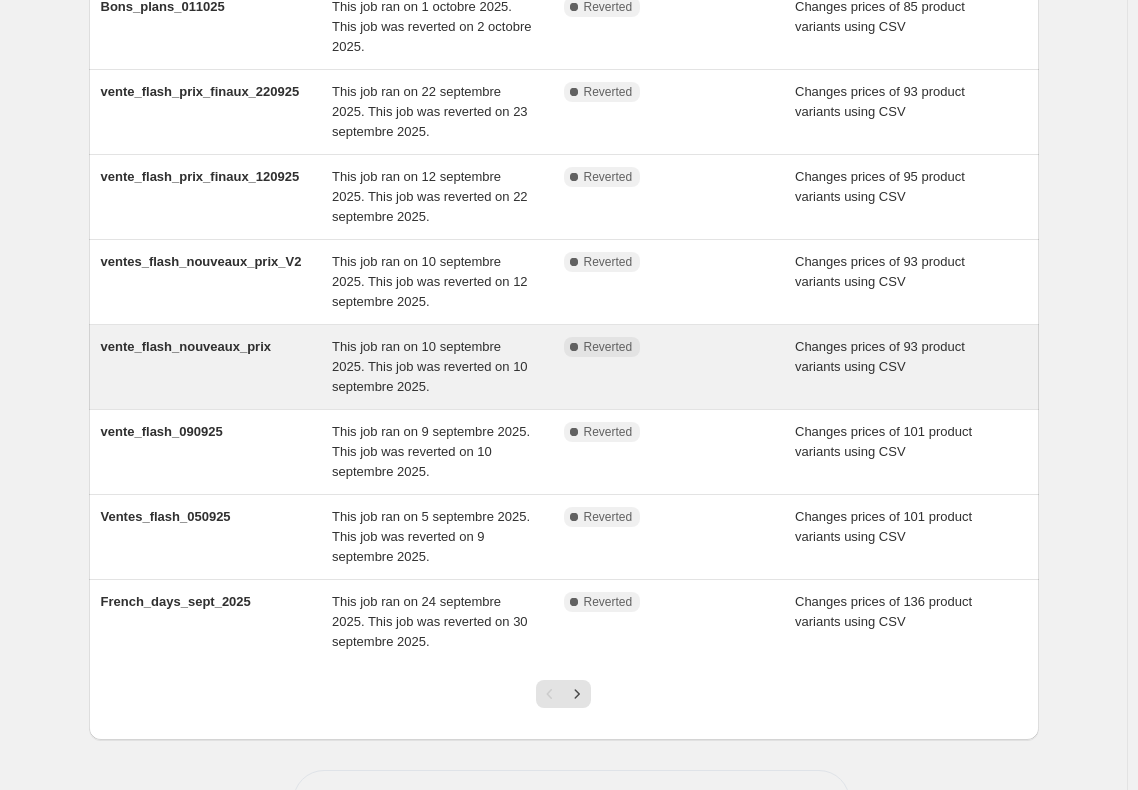
scroll to position [440, 0]
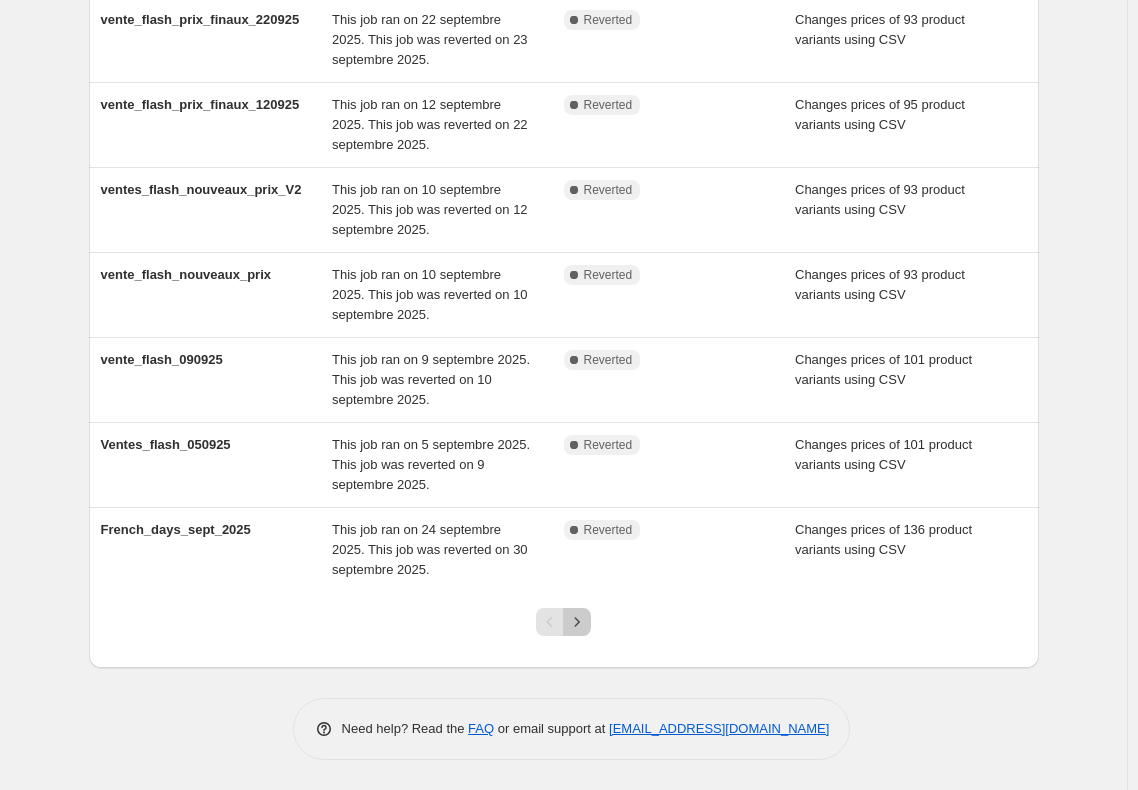
click at [578, 629] on icon "Next" at bounding box center [577, 622] width 20 height 20
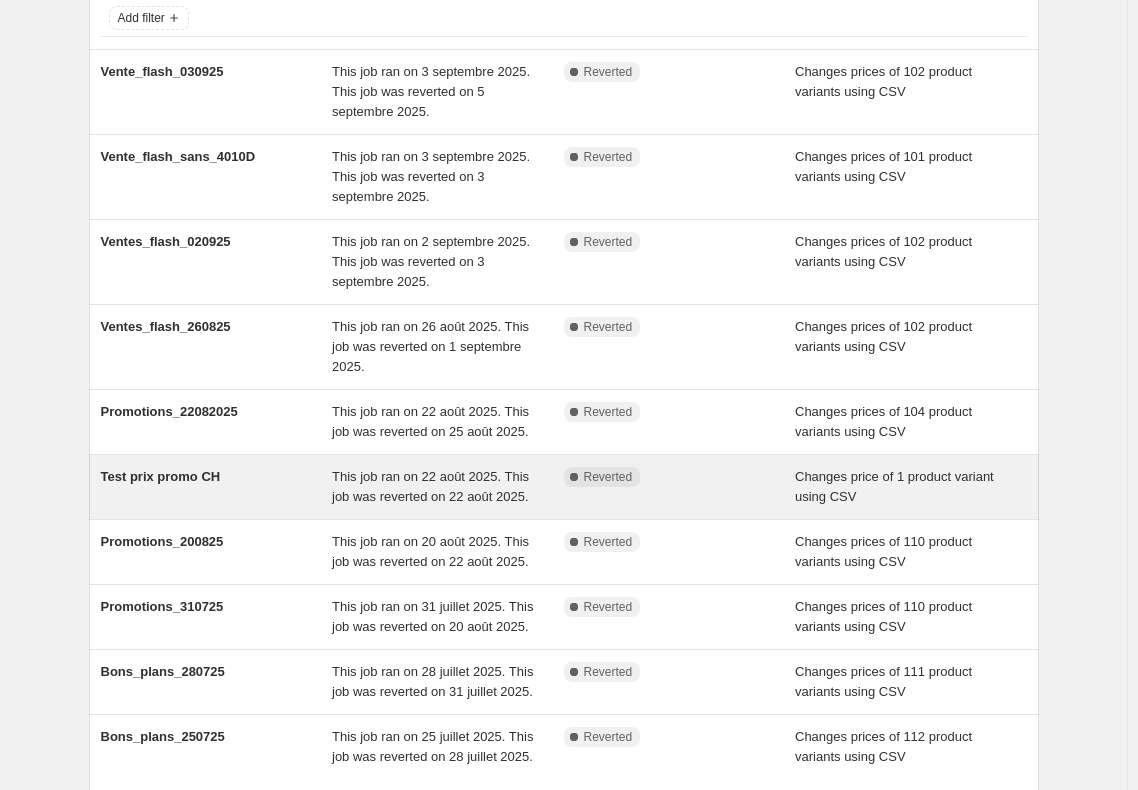
scroll to position [320, 0]
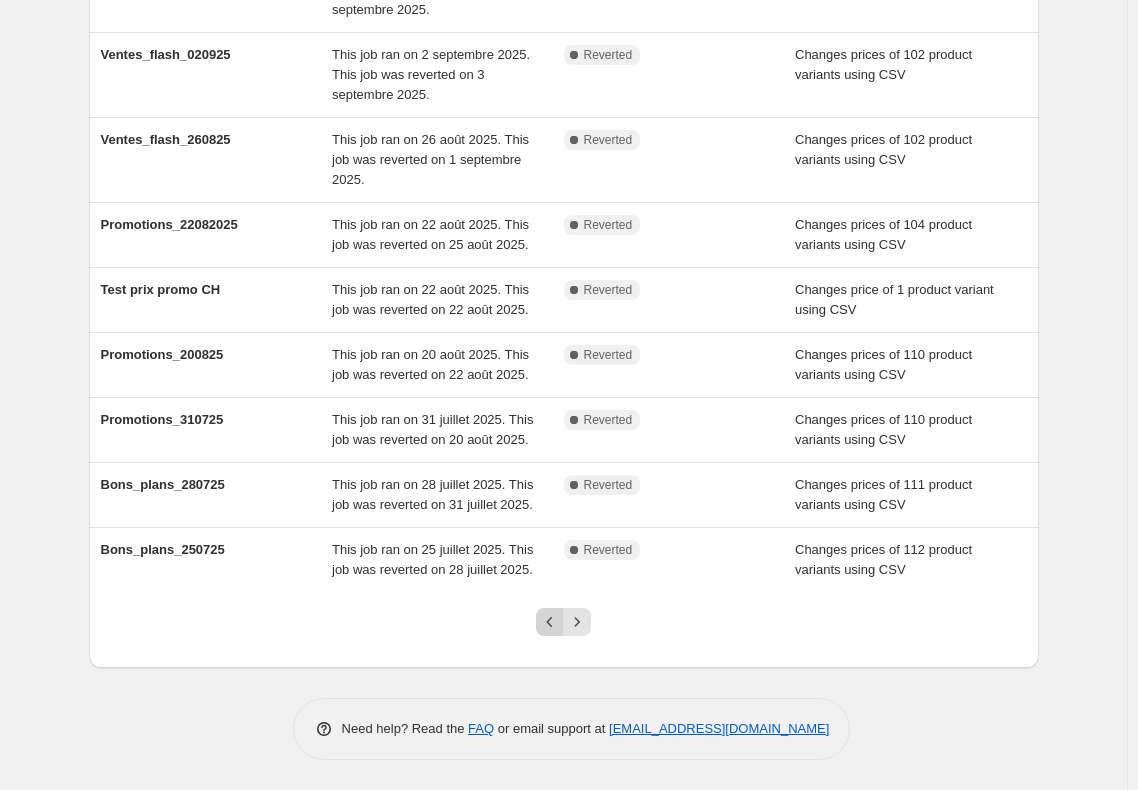
click at [560, 627] on icon "Previous" at bounding box center [550, 622] width 20 height 20
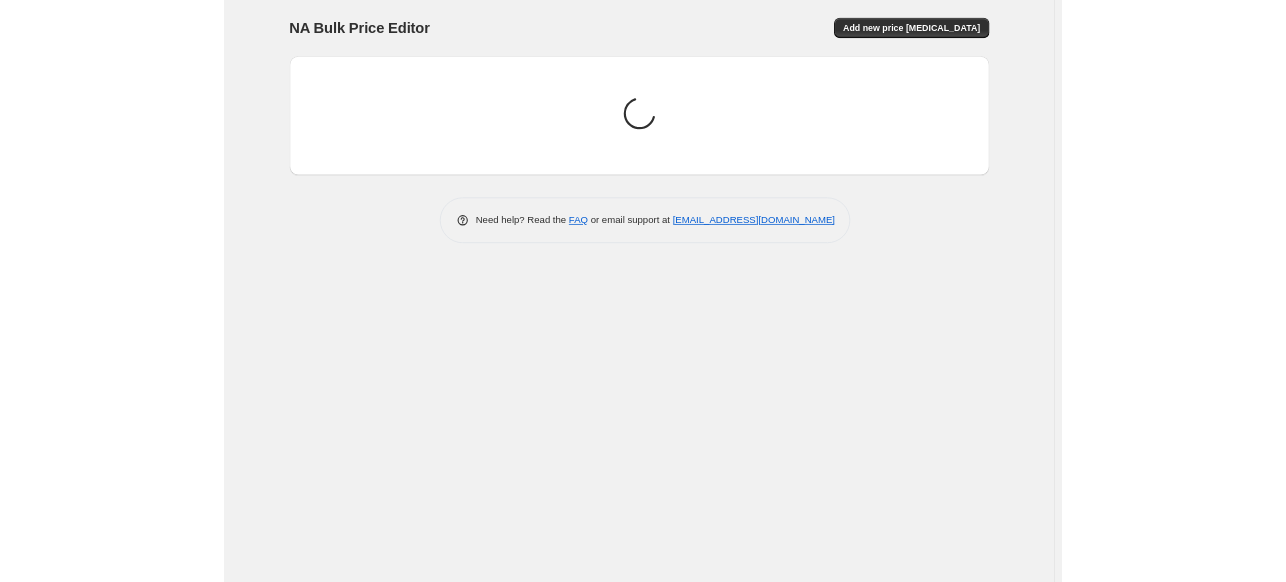
scroll to position [0, 0]
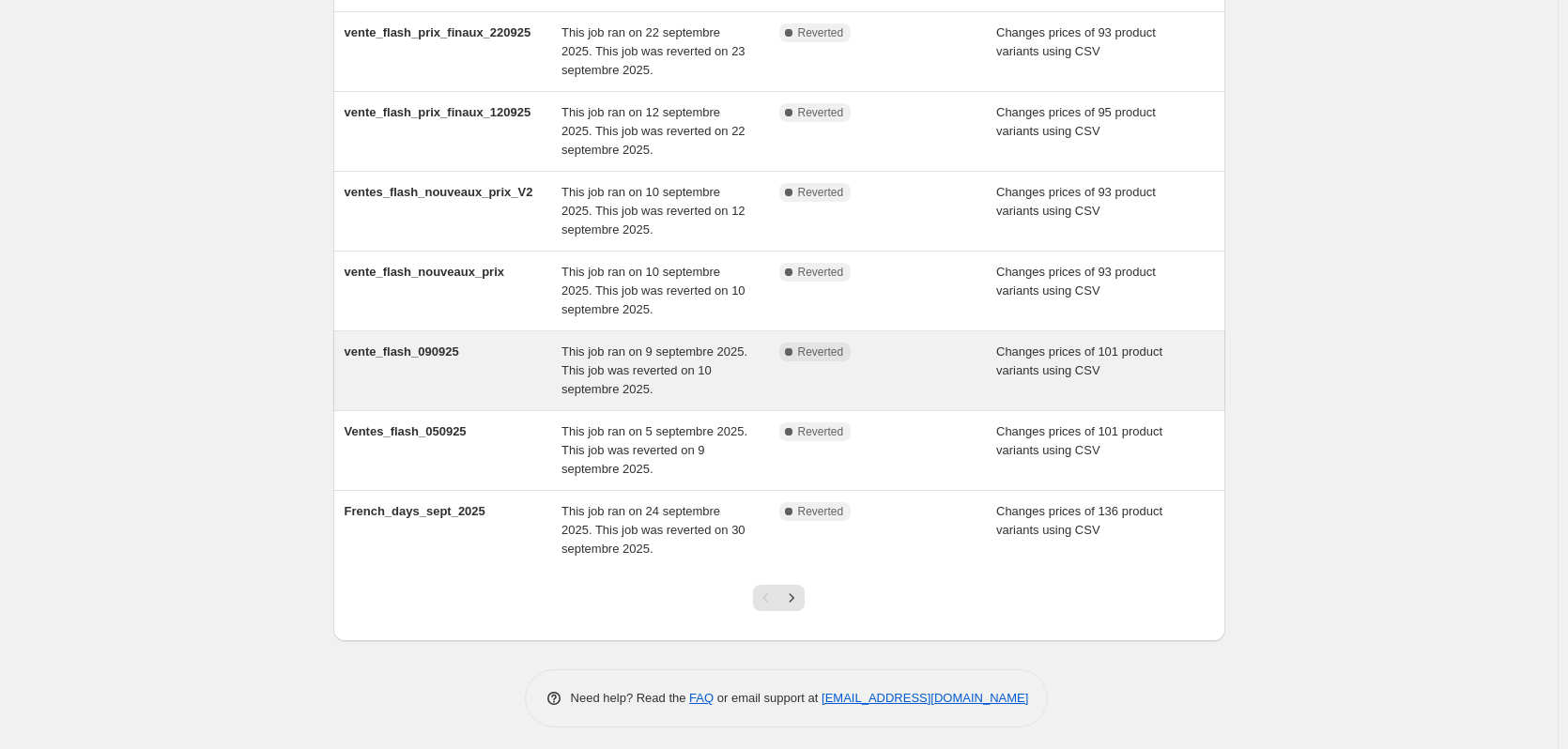
scroll to position [405, 0]
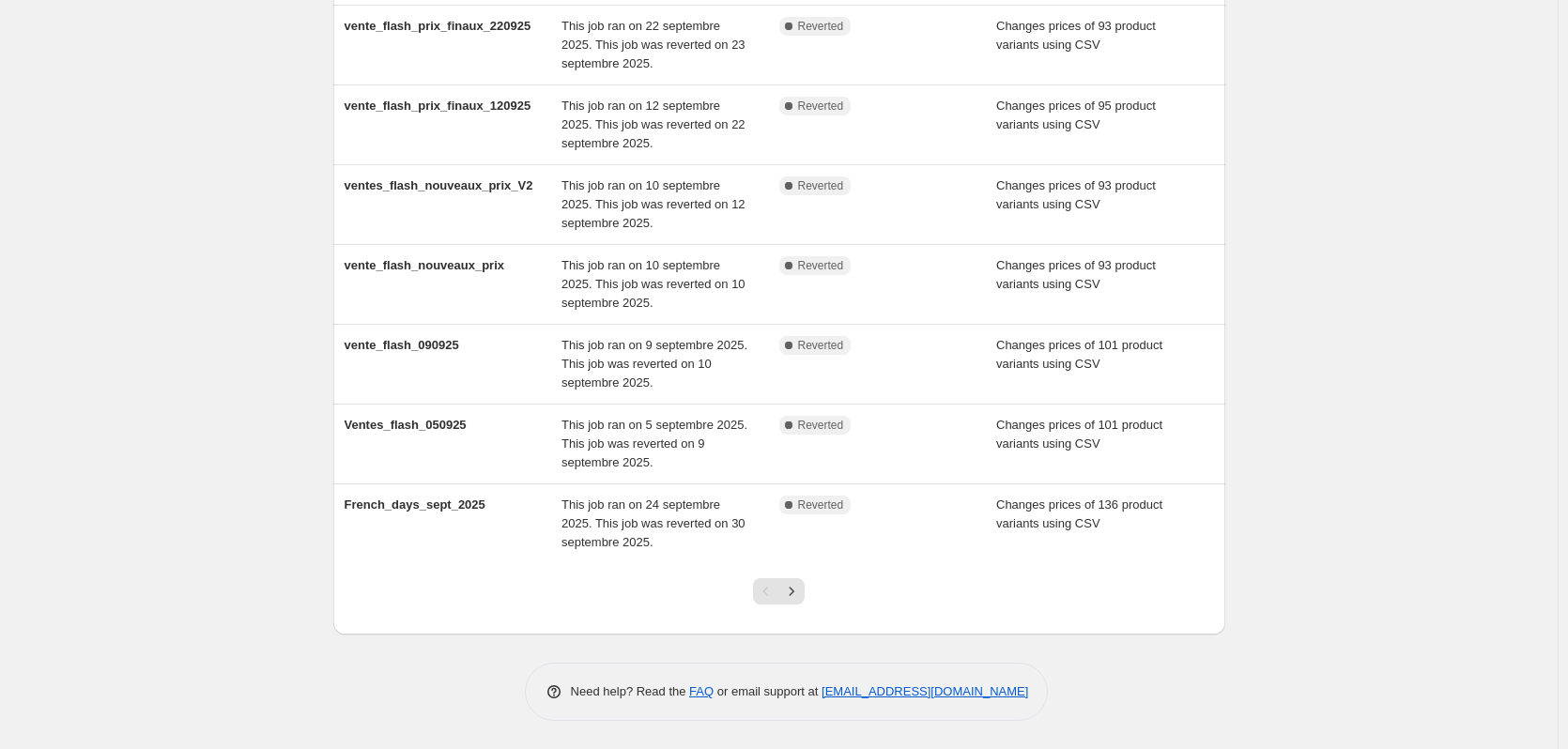
click at [813, 592] on div at bounding box center [778, 599] width 76 height 71
click at [797, 592] on icon "Next" at bounding box center [792, 591] width 19 height 19
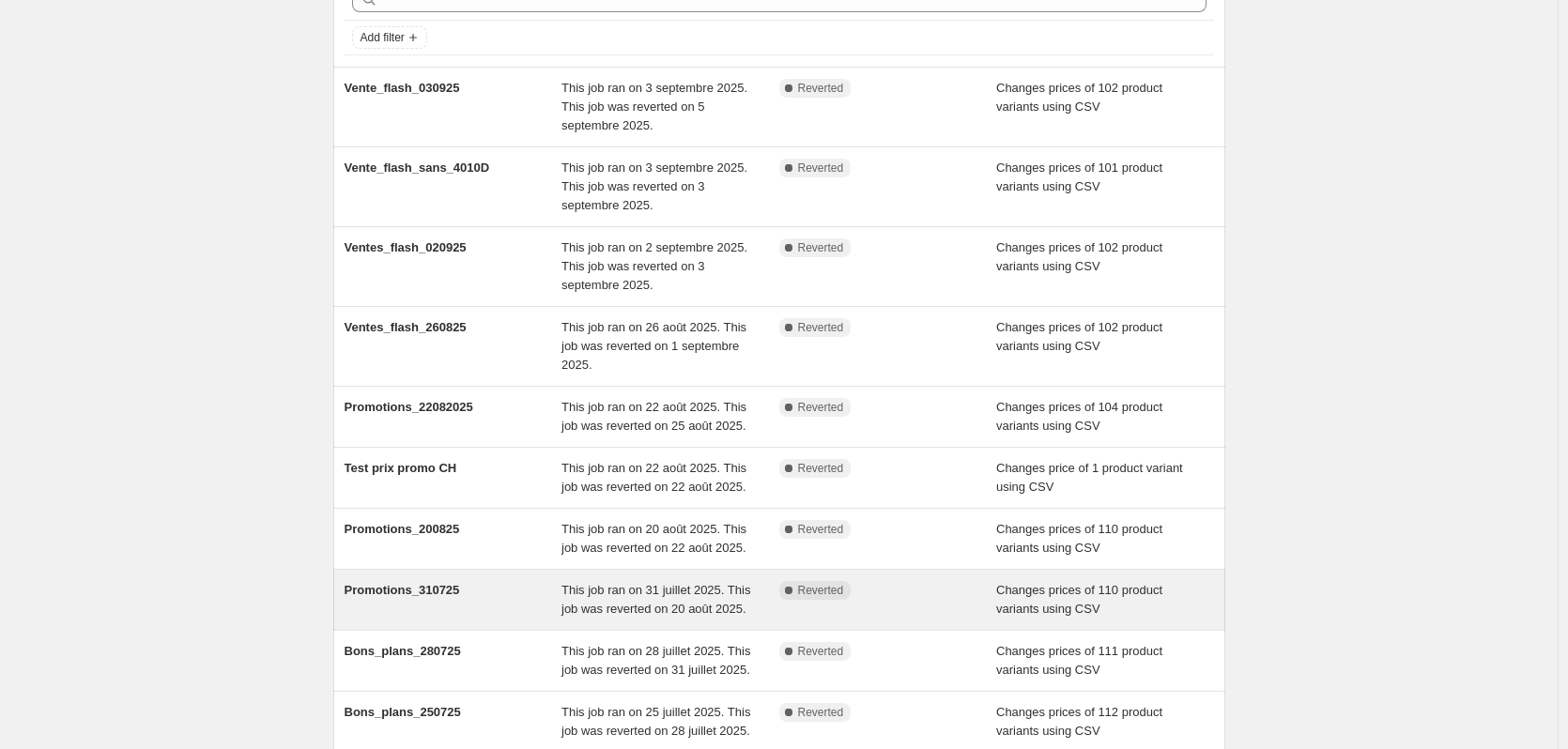
scroll to position [293, 0]
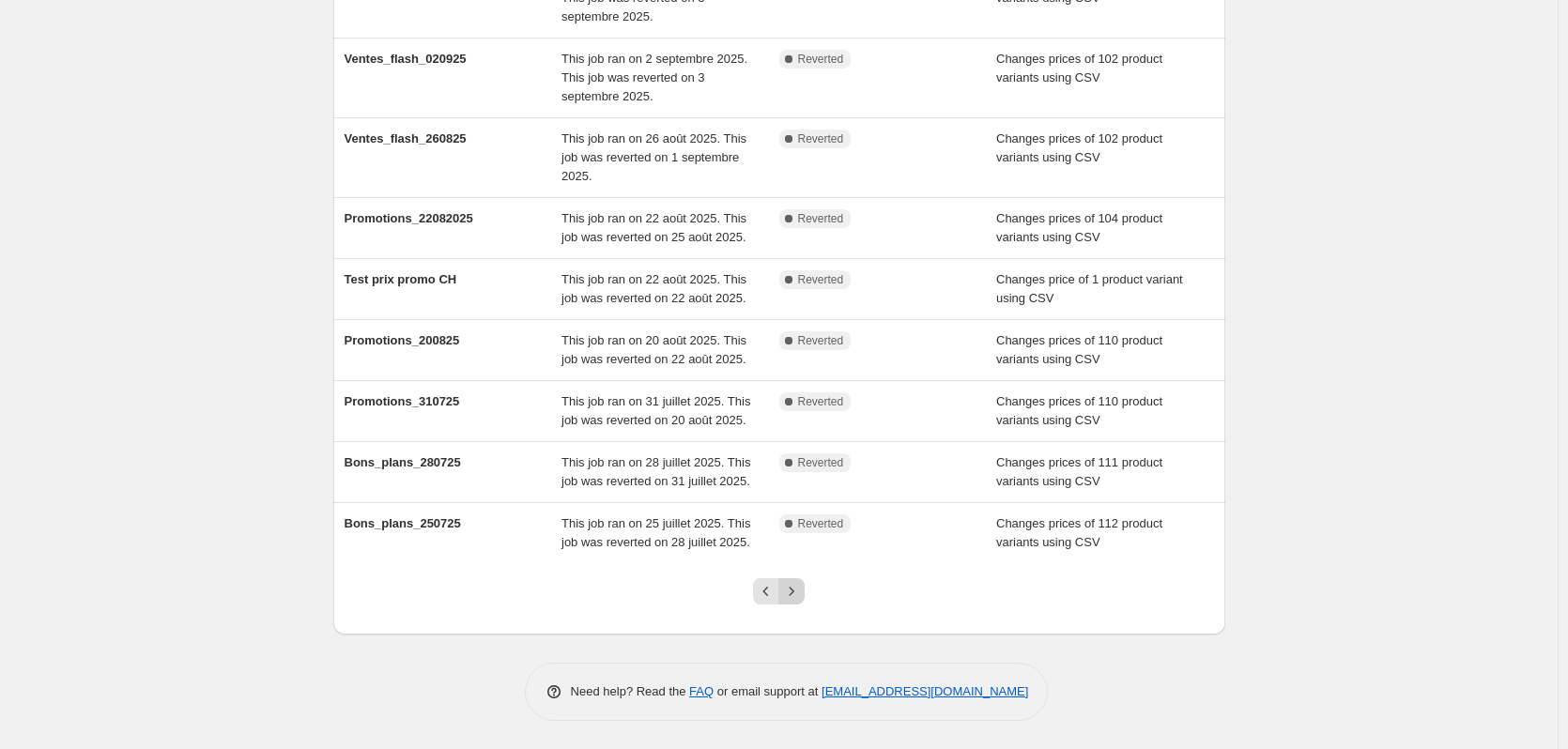
click at [795, 598] on icon "Next" at bounding box center [792, 591] width 19 height 19
